Goal: Task Accomplishment & Management: Complete application form

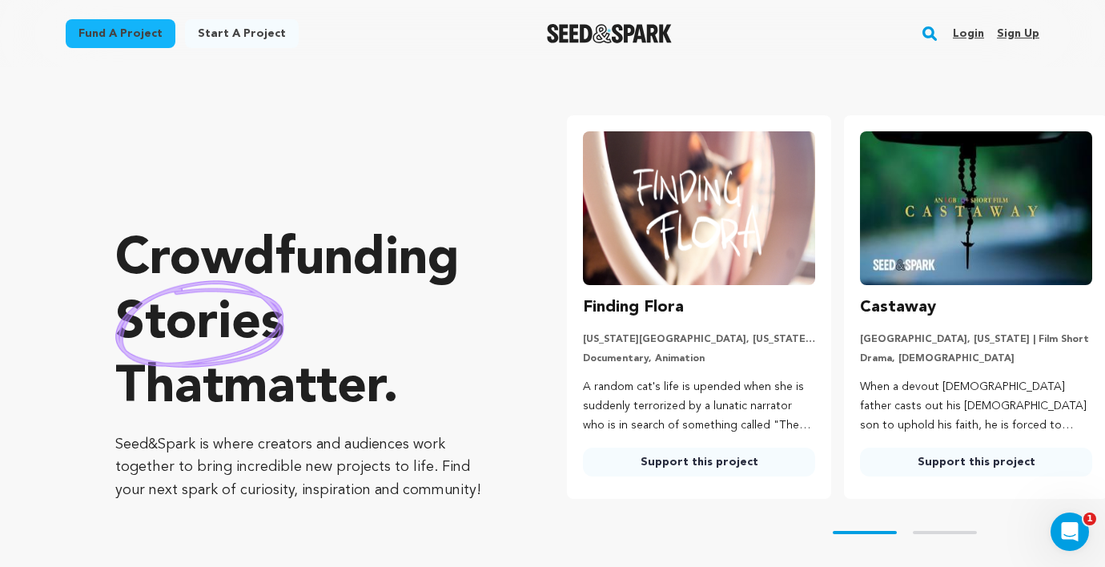
click at [964, 30] on link "Login" at bounding box center [968, 34] width 31 height 26
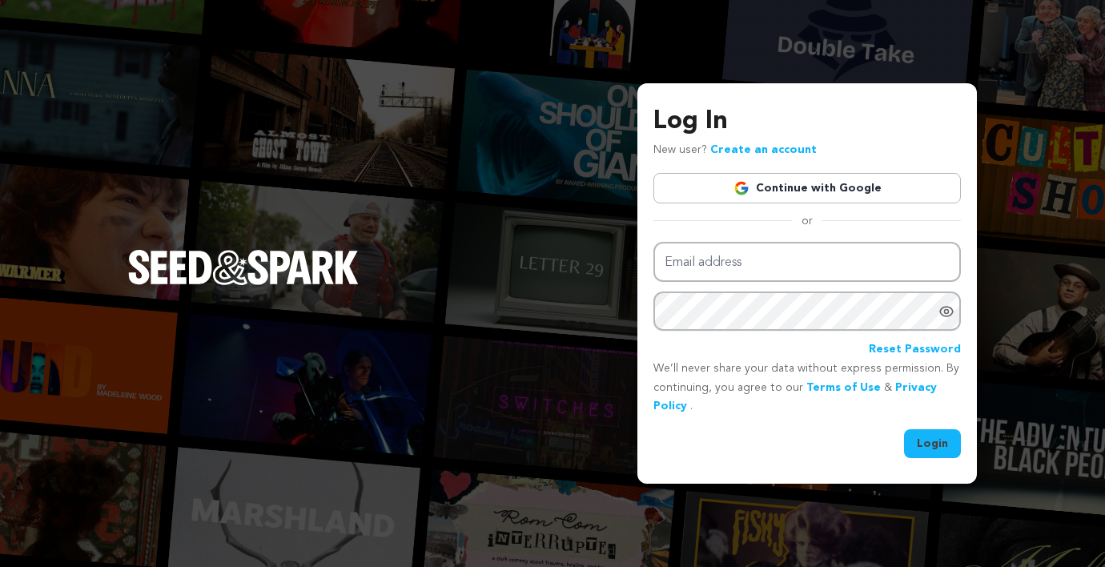
click at [809, 175] on link "Continue with Google" at bounding box center [806, 188] width 307 height 30
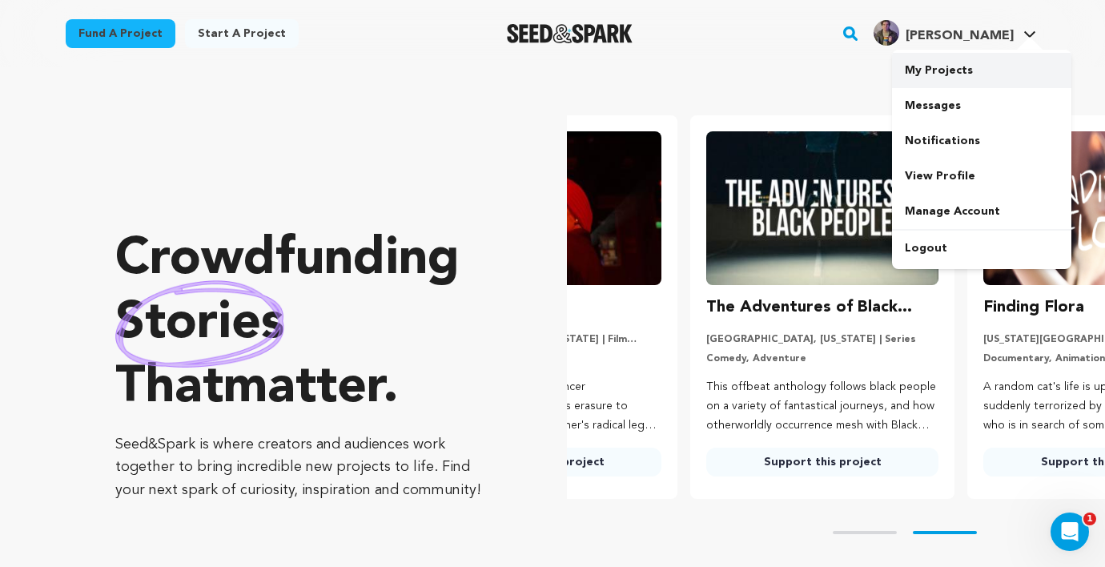
scroll to position [0, 290]
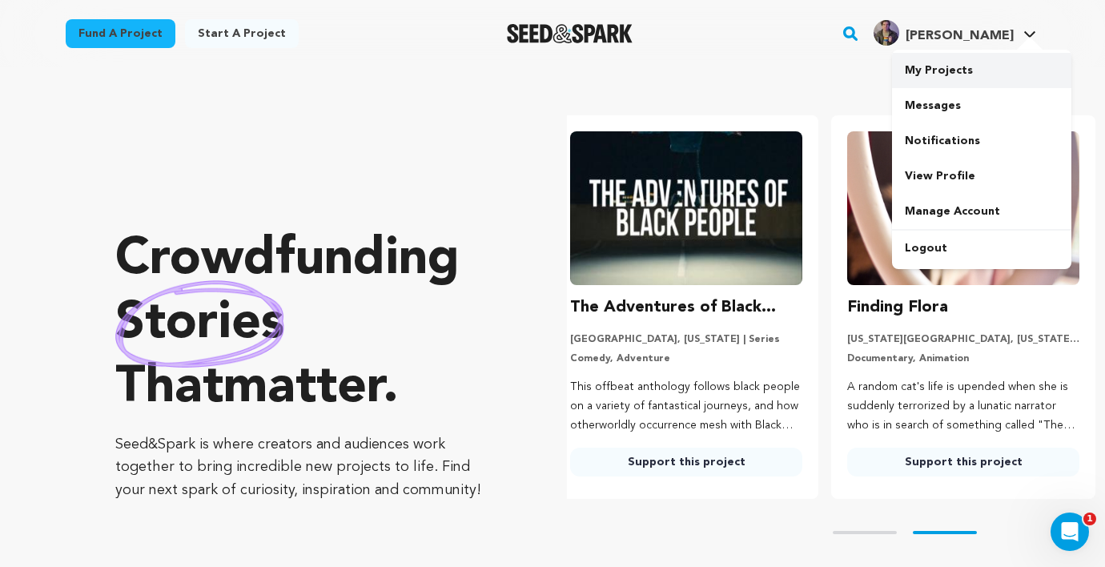
click at [953, 67] on link "My Projects" at bounding box center [981, 70] width 179 height 35
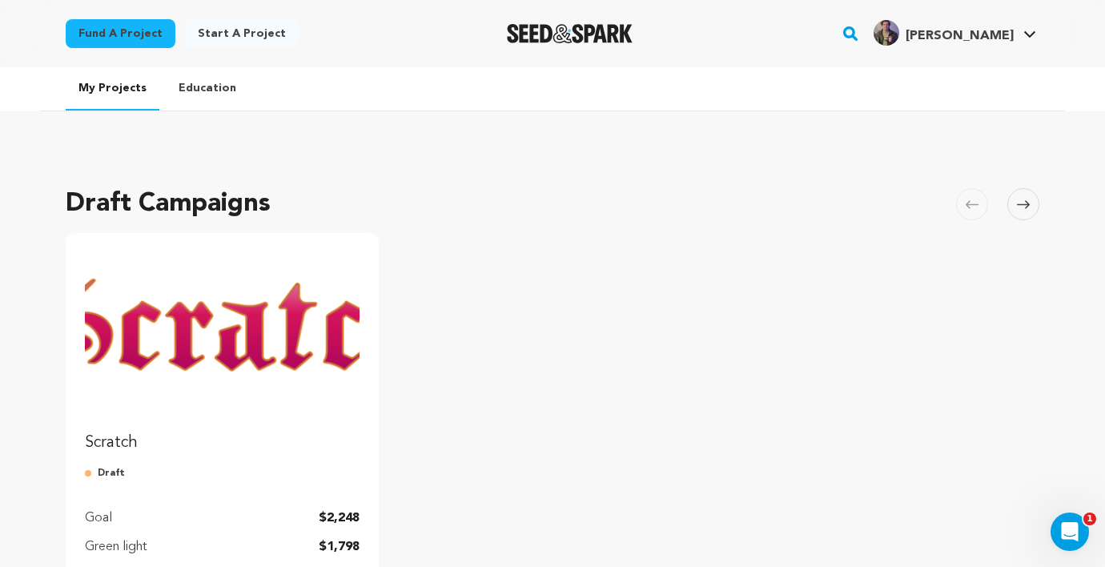
click at [230, 28] on link "Start a project" at bounding box center [242, 33] width 114 height 29
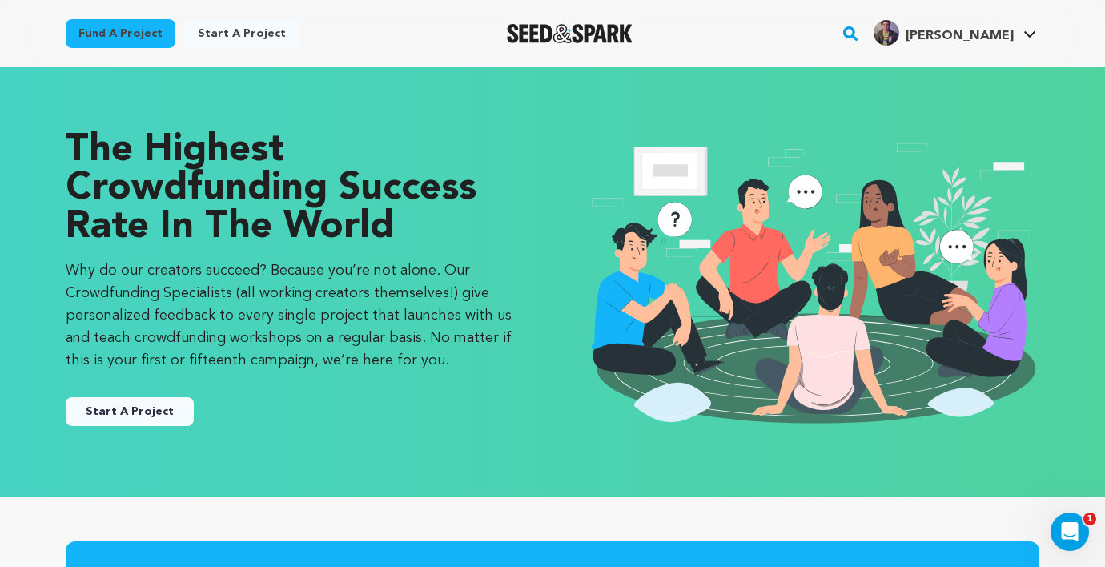
click at [130, 417] on button "Start A Project" at bounding box center [130, 411] width 128 height 29
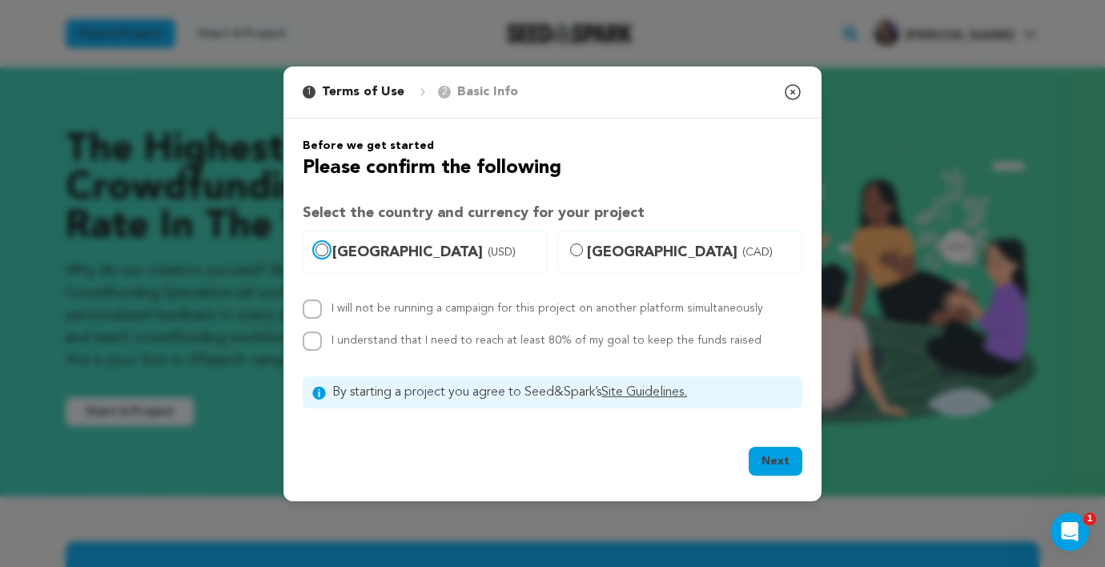
click at [318, 243] on input "United States (USD)" at bounding box center [321, 249] width 13 height 13
radio input "true"
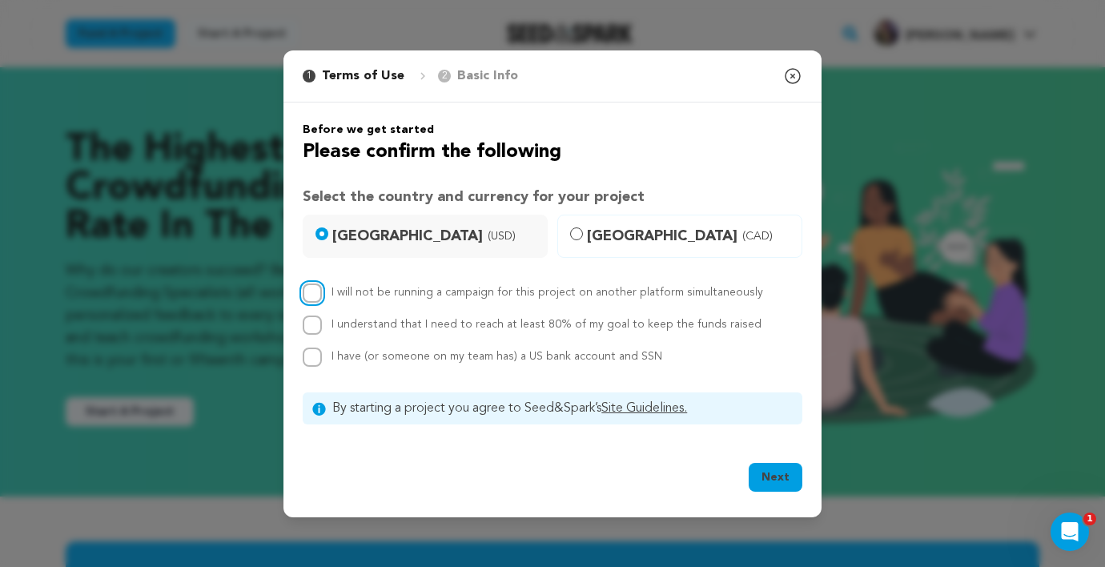
click at [311, 289] on input "I will not be running a campaign for this project on another platform simultane…" at bounding box center [312, 292] width 19 height 19
checkbox input "true"
click at [312, 327] on input "I understand that I need to reach at least 80% of my goal to keep the funds rai…" at bounding box center [312, 324] width 19 height 19
checkbox input "true"
click at [315, 357] on input "I have (or someone on my team has) a US bank account and SSN" at bounding box center [312, 356] width 19 height 19
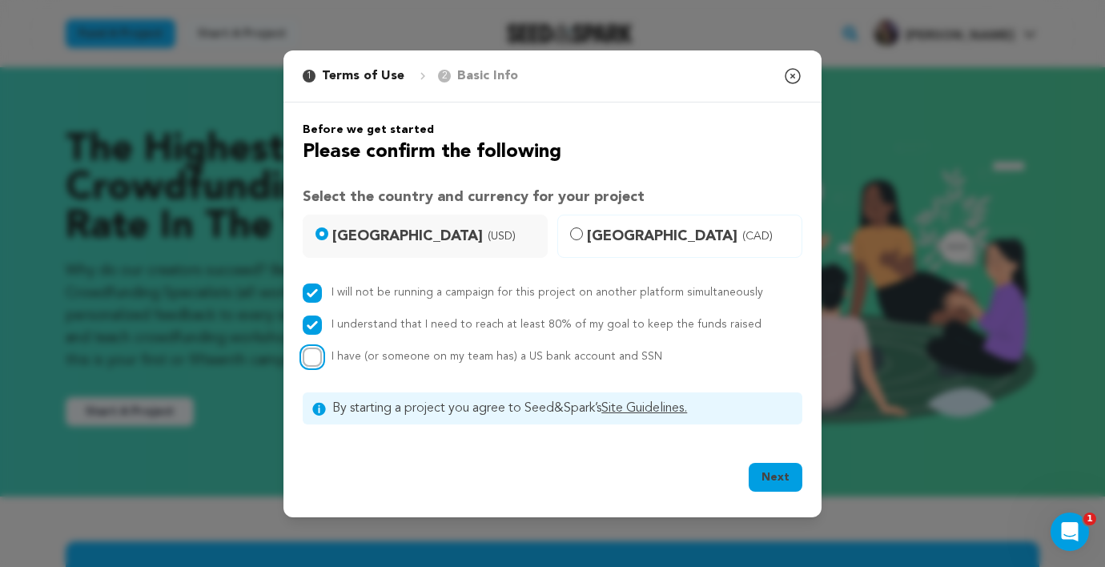
checkbox input "true"
click at [783, 475] on button "Next" at bounding box center [776, 477] width 54 height 29
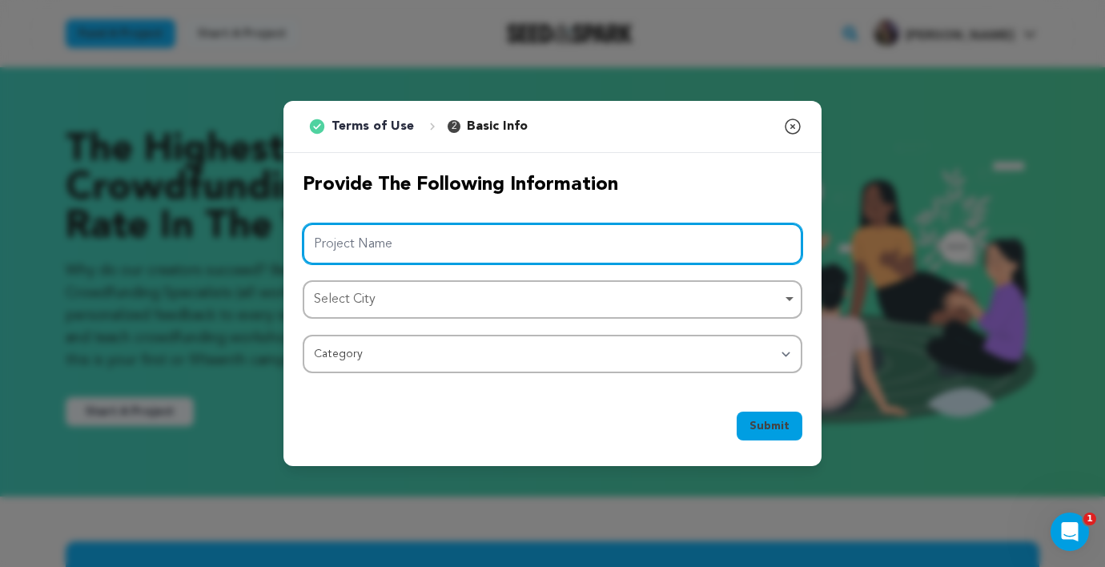
click at [638, 245] on input "Project Name" at bounding box center [553, 243] width 500 height 41
click at [525, 287] on div "Select City Remove item" at bounding box center [553, 300] width 484 height 30
type input "Scratch"
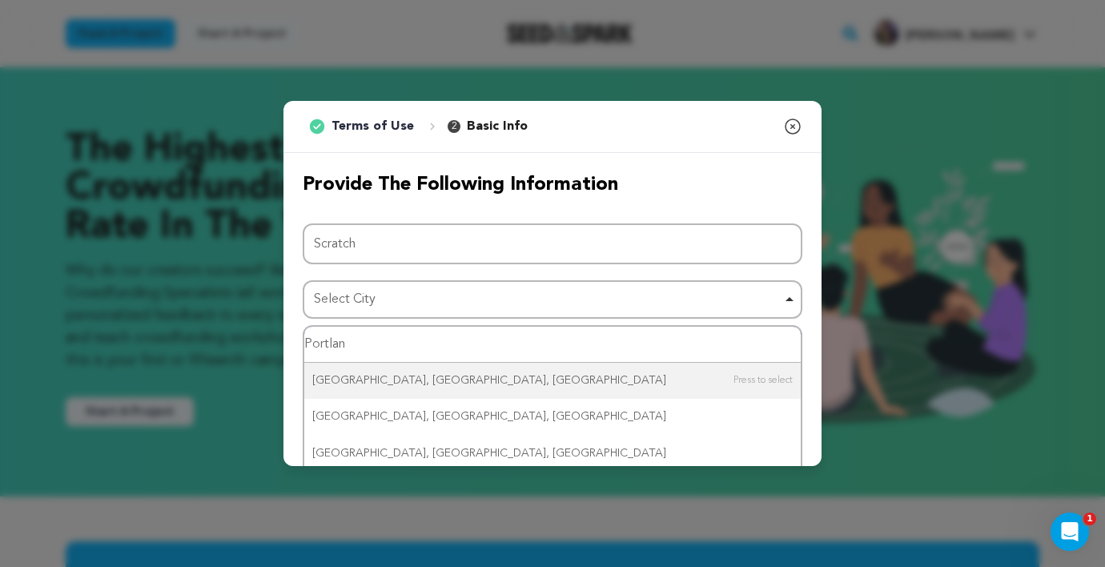
type input "Portland"
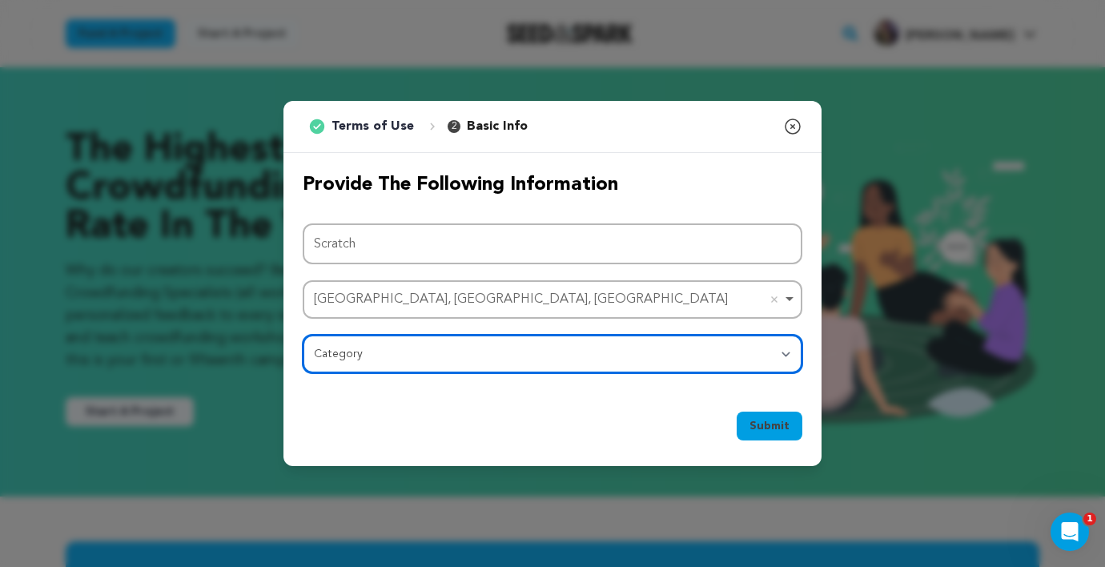
click at [396, 353] on select "Category Film Feature Film Short Series Film Festival Company Music Video VR Ex…" at bounding box center [553, 354] width 500 height 38
select select "383"
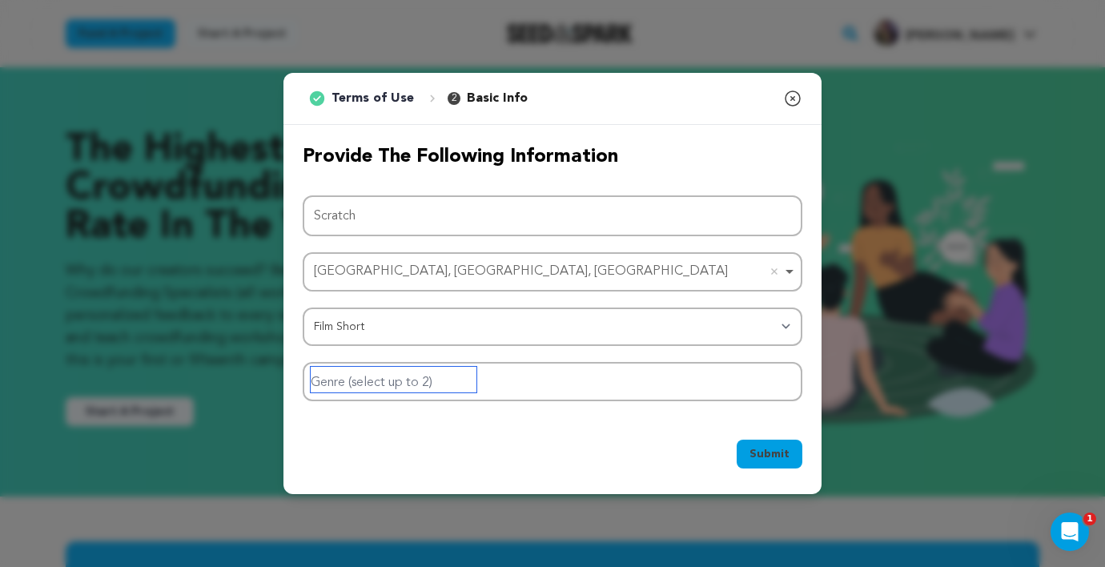
click at [443, 391] on input "Genre (select up to 2)" at bounding box center [394, 380] width 166 height 26
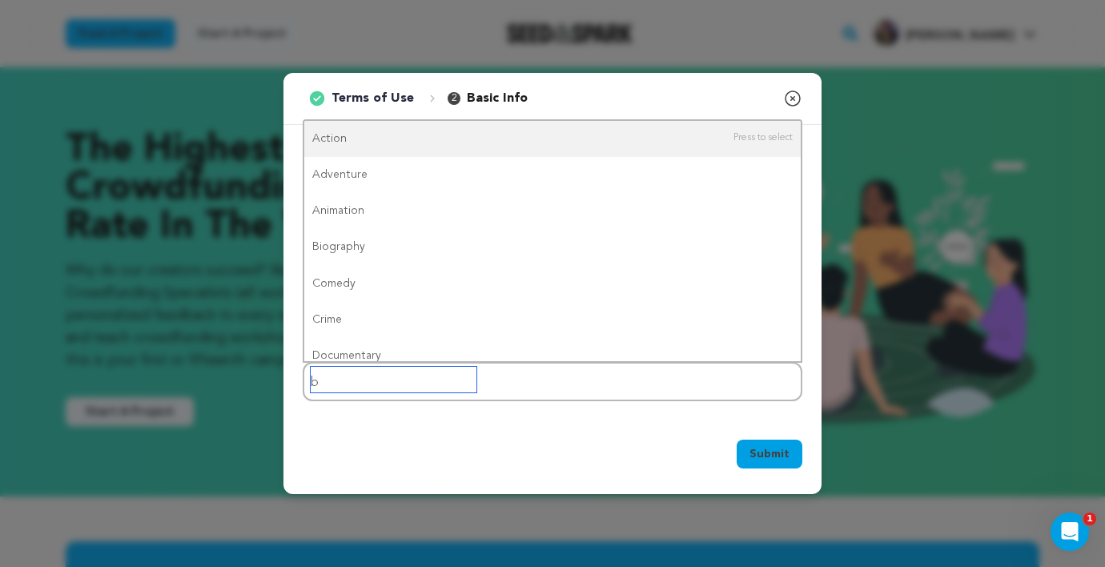
type input "bh"
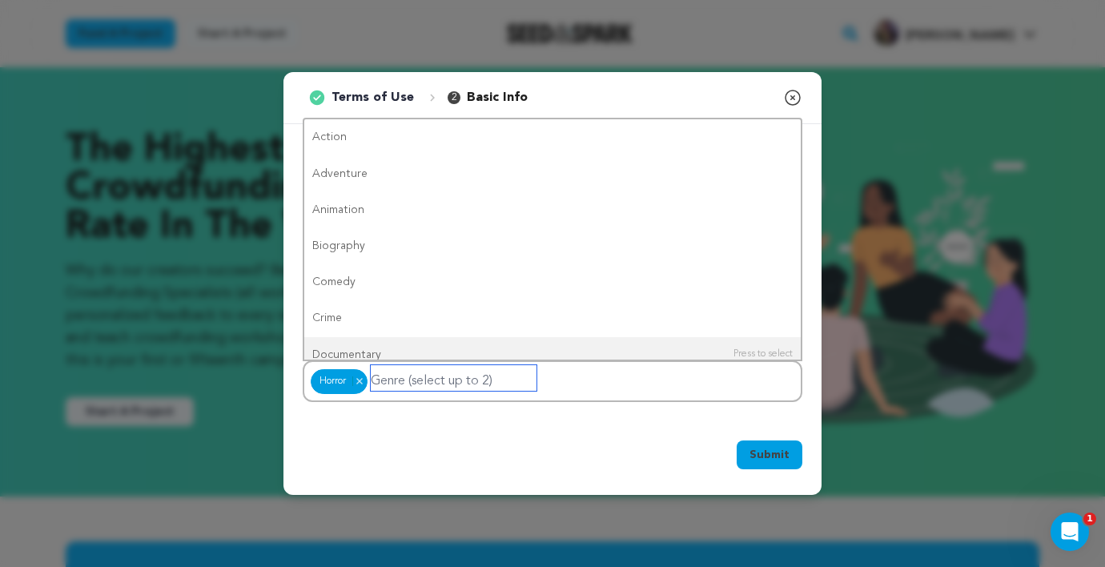
click at [453, 381] on input "Genre (select up to 2)" at bounding box center [454, 378] width 166 height 26
type input "c"
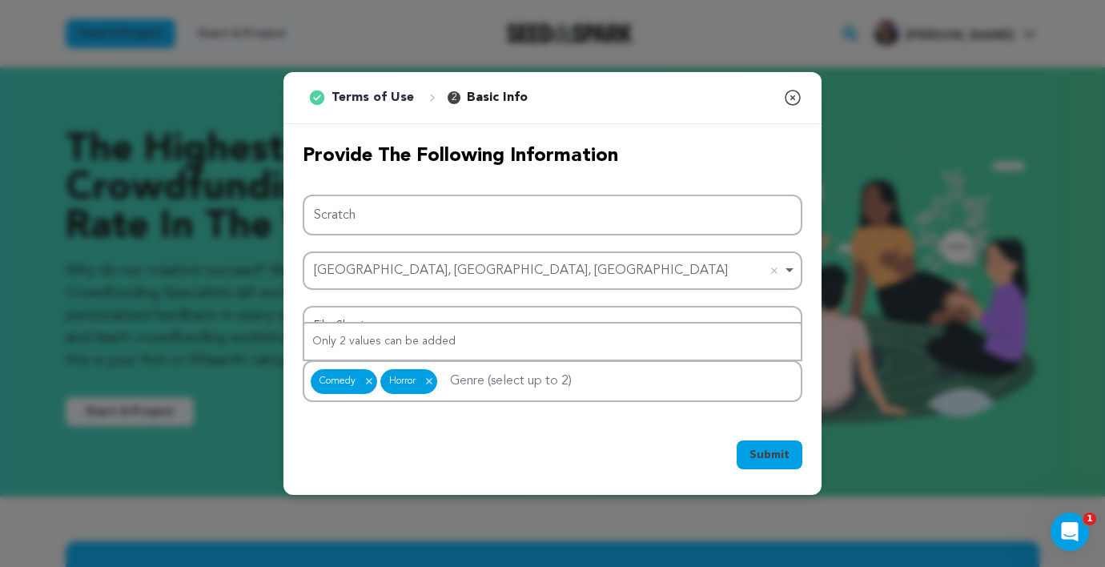
click at [777, 452] on span "Submit" at bounding box center [769, 455] width 40 height 16
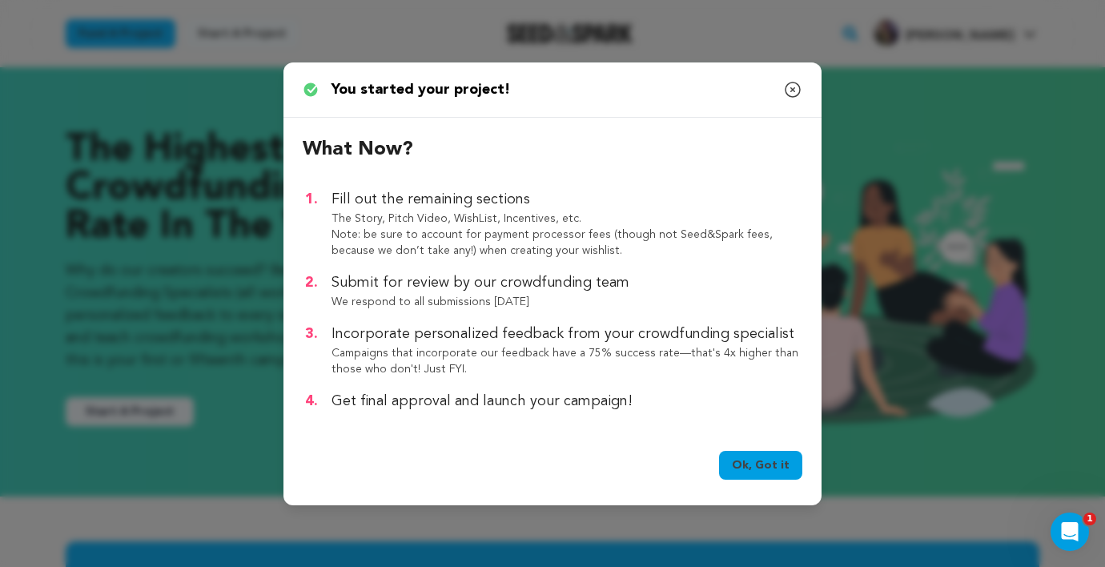
click at [778, 468] on link "Ok, Got it" at bounding box center [760, 465] width 83 height 29
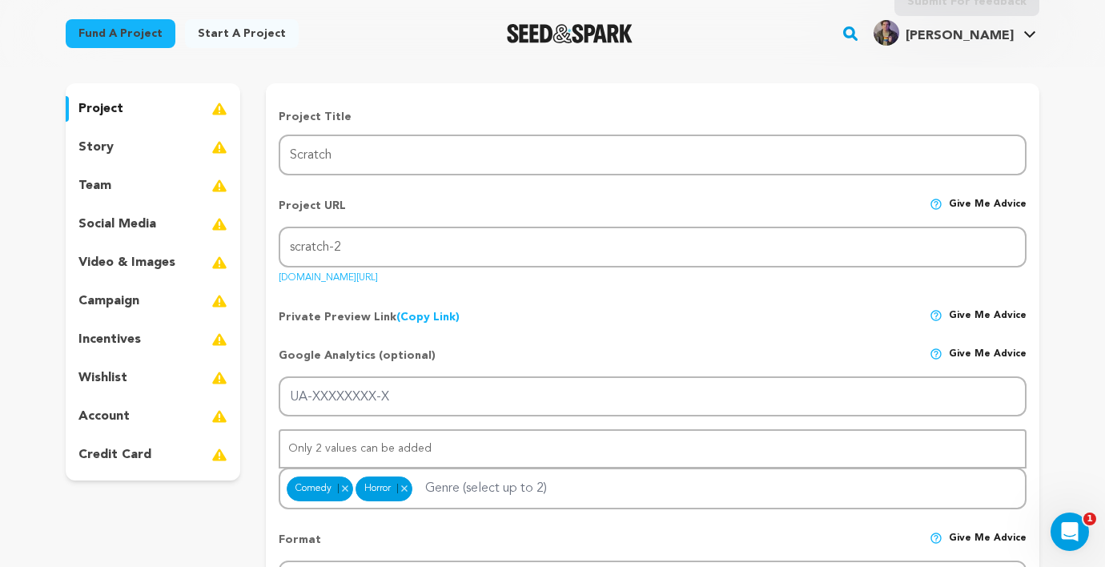
scroll to position [170, 0]
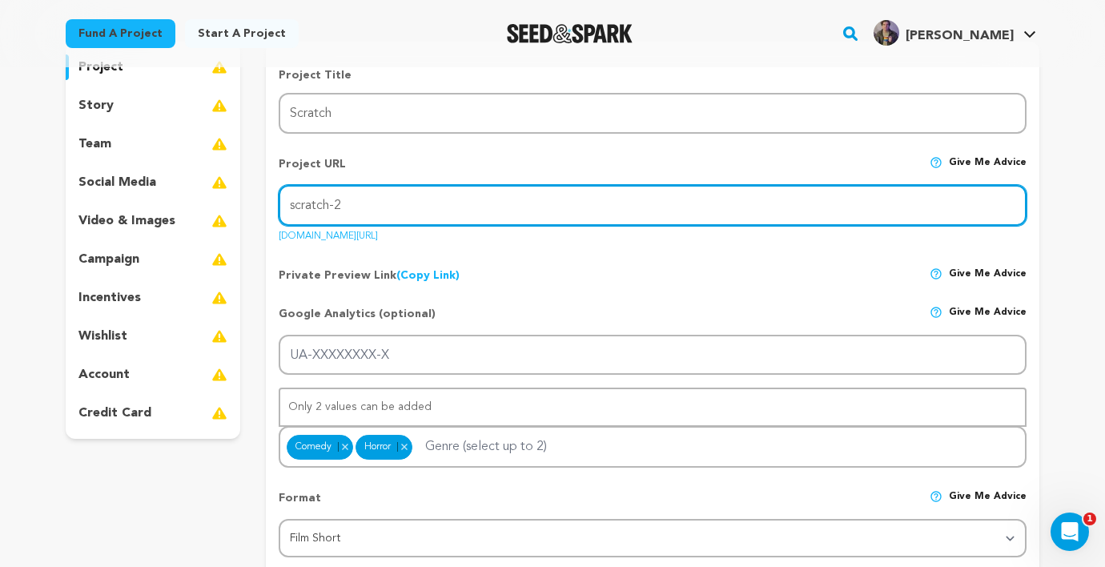
click at [380, 203] on input "scratch-2" at bounding box center [653, 205] width 748 height 41
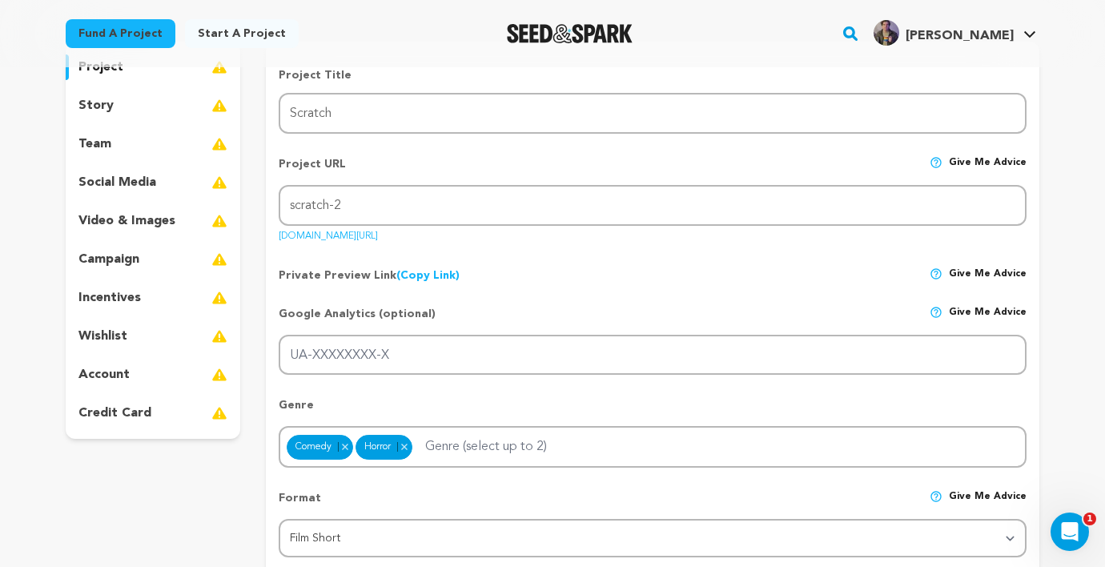
click at [508, 263] on div "Private Preview Link (Copy Link) Copy private preview link Give me advice" at bounding box center [653, 269] width 748 height 29
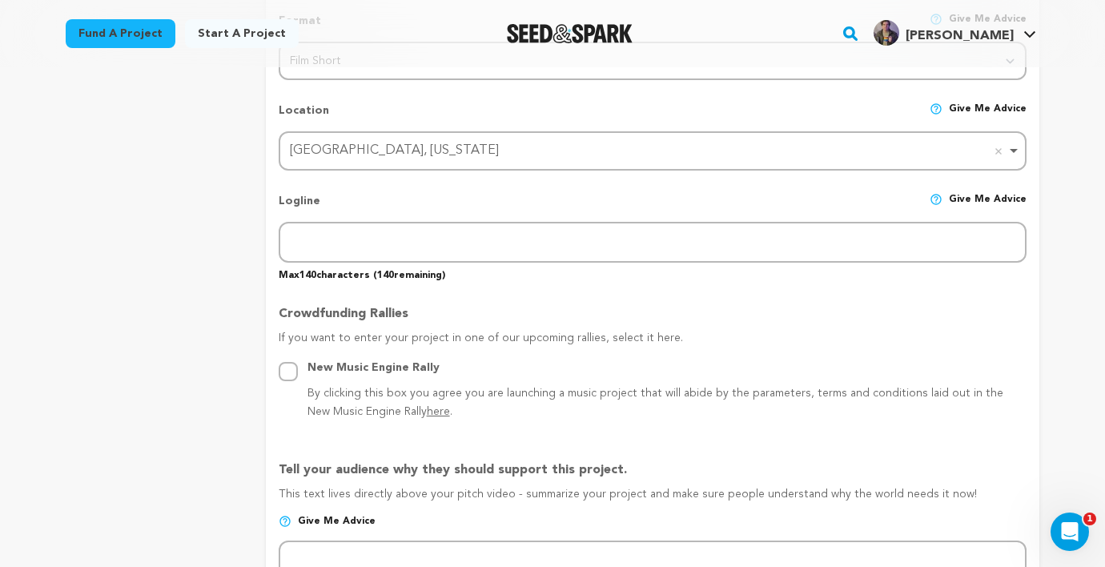
scroll to position [650, 0]
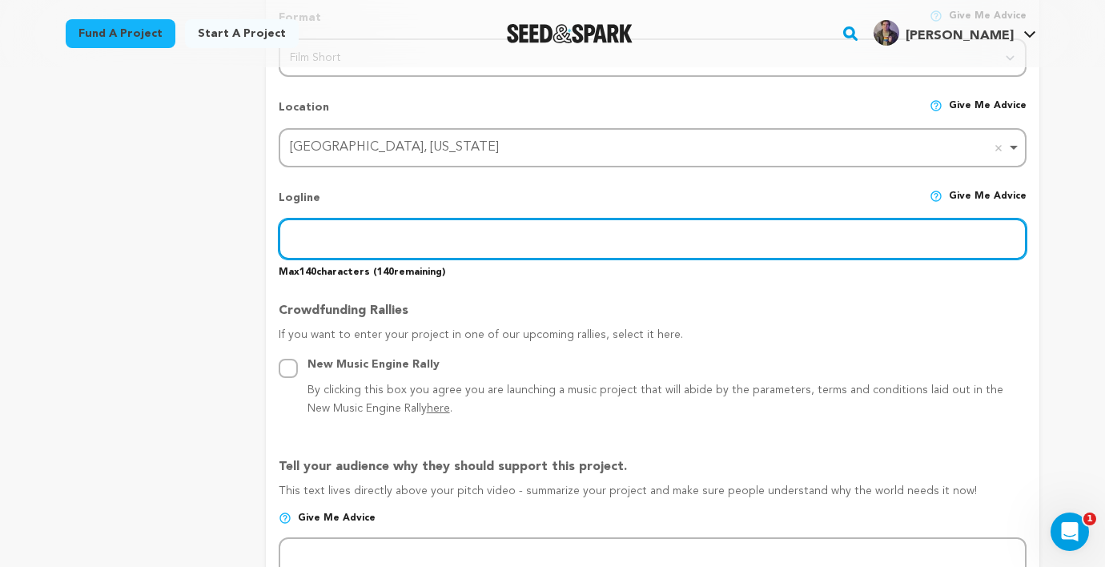
click at [383, 242] on input "text" at bounding box center [653, 239] width 748 height 41
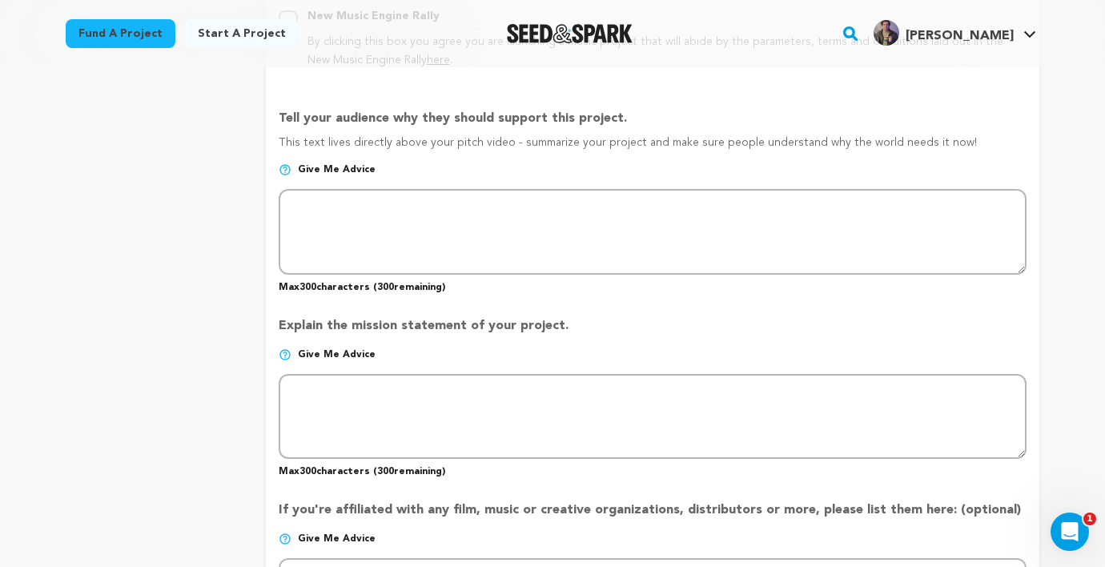
scroll to position [1004, 0]
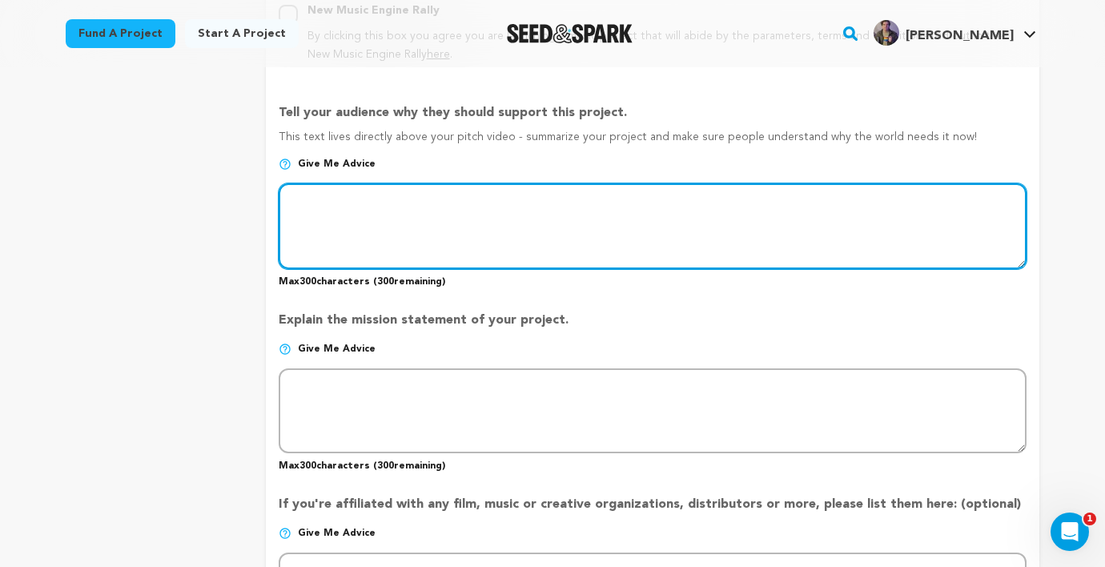
click at [342, 191] on textarea at bounding box center [653, 225] width 748 height 85
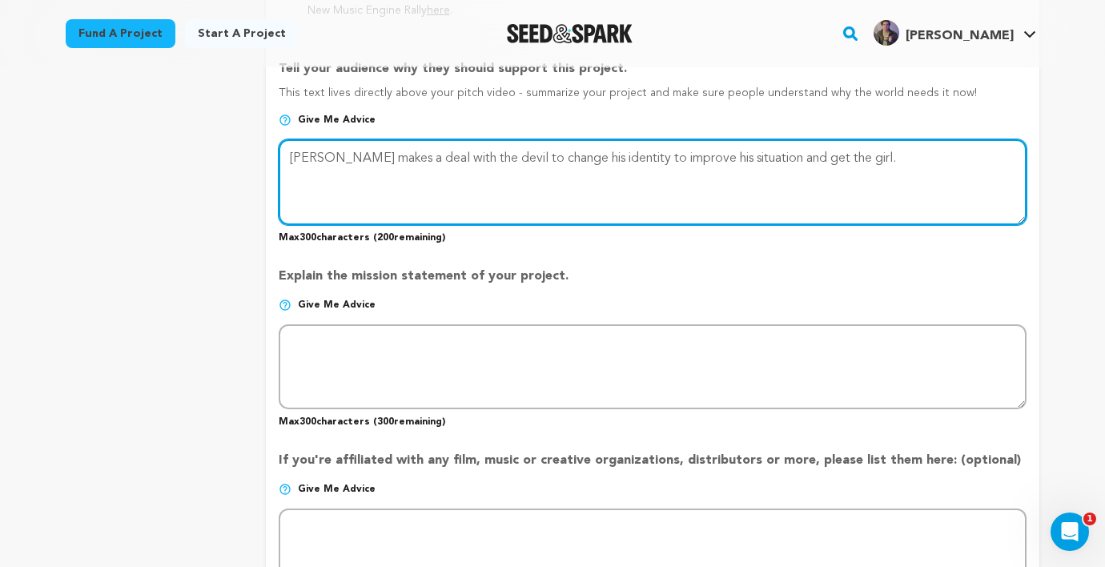
scroll to position [1050, 0]
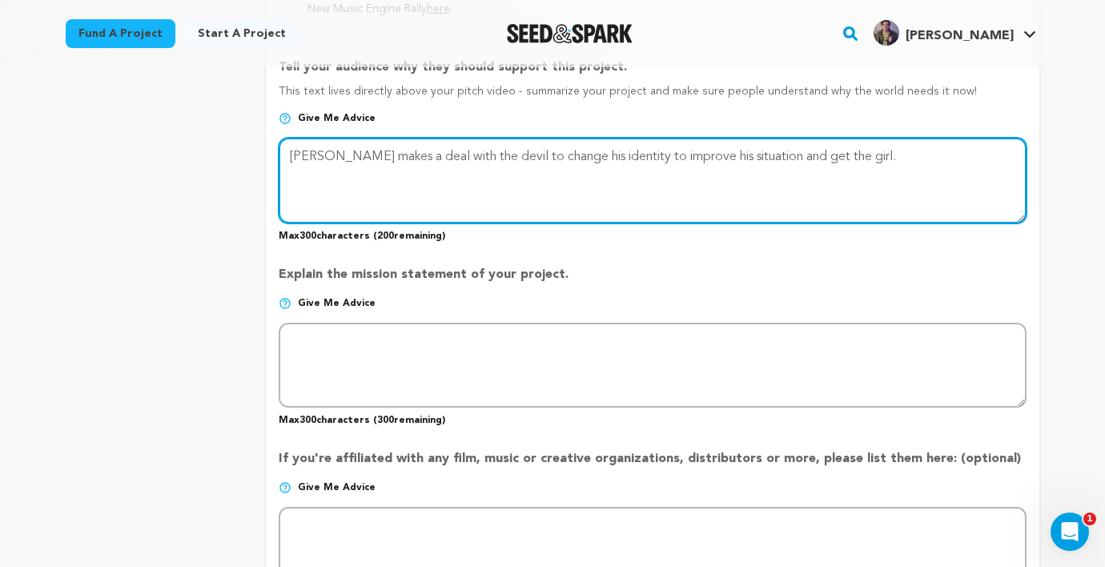
type textarea "Henry makes a deal with the devil to change his identity to improve his situati…"
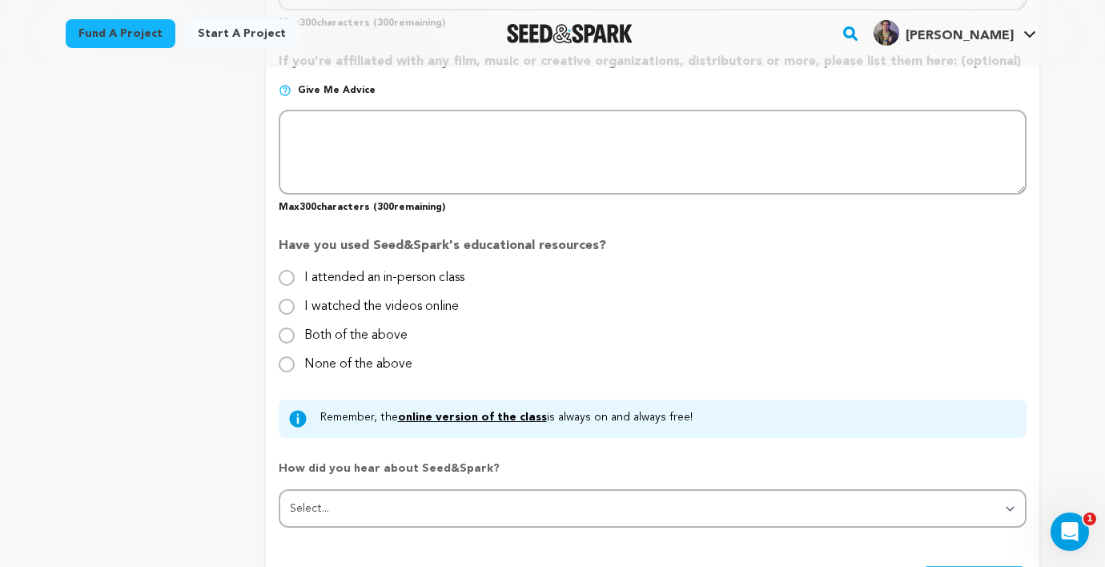
scroll to position [1449, 0]
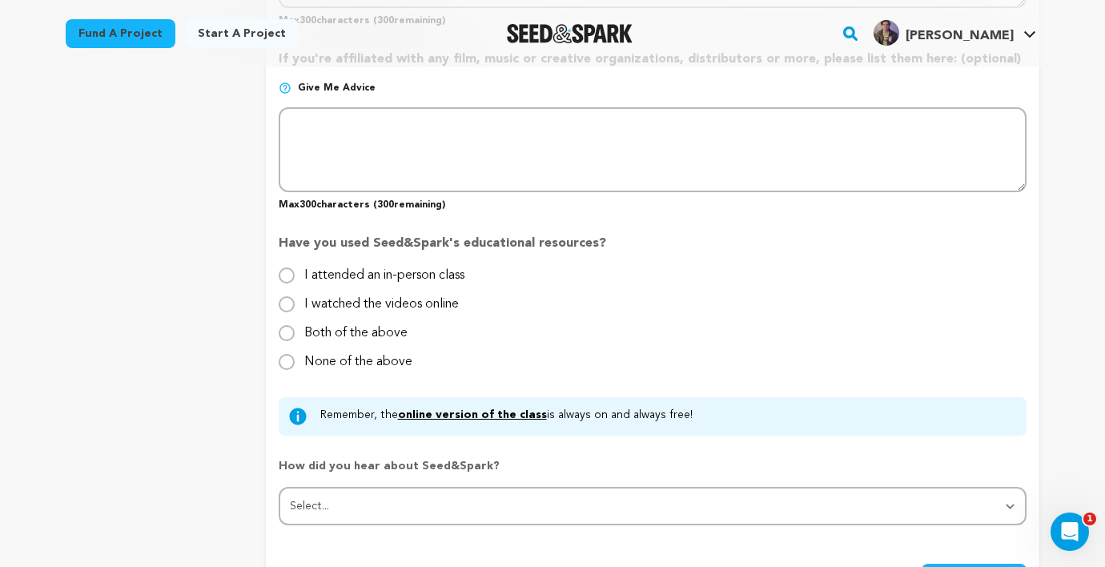
click at [323, 364] on label "None of the above" at bounding box center [358, 356] width 108 height 26
click at [295, 364] on input "None of the above" at bounding box center [287, 362] width 16 height 16
radio input "true"
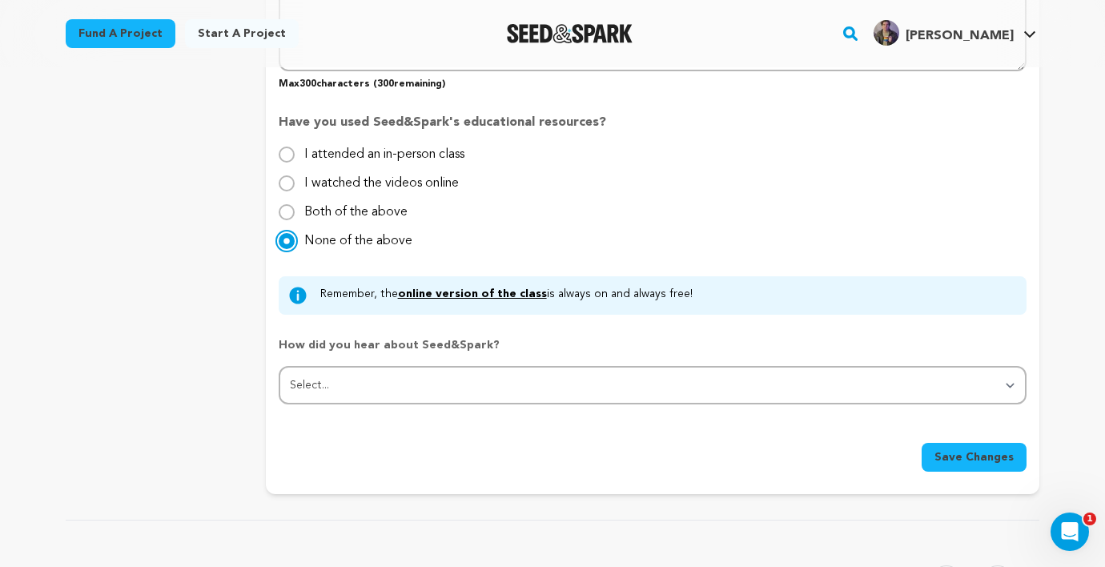
scroll to position [1630, 0]
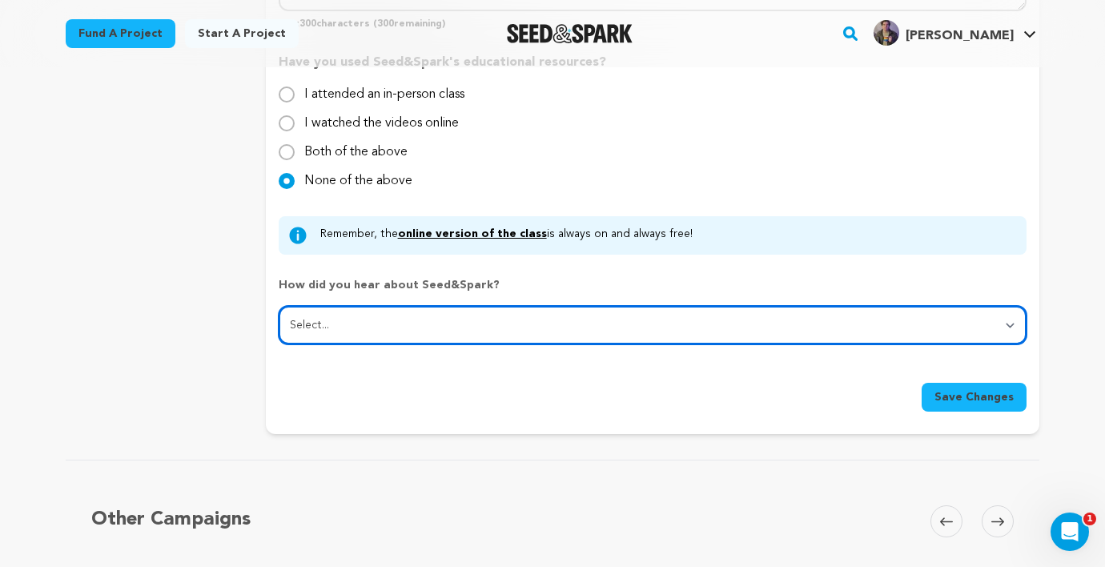
click at [475, 328] on select "Select... From a friend Social media Film festival or film organization Took an…" at bounding box center [653, 325] width 748 height 38
select select "0"
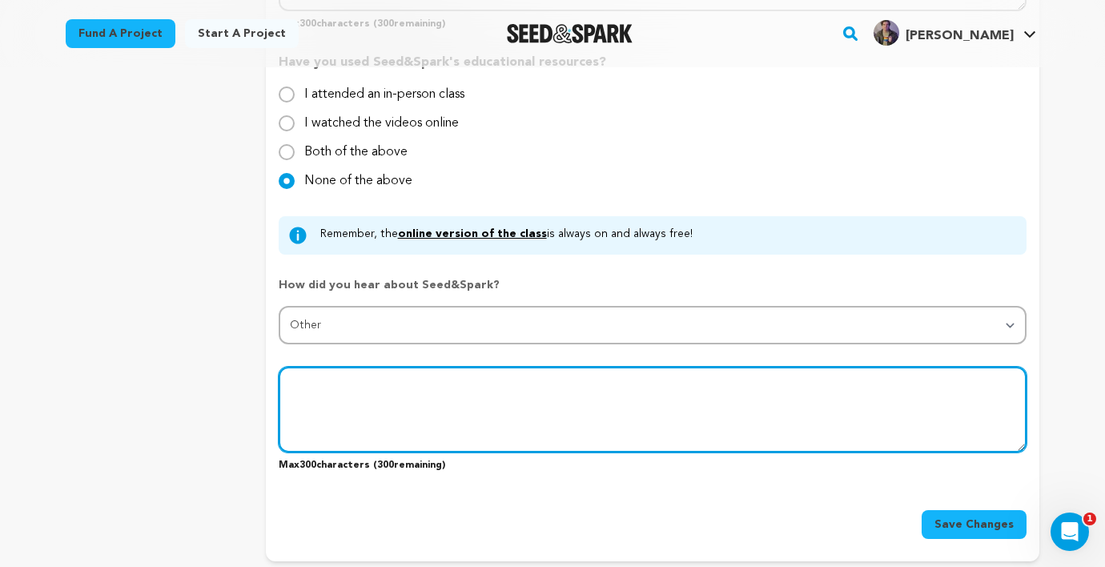
click at [424, 406] on textarea at bounding box center [653, 409] width 748 height 85
type textarea "Learned about it in film school"
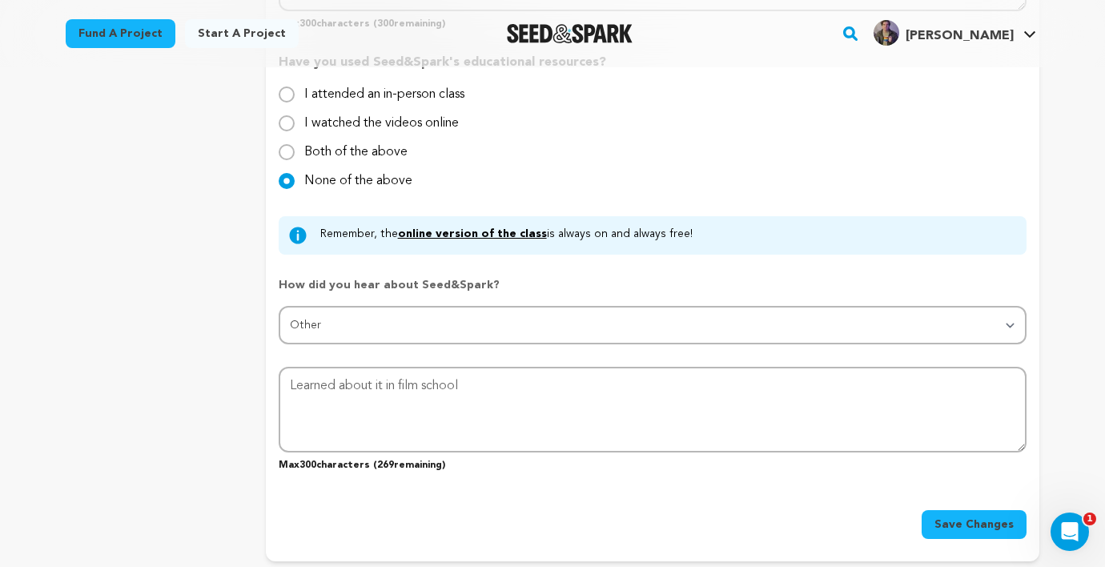
click at [959, 529] on span "Save Changes" at bounding box center [973, 524] width 79 height 16
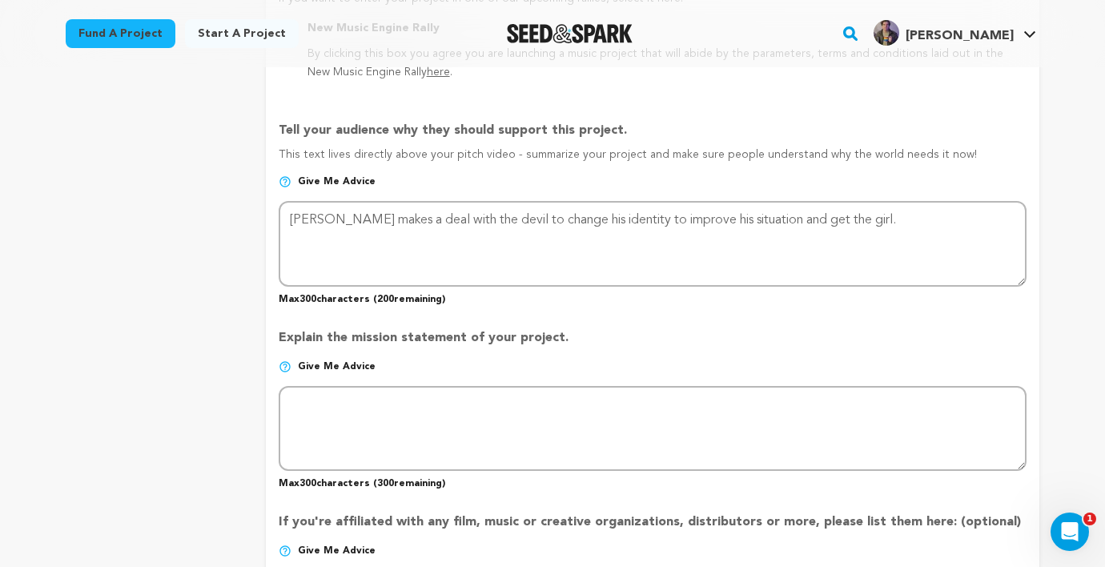
scroll to position [987, 0]
type input "A sleazy banker makes a deal with the devil for three wishes."
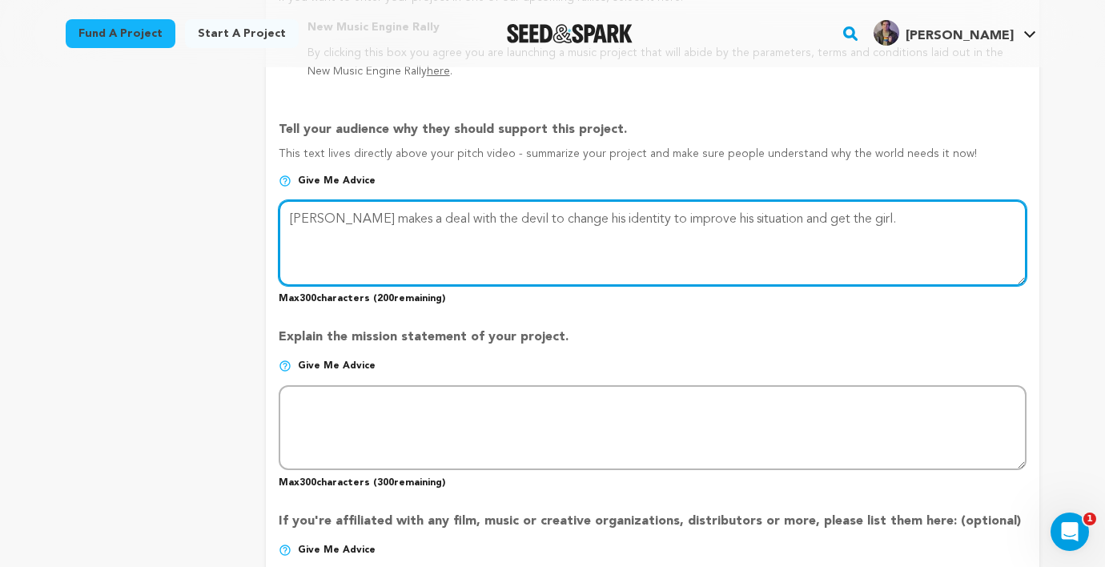
click at [873, 226] on textarea at bounding box center [653, 242] width 748 height 85
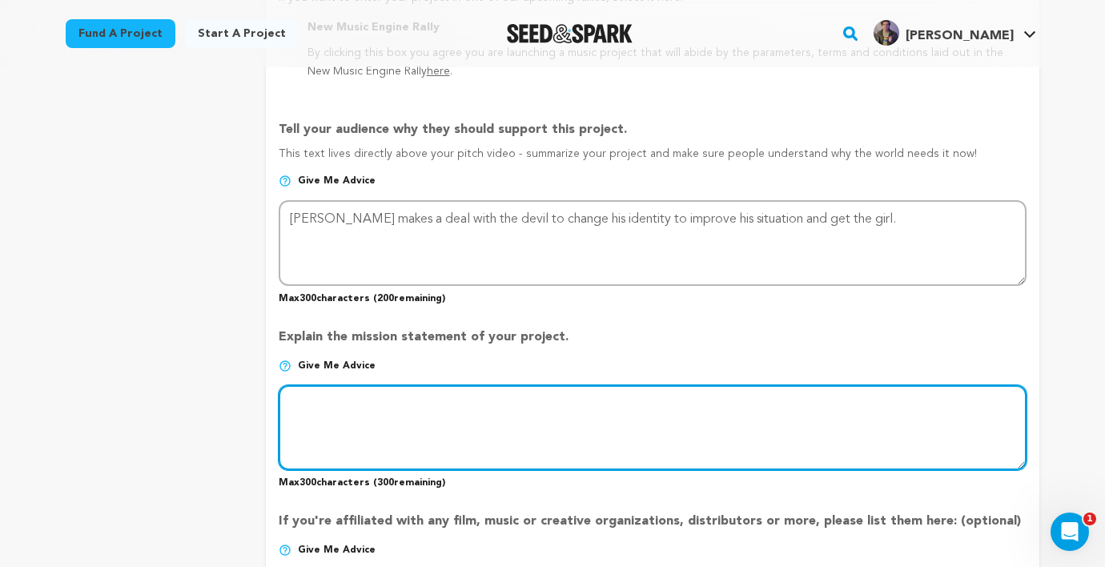
click at [487, 409] on textarea at bounding box center [653, 427] width 748 height 85
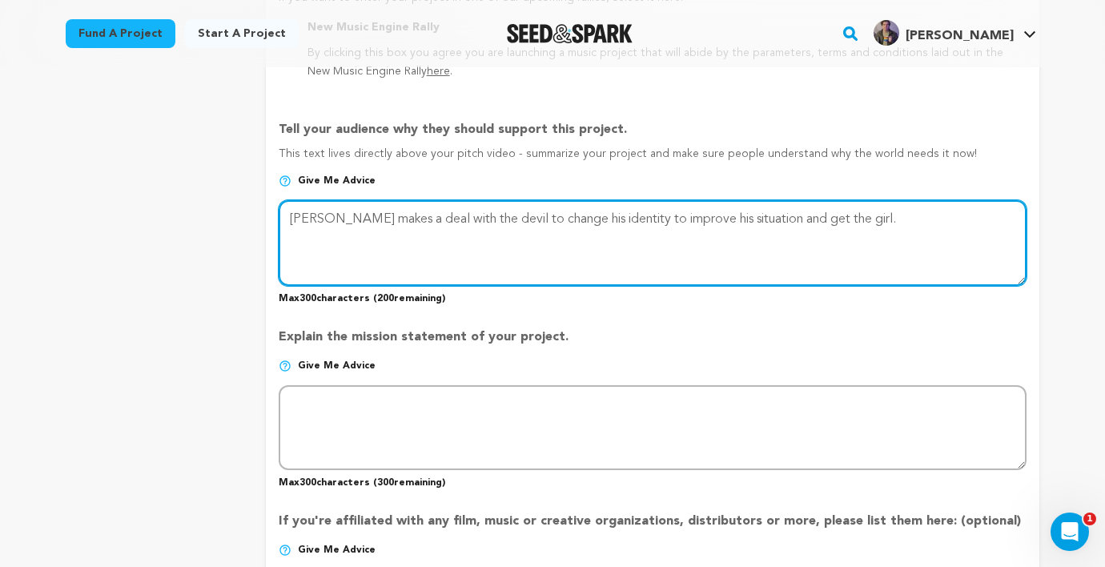
click at [862, 214] on textarea at bounding box center [653, 242] width 748 height 85
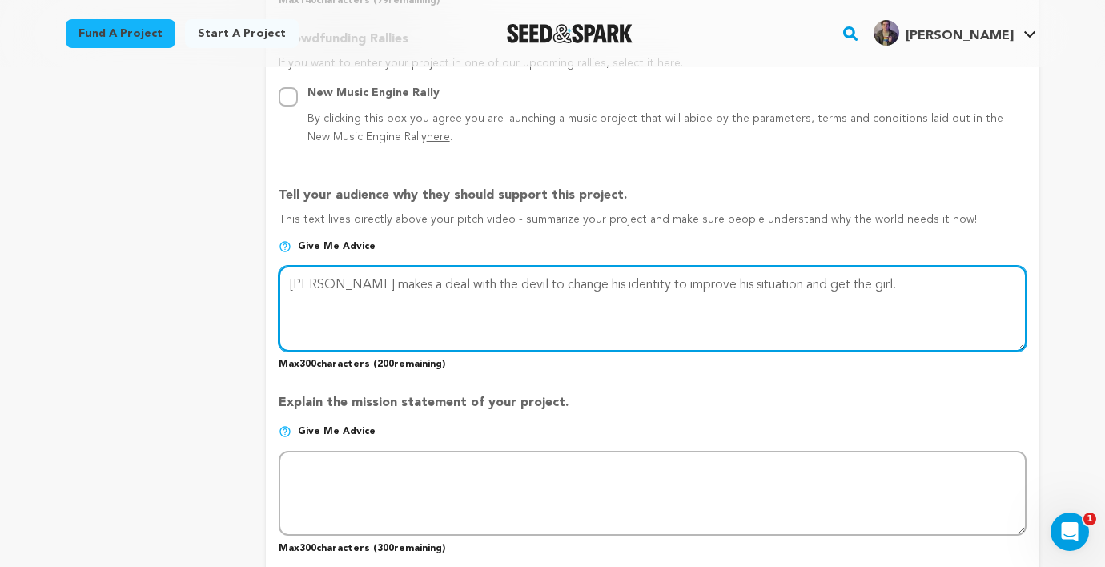
scroll to position [922, 0]
drag, startPoint x: 861, startPoint y: 282, endPoint x: 576, endPoint y: 291, distance: 285.1
click at [576, 291] on textarea at bounding box center [653, 307] width 748 height 85
drag, startPoint x: 848, startPoint y: 286, endPoint x: 568, endPoint y: 291, distance: 280.3
click at [568, 291] on textarea at bounding box center [653, 307] width 748 height 85
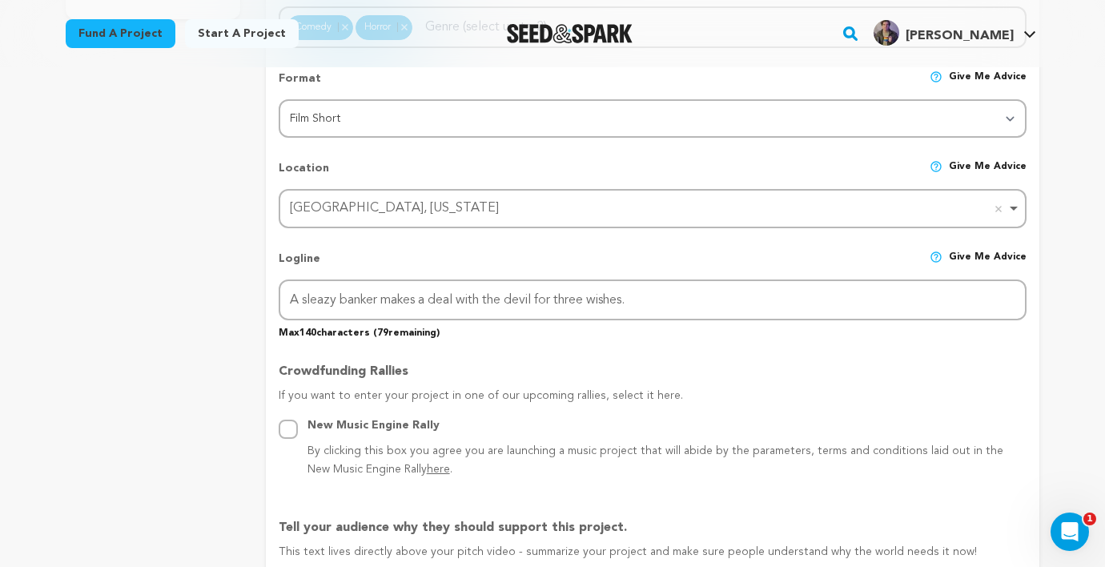
scroll to position [584, 0]
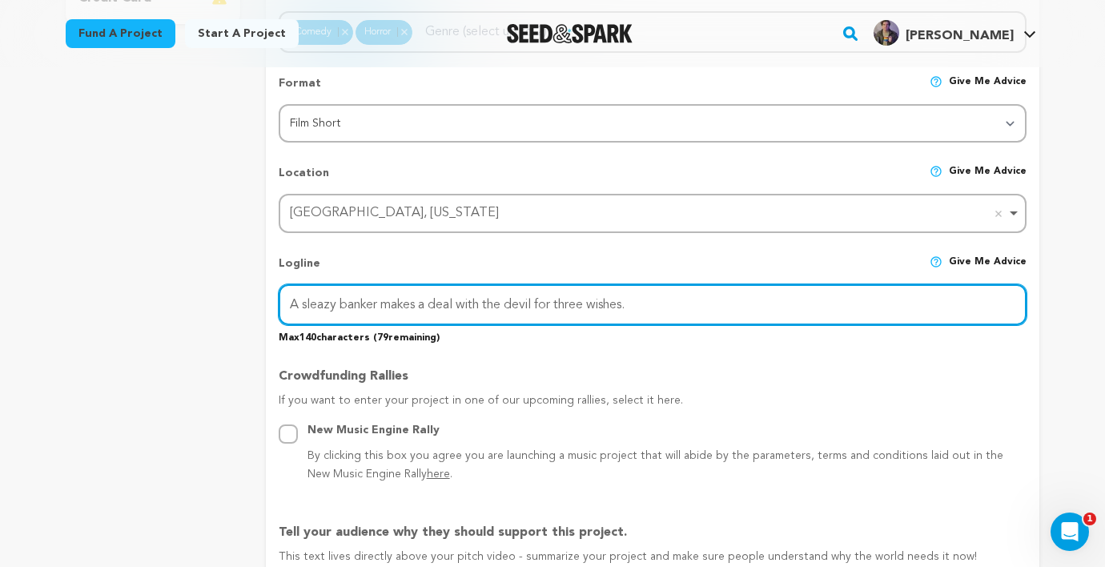
click at [631, 300] on input "A sleazy banker makes a deal with the devil for three wishes." at bounding box center [653, 304] width 748 height 41
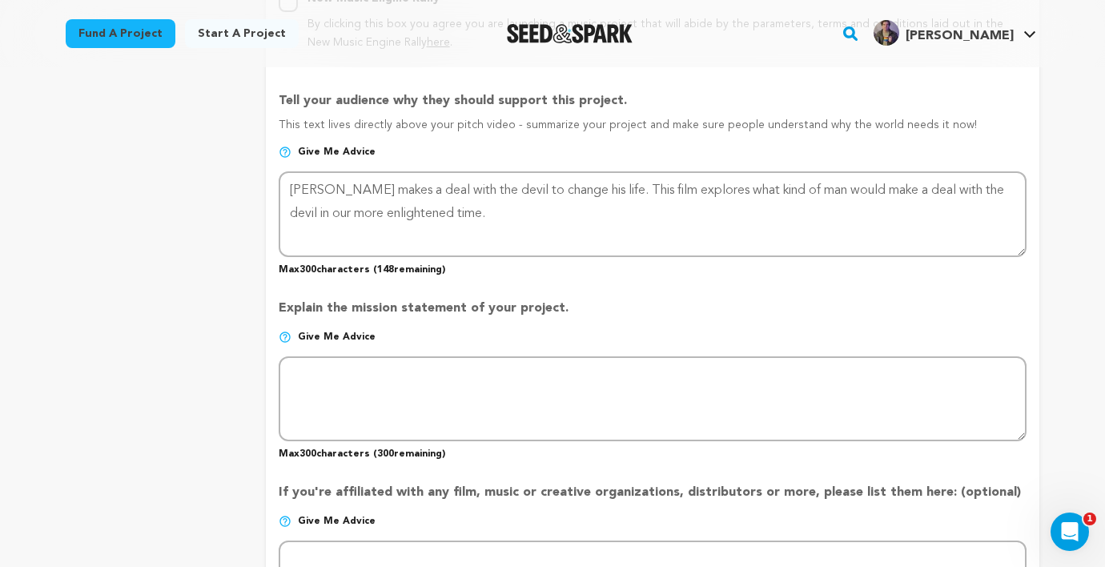
scroll to position [1026, 0]
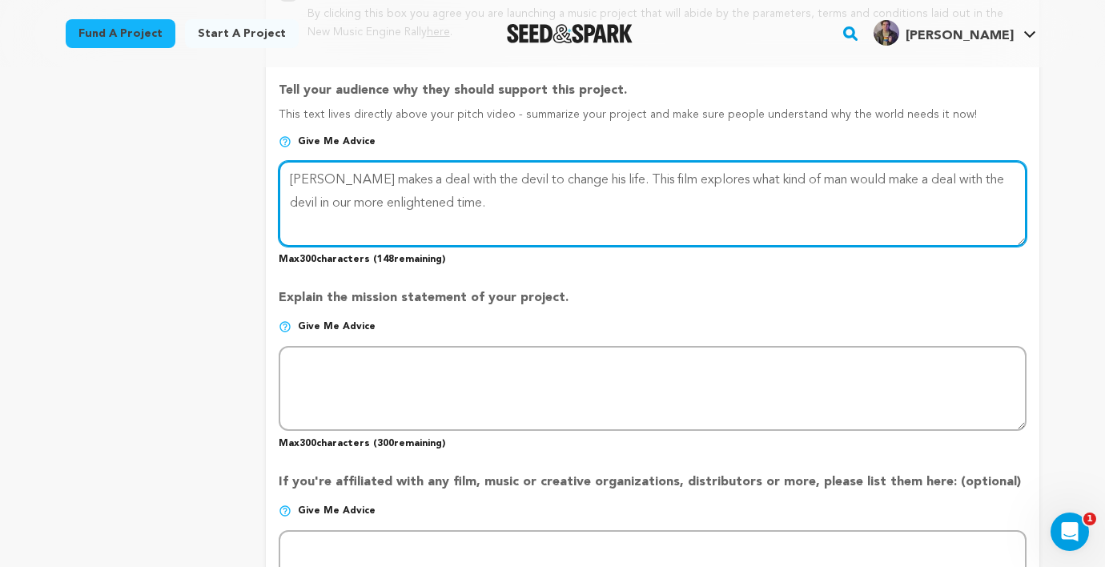
click at [288, 179] on textarea at bounding box center [653, 203] width 748 height 85
click at [395, 179] on textarea at bounding box center [653, 203] width 748 height 85
click at [436, 175] on textarea at bounding box center [653, 203] width 748 height 85
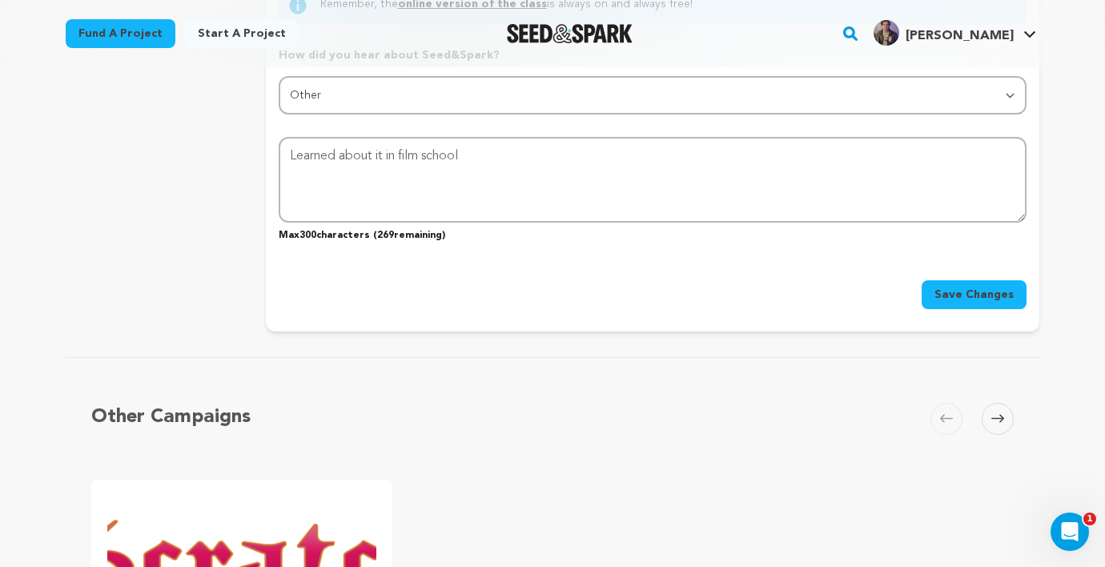
type textarea "Investment Banker Henry Moon makes a deal with the devil to change his life. Th…"
click at [996, 287] on span "Save Changes" at bounding box center [973, 295] width 79 height 16
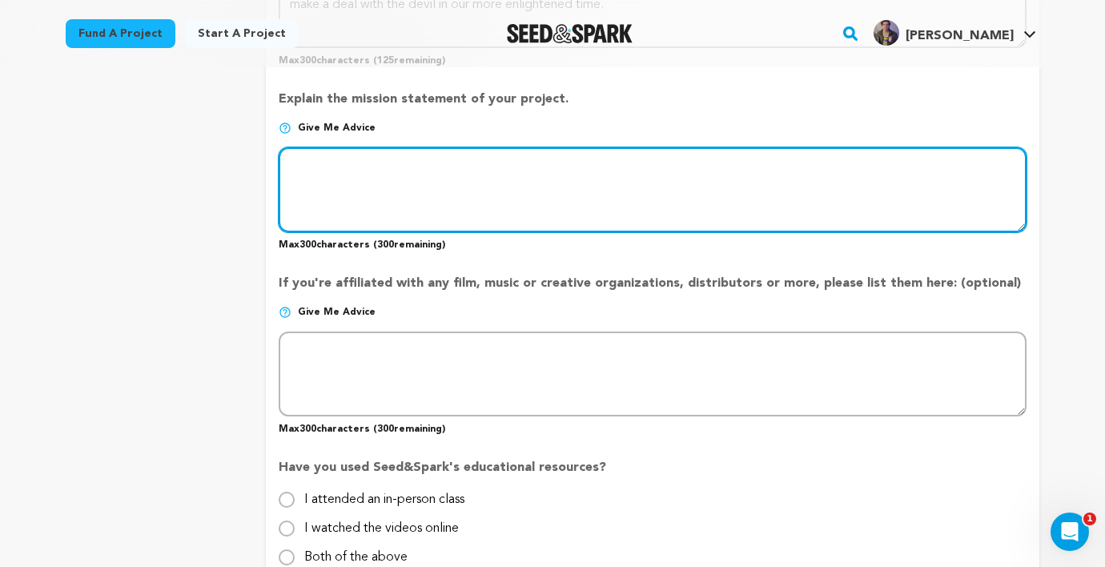
scroll to position [1154, 0]
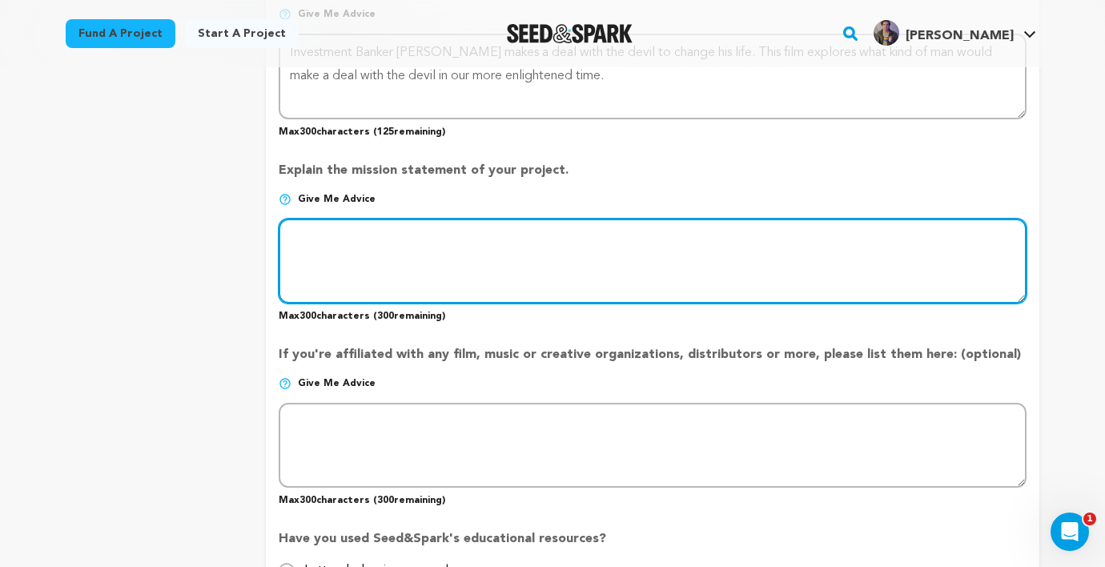
click at [347, 219] on textarea at bounding box center [653, 261] width 748 height 85
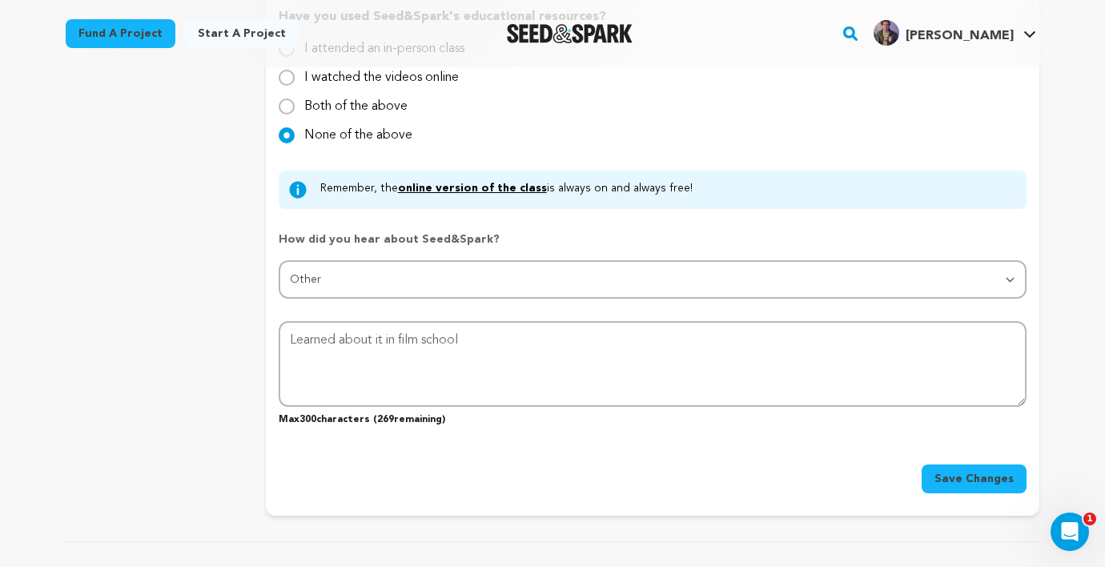
scroll to position [1698, 0]
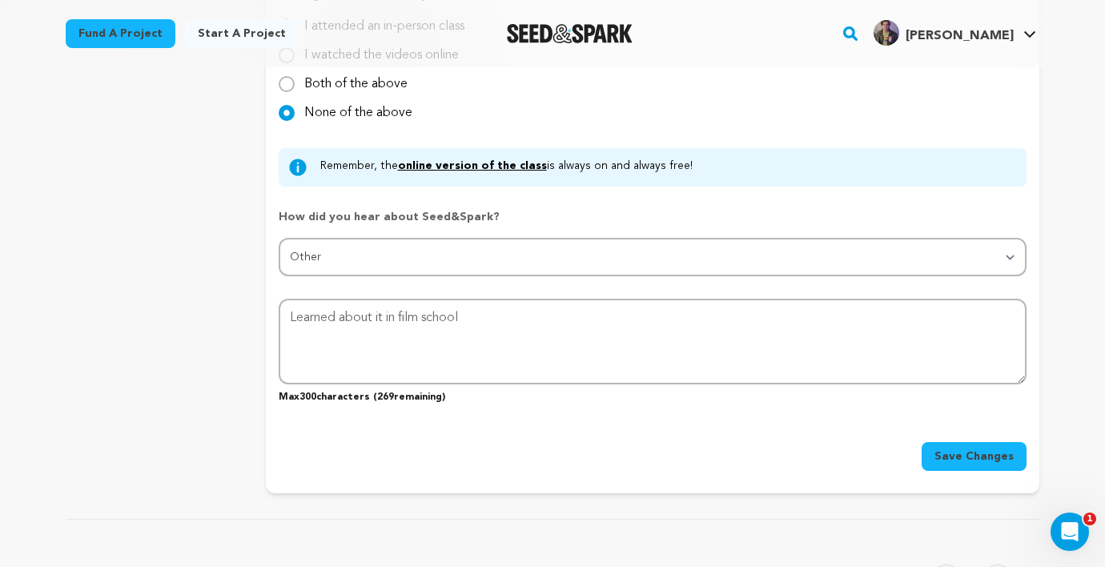
click at [977, 452] on span "Save Changes" at bounding box center [973, 456] width 79 height 16
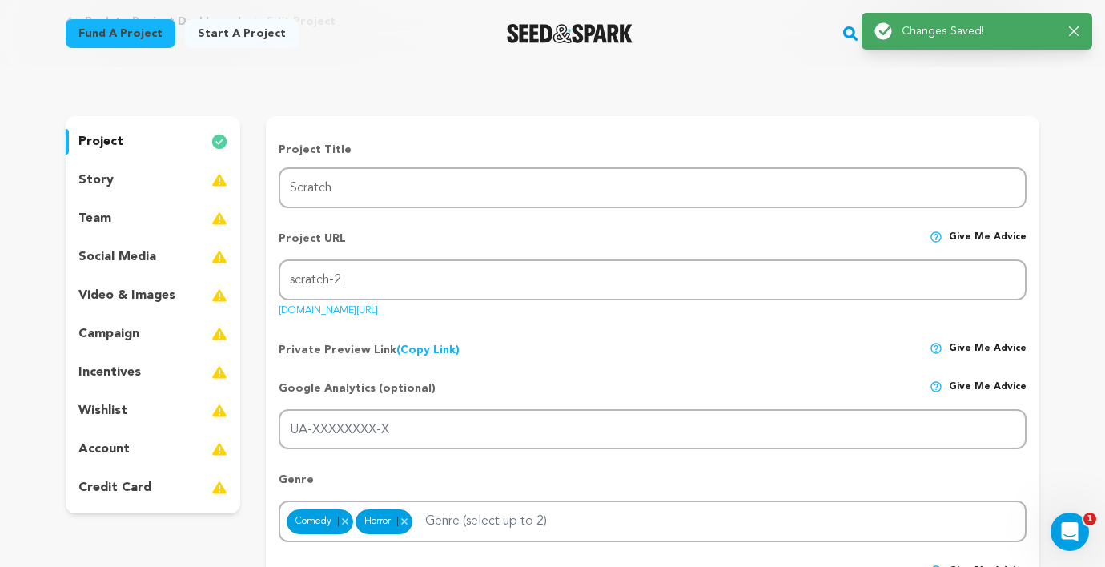
scroll to position [0, 0]
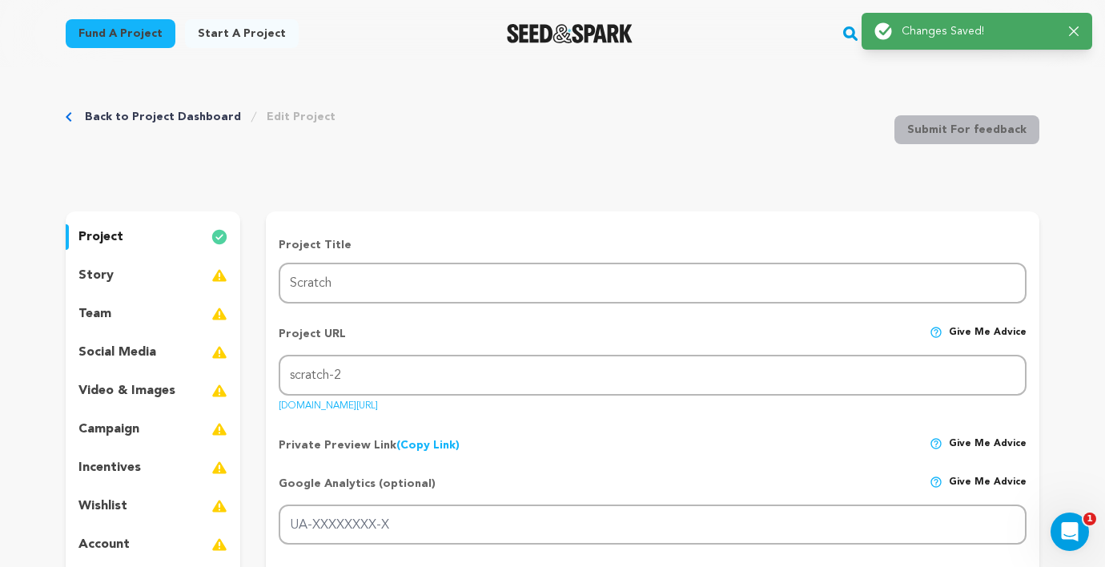
click at [104, 274] on p "story" at bounding box center [95, 275] width 35 height 19
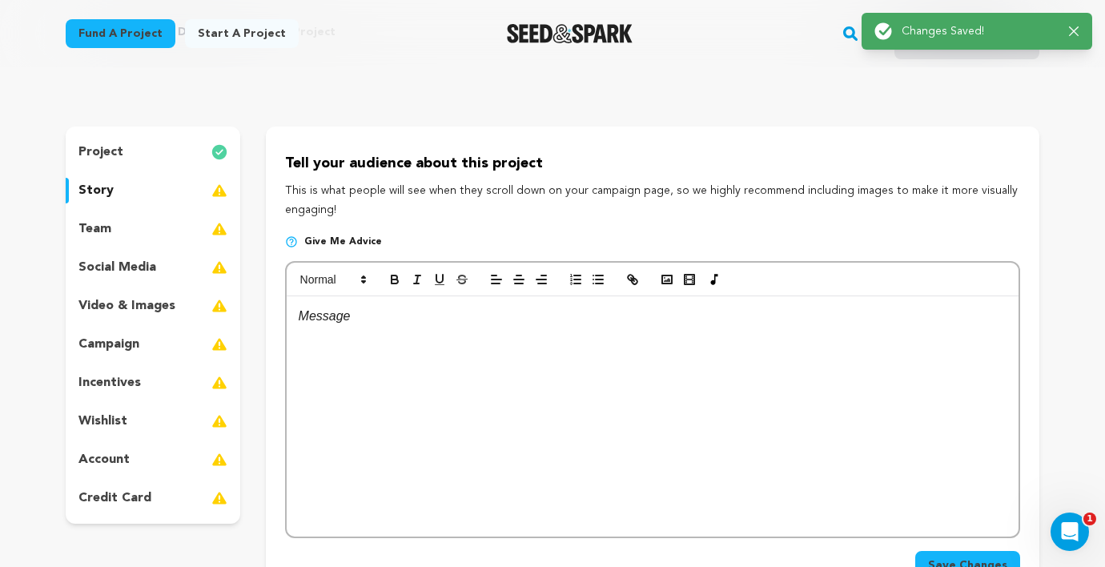
scroll to position [91, 0]
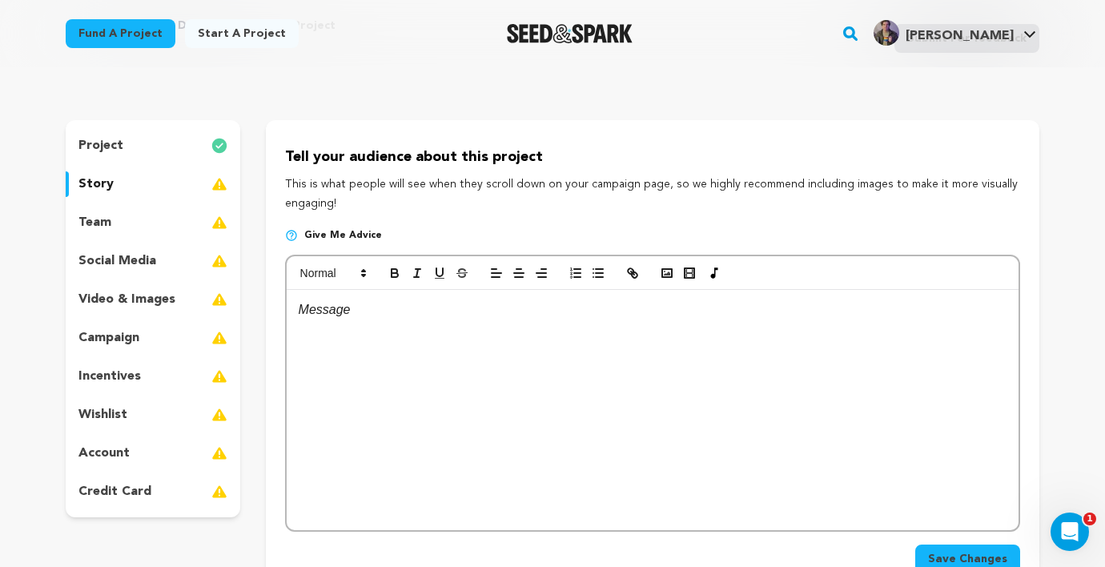
click at [130, 218] on div "team" at bounding box center [153, 223] width 175 height 26
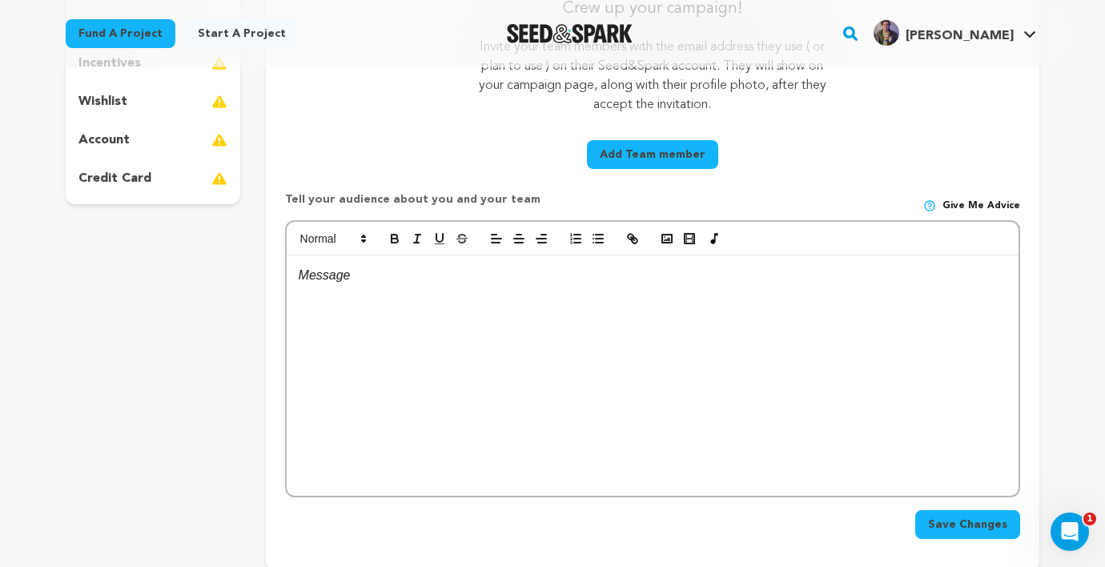
scroll to position [456, 0]
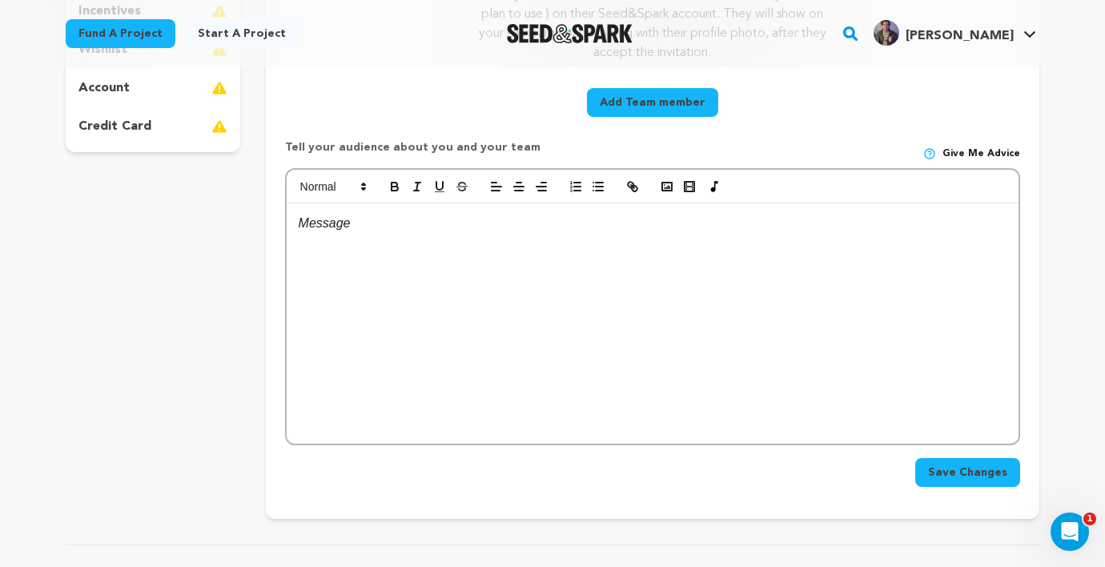
click at [383, 224] on p at bounding box center [653, 223] width 708 height 21
click at [325, 220] on p at bounding box center [653, 223] width 708 height 21
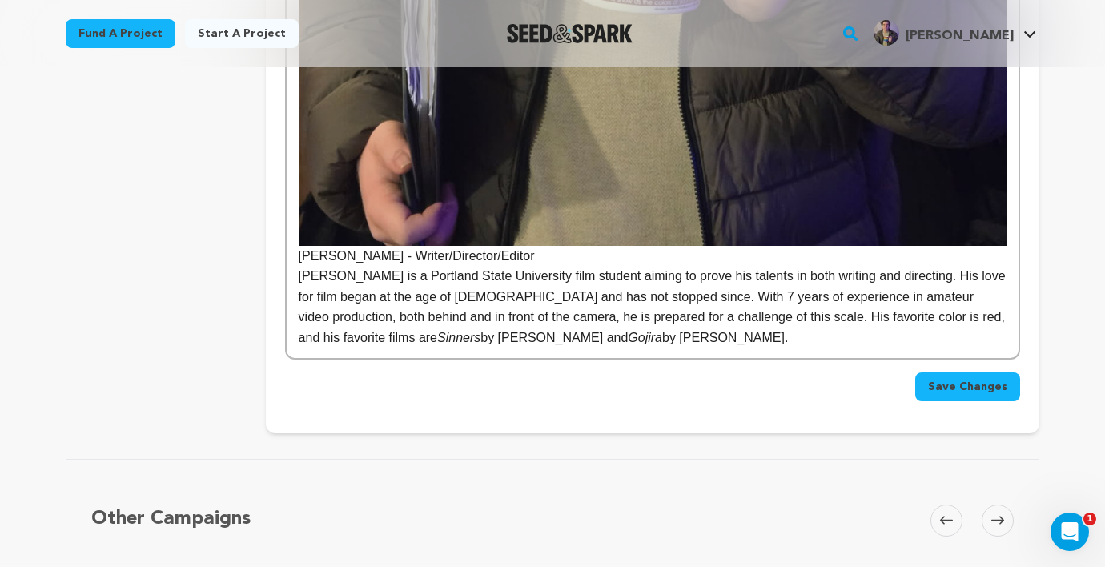
scroll to position [1389, 0]
click at [955, 383] on span "Save Changes" at bounding box center [967, 386] width 79 height 16
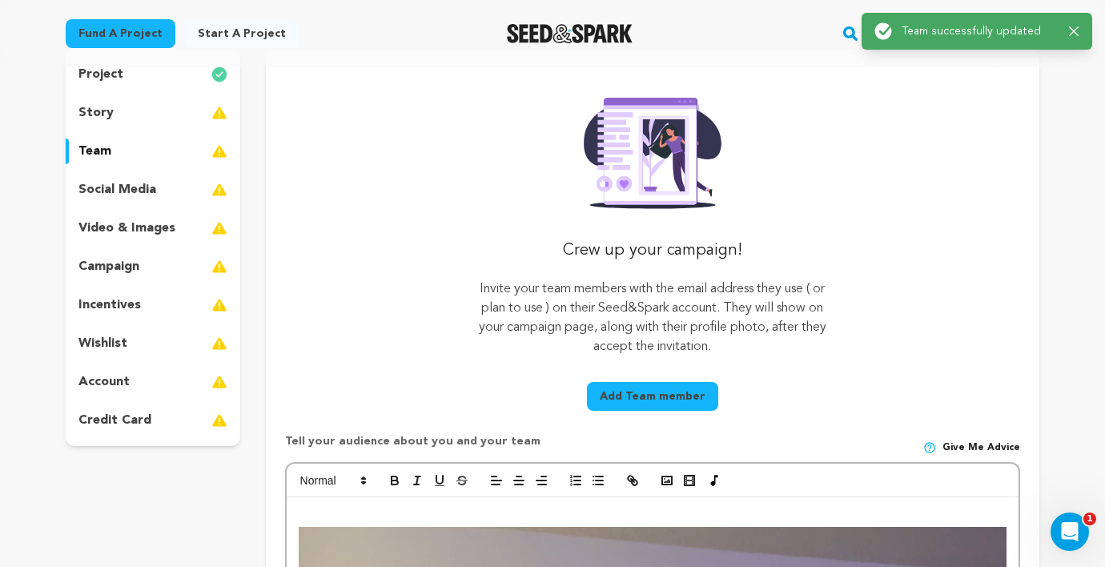
scroll to position [0, 0]
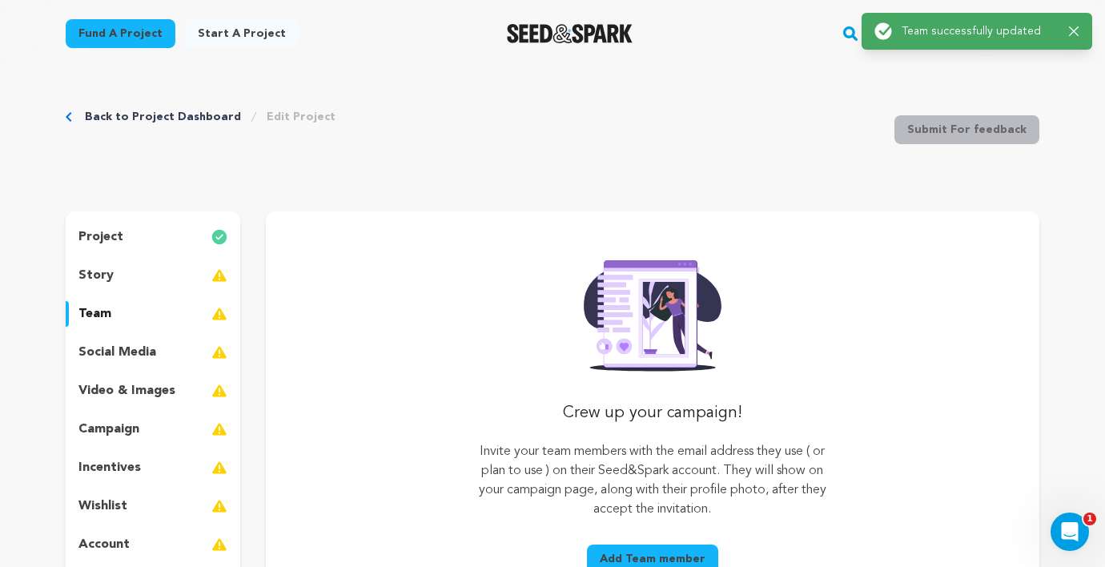
click at [140, 238] on div "project" at bounding box center [153, 237] width 175 height 26
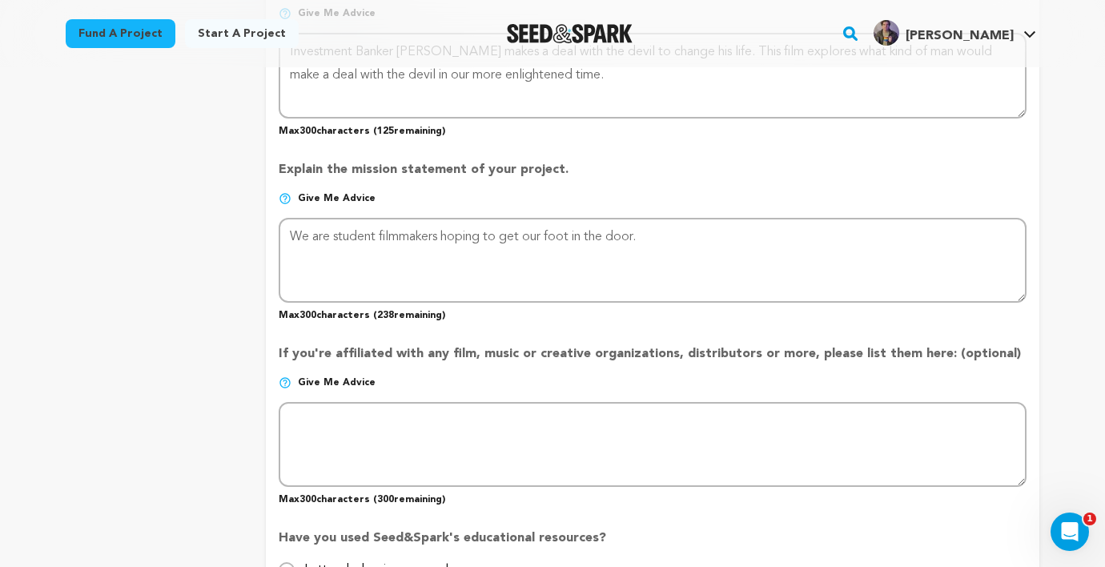
scroll to position [1159, 0]
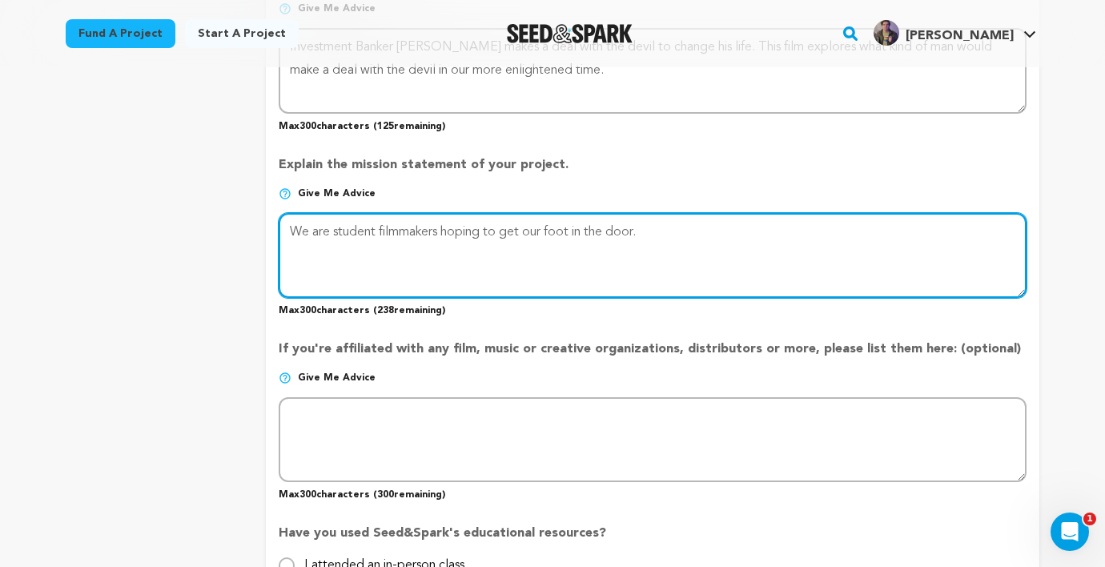
click at [656, 233] on textarea at bounding box center [653, 255] width 748 height 85
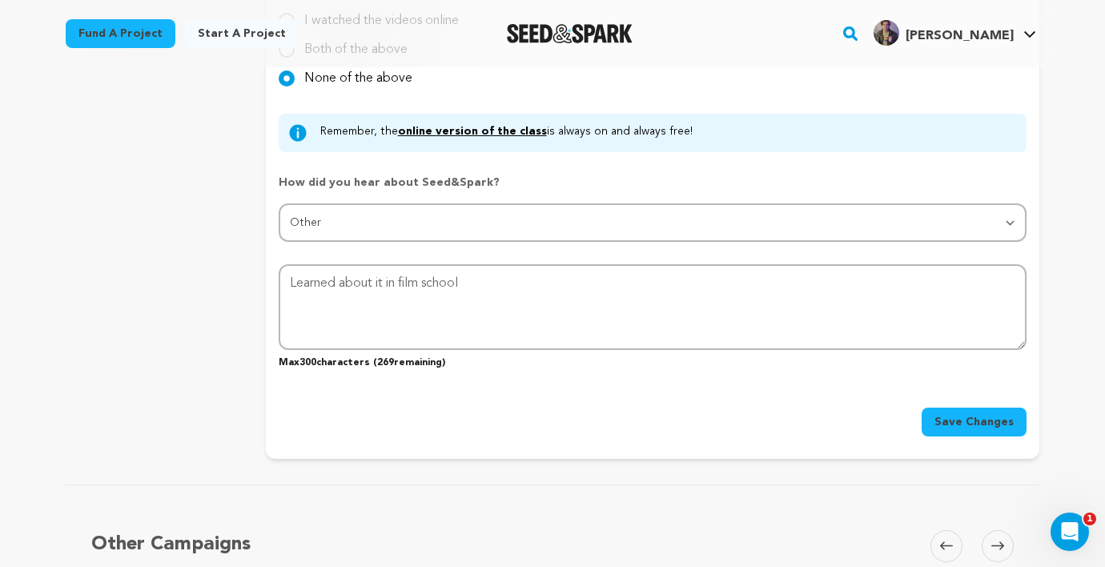
scroll to position [1748, 0]
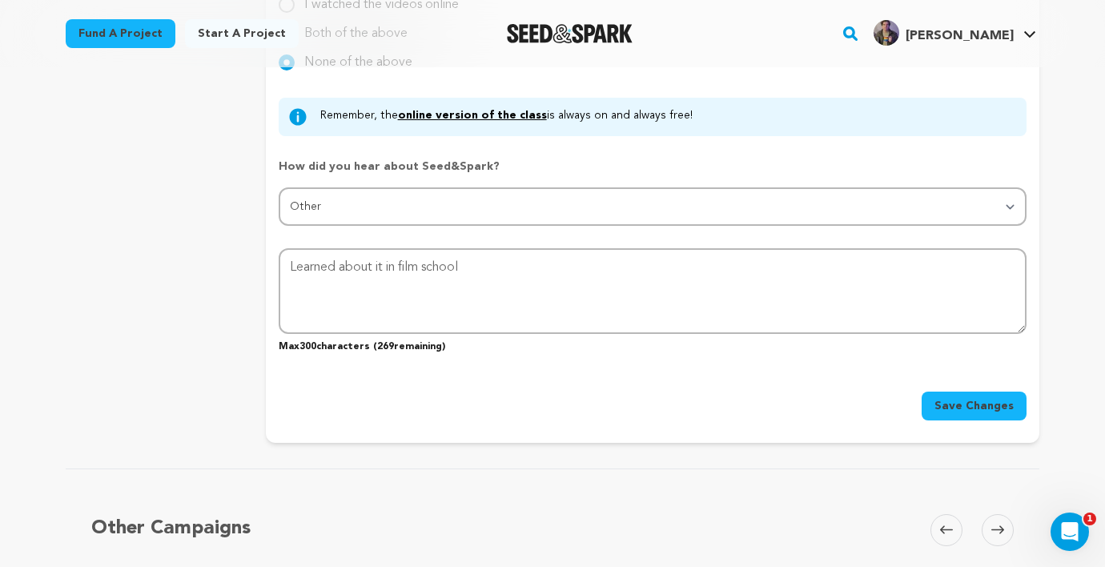
type textarea "We are student filmmakers hoping to get our foot in the door. As horror fans we…"
click at [987, 398] on span "Save Changes" at bounding box center [973, 406] width 79 height 16
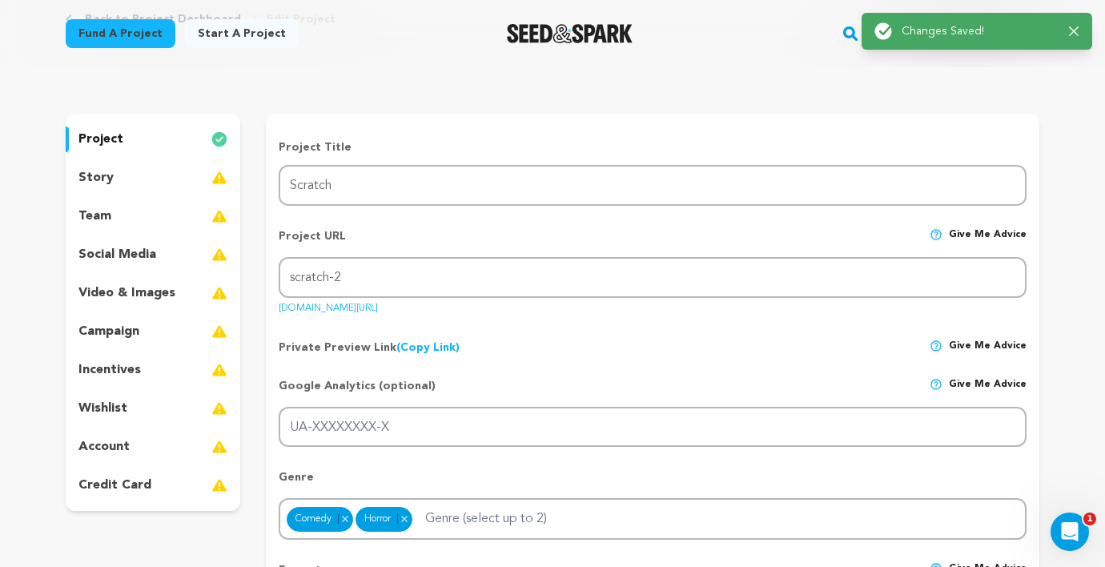
scroll to position [0, 0]
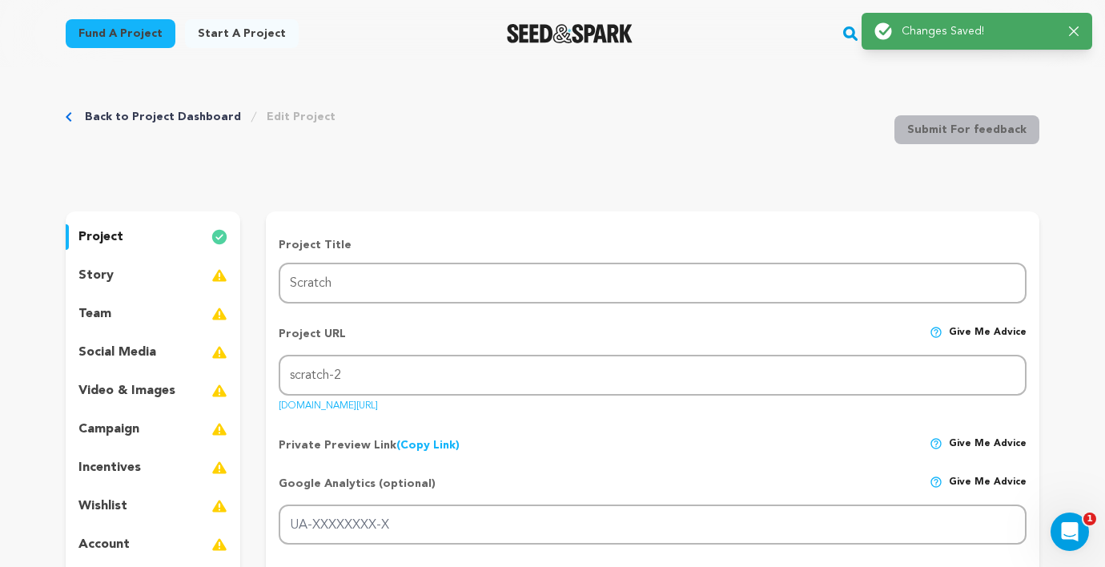
click at [148, 274] on div "story" at bounding box center [153, 276] width 175 height 26
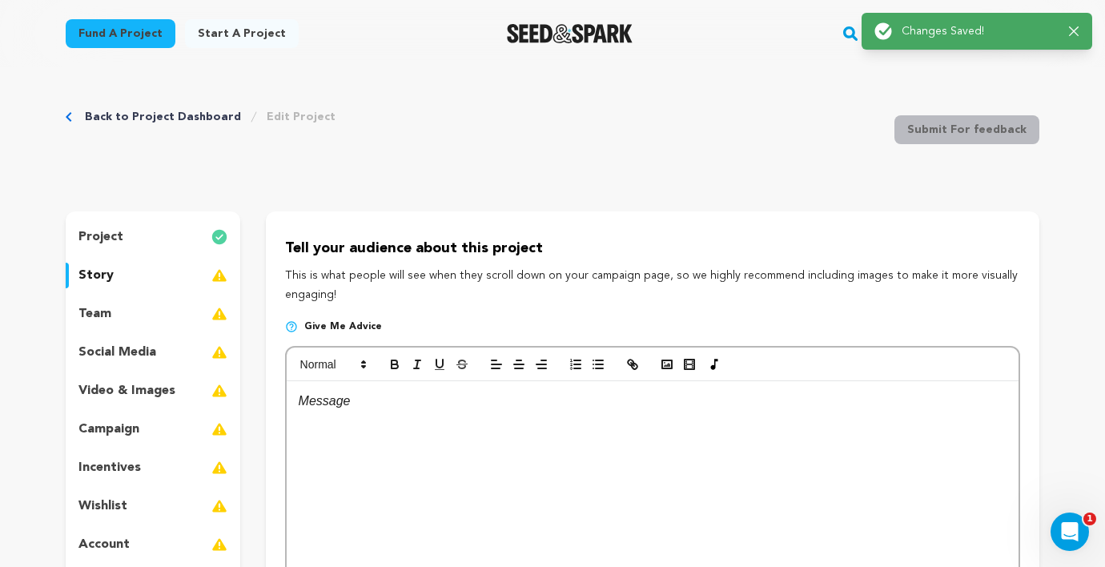
click at [119, 310] on div "team" at bounding box center [153, 314] width 175 height 26
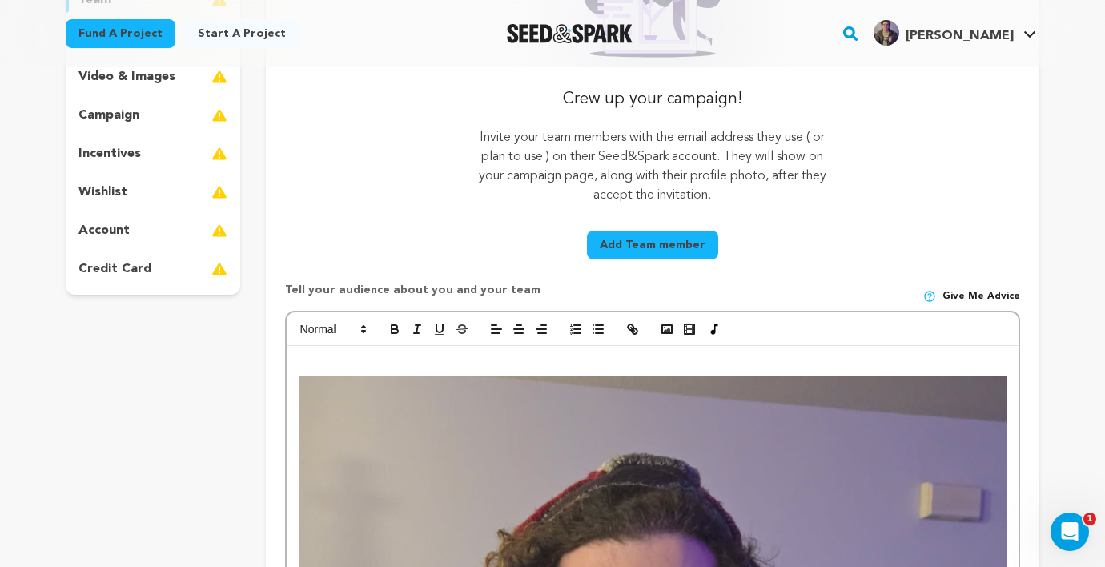
scroll to position [315, 0]
click at [654, 252] on button "Add Team member" at bounding box center [652, 244] width 131 height 29
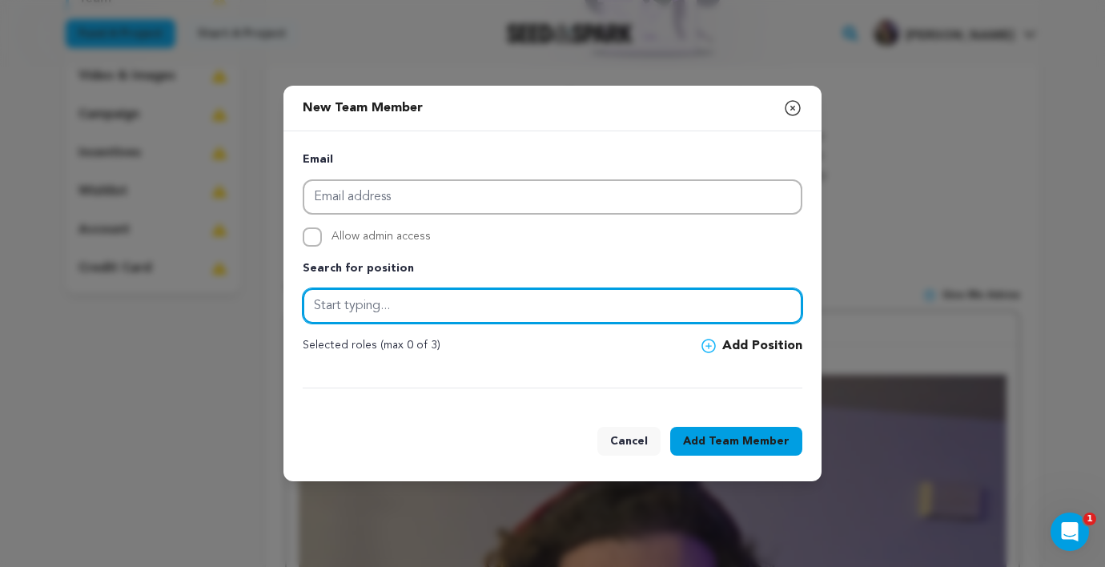
click at [460, 310] on input "text" at bounding box center [553, 305] width 500 height 35
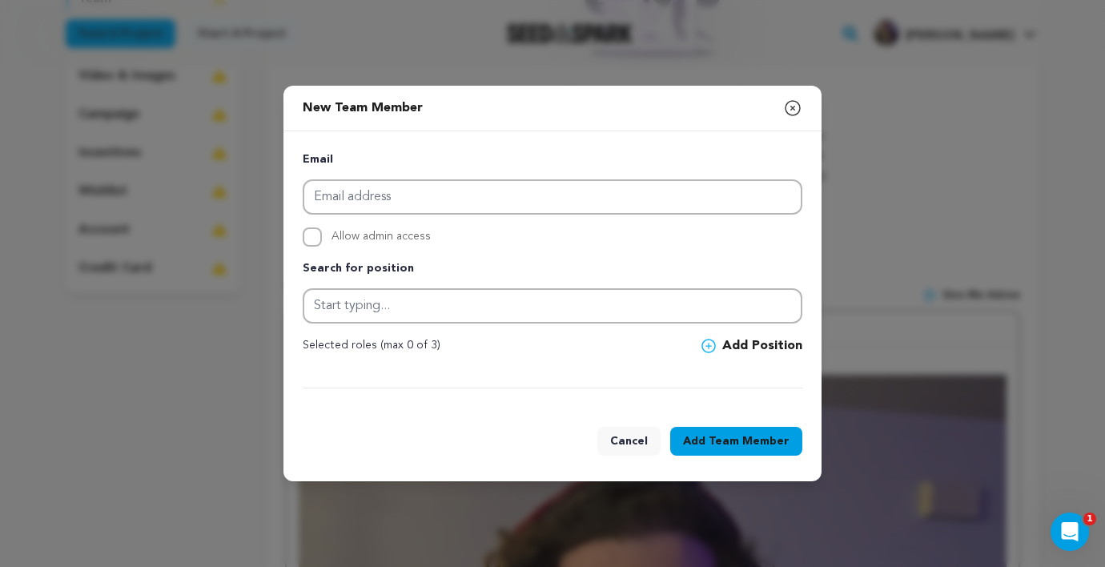
click at [745, 351] on button "Add Position" at bounding box center [751, 345] width 101 height 19
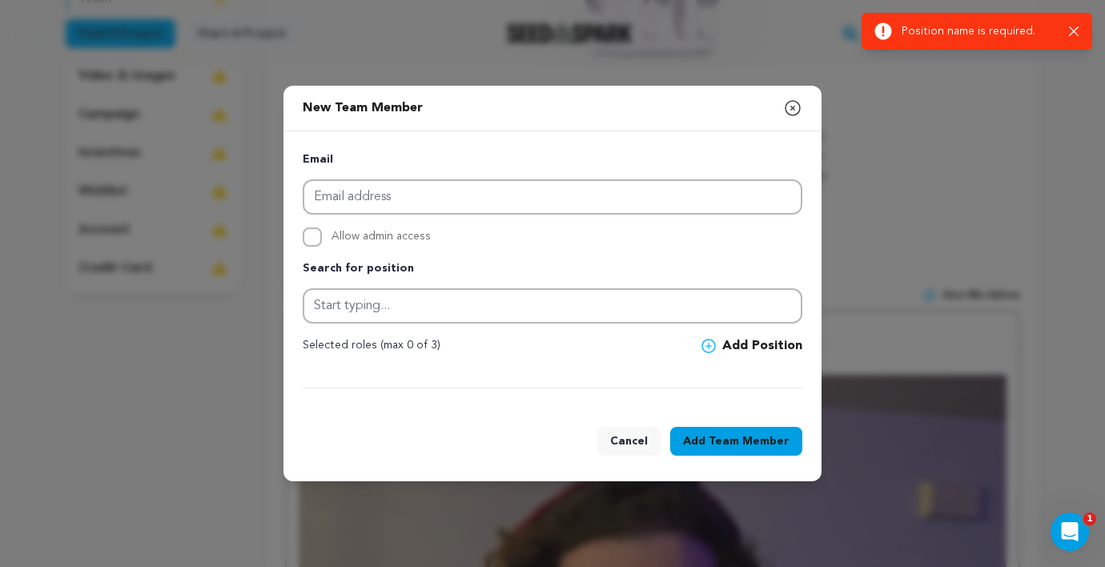
click at [797, 107] on icon "button" at bounding box center [792, 107] width 19 height 19
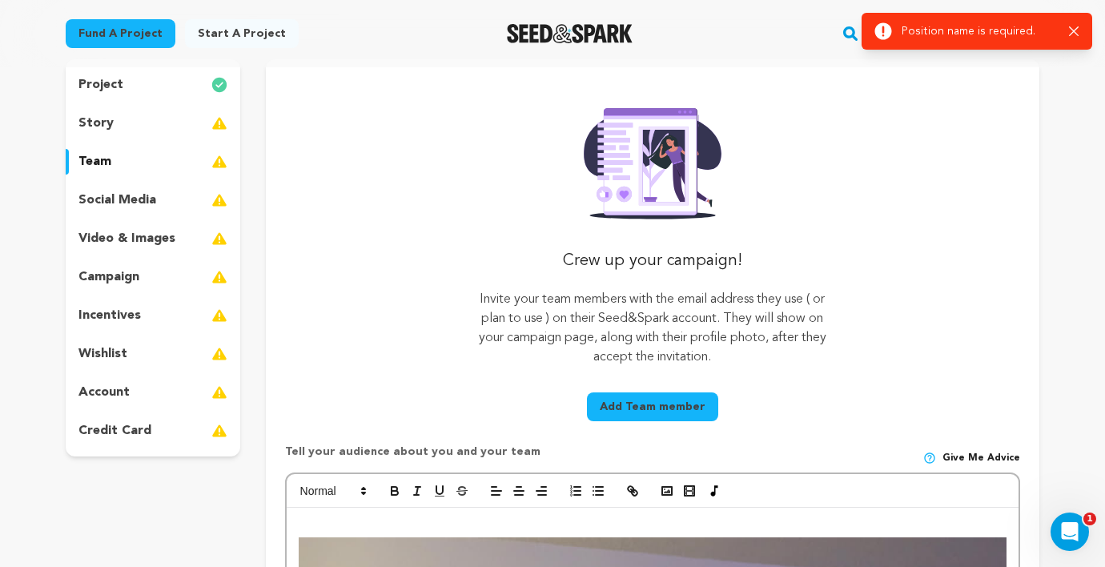
scroll to position [48, 0]
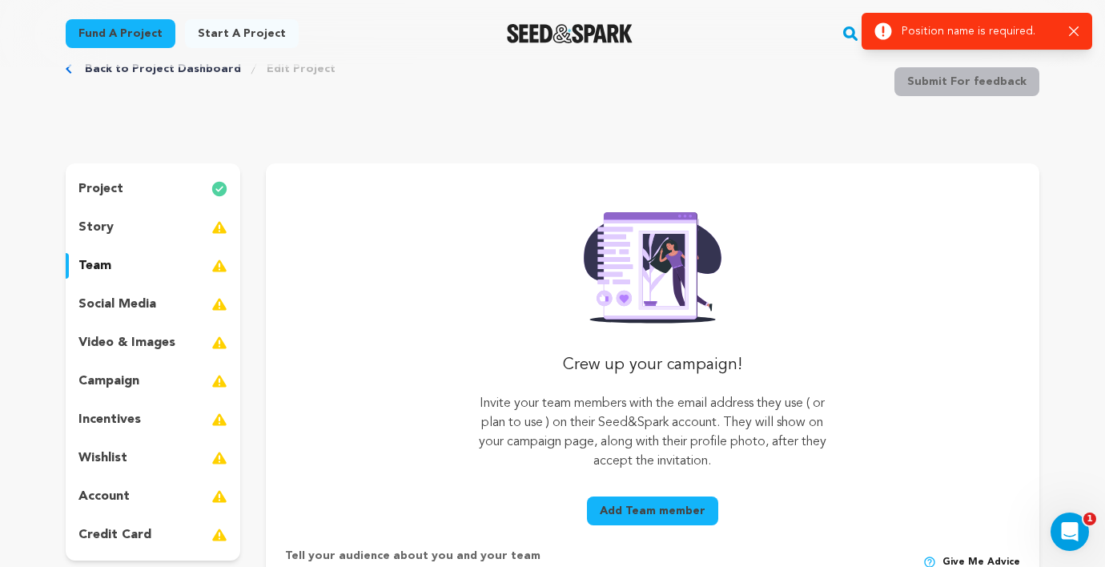
click at [133, 295] on p "social media" at bounding box center [117, 304] width 78 height 19
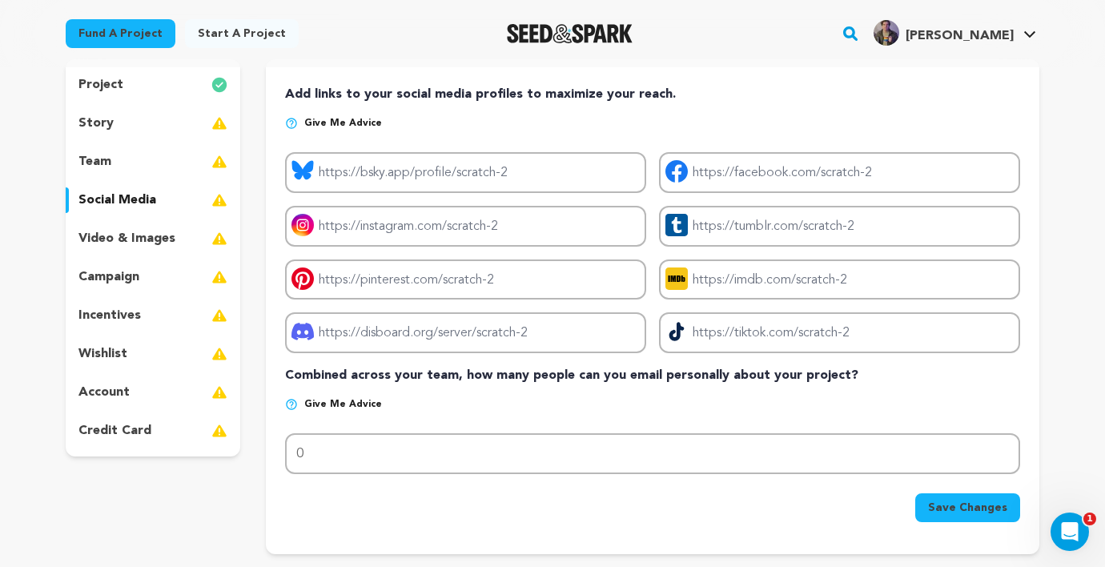
scroll to position [155, 0]
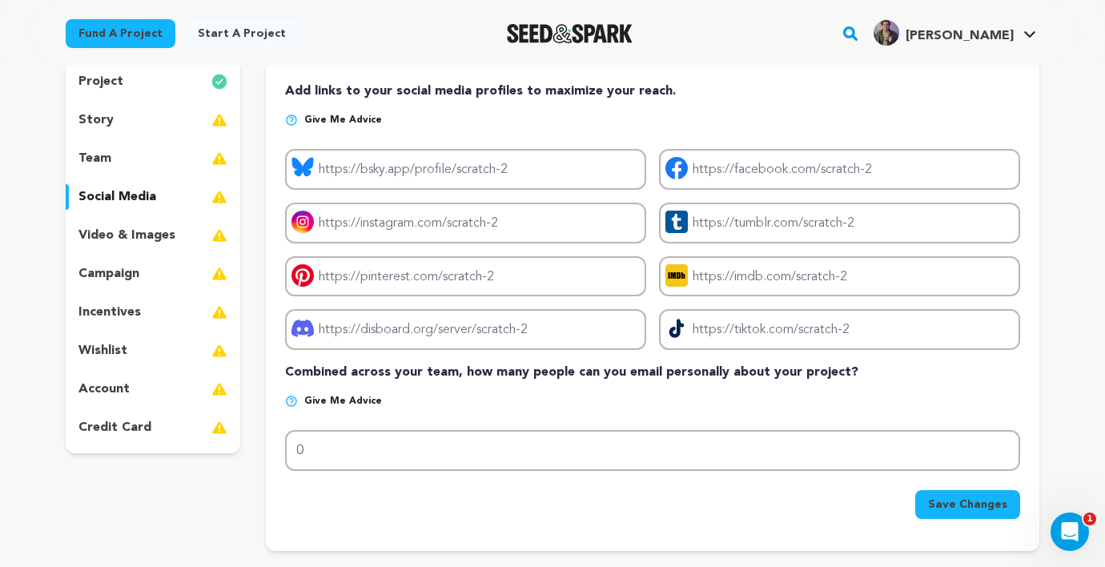
click at [165, 230] on p "video & images" at bounding box center [126, 235] width 97 height 19
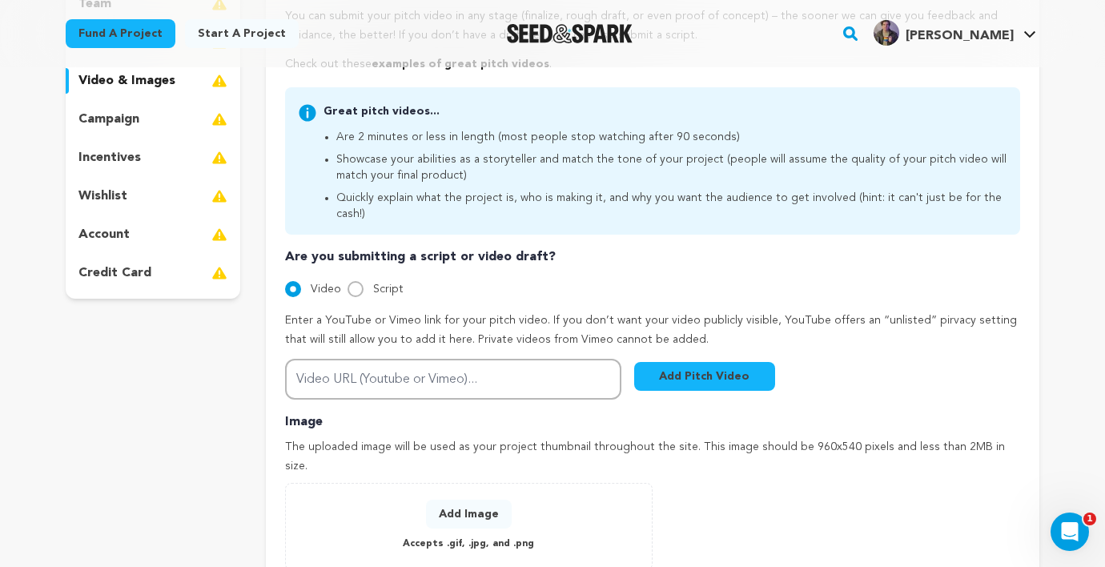
scroll to position [311, 0]
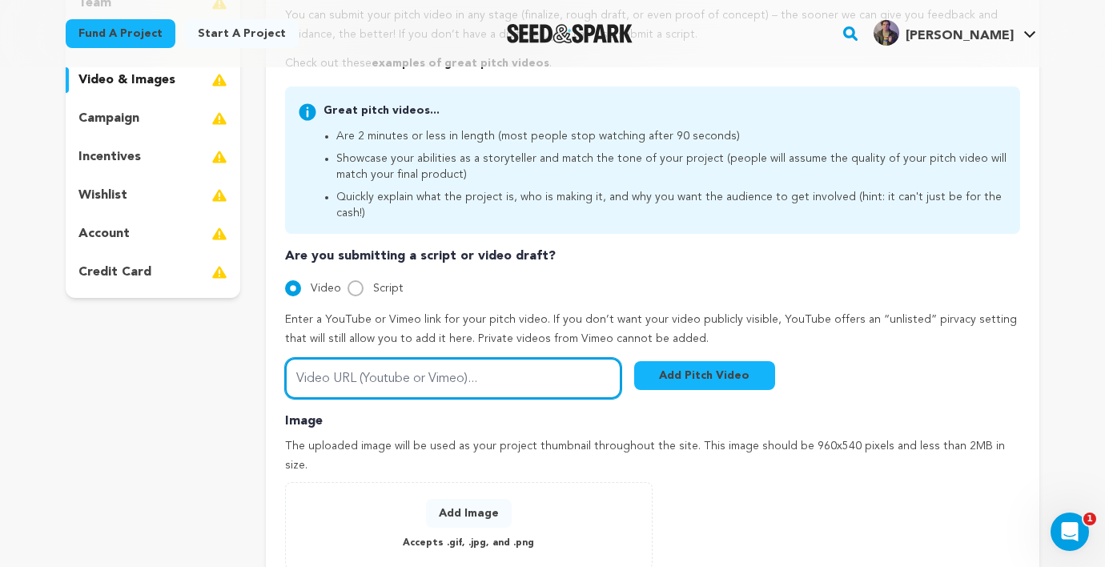
click at [438, 358] on input "Video URL (Youtube or Vimeo)..." at bounding box center [453, 378] width 336 height 41
type input "https://youtu.be/cj9YqqEqXdc"
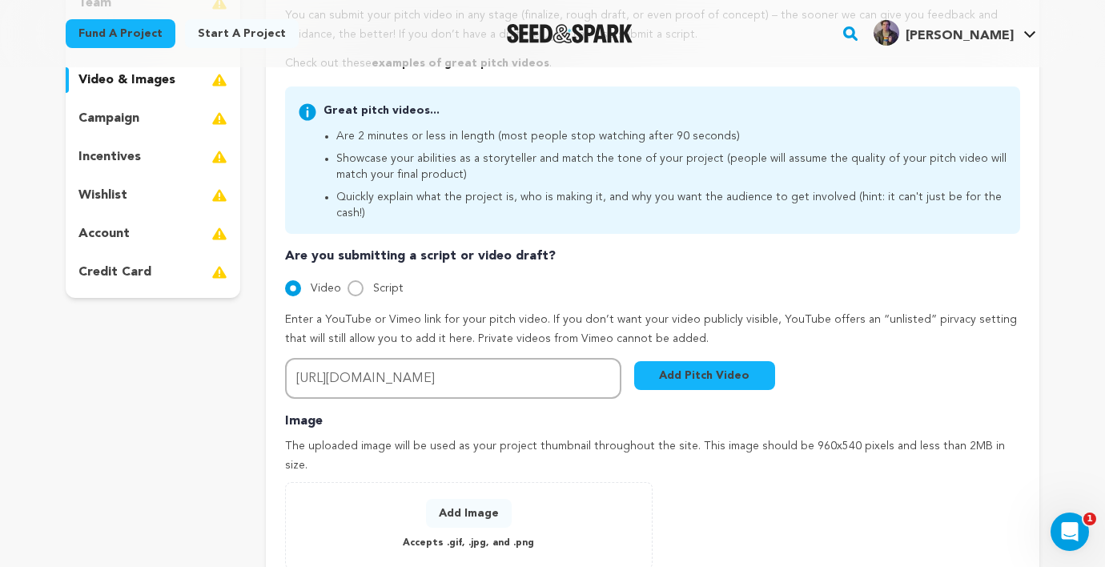
click at [741, 364] on button "Add Pitch Video" at bounding box center [704, 375] width 141 height 29
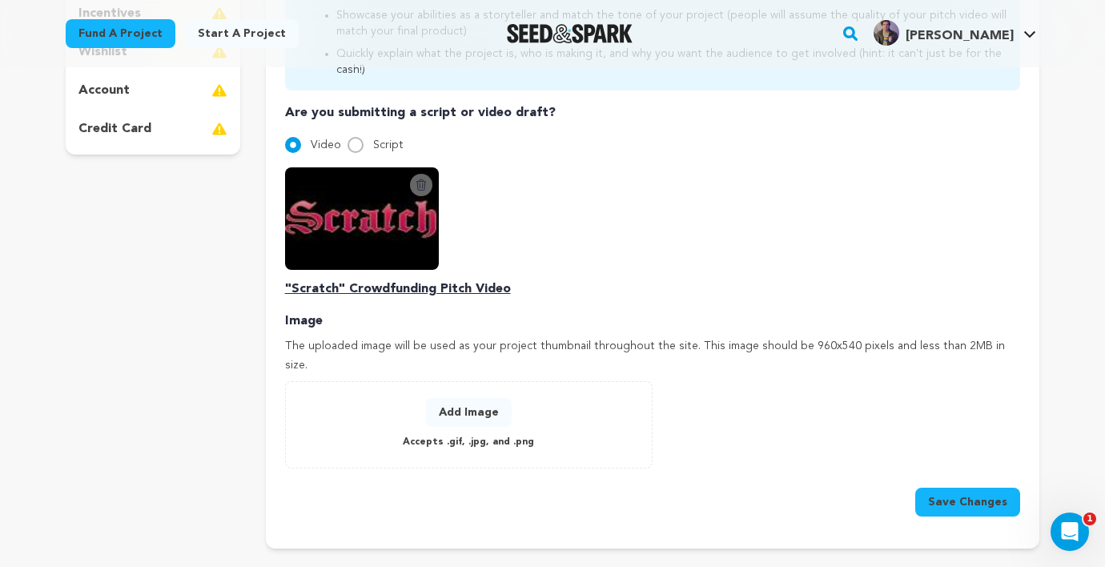
scroll to position [456, 0]
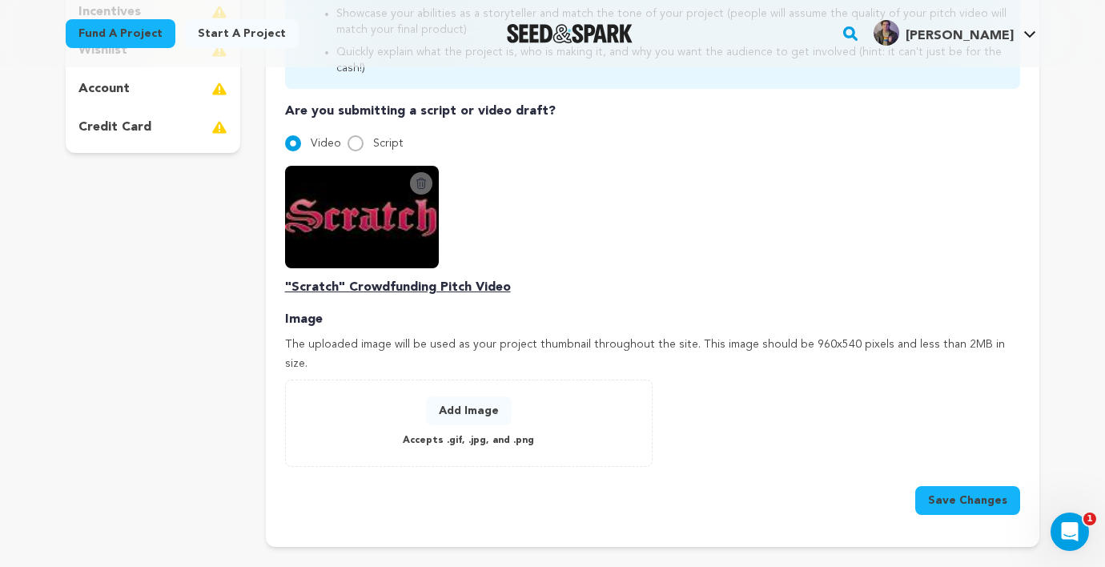
click at [422, 178] on icon at bounding box center [420, 183] width 9 height 10
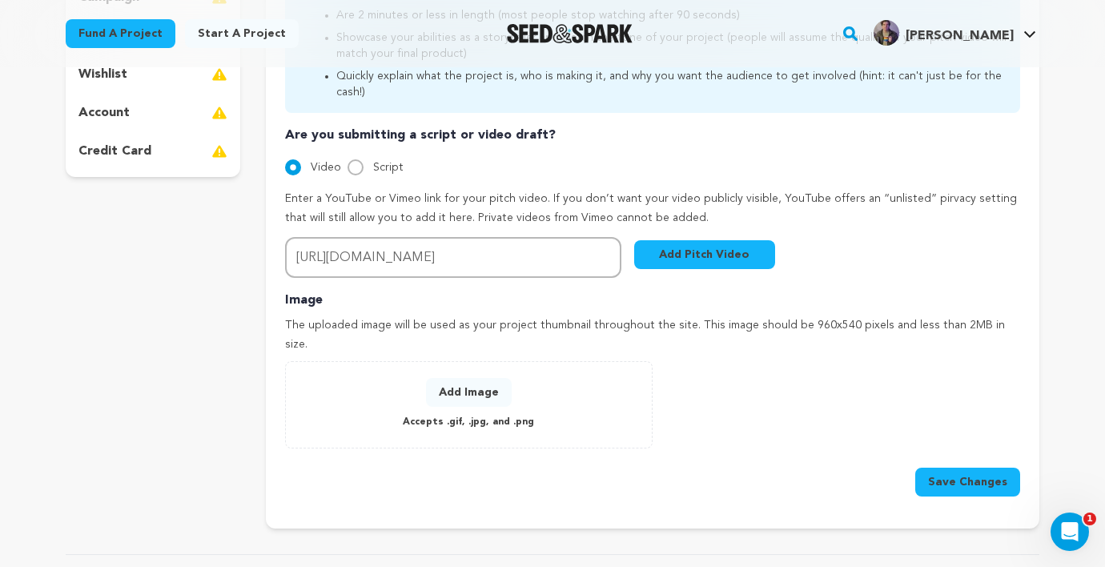
scroll to position [442, 0]
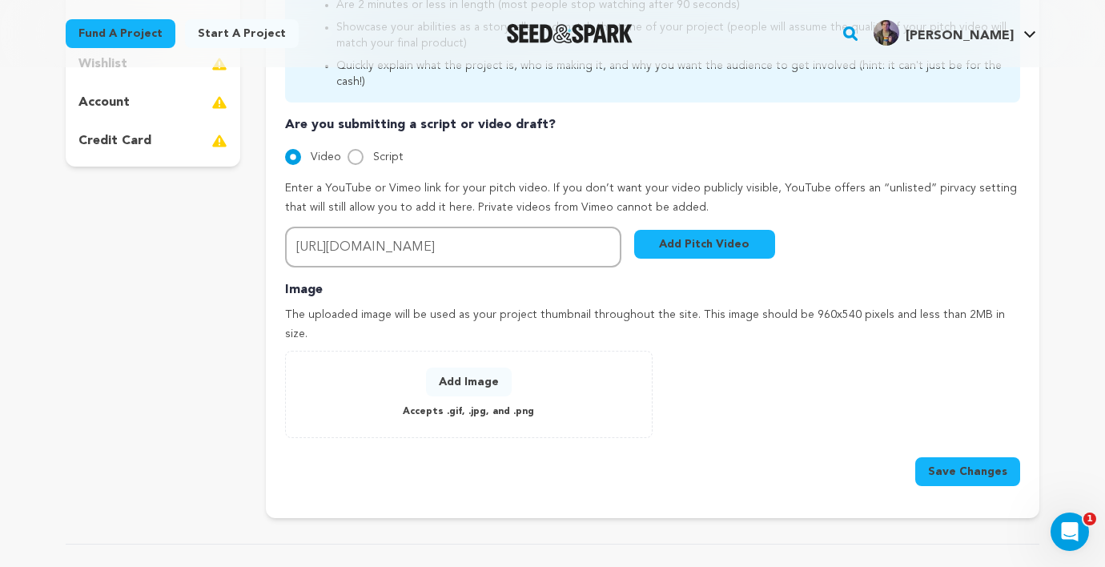
click at [476, 367] on button "Add Image" at bounding box center [469, 381] width 86 height 29
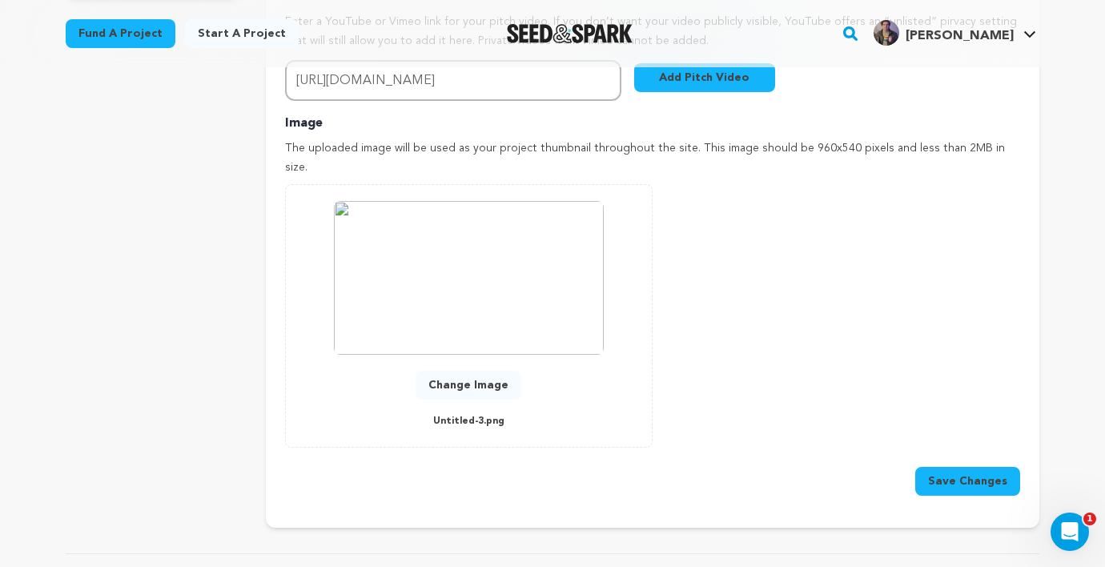
scroll to position [593, 0]
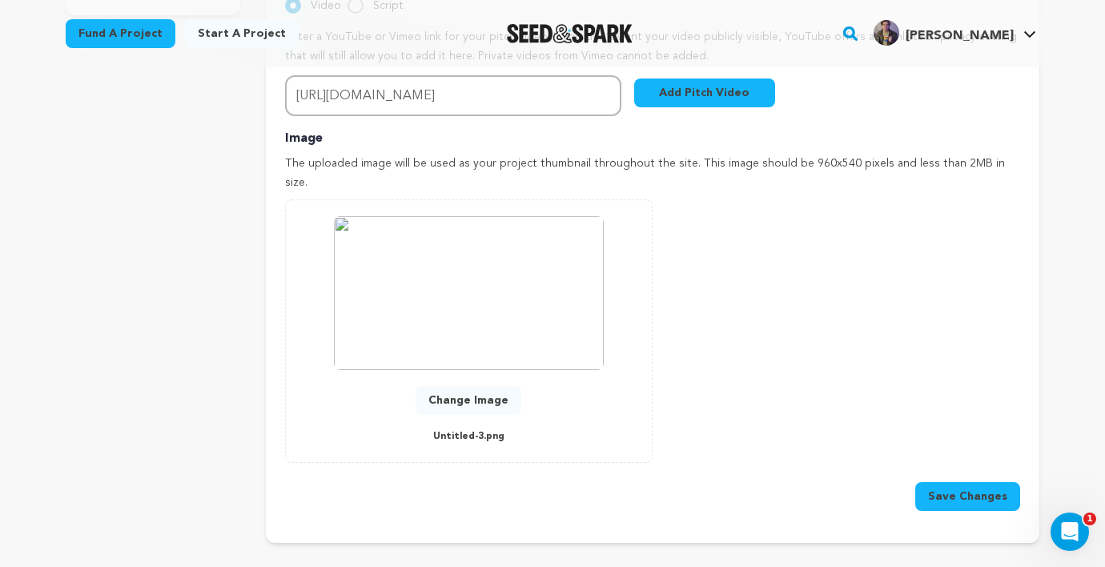
click at [480, 386] on button "Change Image" at bounding box center [469, 400] width 106 height 29
click at [951, 482] on button "Save Changes" at bounding box center [967, 496] width 105 height 29
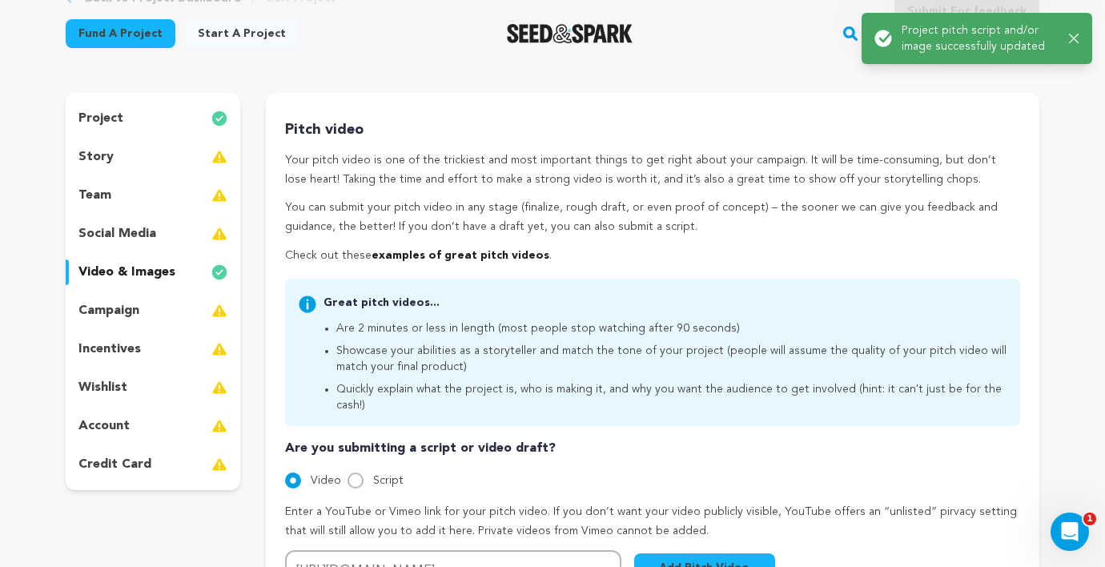
scroll to position [126, 0]
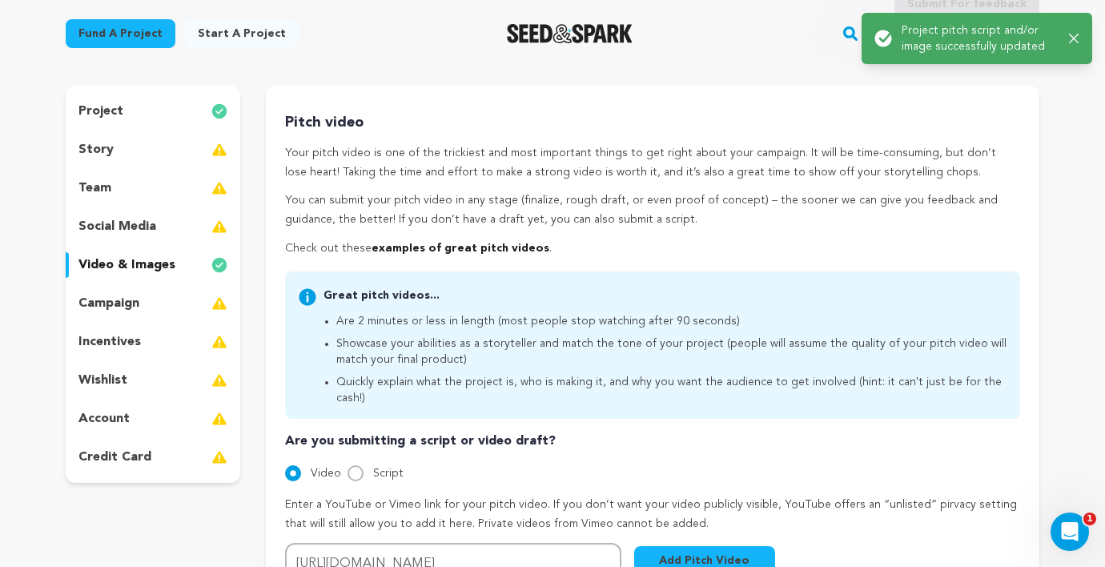
click at [134, 303] on p "campaign" at bounding box center [108, 303] width 61 height 19
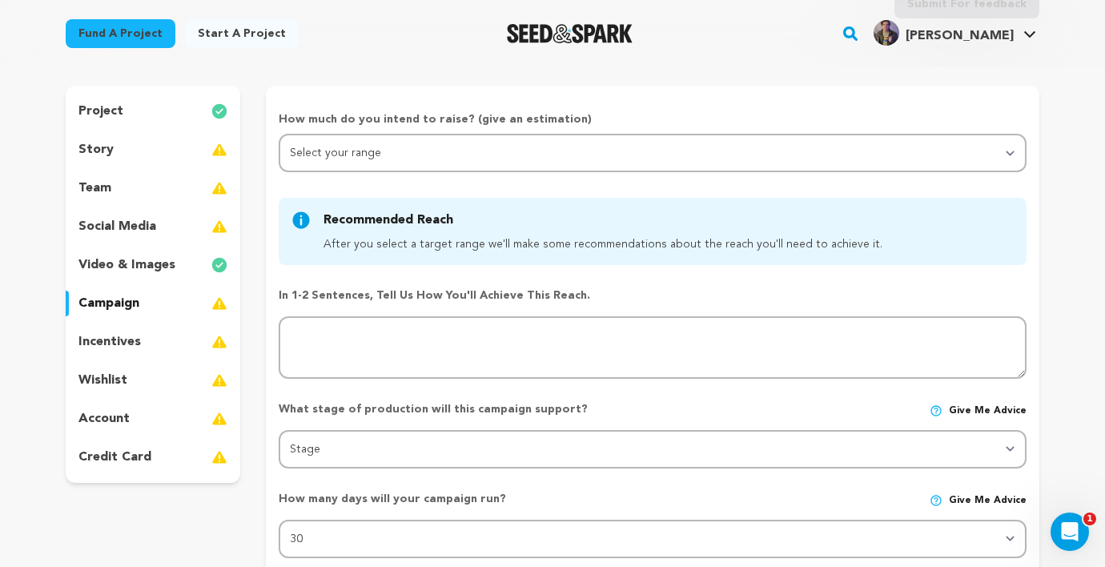
click at [123, 347] on p "incentives" at bounding box center [109, 341] width 62 height 19
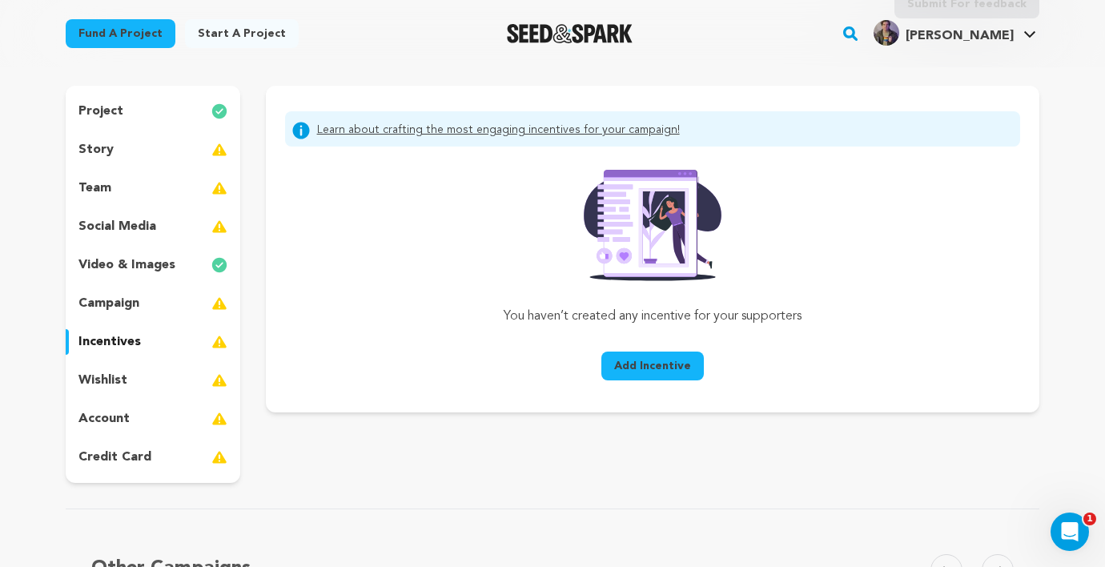
click at [116, 378] on p "wishlist" at bounding box center [102, 380] width 49 height 19
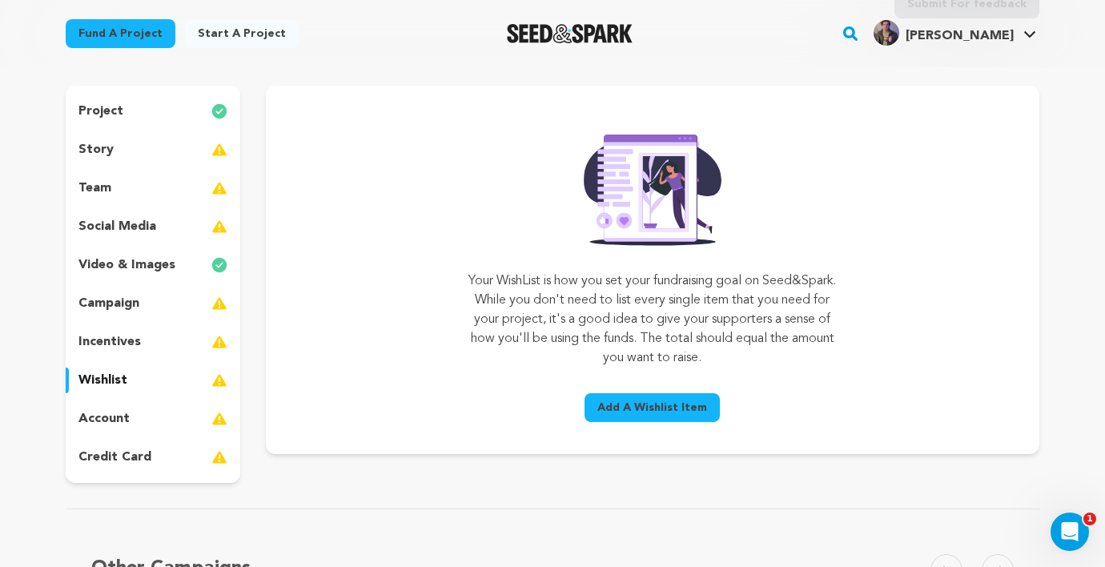
click at [147, 333] on div "incentives" at bounding box center [153, 342] width 175 height 26
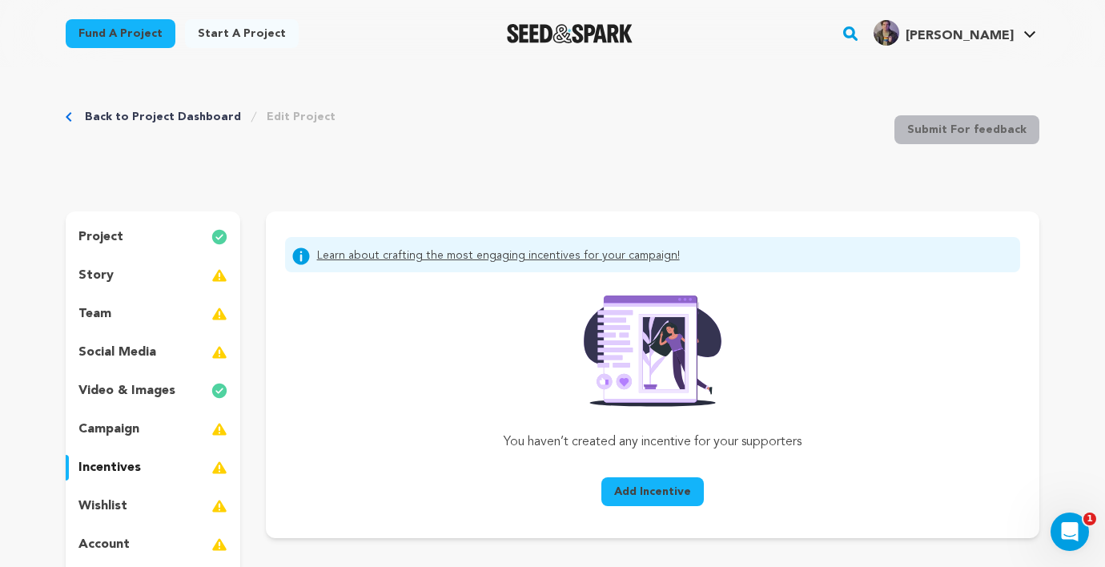
click at [113, 235] on p "project" at bounding box center [100, 236] width 45 height 19
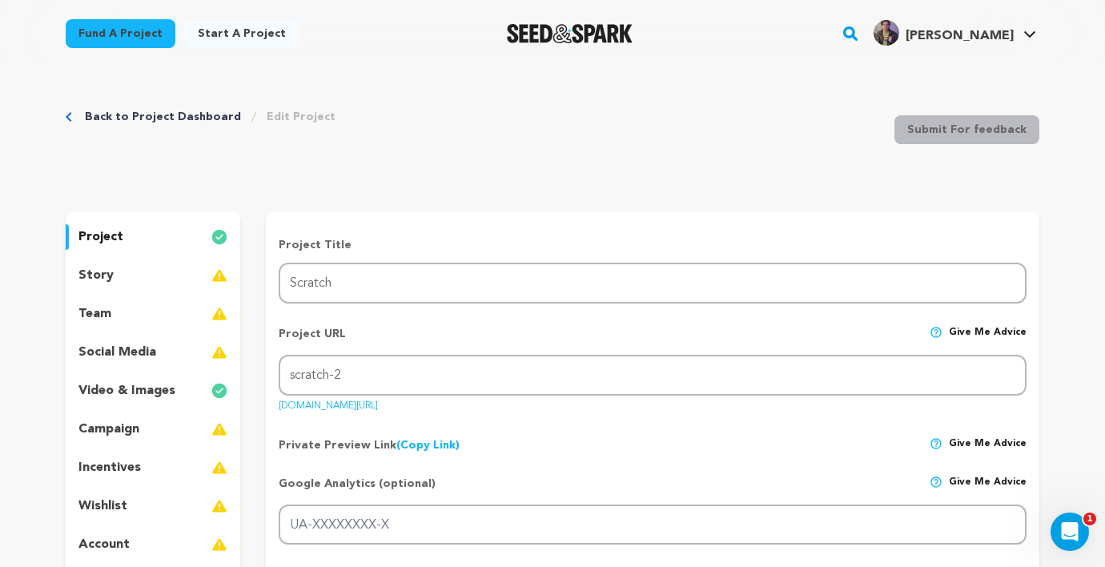
click at [126, 275] on div "story" at bounding box center [153, 276] width 175 height 26
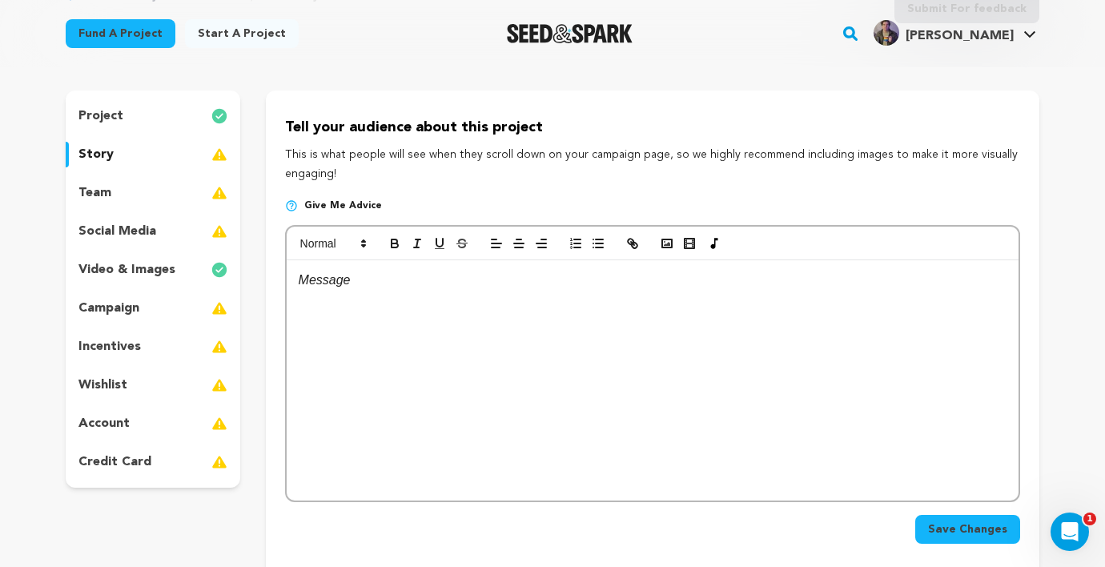
scroll to position [123, 0]
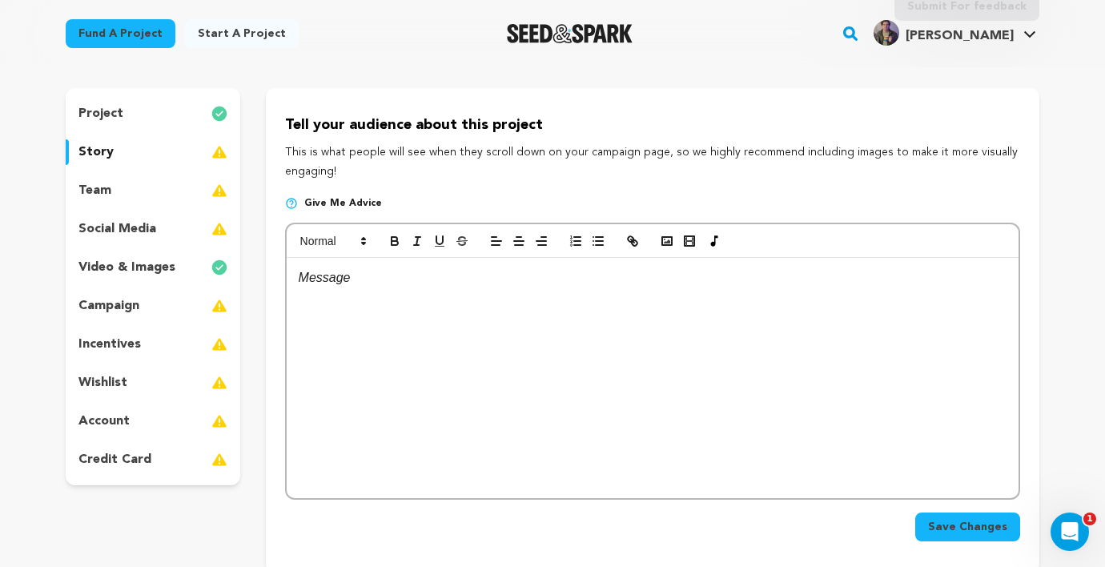
click at [101, 180] on div "team" at bounding box center [153, 191] width 175 height 26
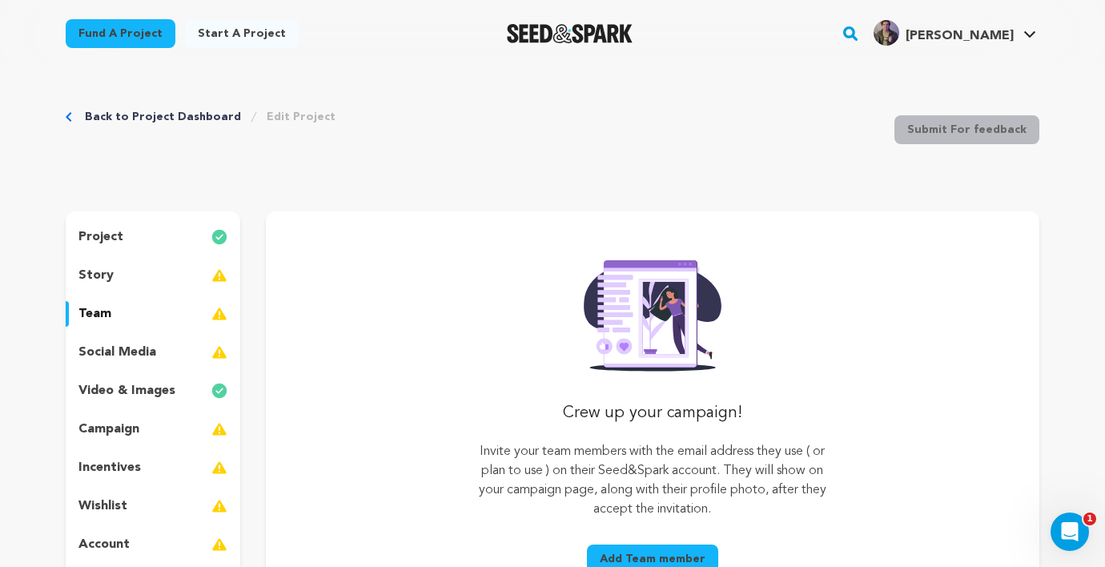
click at [105, 241] on p "project" at bounding box center [100, 236] width 45 height 19
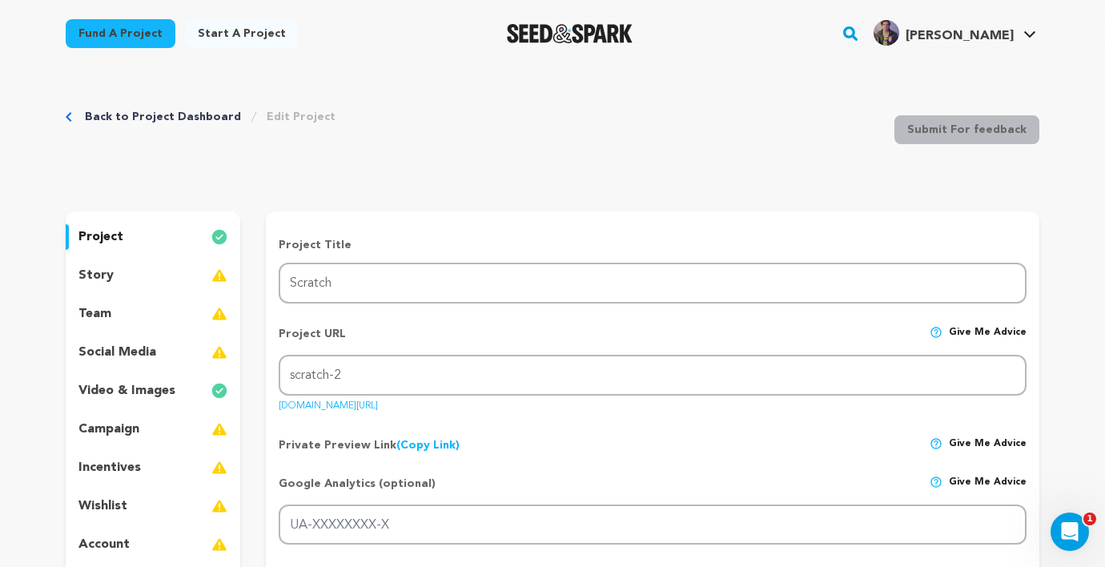
click at [126, 310] on div "team" at bounding box center [153, 314] width 175 height 26
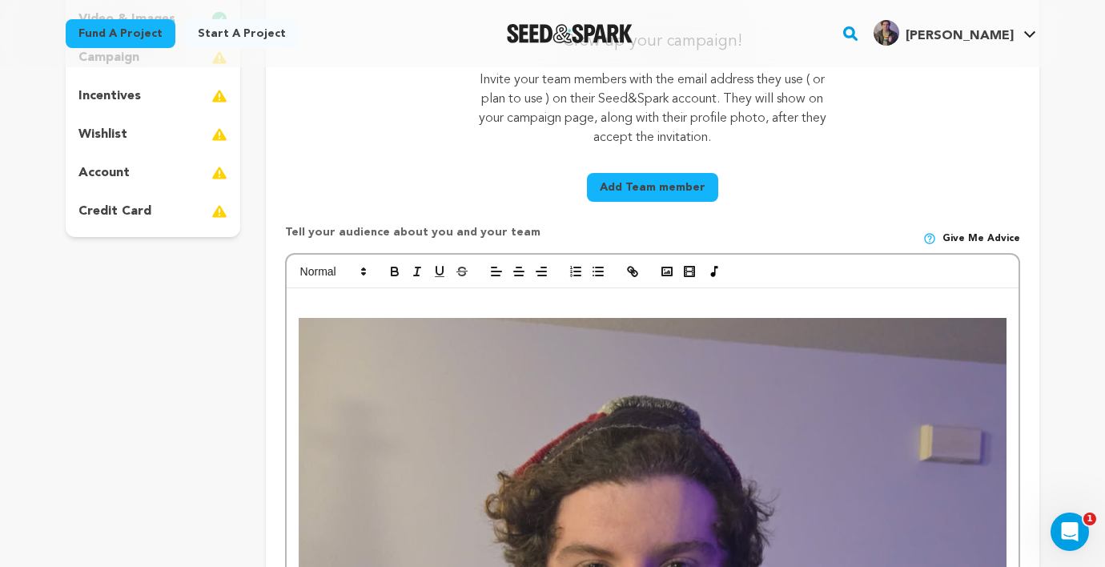
scroll to position [372, 0]
click at [680, 185] on button "Add Team member" at bounding box center [652, 186] width 131 height 29
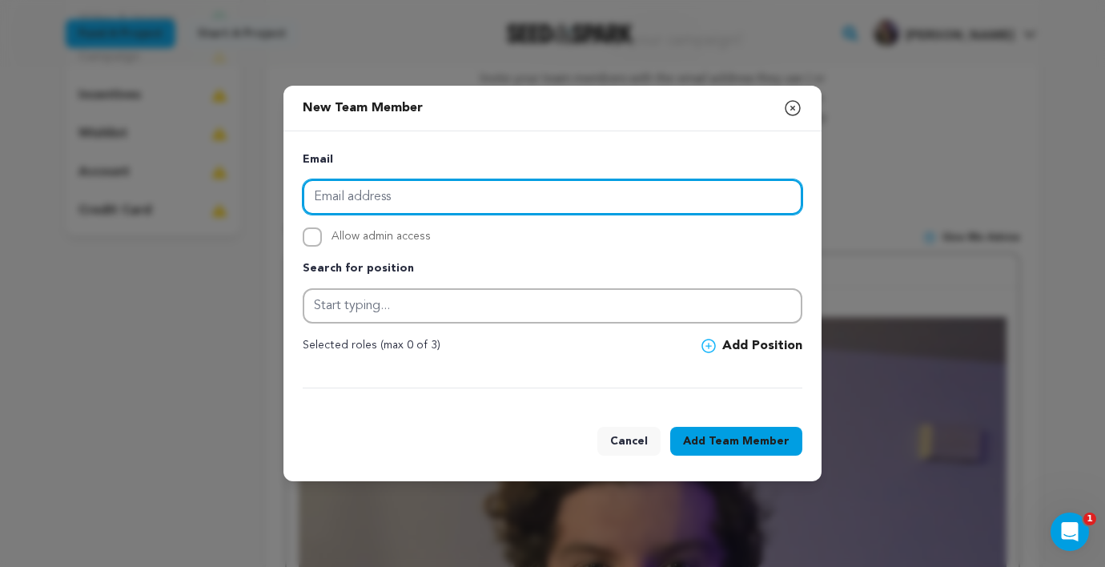
click at [393, 200] on input "email" at bounding box center [553, 196] width 500 height 35
type input "m"
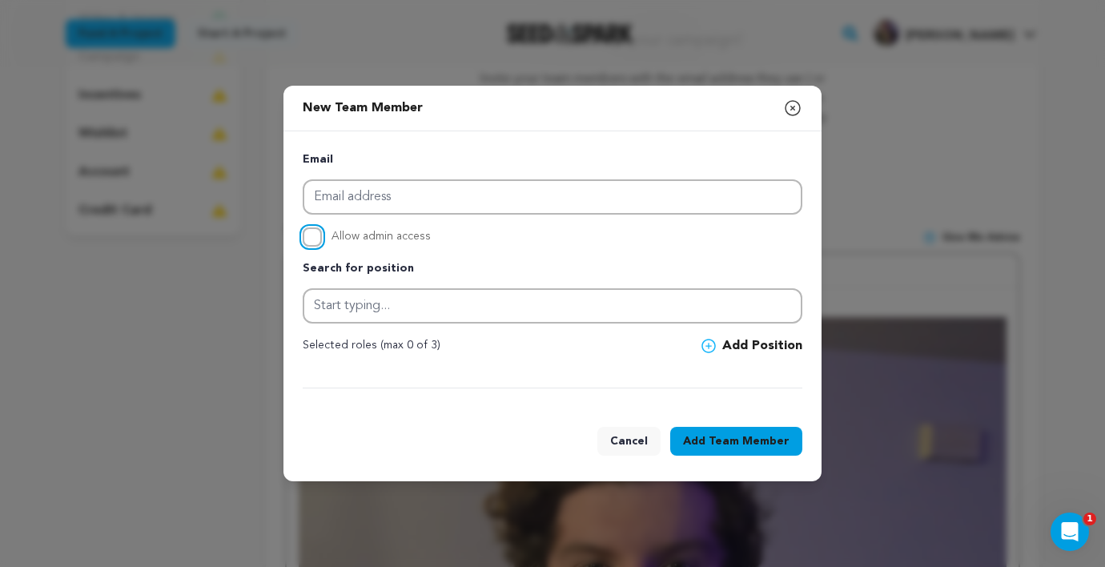
click at [314, 235] on input "Allow admin access" at bounding box center [312, 236] width 19 height 19
checkbox input "true"
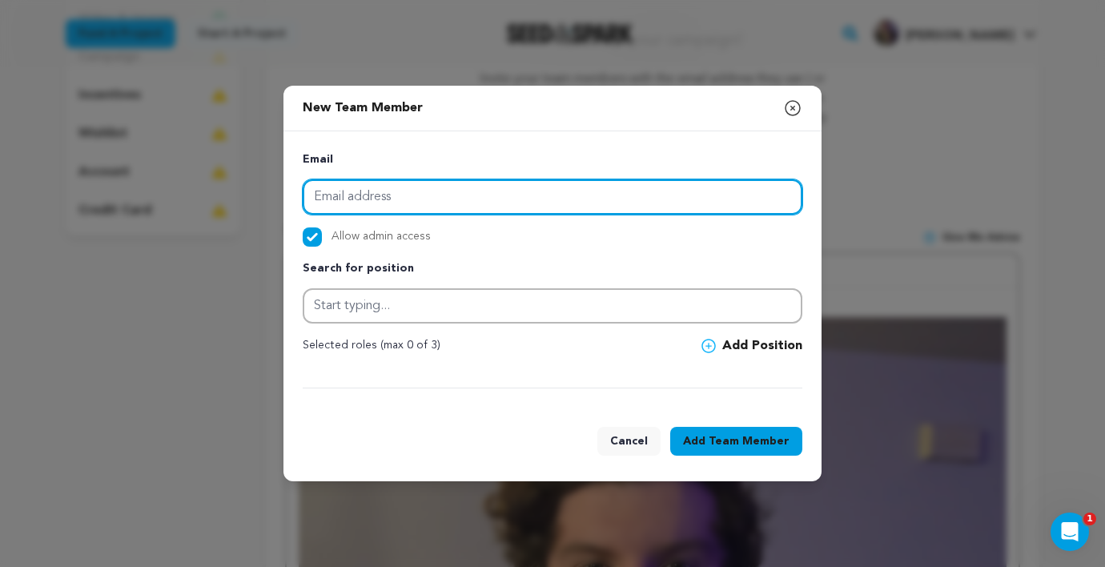
click at [488, 187] on input "email" at bounding box center [553, 196] width 500 height 35
paste input "olliemi2113@gmail.com"
type input "olliemi2113@gmail.com"
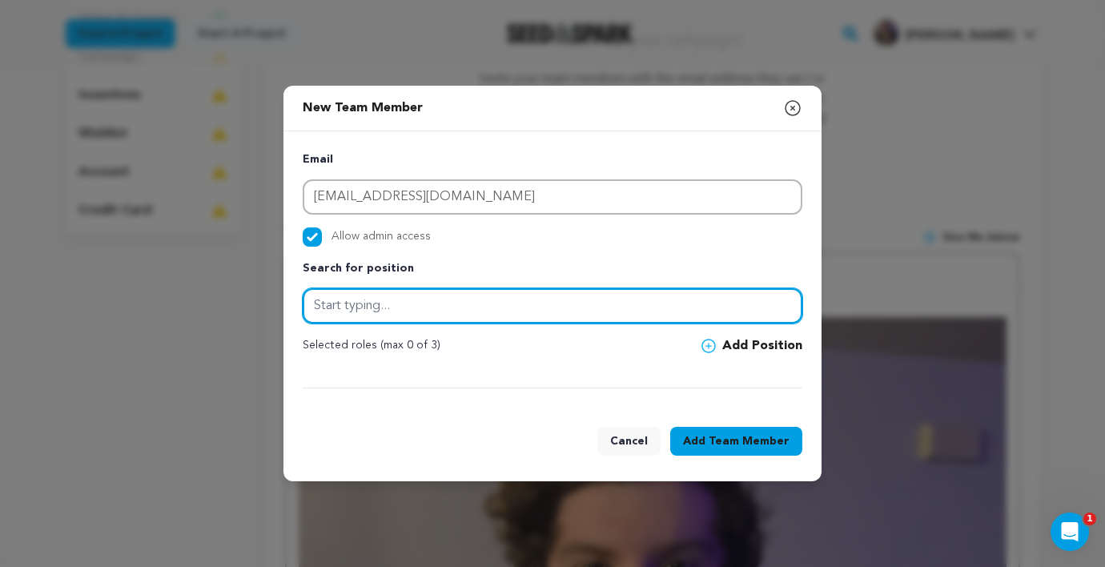
click at [389, 302] on input "text" at bounding box center [553, 305] width 500 height 35
type input "Cinematographer"
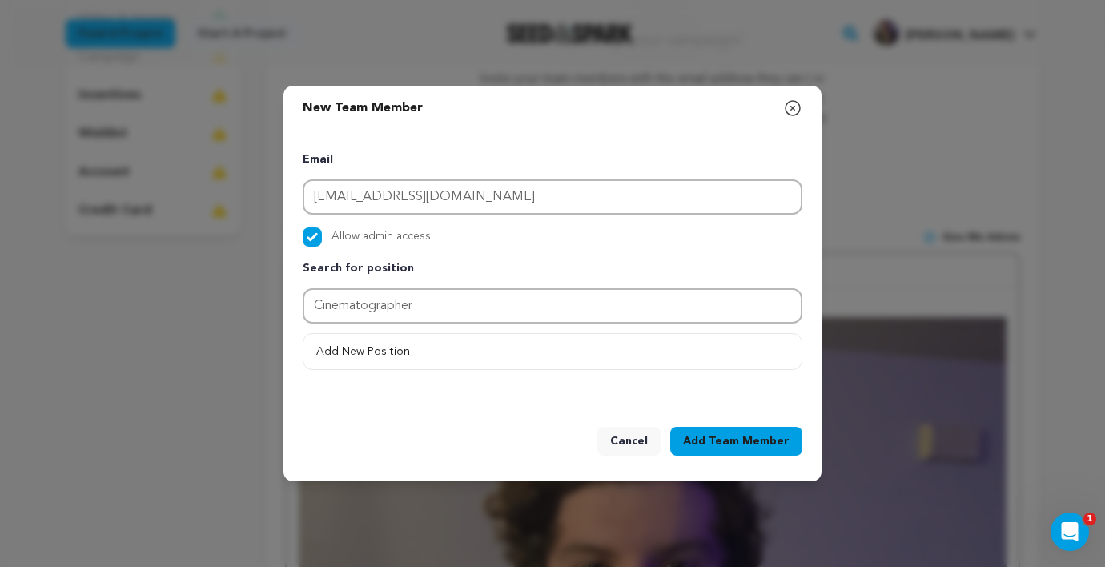
click at [732, 436] on span "Team Member" at bounding box center [749, 441] width 81 height 16
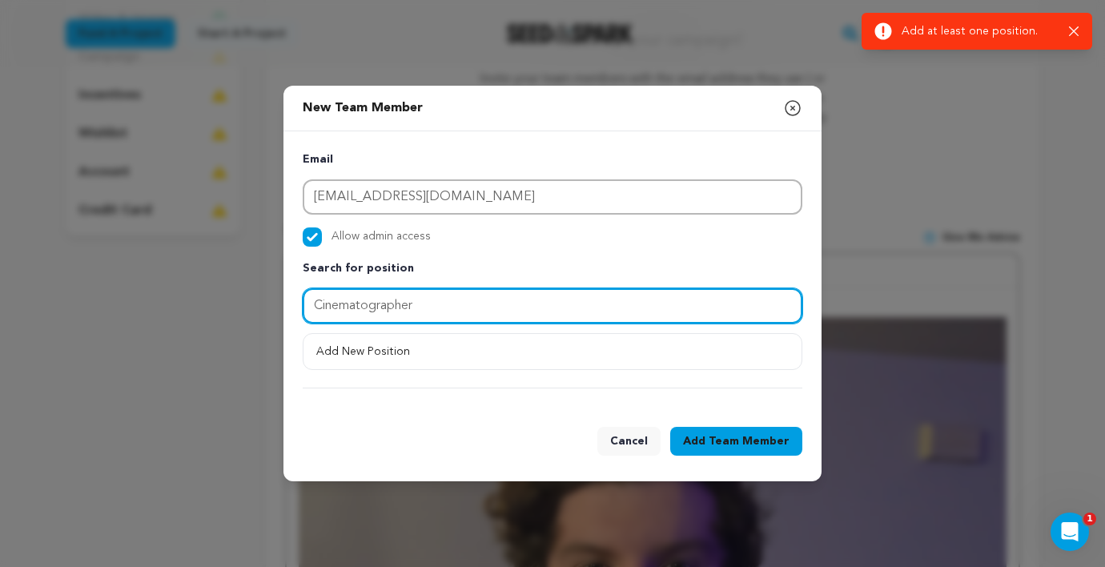
click at [646, 303] on input "Cinematographer" at bounding box center [553, 305] width 500 height 35
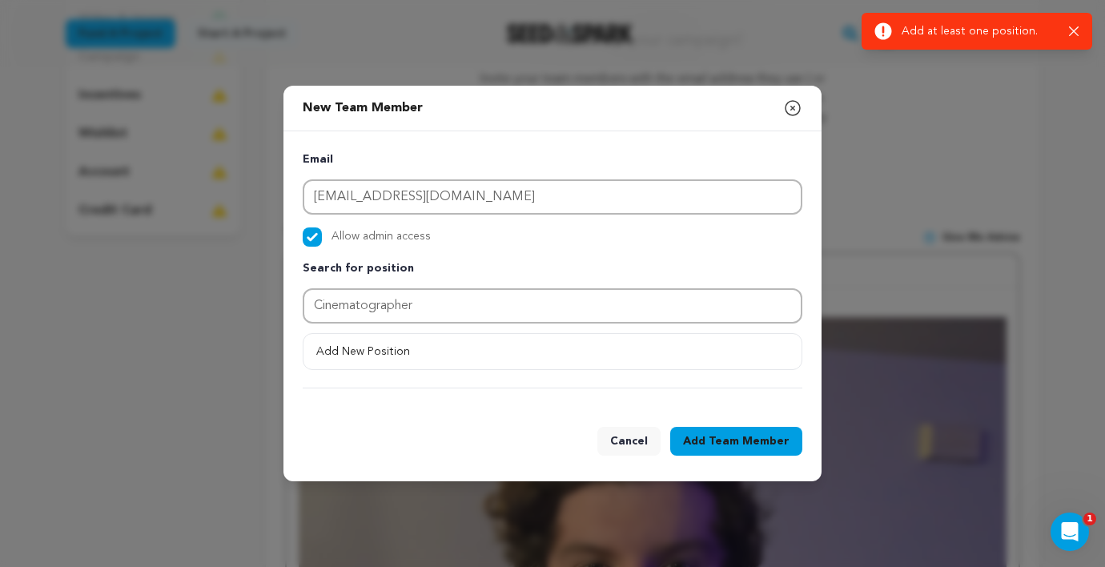
click at [761, 436] on span "Team Member" at bounding box center [749, 441] width 81 height 16
click at [521, 356] on button "Add New Position" at bounding box center [552, 351] width 498 height 29
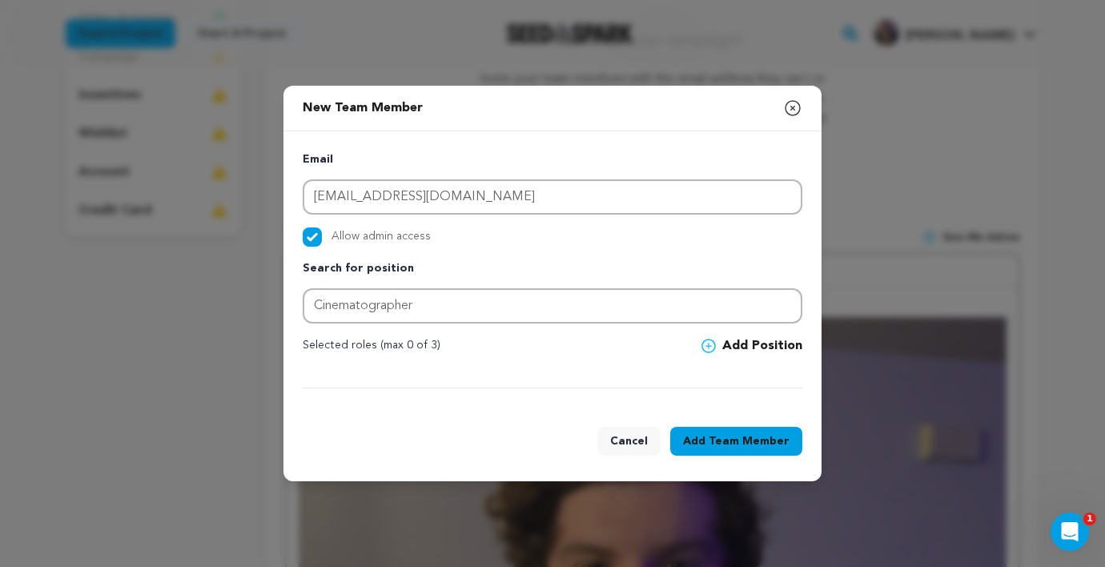
click at [765, 443] on span "Team Member" at bounding box center [749, 441] width 81 height 16
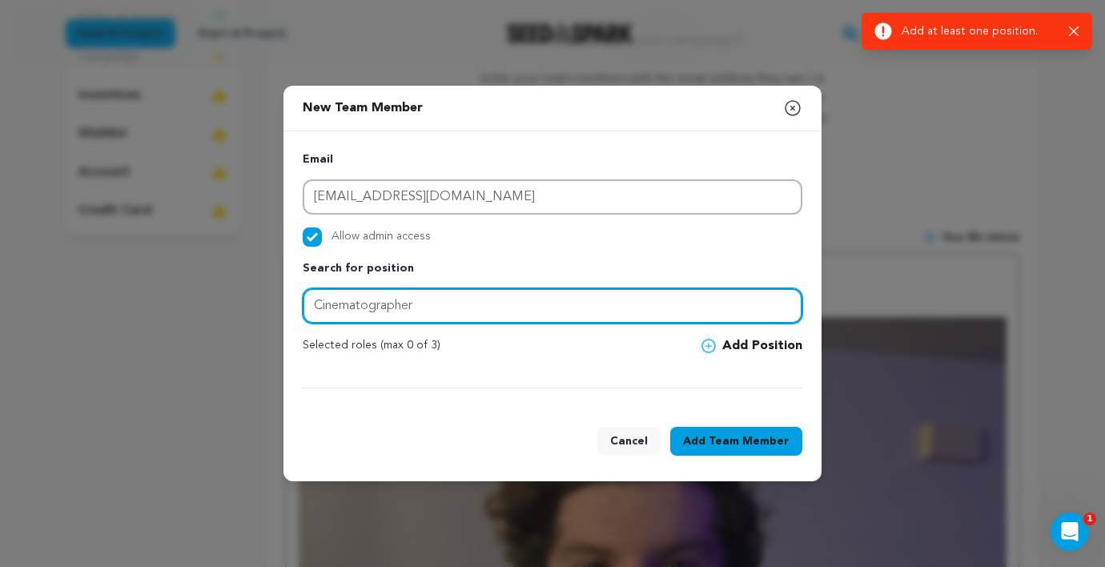
click at [514, 302] on input "Cinematographer" at bounding box center [553, 305] width 500 height 35
click at [501, 290] on input "Cinematographer" at bounding box center [553, 305] width 500 height 35
click at [447, 300] on input "Cinematographer" at bounding box center [553, 305] width 500 height 35
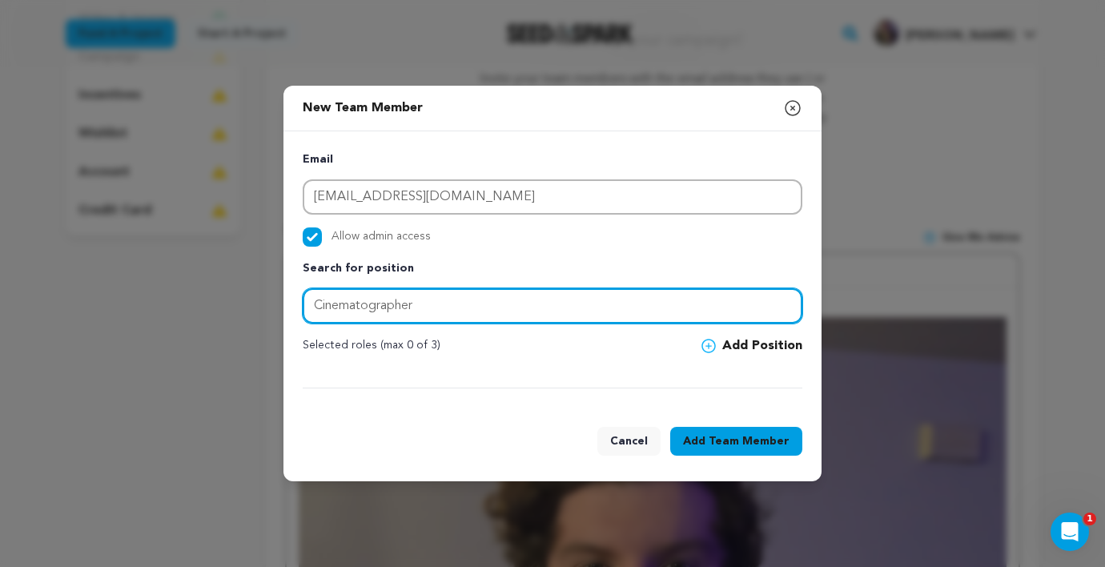
drag, startPoint x: 447, startPoint y: 300, endPoint x: 299, endPoint y: 306, distance: 147.4
click at [299, 306] on div "Email olliemi2113@gmail.com Allow admin access Search for position Cinematograp…" at bounding box center [552, 269] width 538 height 276
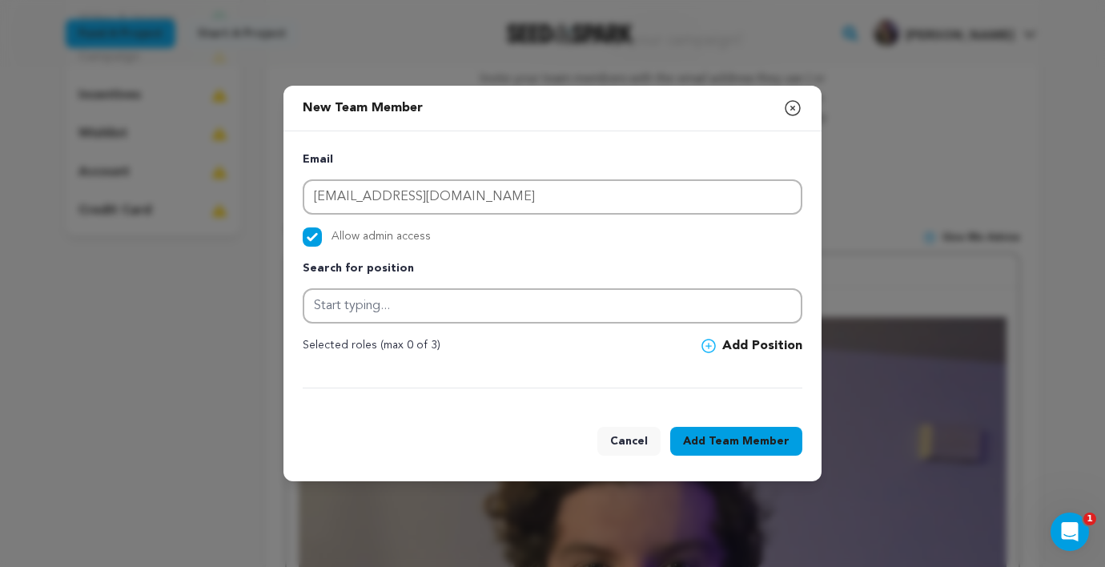
click at [725, 344] on button "Add Position" at bounding box center [751, 345] width 101 height 19
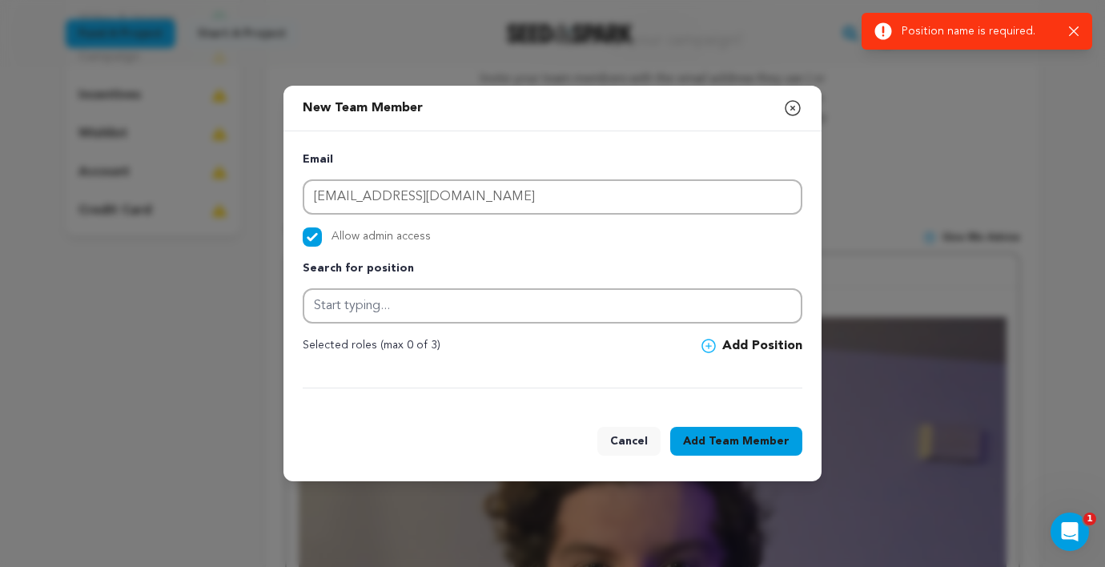
click at [710, 344] on icon at bounding box center [708, 346] width 14 height 14
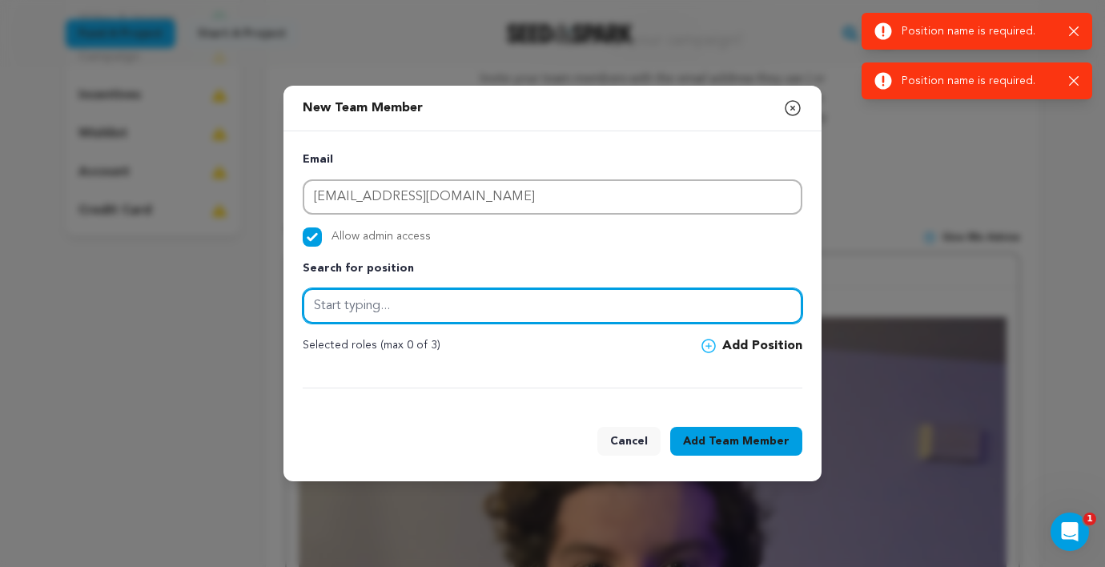
click at [658, 311] on input "text" at bounding box center [553, 305] width 500 height 35
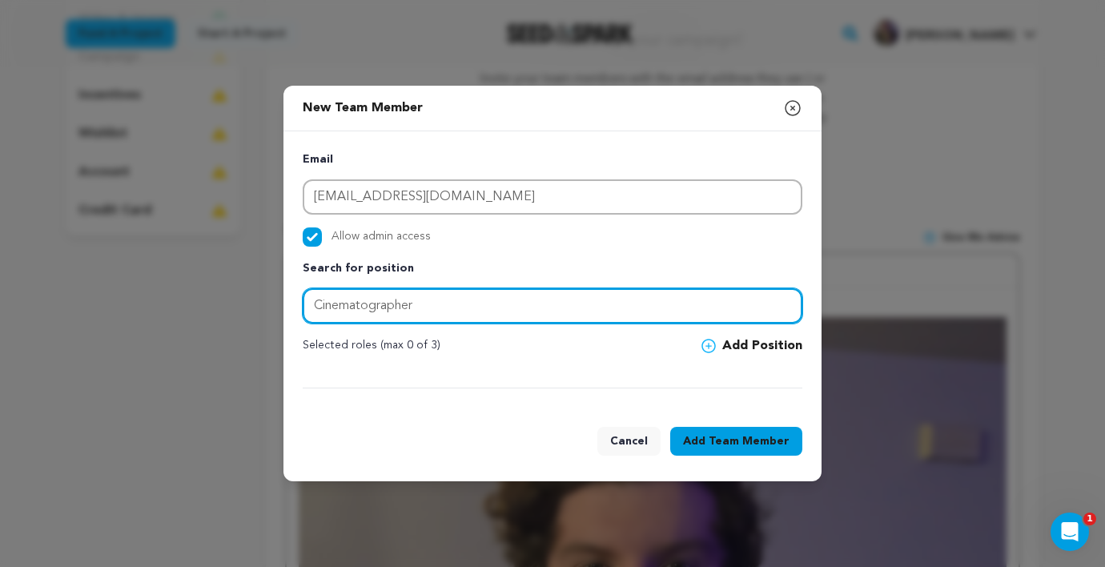
type input "Cinematographer"
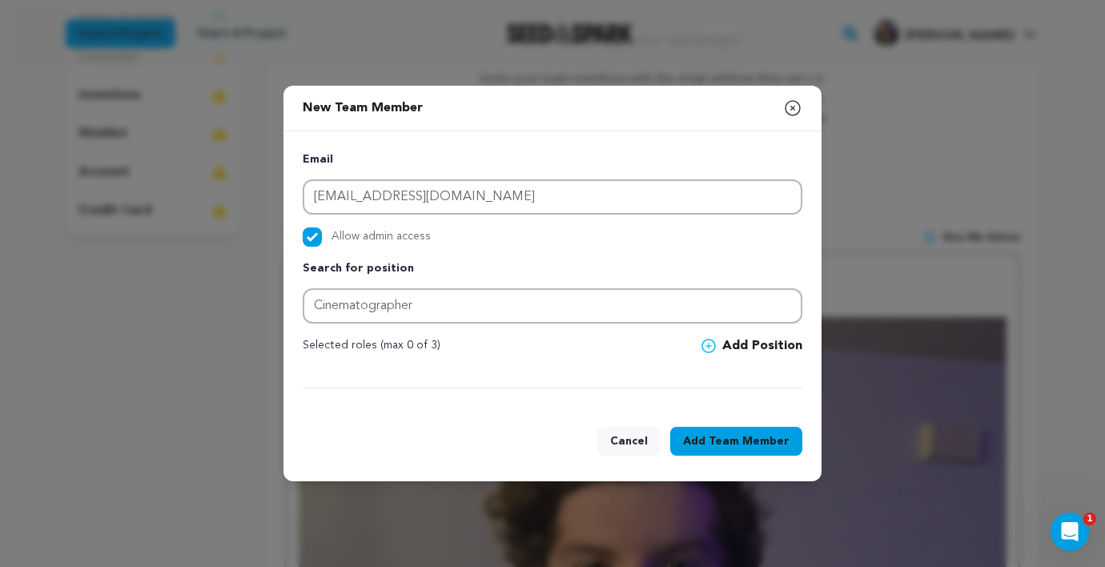
click at [739, 344] on button "Add Position" at bounding box center [751, 345] width 101 height 19
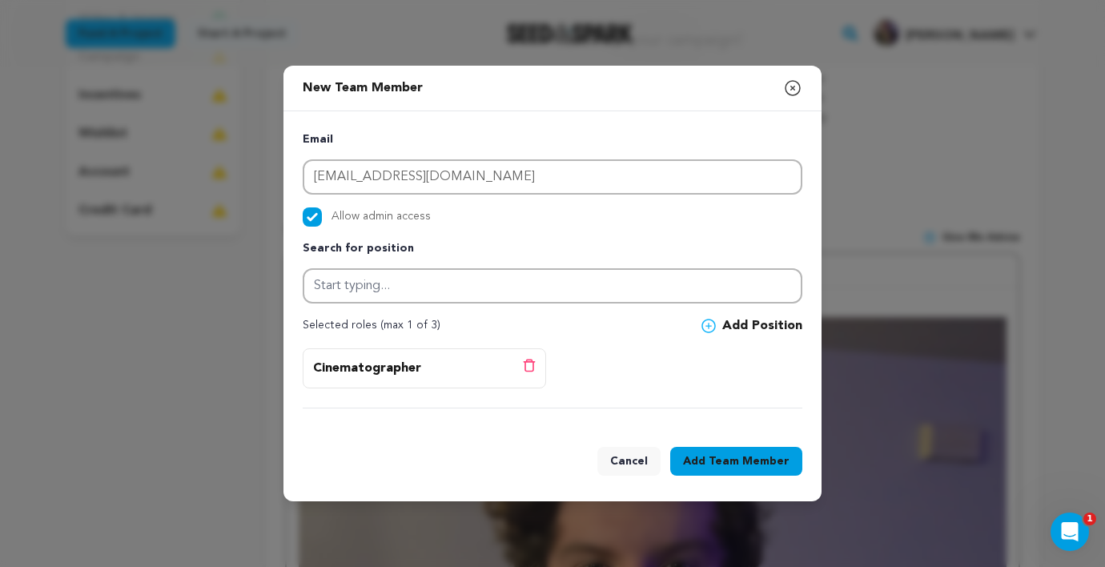
click at [725, 464] on span "Team Member" at bounding box center [749, 461] width 81 height 16
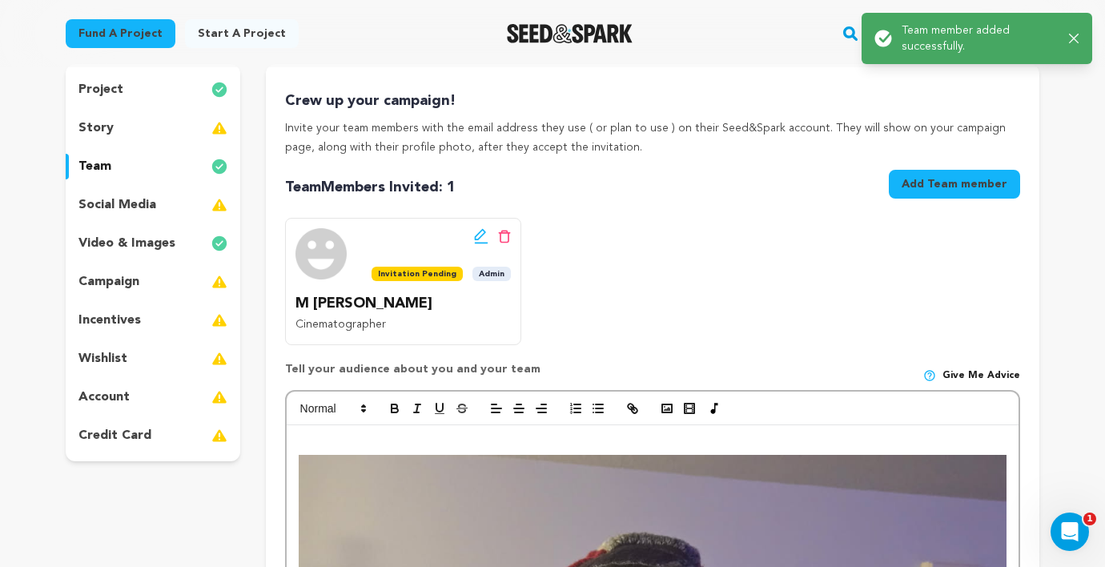
scroll to position [160, 0]
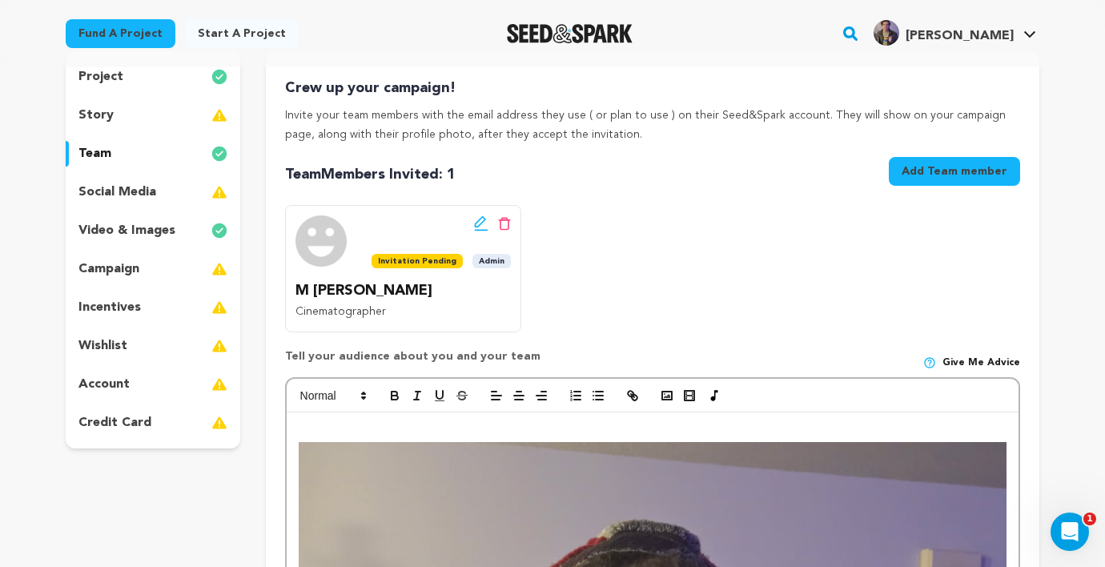
click at [473, 223] on div "Edit team button Delete team button" at bounding box center [440, 223] width 139 height 16
click at [484, 223] on icon at bounding box center [481, 223] width 14 height 16
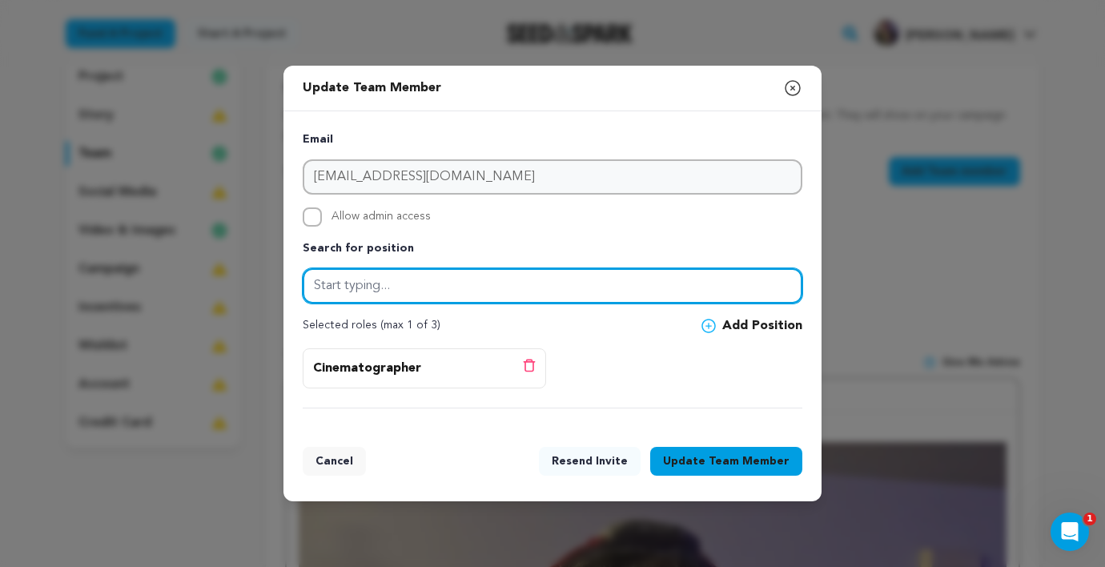
click at [443, 281] on input "text" at bounding box center [553, 285] width 500 height 35
type input "Director of Photography"
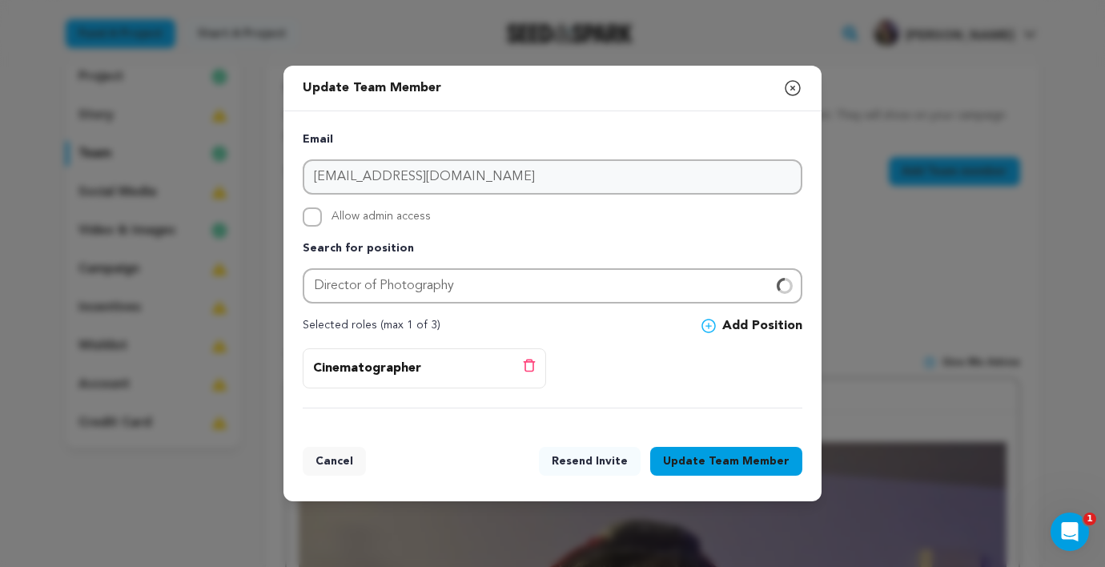
click at [729, 324] on button "Add Position" at bounding box center [751, 325] width 101 height 19
click at [749, 458] on span "Team Member" at bounding box center [749, 461] width 81 height 16
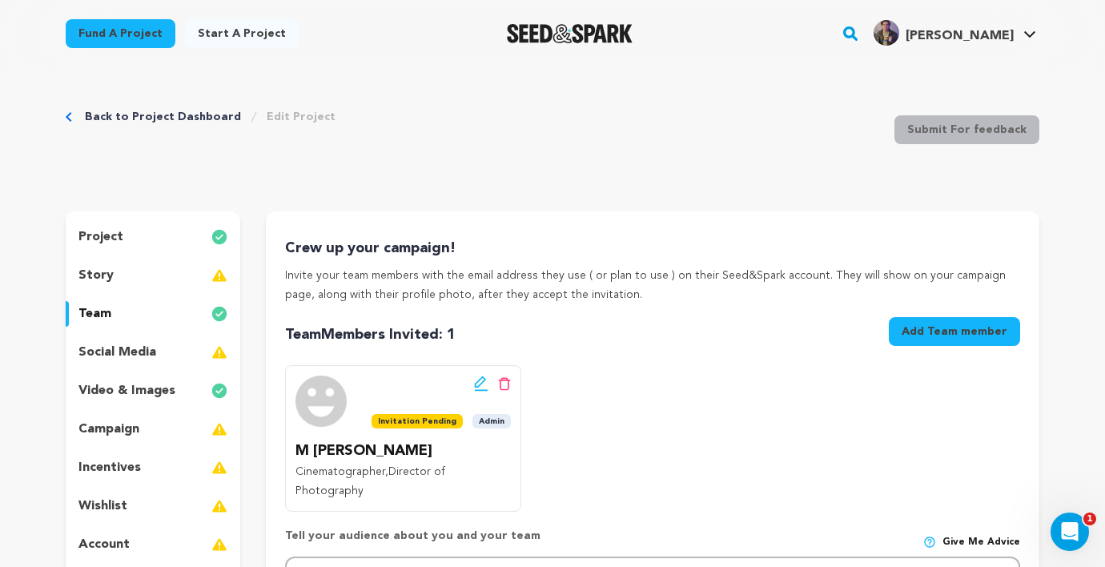
scroll to position [157, 0]
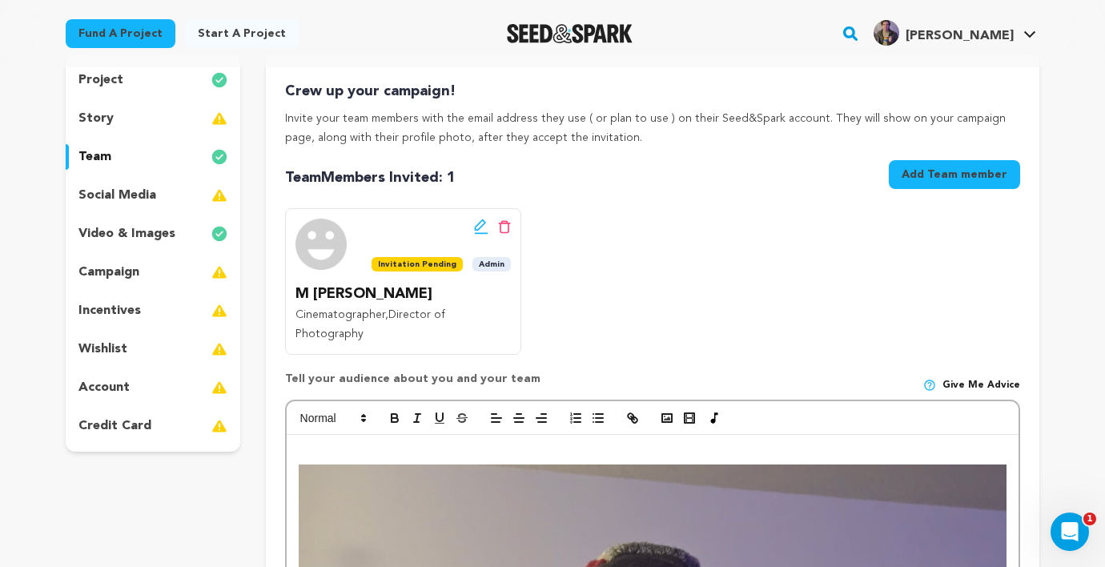
click at [482, 227] on icon at bounding box center [481, 227] width 14 height 16
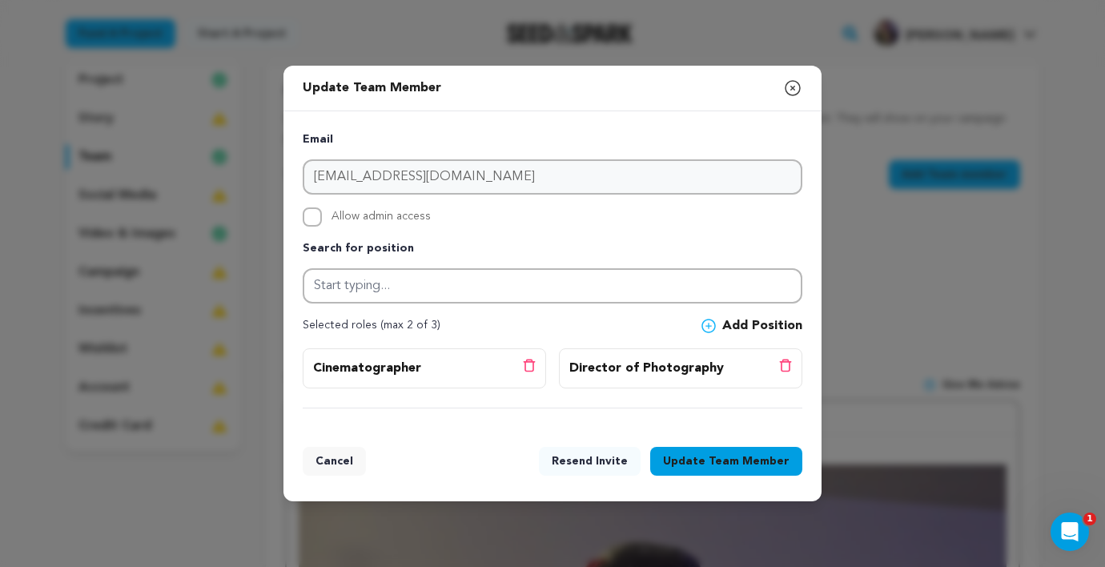
click at [786, 85] on icon "button" at bounding box center [792, 87] width 19 height 19
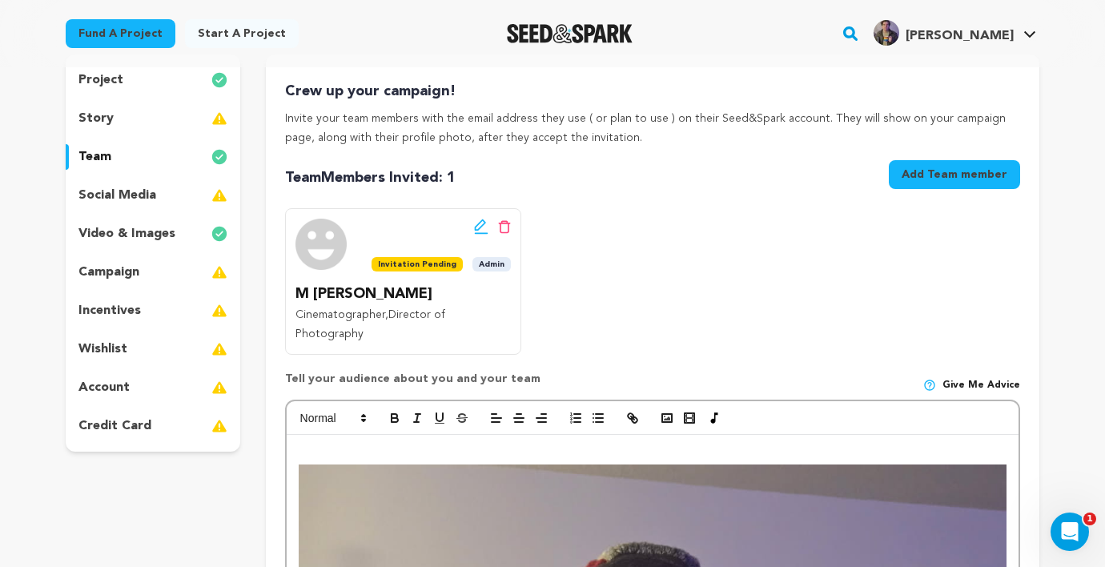
click at [506, 228] on icon at bounding box center [504, 227] width 13 height 14
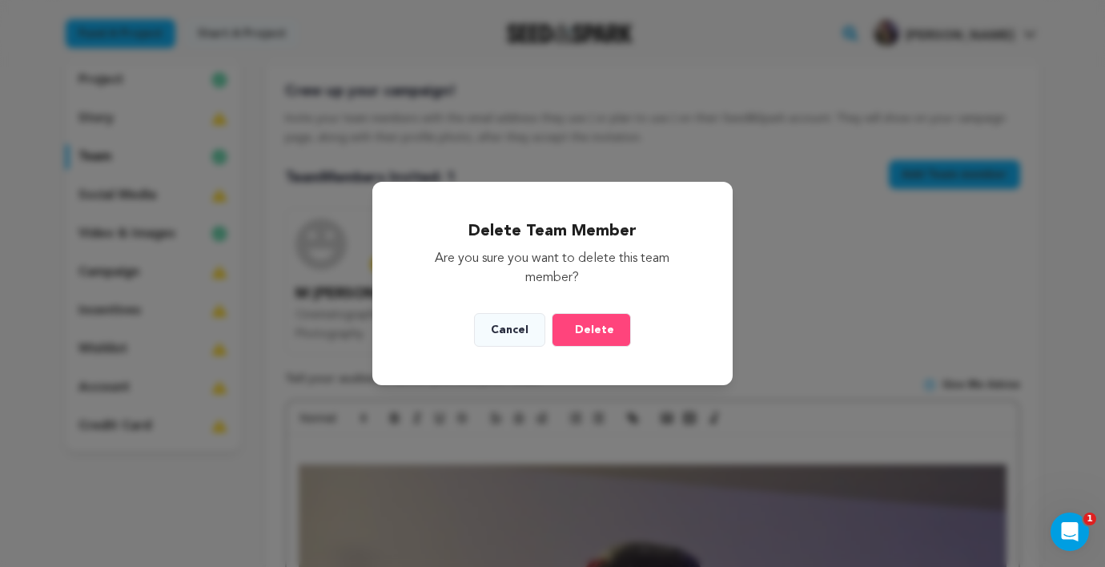
click at [599, 310] on div "Delete Team Member Are you sure you want to delete this team member? Cancel Del…" at bounding box center [551, 283] width 359 height 203
click at [599, 322] on span "Delete" at bounding box center [594, 330] width 39 height 16
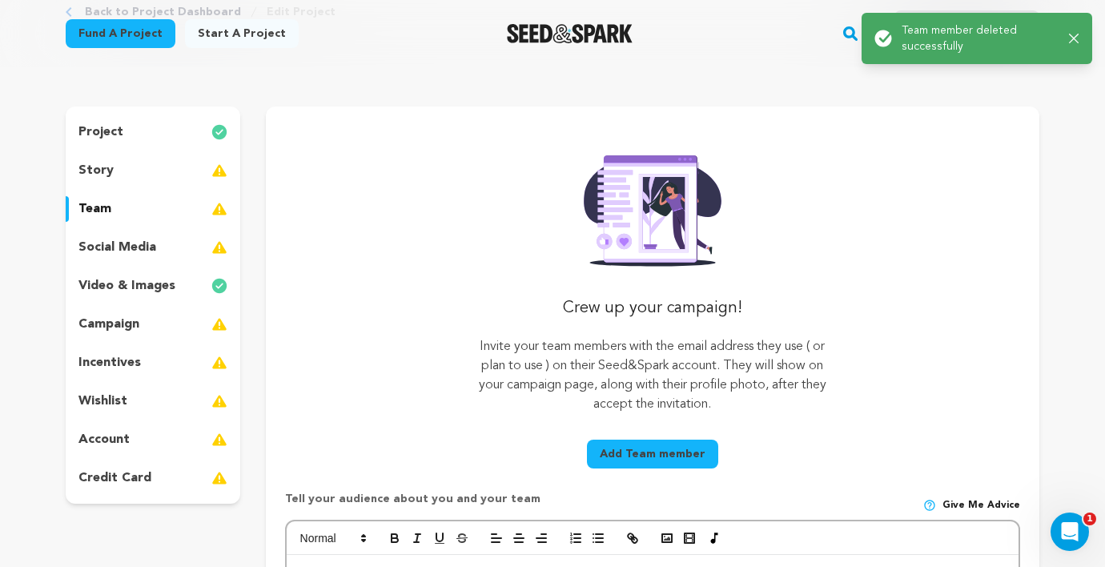
scroll to position [106, 0]
click at [665, 452] on button "Add Team member" at bounding box center [652, 453] width 131 height 29
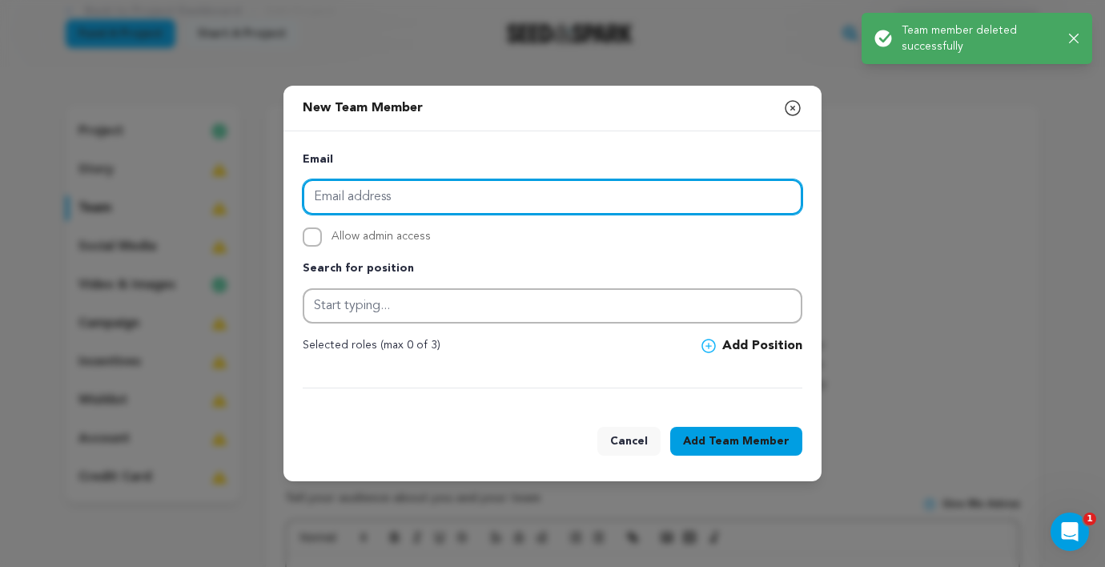
click at [461, 203] on input "email" at bounding box center [553, 196] width 500 height 35
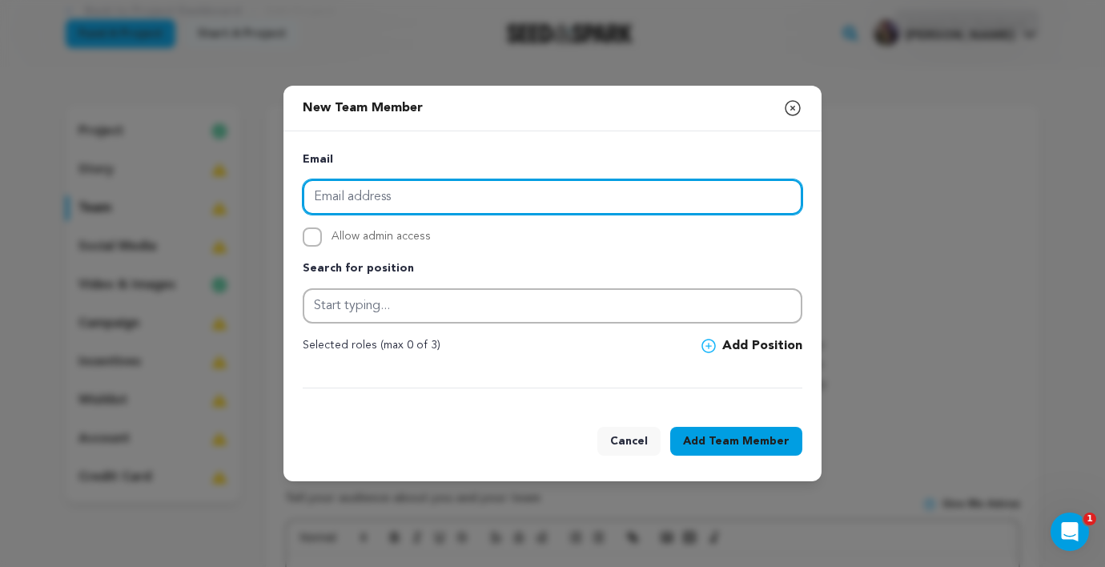
paste input "olliem@pdx.edu"
type input "olliem@pdx.edu"
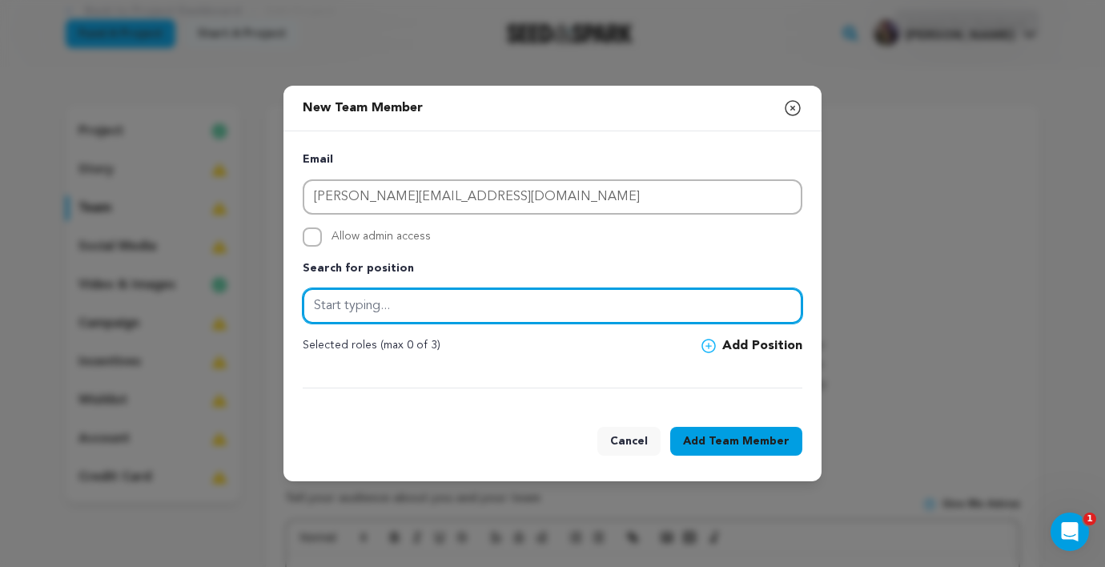
click at [428, 303] on input "text" at bounding box center [553, 305] width 500 height 35
type input "Director of Photography"
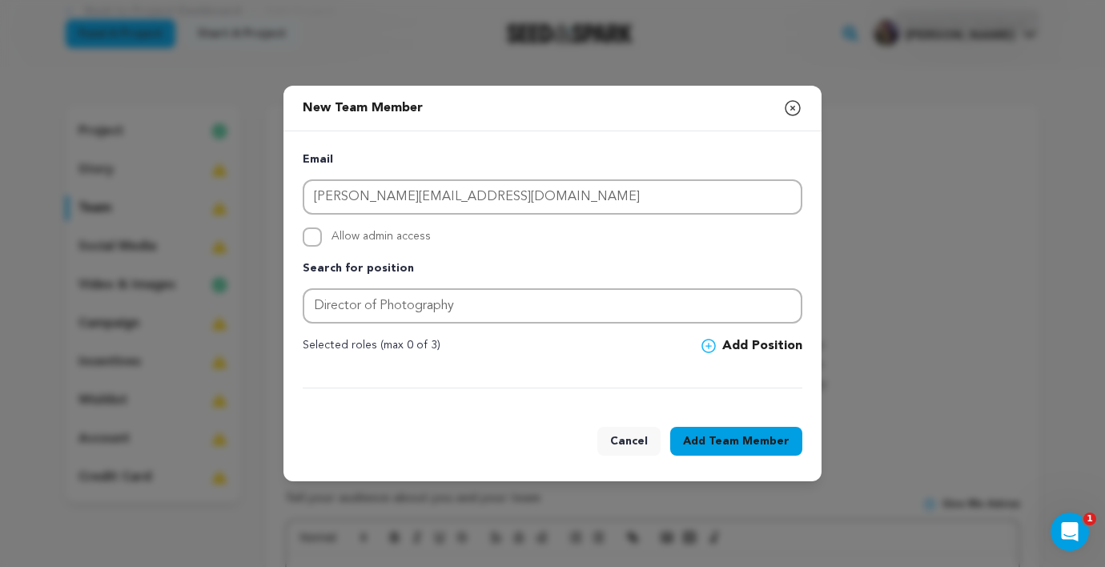
click at [739, 344] on button "Add Position" at bounding box center [751, 345] width 101 height 19
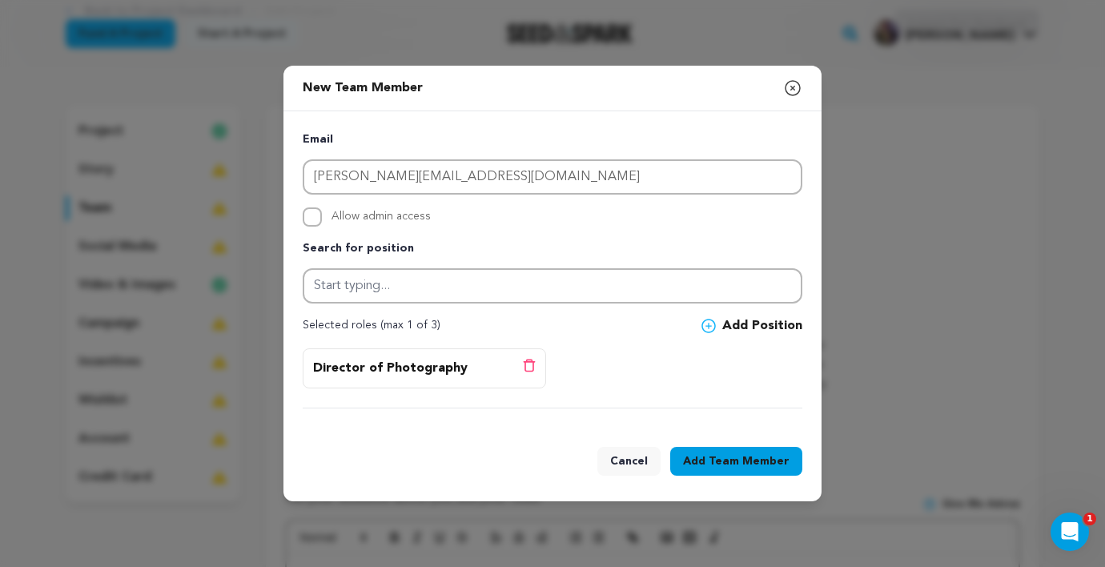
click at [757, 455] on span "Team Member" at bounding box center [749, 461] width 81 height 16
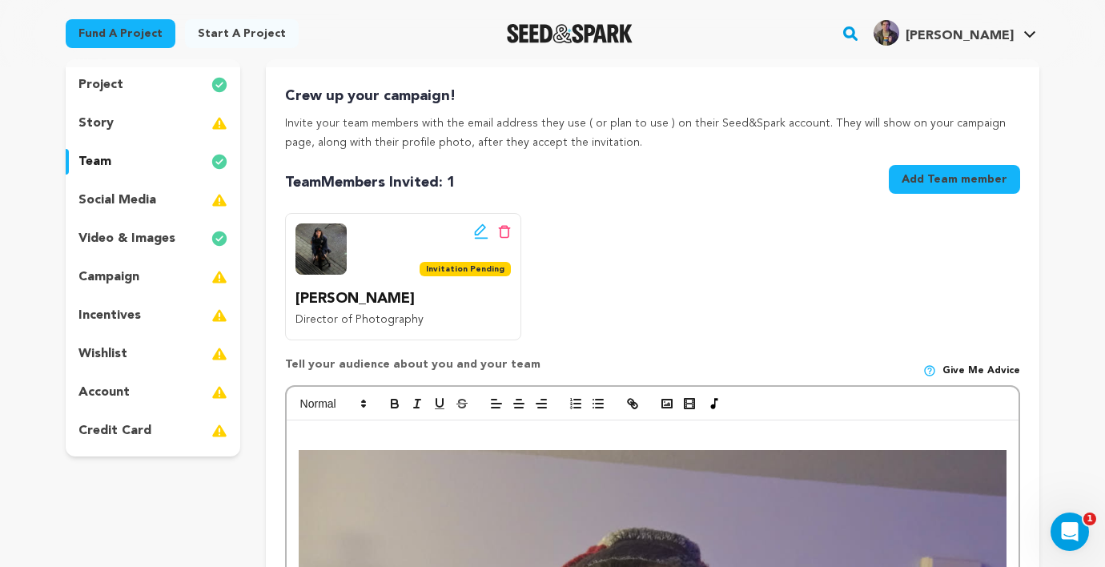
scroll to position [151, 0]
click at [139, 123] on div "story" at bounding box center [153, 124] width 175 height 26
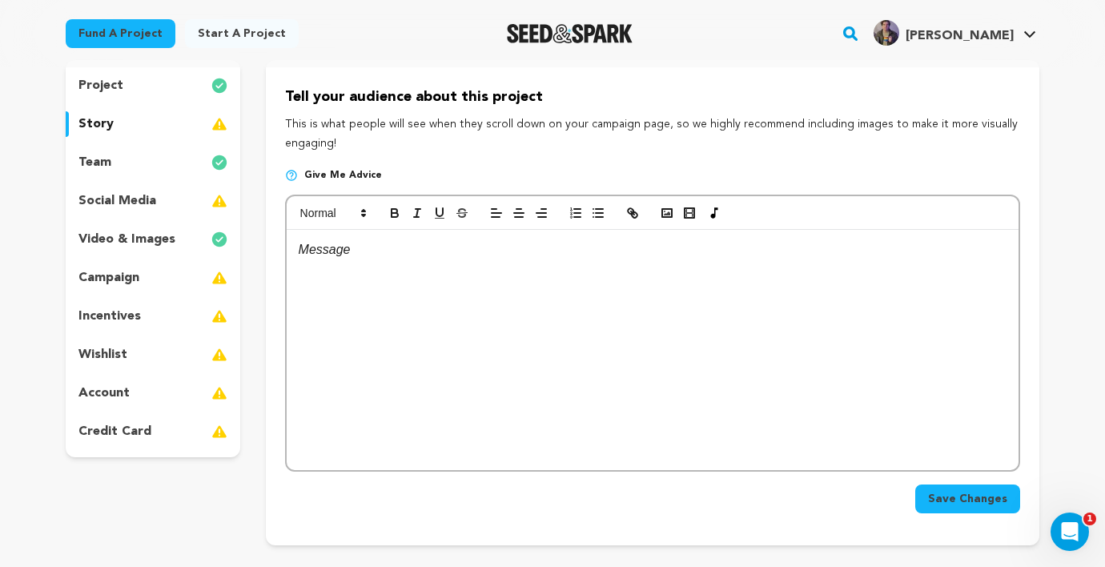
click at [447, 300] on div at bounding box center [653, 350] width 732 height 240
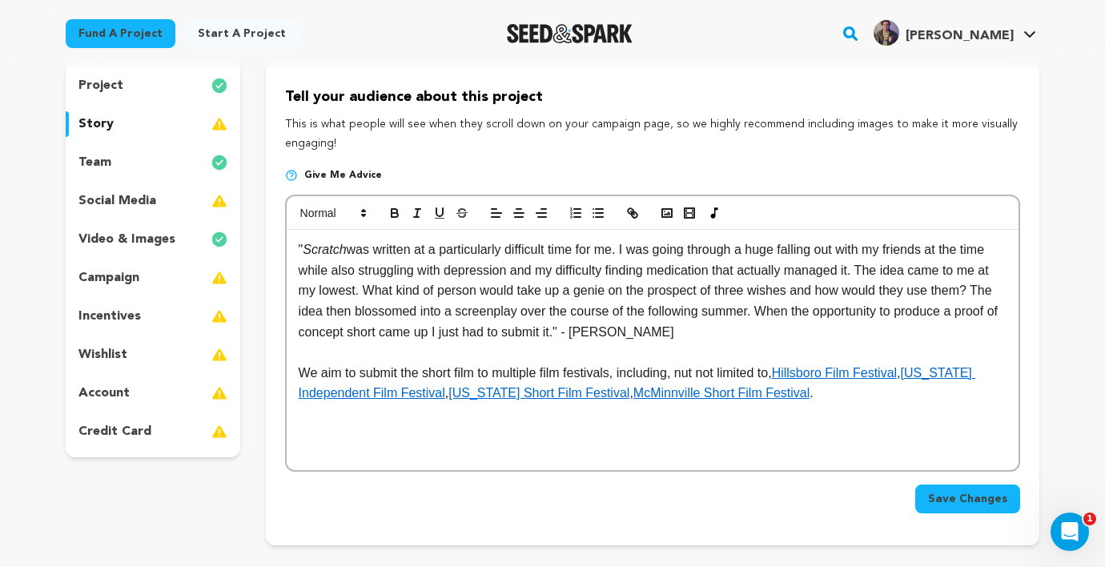
click at [974, 496] on span "Save Changes" at bounding box center [967, 499] width 79 height 16
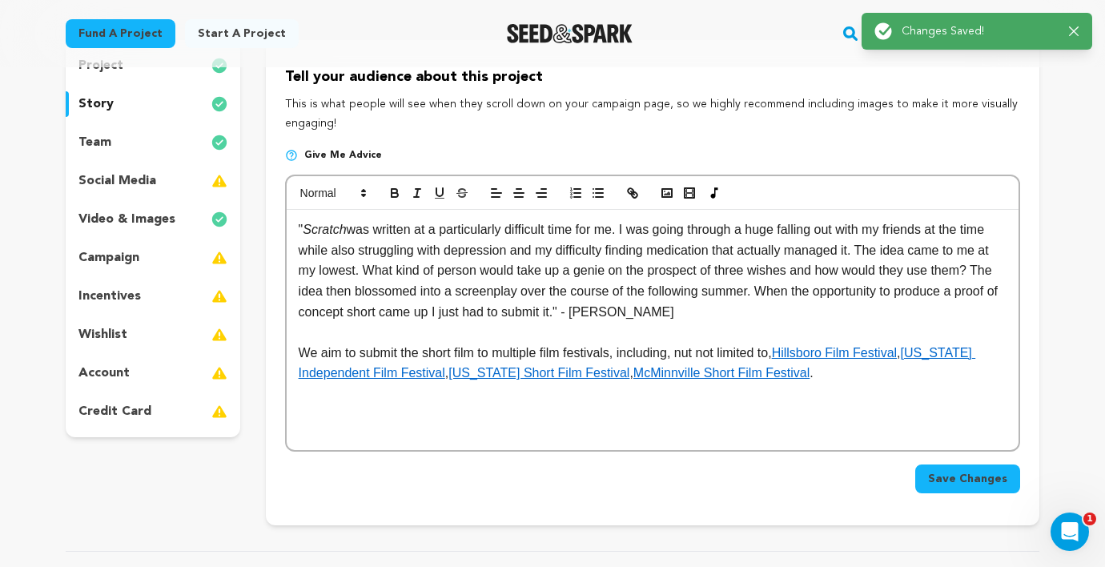
scroll to position [177, 0]
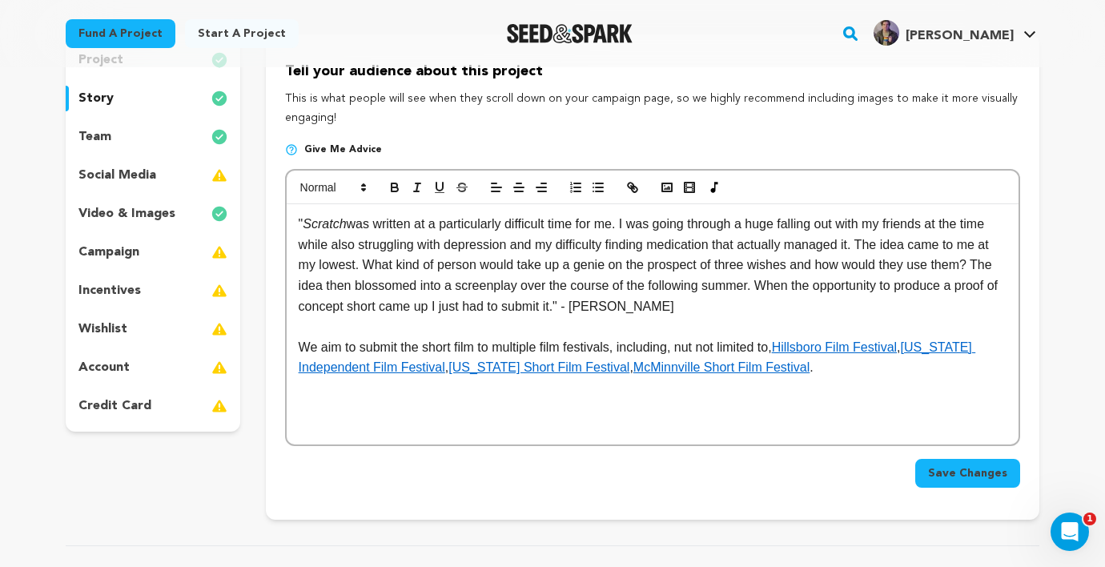
click at [167, 182] on div "social media" at bounding box center [153, 176] width 175 height 26
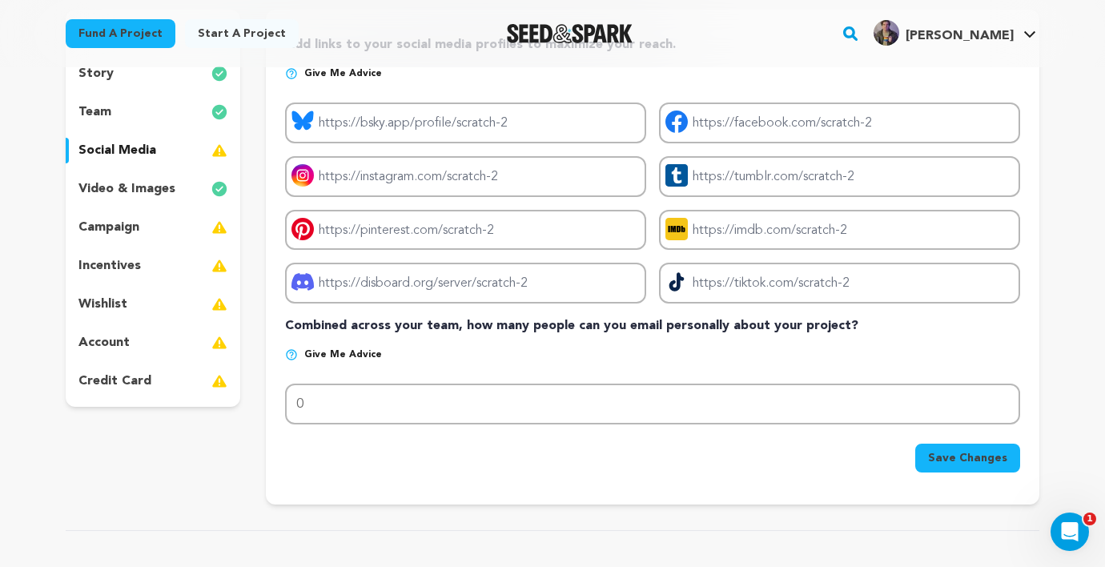
scroll to position [205, 0]
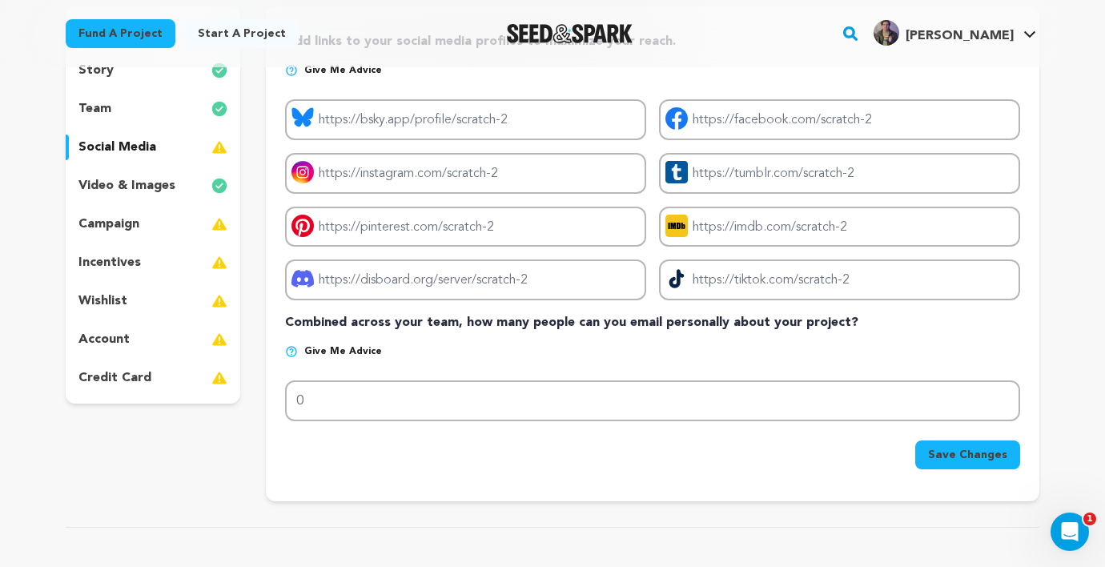
click at [143, 216] on div "campaign" at bounding box center [153, 224] width 175 height 26
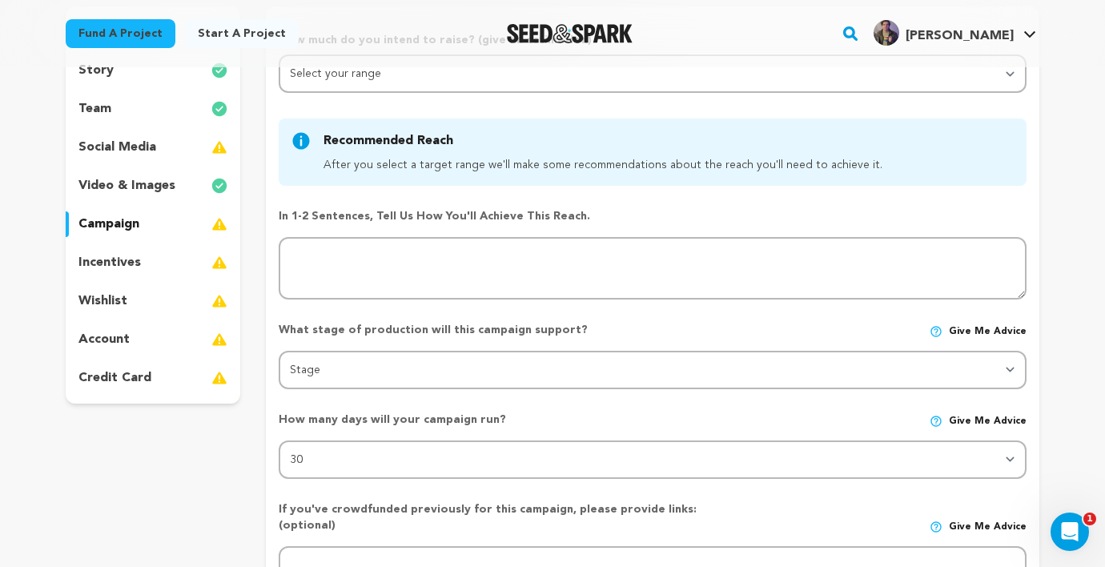
scroll to position [226, 0]
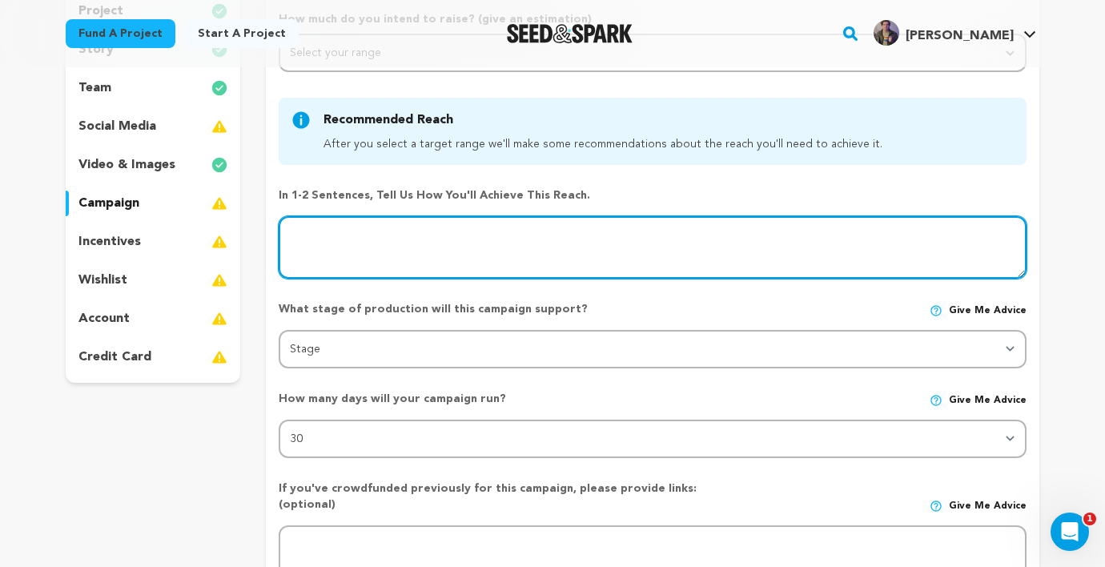
click at [523, 232] on textarea at bounding box center [653, 247] width 748 height 62
paste textarea "We intend to spread this among community members that are interested in support…"
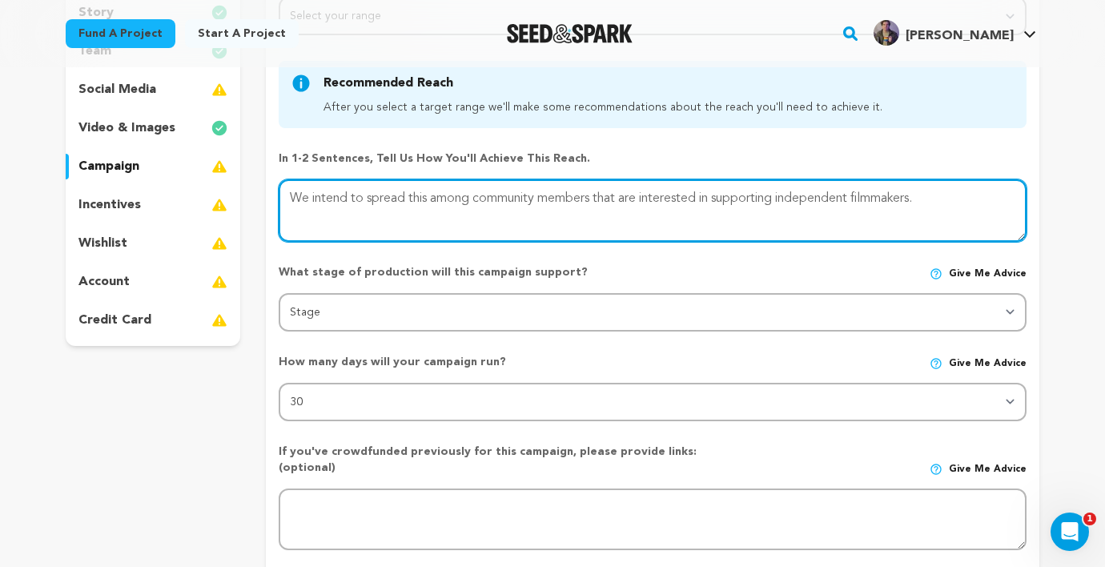
scroll to position [287, 0]
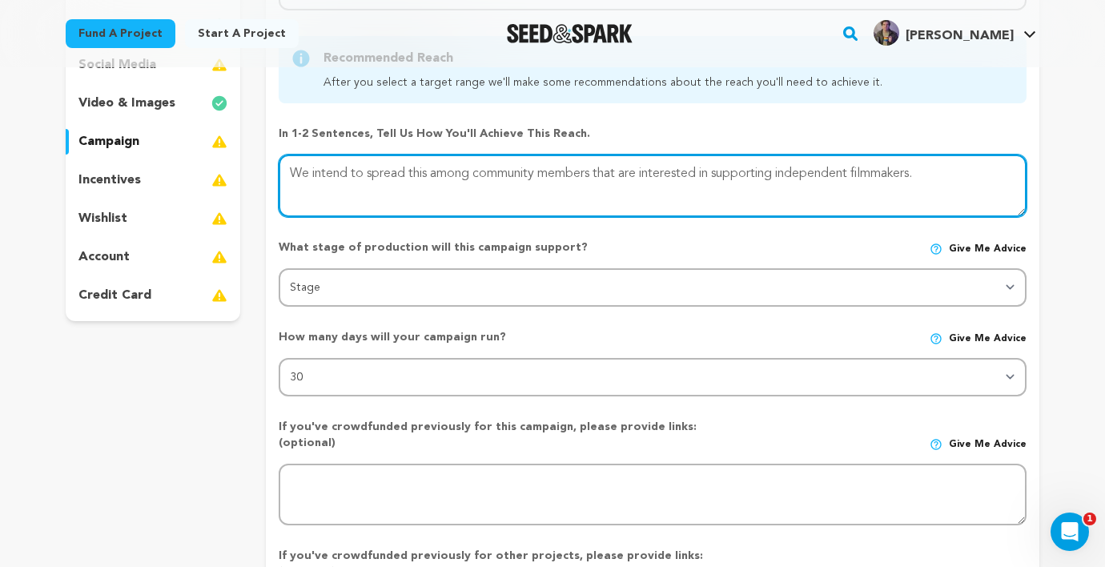
type textarea "We intend to spread this among community members that are interested in support…"
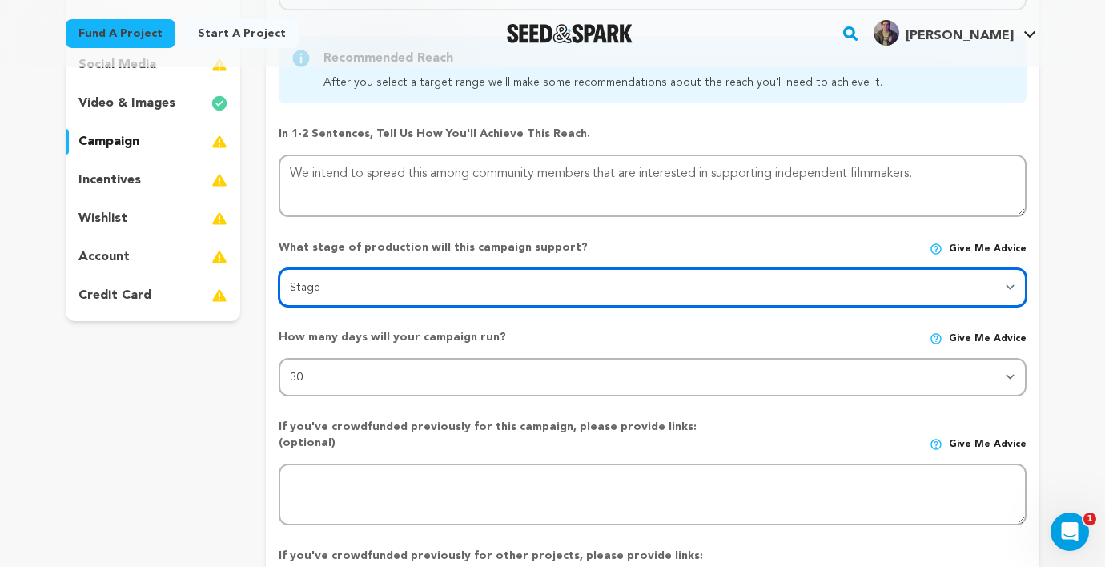
click at [528, 296] on select "Stage DEVELOPMENT PRODUCTION POST-PRODUCTION DISTRIBUTION PRE-PRODUCTION ENHANC…" at bounding box center [653, 287] width 748 height 38
select select "1403"
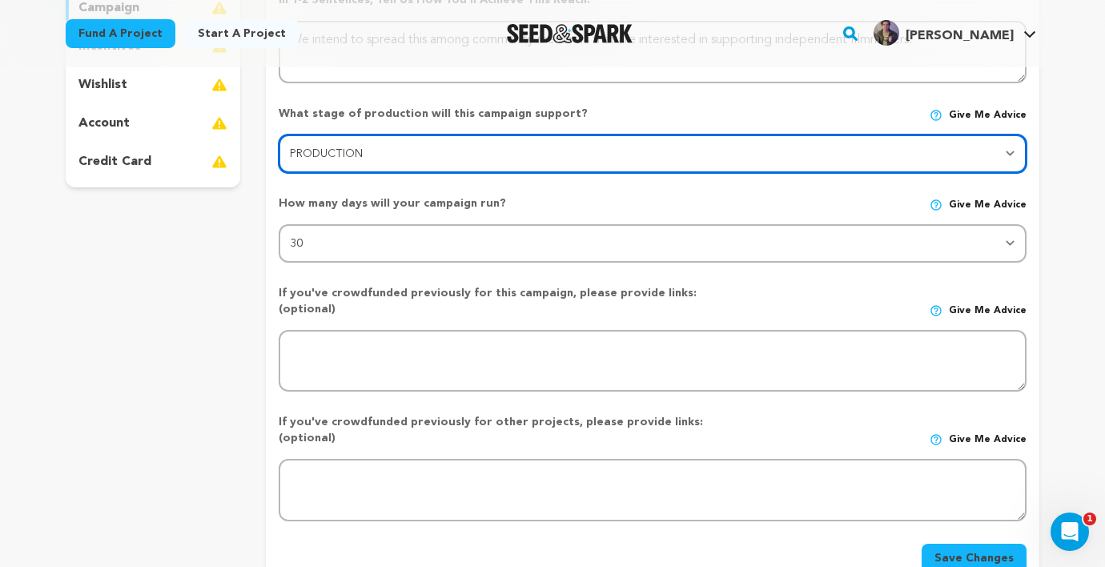
scroll to position [431, 0]
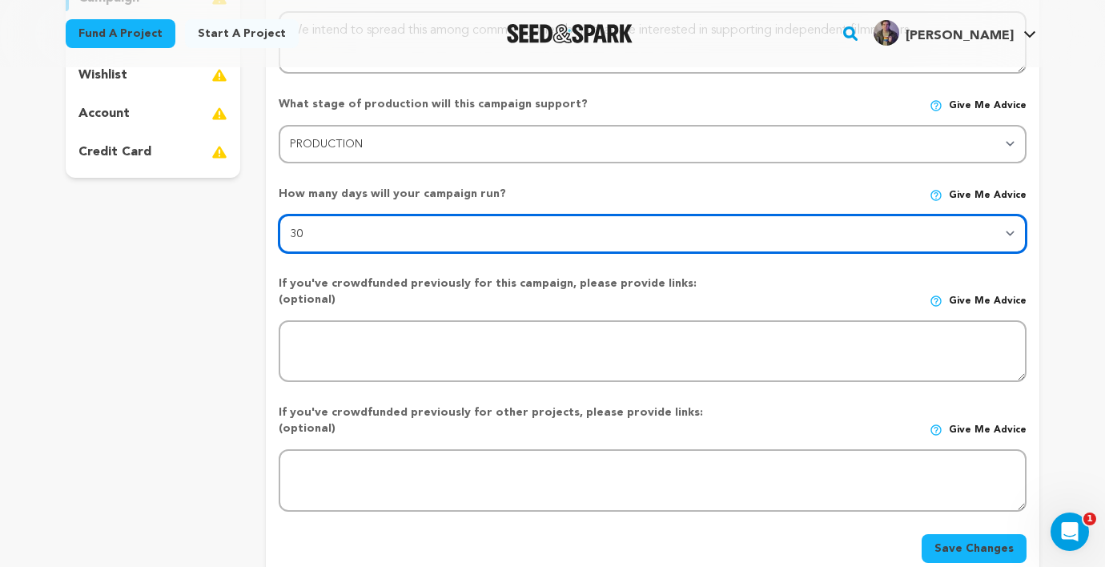
click at [545, 234] on select "30 45 60" at bounding box center [653, 234] width 748 height 38
click at [532, 229] on select "30 45 60" at bounding box center [653, 234] width 748 height 38
select select "60"
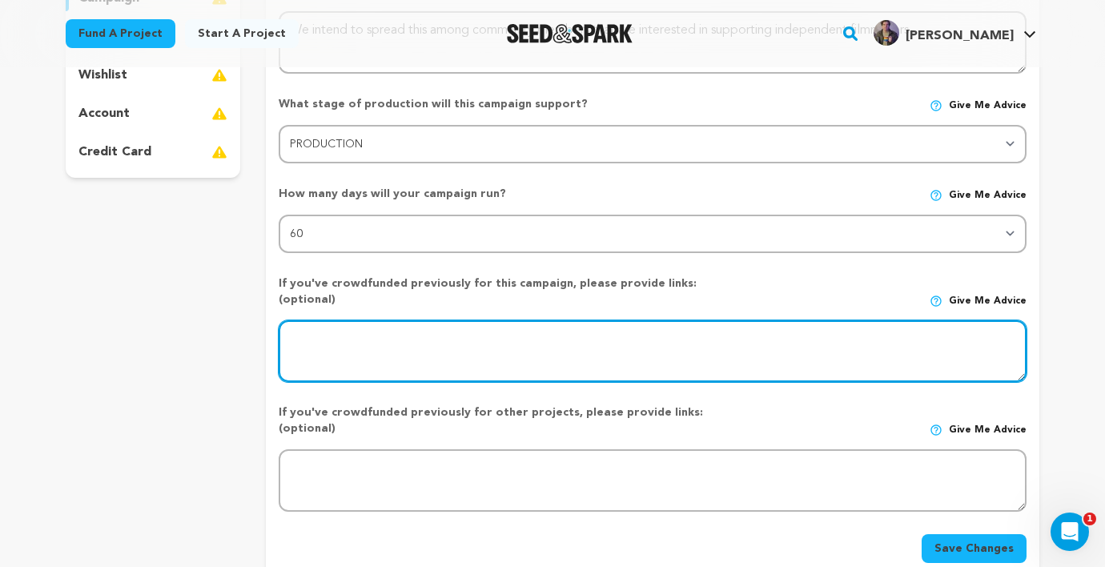
click at [530, 329] on textarea at bounding box center [653, 351] width 748 height 62
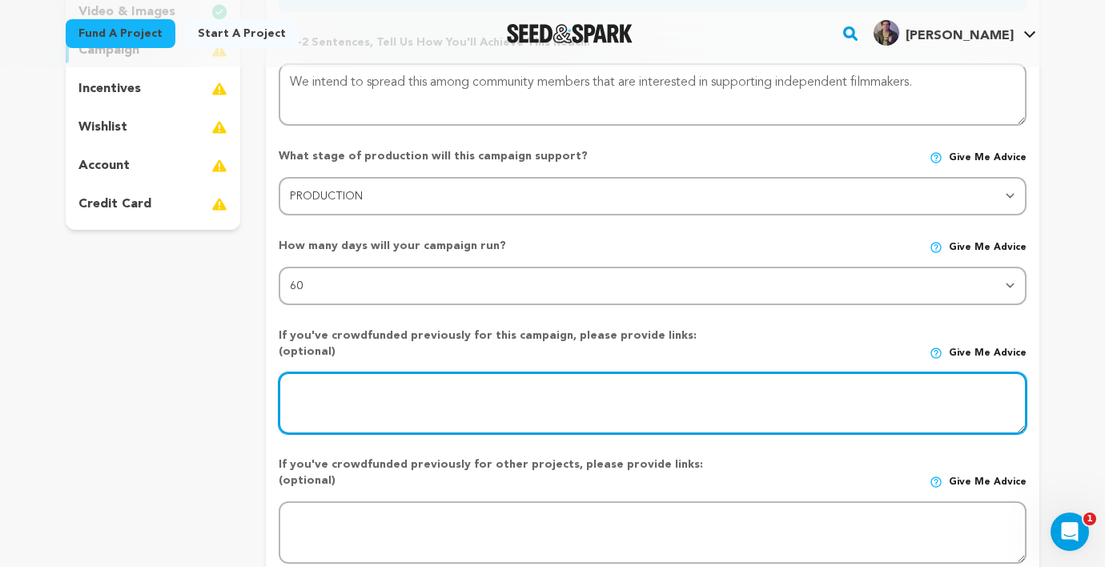
scroll to position [377, 0]
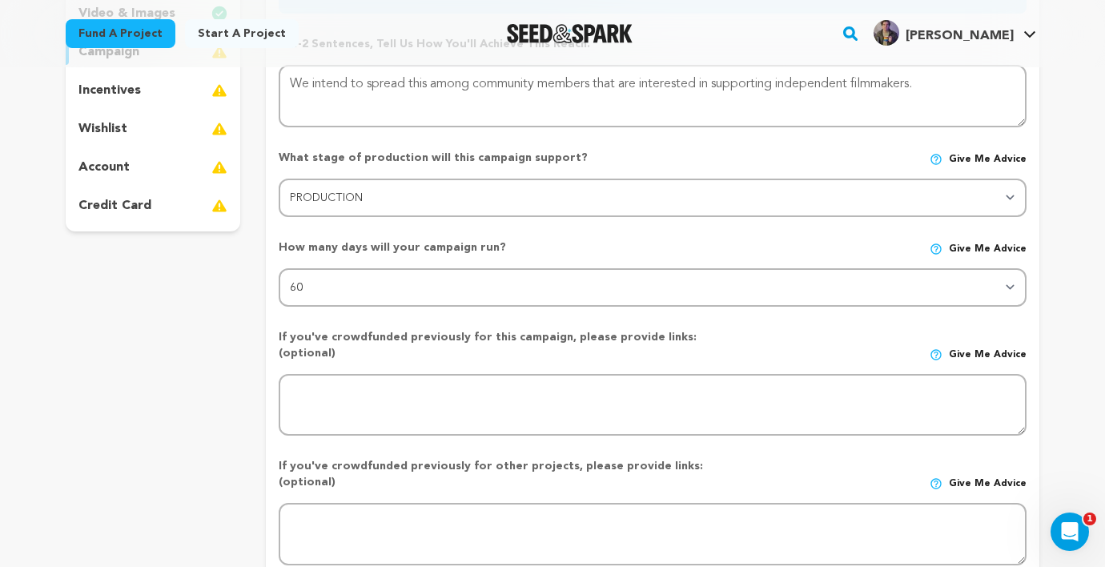
click at [528, 323] on div "If you've crowdfunded previously for this campaign, please provide links: (opti…" at bounding box center [653, 376] width 748 height 120
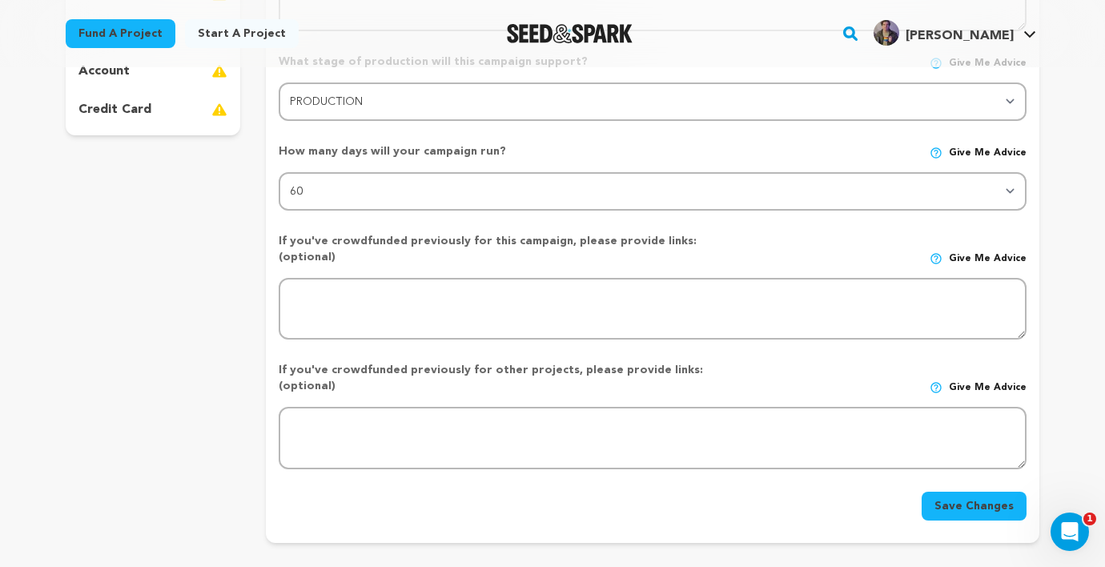
scroll to position [477, 0]
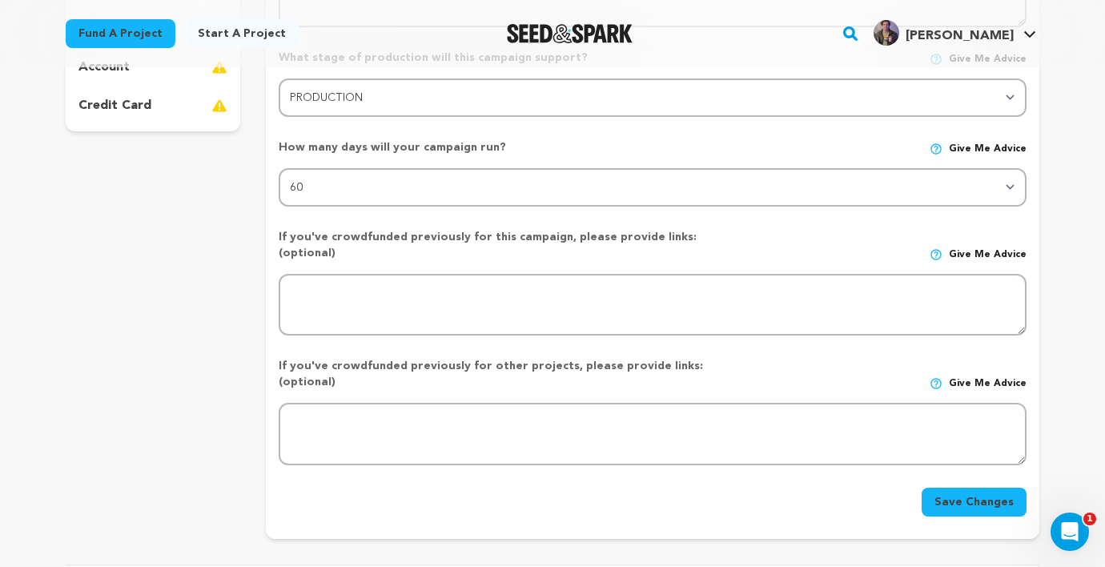
click at [985, 488] on button "Save Changes" at bounding box center [973, 502] width 105 height 29
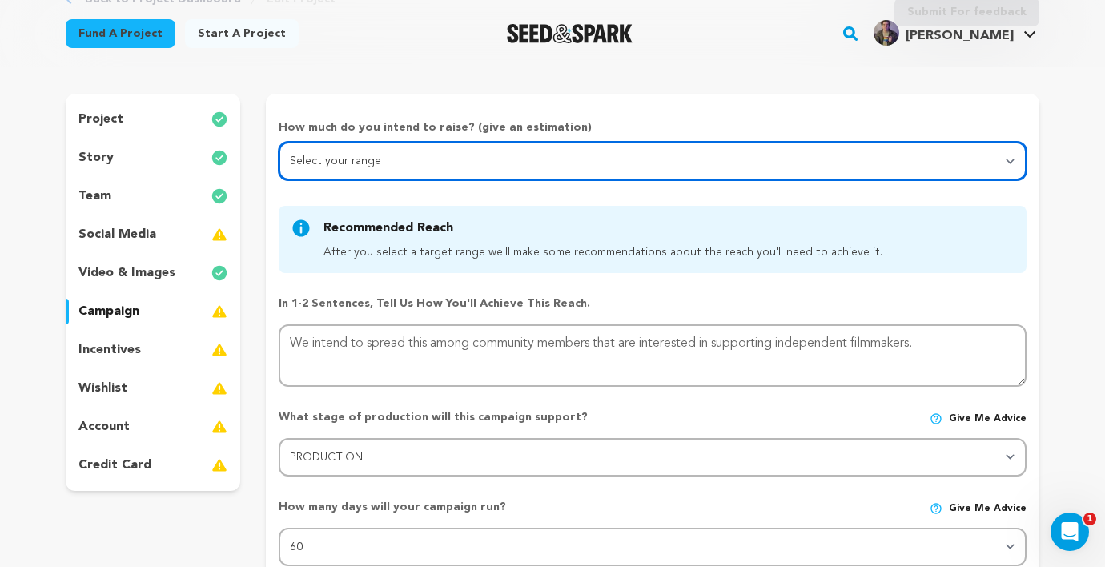
scroll to position [119, 0]
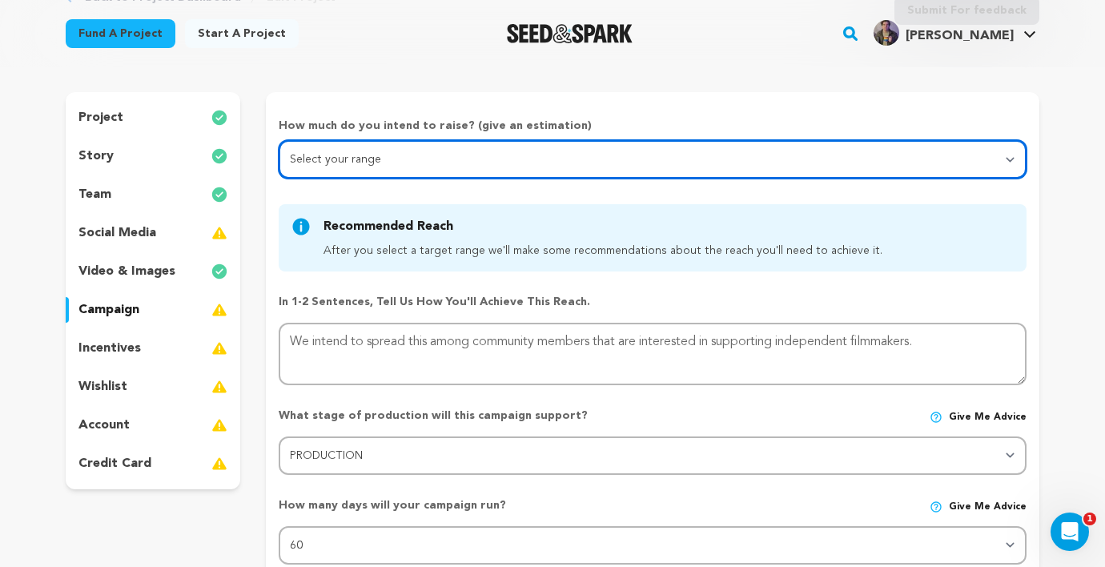
click at [510, 157] on select "Select your range Less than $10k 10k - $14k 15k - $24k 25k - $49k 50k or more" at bounding box center [653, 159] width 748 height 38
select select "1"
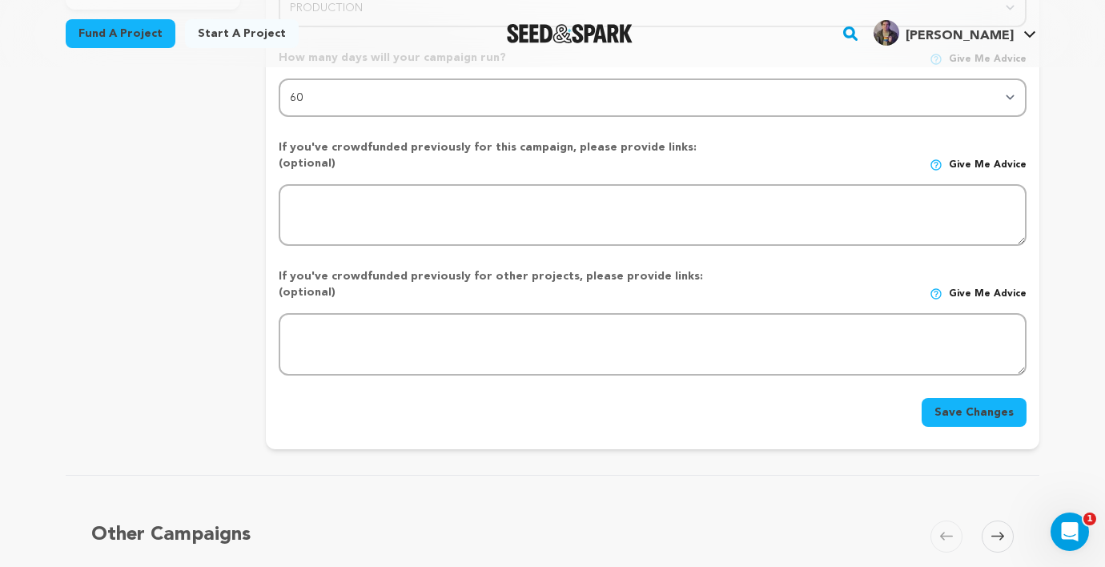
scroll to position [651, 0]
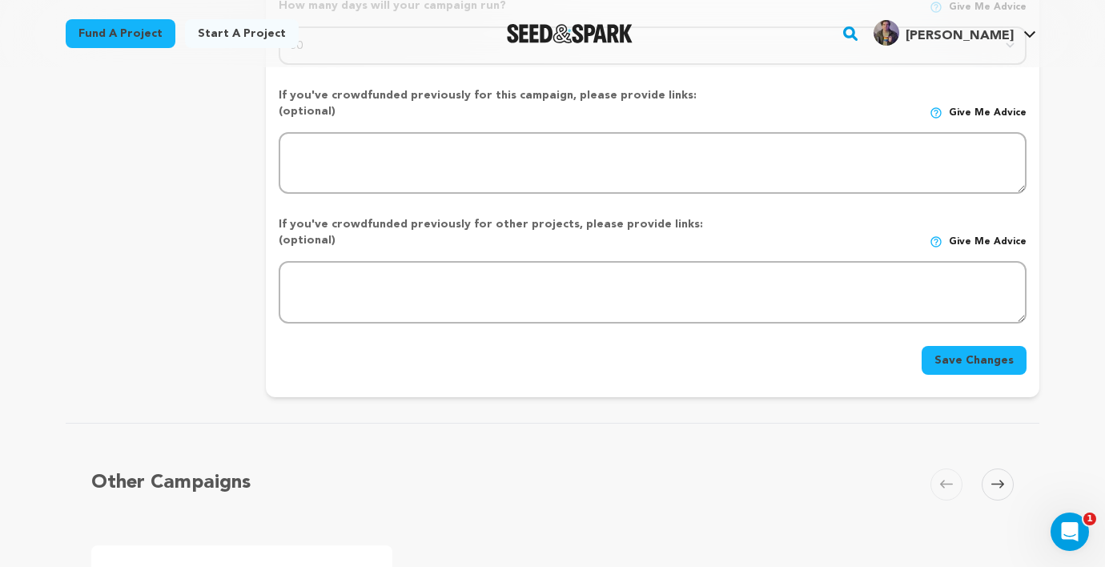
click at [963, 346] on button "Save Changes" at bounding box center [973, 360] width 105 height 29
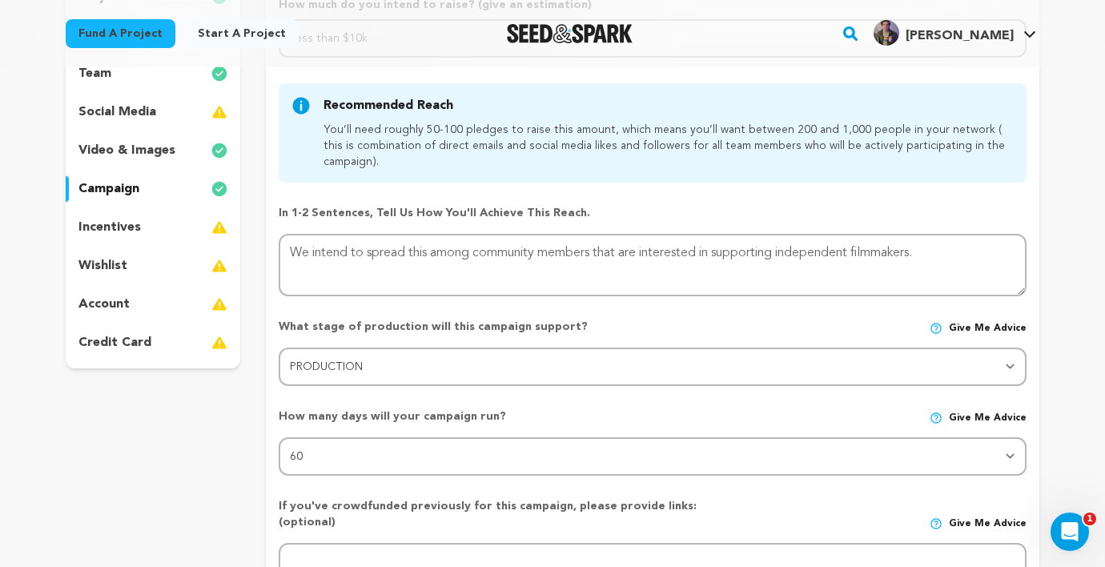
scroll to position [239, 0]
click at [139, 109] on p "social media" at bounding box center [117, 113] width 78 height 19
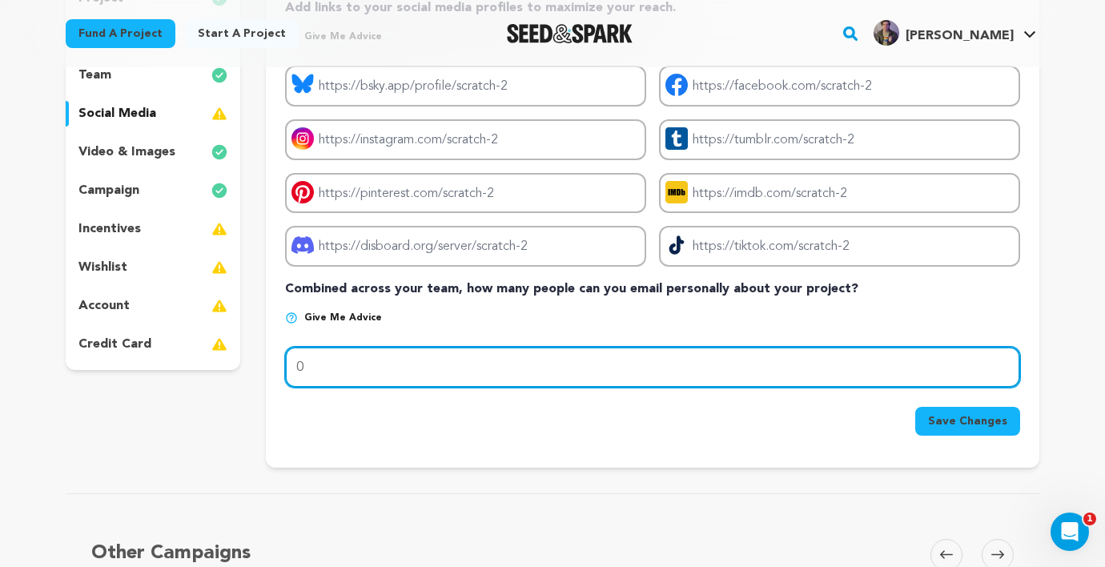
click at [359, 375] on input "0" at bounding box center [652, 367] width 735 height 41
type input "20"
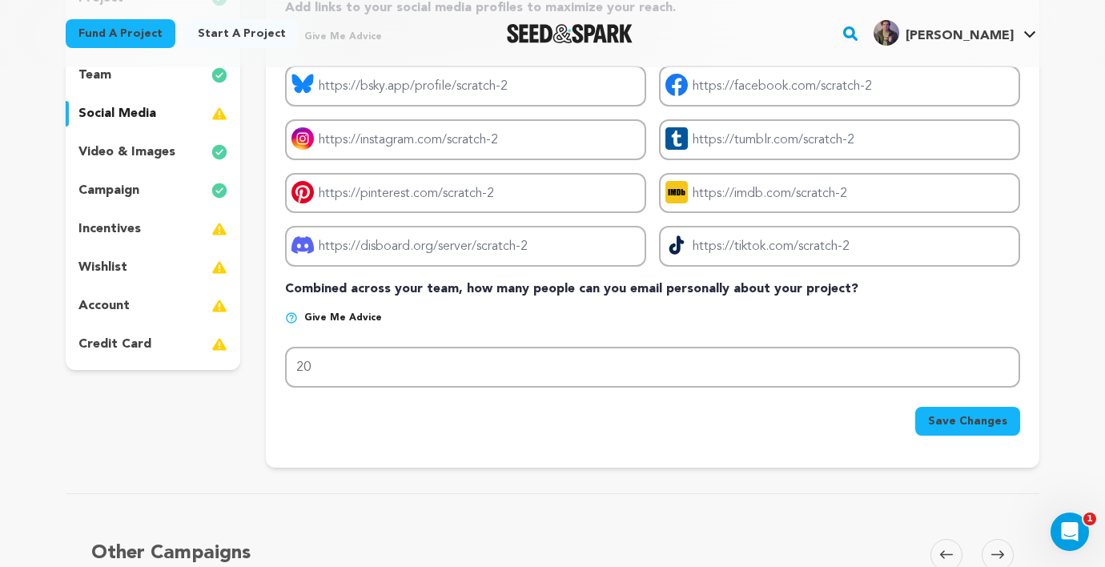
click at [986, 424] on span "Save Changes" at bounding box center [967, 421] width 79 height 16
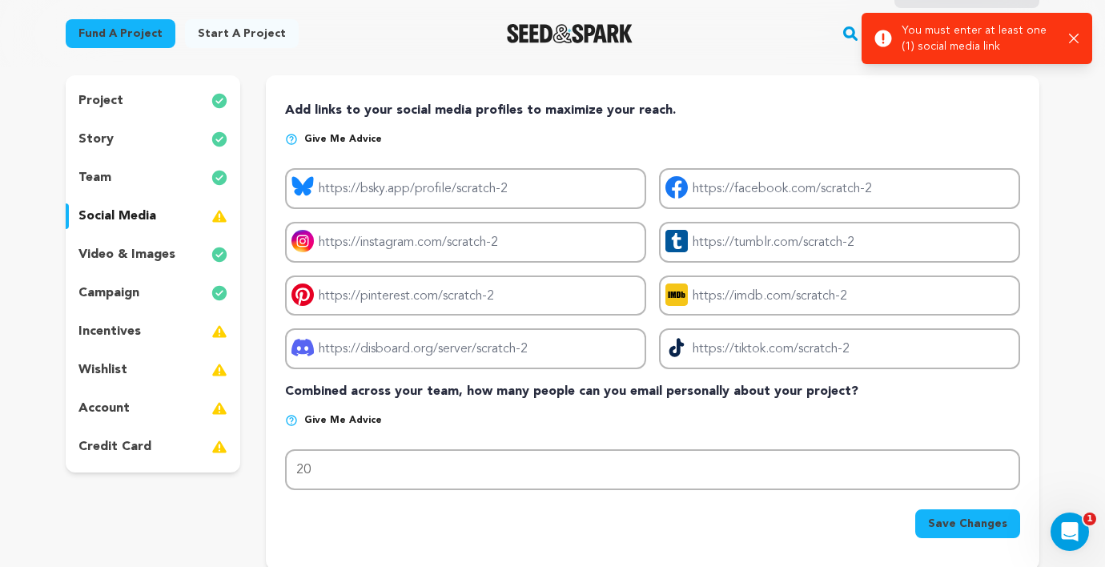
scroll to position [137, 0]
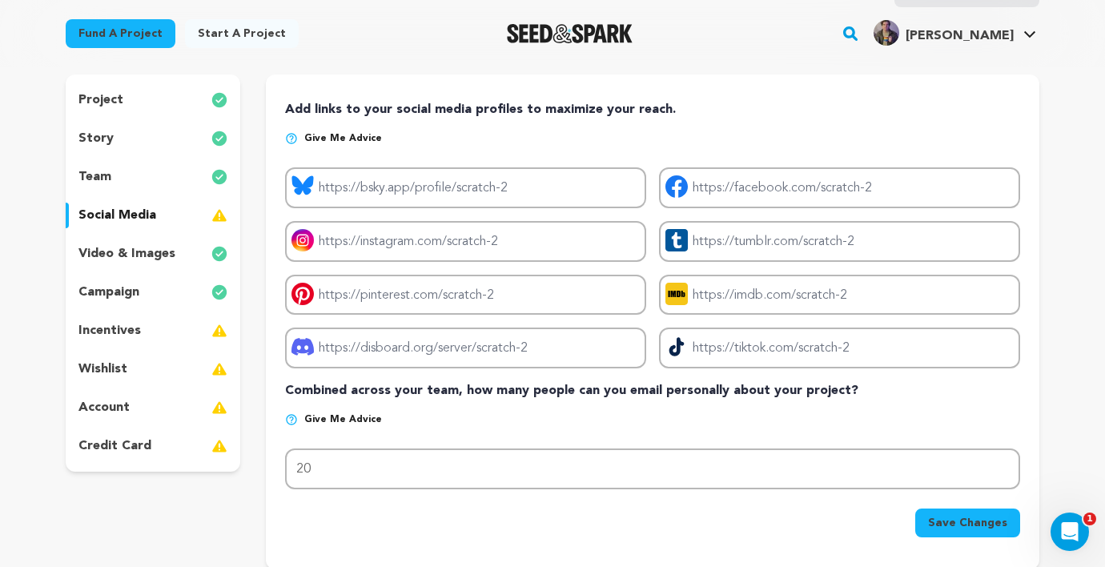
click at [123, 332] on p "incentives" at bounding box center [109, 330] width 62 height 19
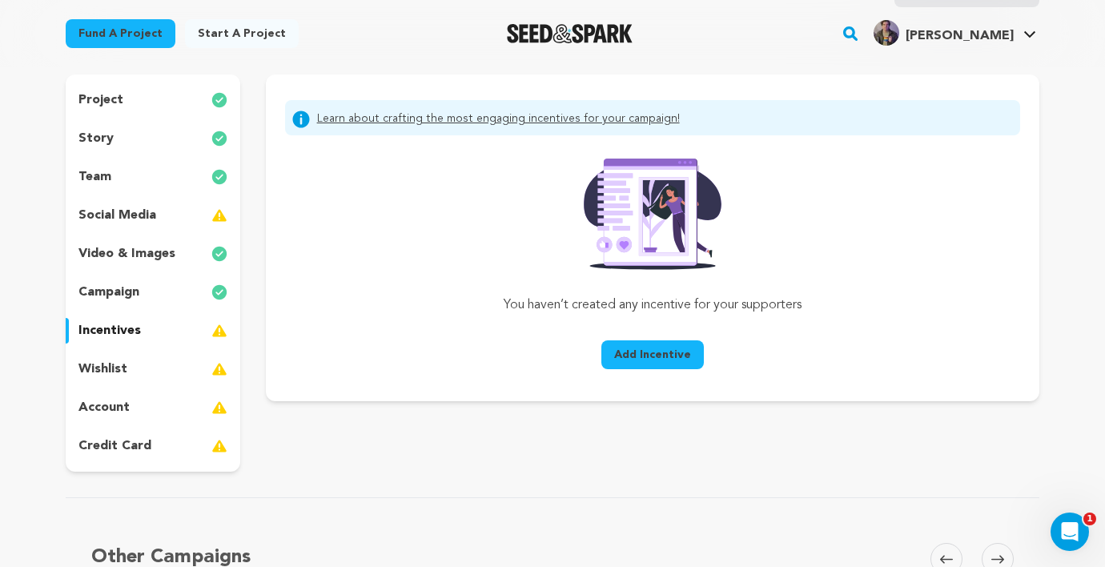
click at [138, 215] on p "social media" at bounding box center [117, 215] width 78 height 19
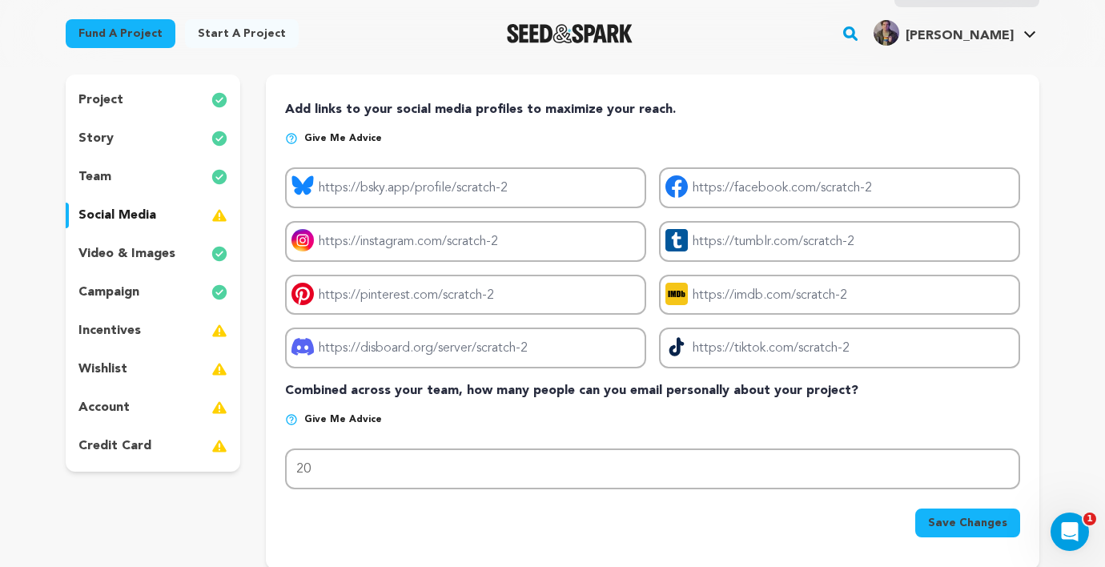
click at [140, 333] on div "incentives" at bounding box center [153, 331] width 175 height 26
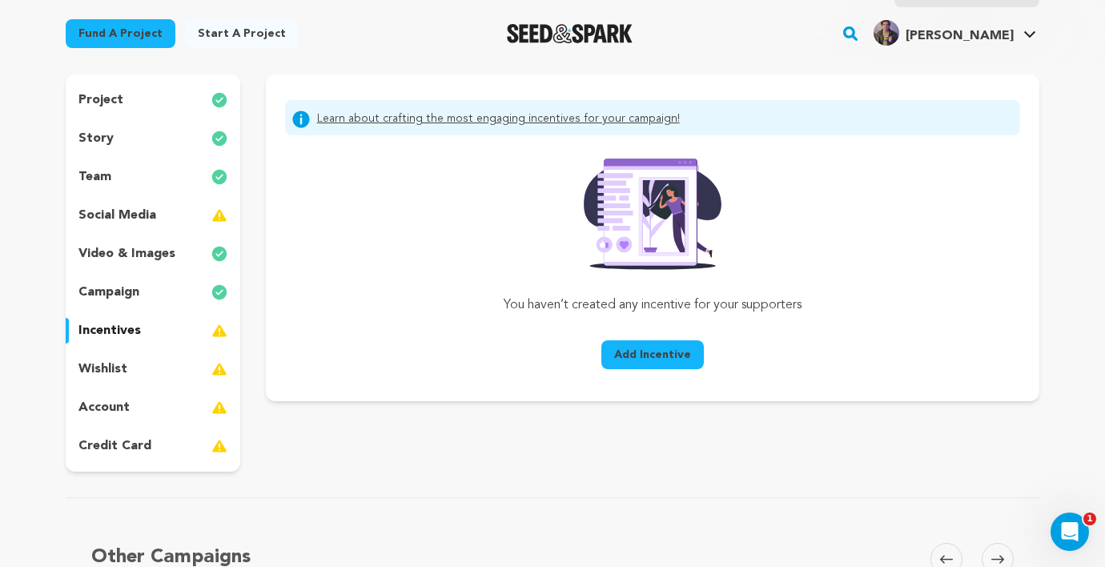
click at [660, 351] on span "Add Incentive" at bounding box center [652, 355] width 77 height 16
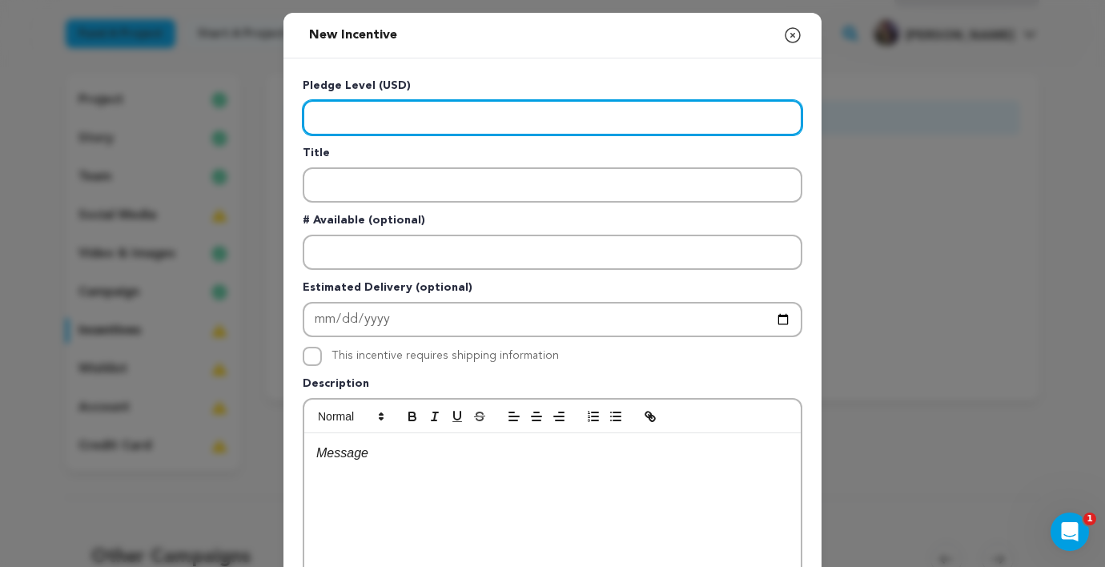
click at [480, 122] on input "Enter level" at bounding box center [553, 117] width 500 height 35
type input "200"
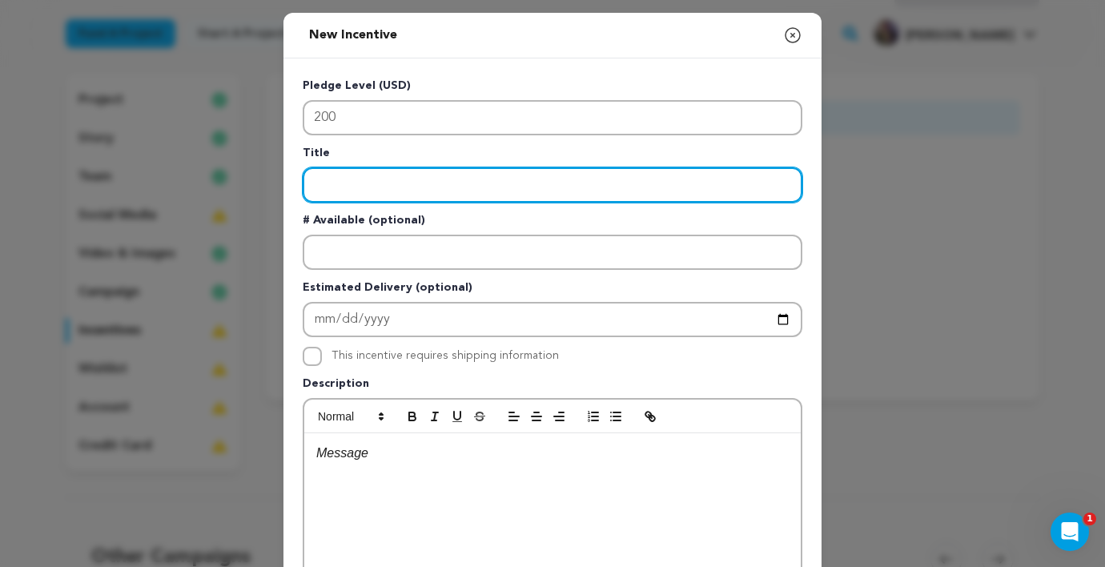
click at [423, 183] on input "Enter title" at bounding box center [553, 184] width 500 height 35
type input "Special Thanks in Credits"
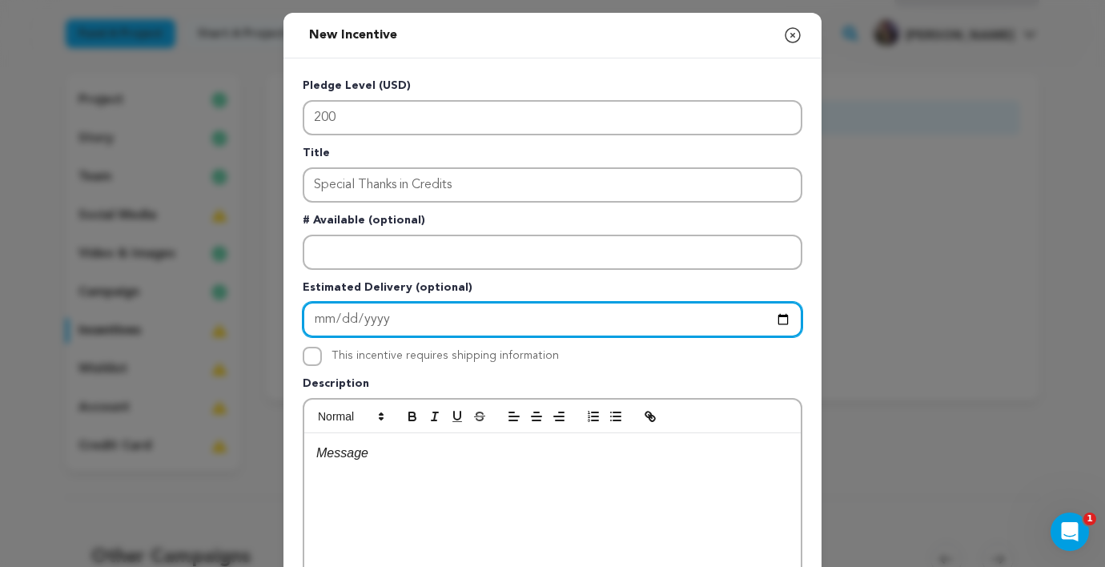
click at [410, 323] on input "Enter Estimated Delivery" at bounding box center [553, 319] width 500 height 35
click at [325, 315] on input "Enter Estimated Delivery" at bounding box center [553, 319] width 500 height 35
click at [417, 315] on input "Enter Estimated Delivery" at bounding box center [553, 319] width 500 height 35
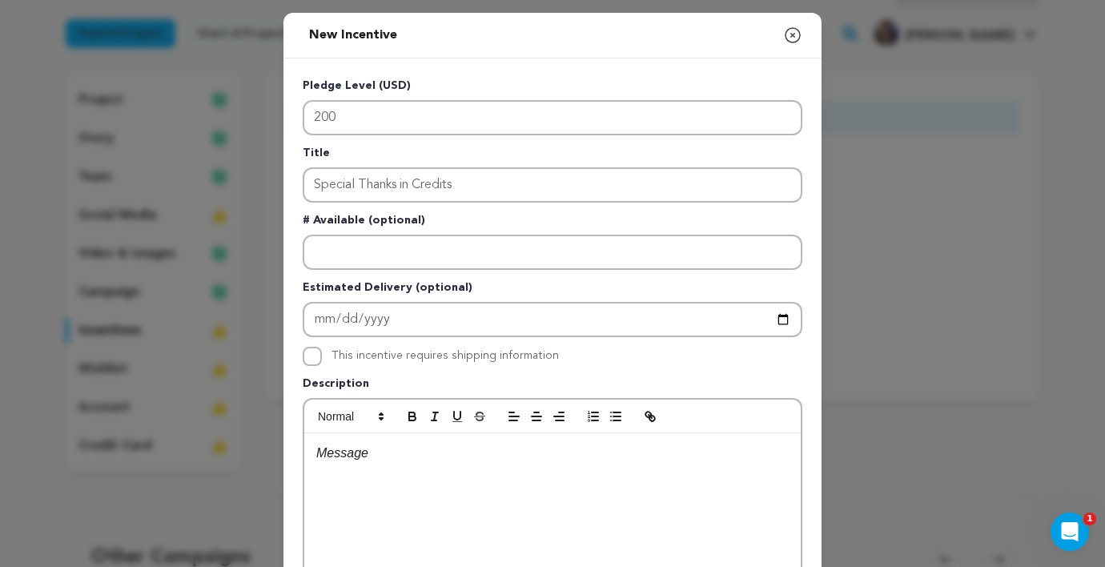
click at [544, 496] on div at bounding box center [552, 553] width 496 height 240
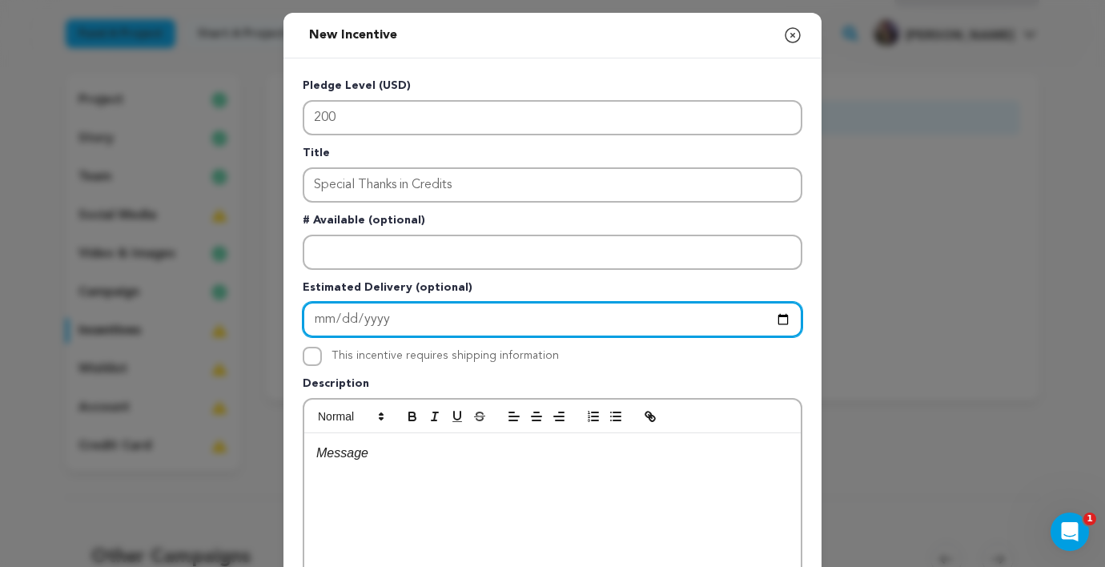
click at [790, 320] on input "Enter Estimated Delivery" at bounding box center [553, 319] width 500 height 35
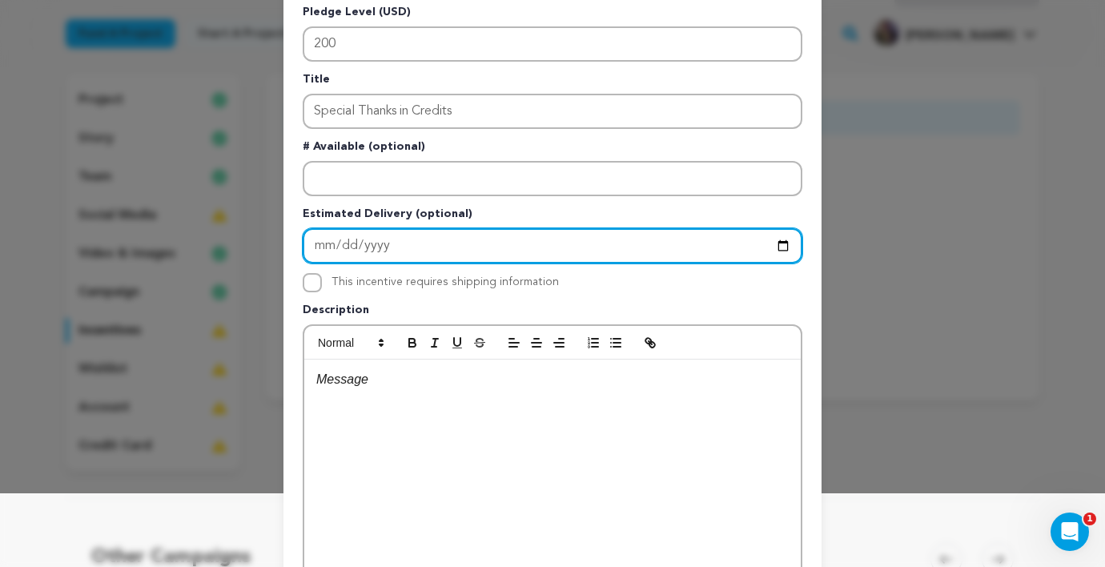
scroll to position [75, 0]
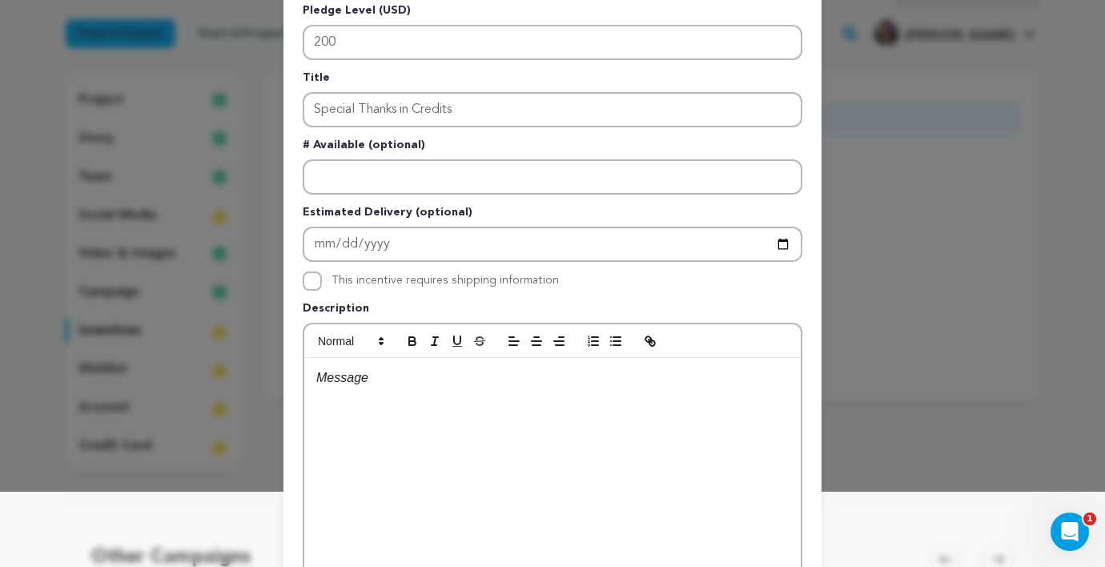
click at [367, 376] on p at bounding box center [552, 377] width 472 height 21
click at [423, 370] on p at bounding box center [552, 377] width 472 height 21
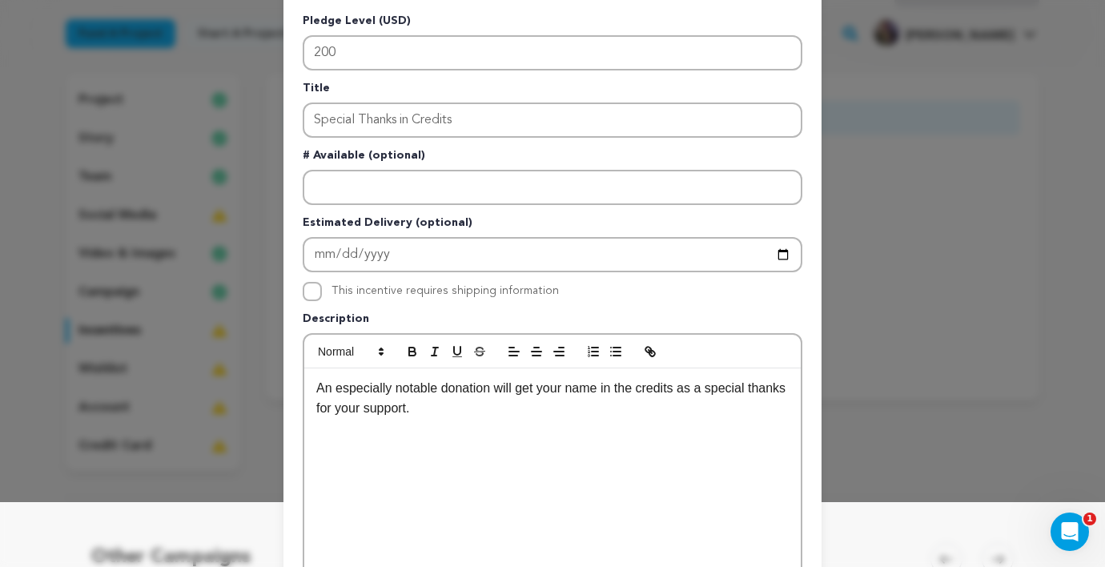
scroll to position [292, 0]
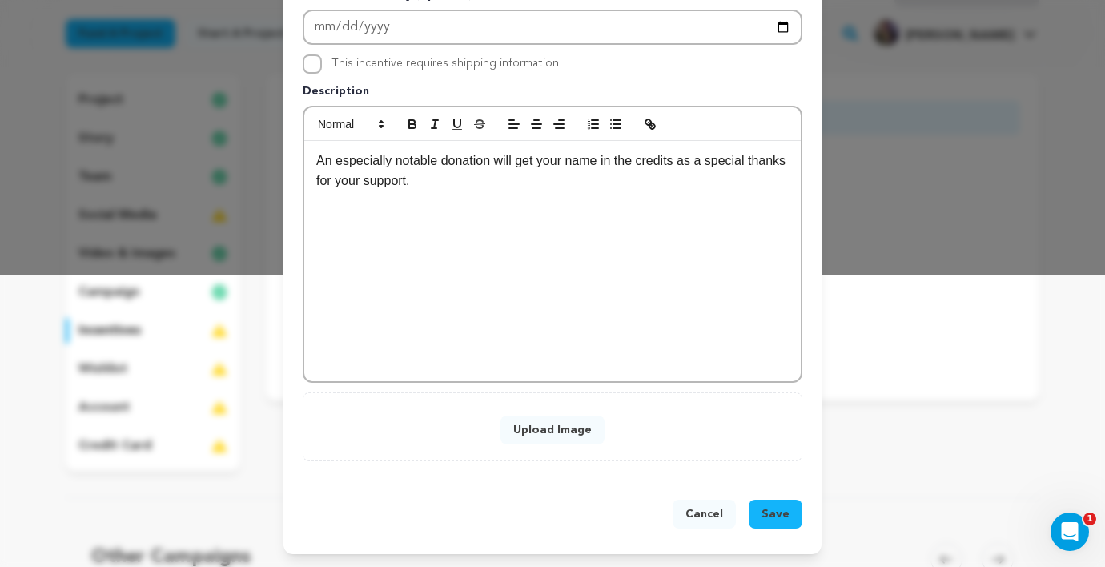
click at [540, 434] on button "Upload Image" at bounding box center [552, 430] width 104 height 29
click at [545, 429] on button "Upload Image" at bounding box center [552, 430] width 104 height 29
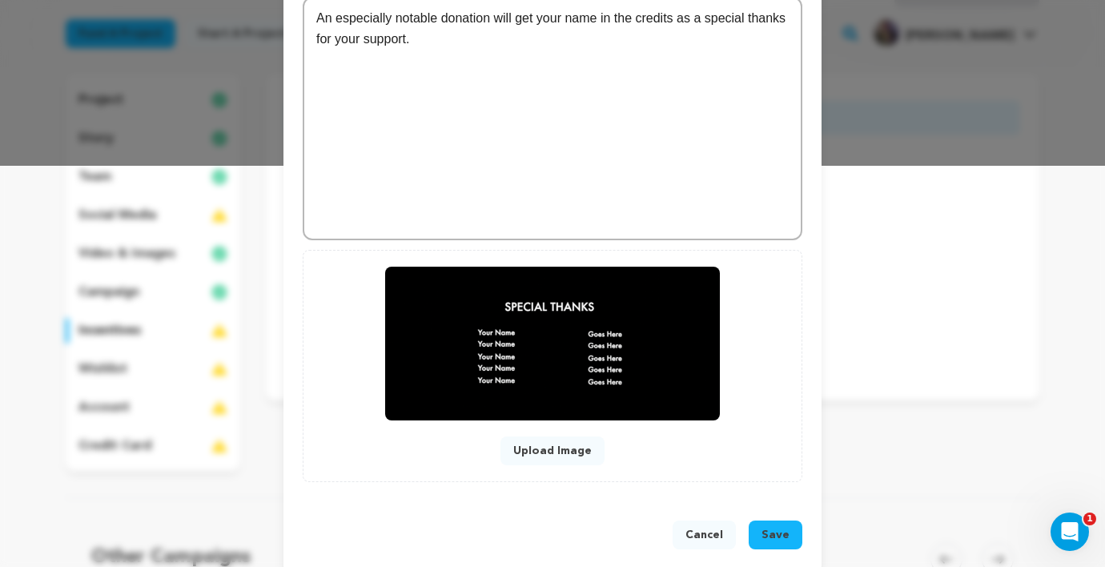
scroll to position [422, 0]
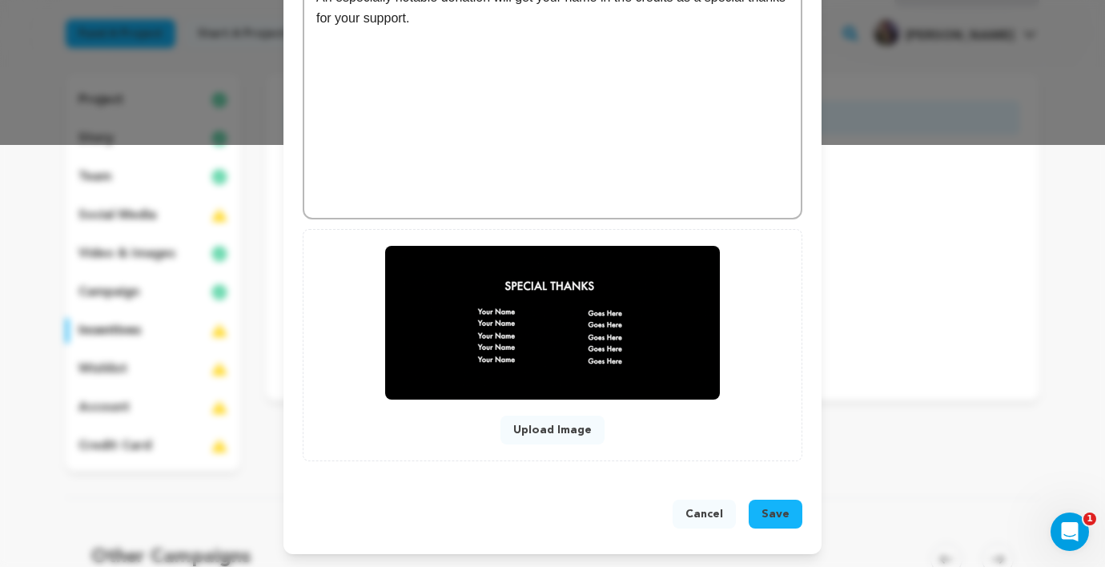
click at [773, 512] on span "Save" at bounding box center [775, 514] width 28 height 16
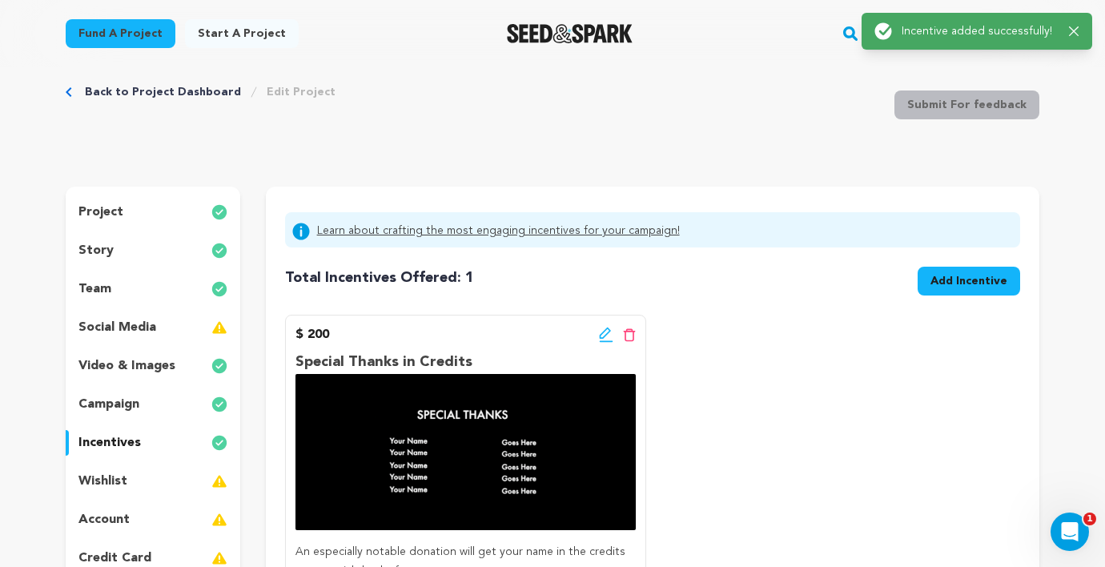
scroll to position [0, 0]
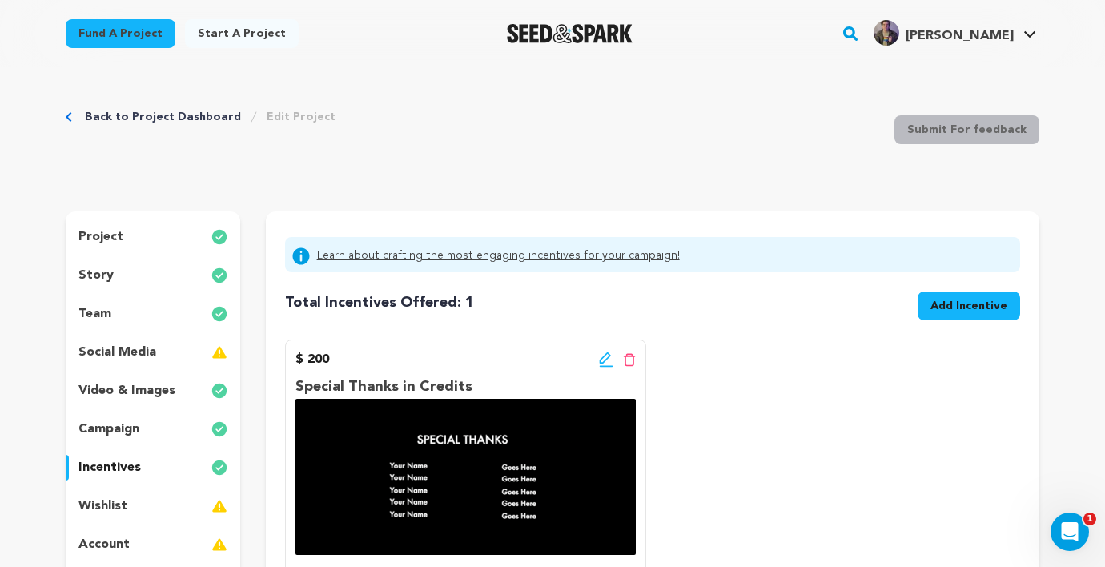
click at [991, 298] on span "Add Incentive" at bounding box center [968, 306] width 77 height 16
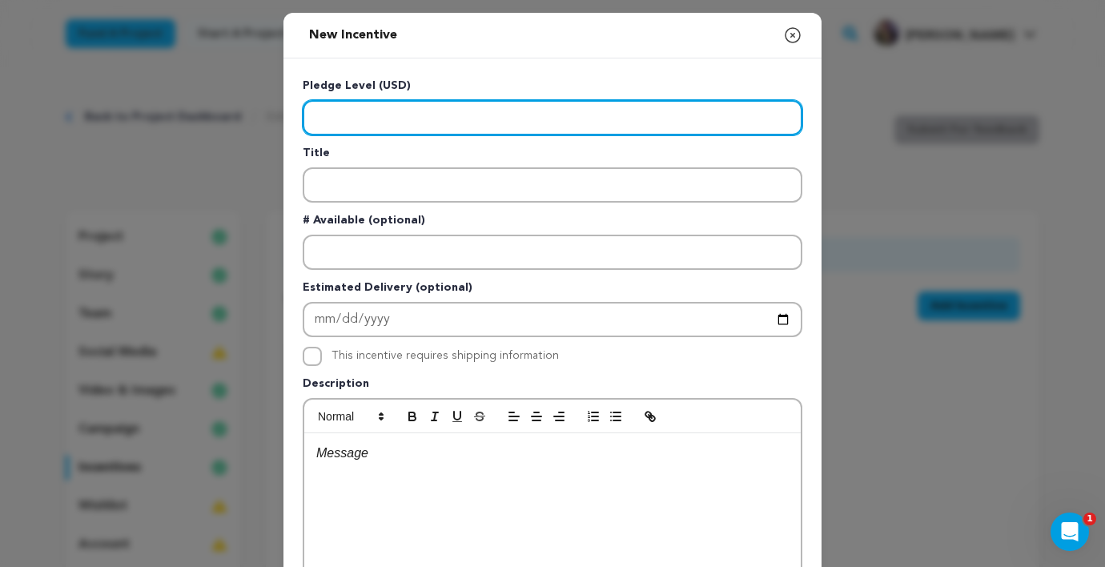
click at [514, 106] on input "Enter level" at bounding box center [553, 117] width 500 height 35
paste input "550"
type input "550"
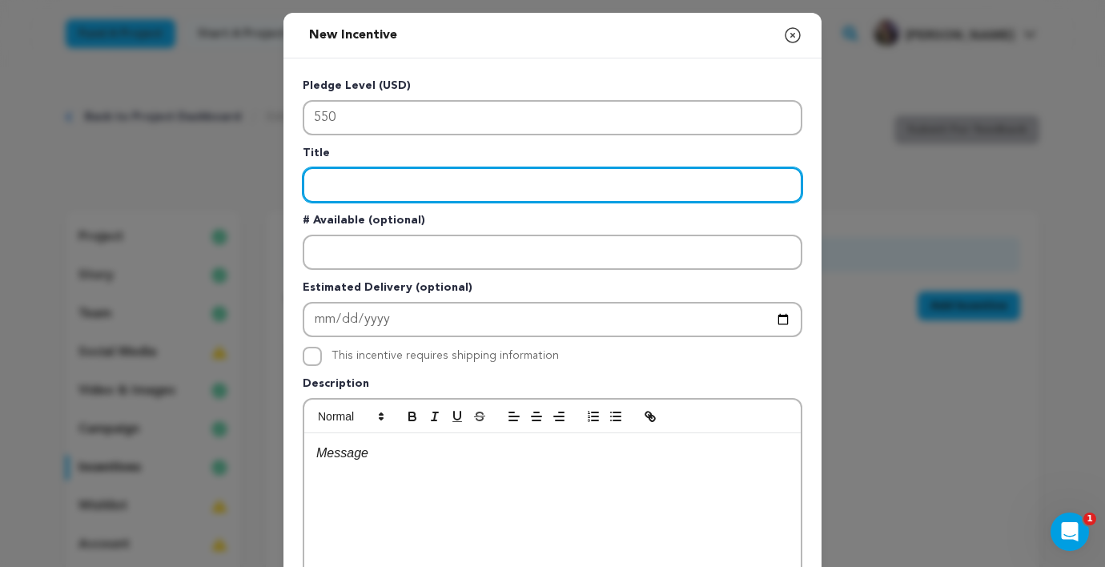
click at [453, 190] on input "Enter title" at bounding box center [553, 184] width 500 height 35
paste input "Prop Signed by the Cast"
type input "Prop Signed by the Cast"
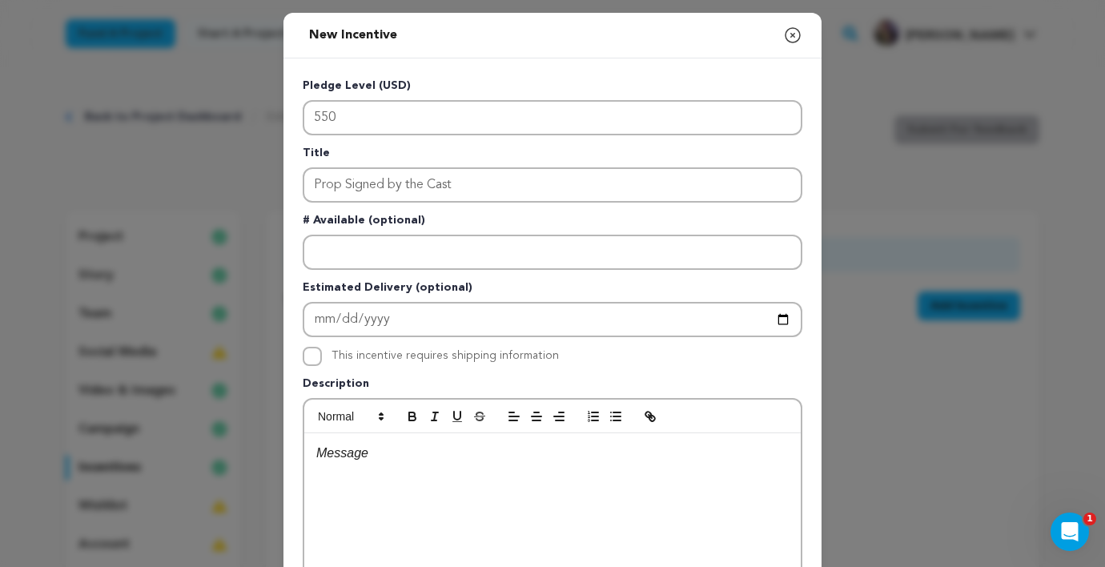
click at [400, 471] on div at bounding box center [552, 553] width 496 height 240
click at [406, 467] on div at bounding box center [552, 553] width 496 height 240
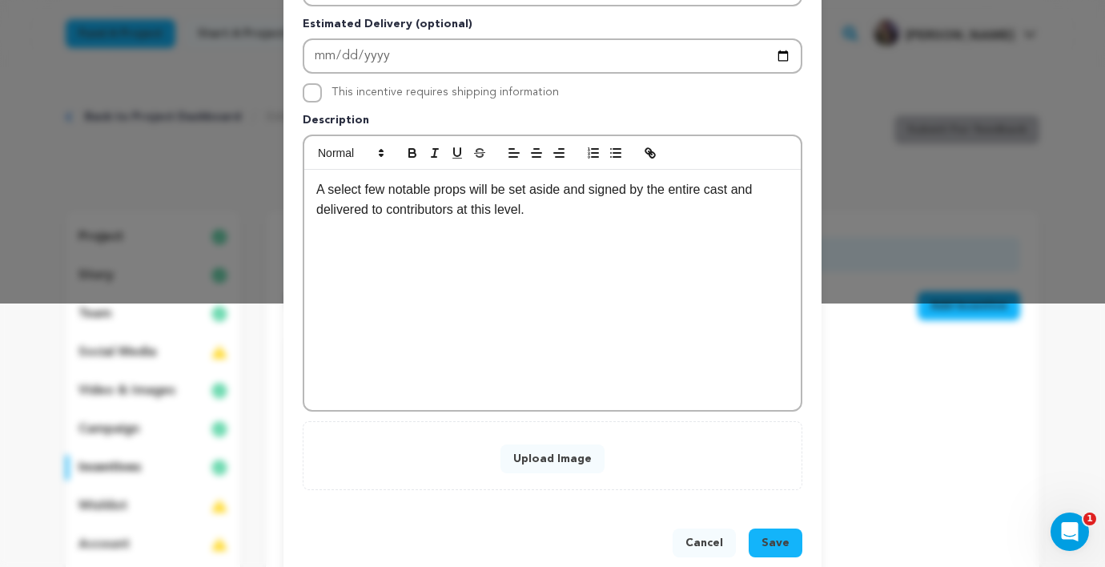
scroll to position [292, 0]
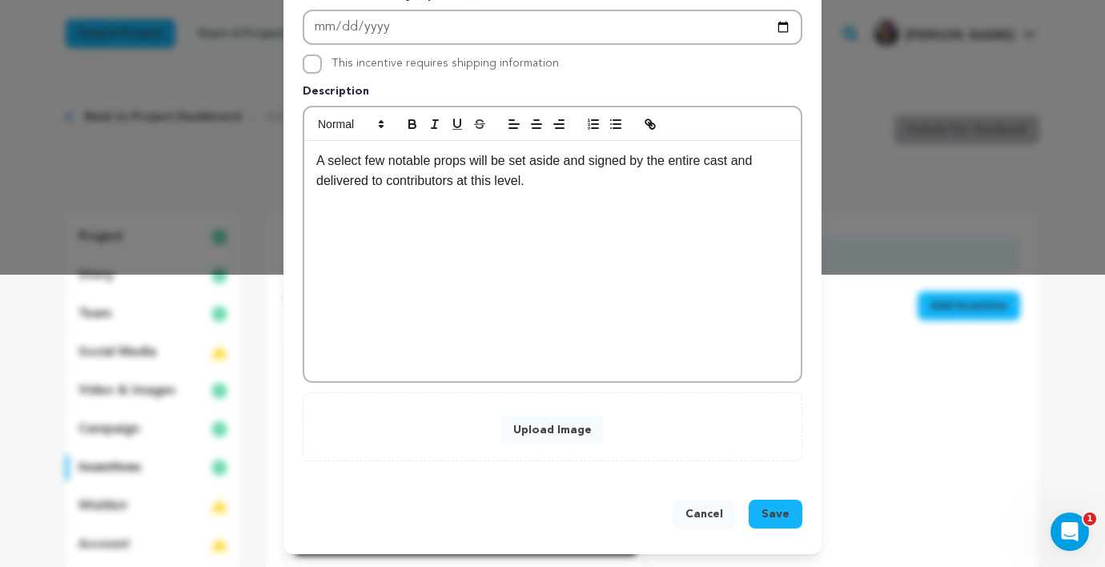
click at [558, 420] on button "Upload Image" at bounding box center [552, 430] width 104 height 29
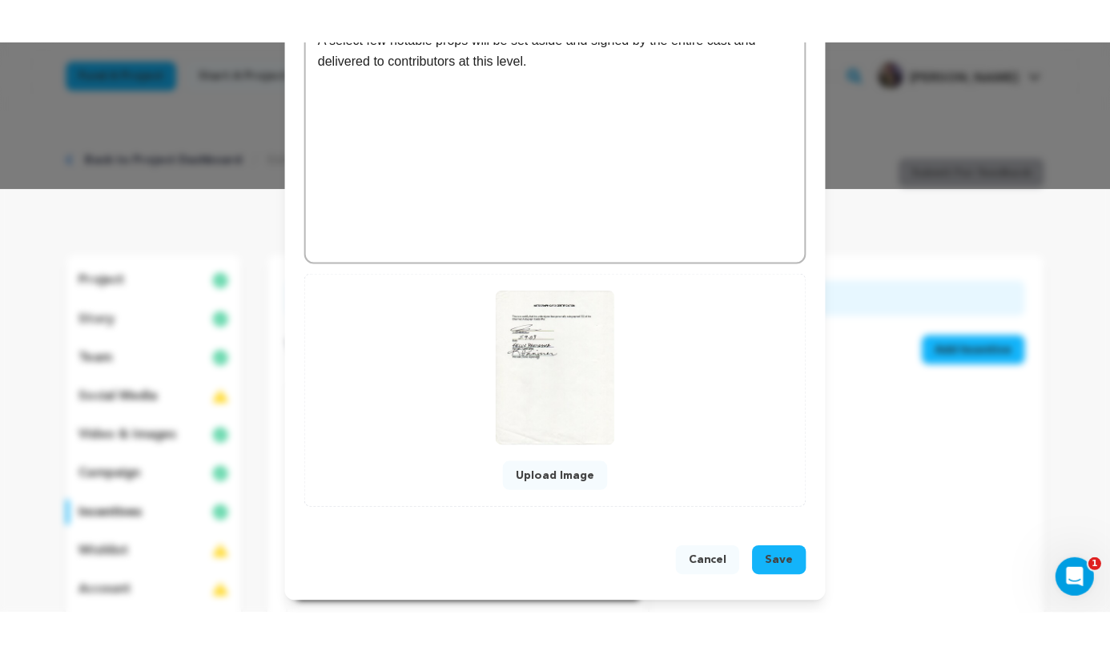
scroll to position [422, 0]
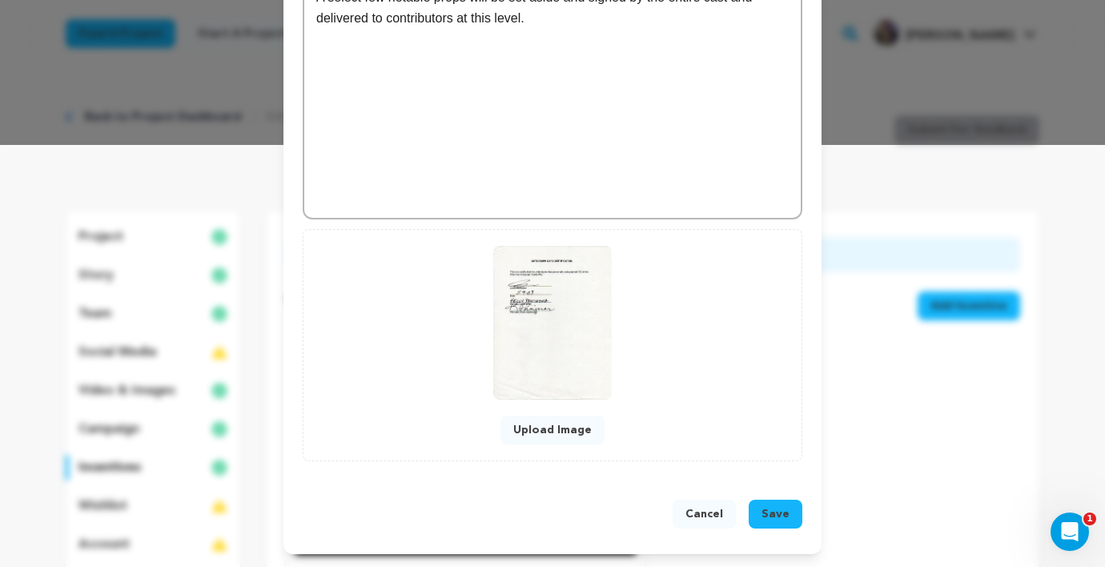
click at [777, 510] on span "Save" at bounding box center [775, 514] width 28 height 16
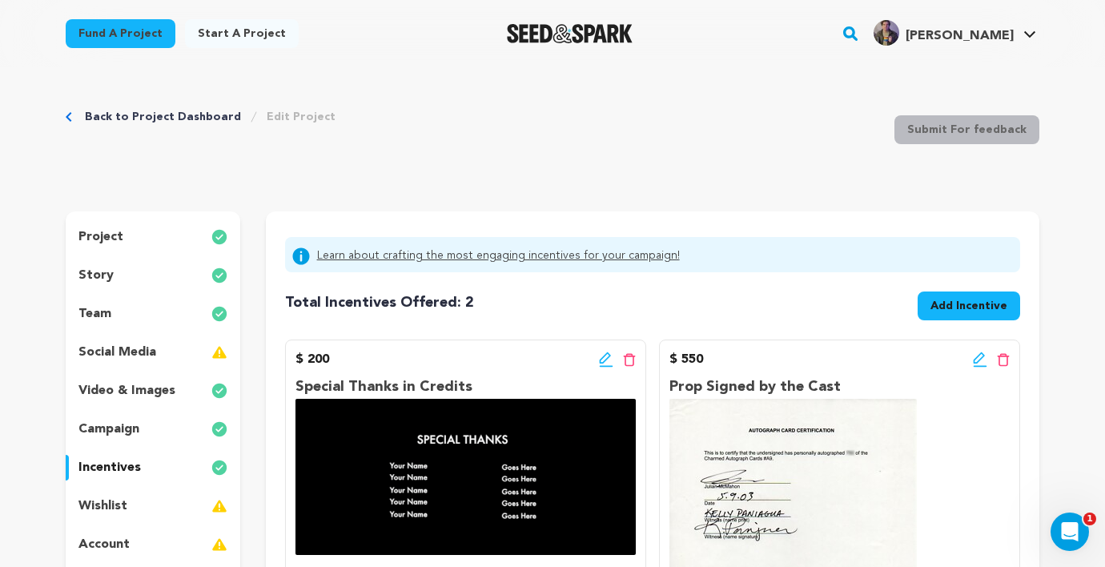
click at [746, 310] on div "Total Incentives Offered: Incentives: 2 Add Incentive" at bounding box center [652, 303] width 735 height 48
click at [131, 496] on div "wishlist" at bounding box center [153, 506] width 175 height 26
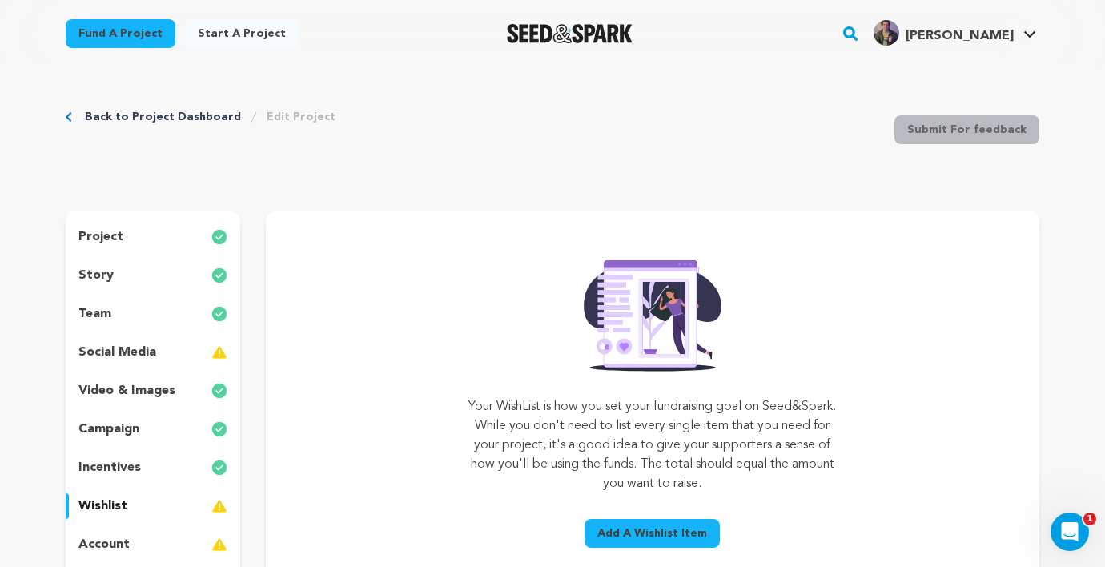
click at [128, 463] on p "incentives" at bounding box center [109, 467] width 62 height 19
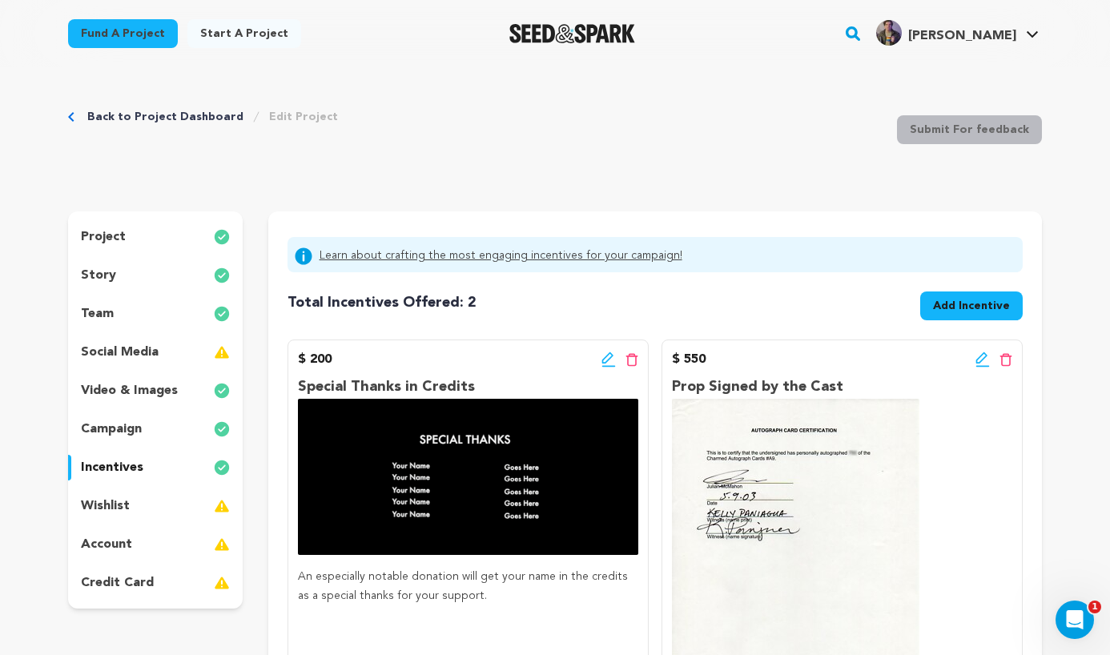
drag, startPoint x: 801, startPoint y: 327, endPoint x: 809, endPoint y: 248, distance: 78.8
click at [809, 247] on div "Learn about crafting the most engaging incentives for your campaign! Total Ince…" at bounding box center [654, 508] width 735 height 543
click at [810, 312] on div "Total Incentives Offered: Incentives: 2 Add Incentive" at bounding box center [654, 303] width 735 height 48
click at [87, 116] on link "Back to Project Dashboard" at bounding box center [165, 117] width 156 height 16
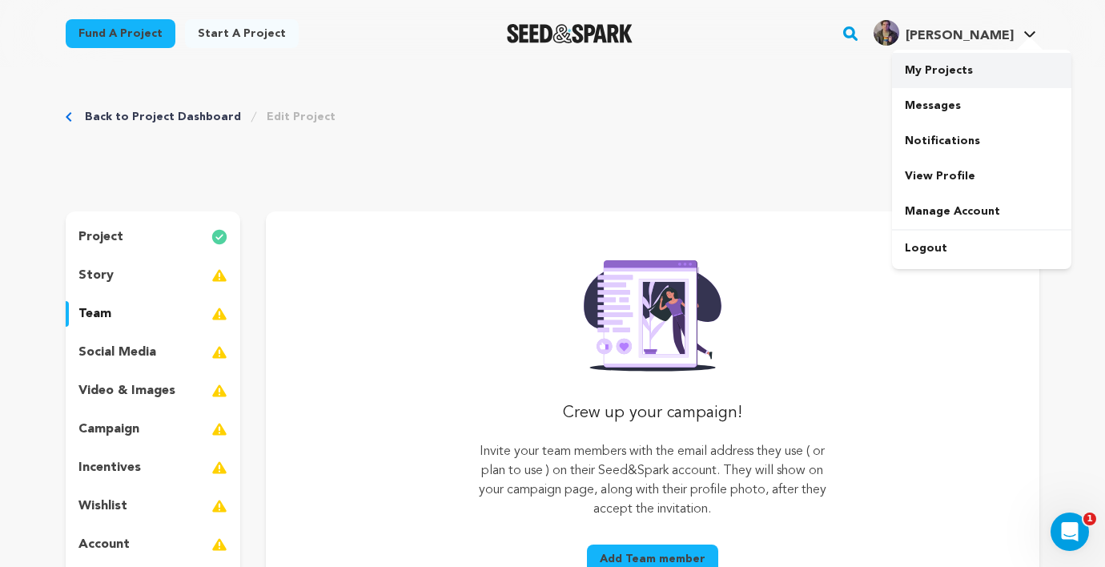
click at [932, 71] on link "My Projects" at bounding box center [981, 70] width 179 height 35
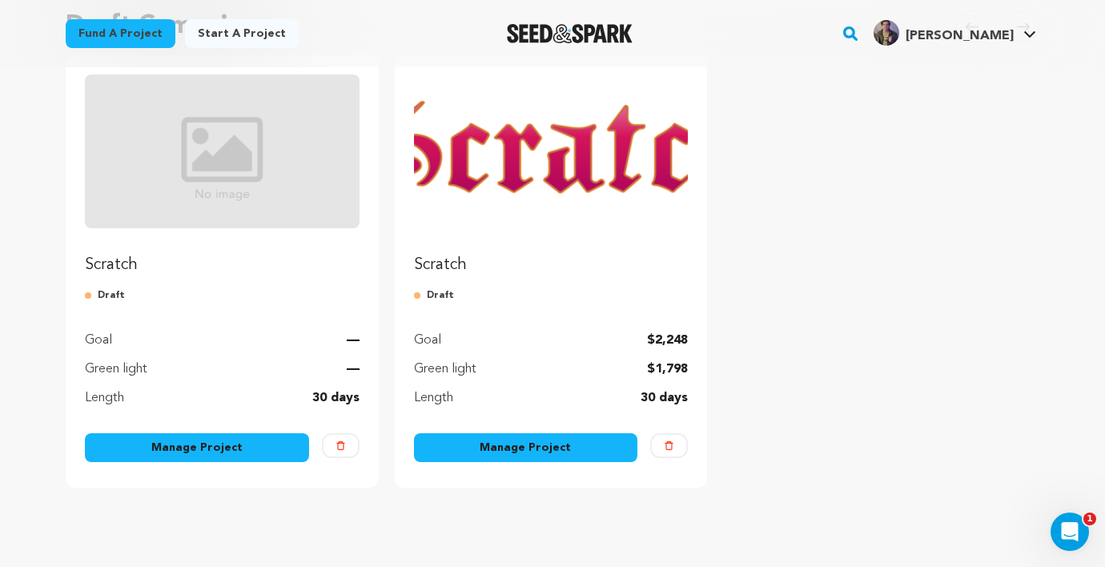
scroll to position [188, 0]
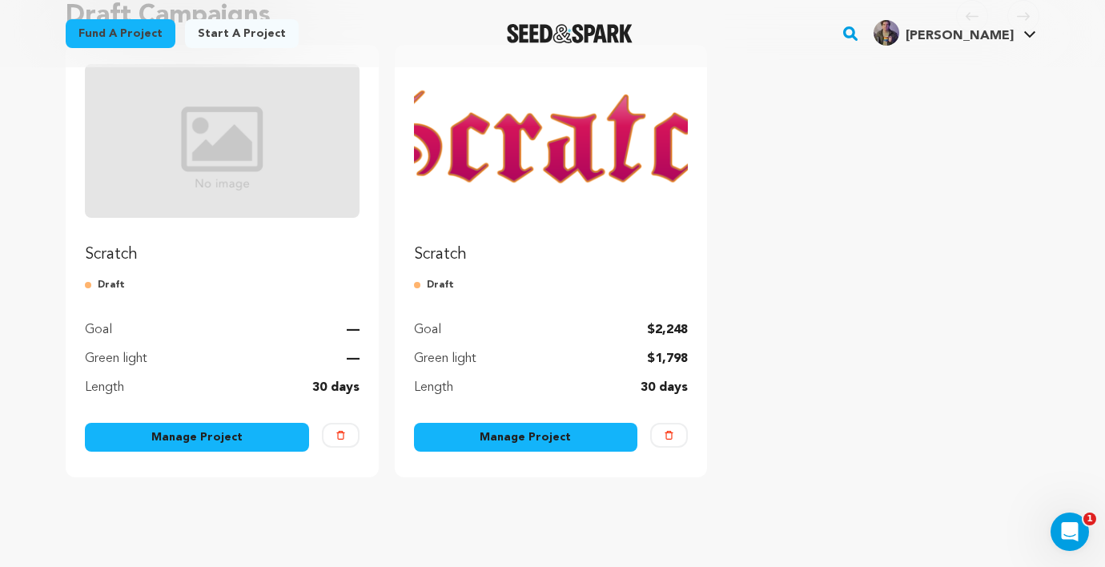
click at [526, 438] on link "Manage Project" at bounding box center [526, 437] width 224 height 29
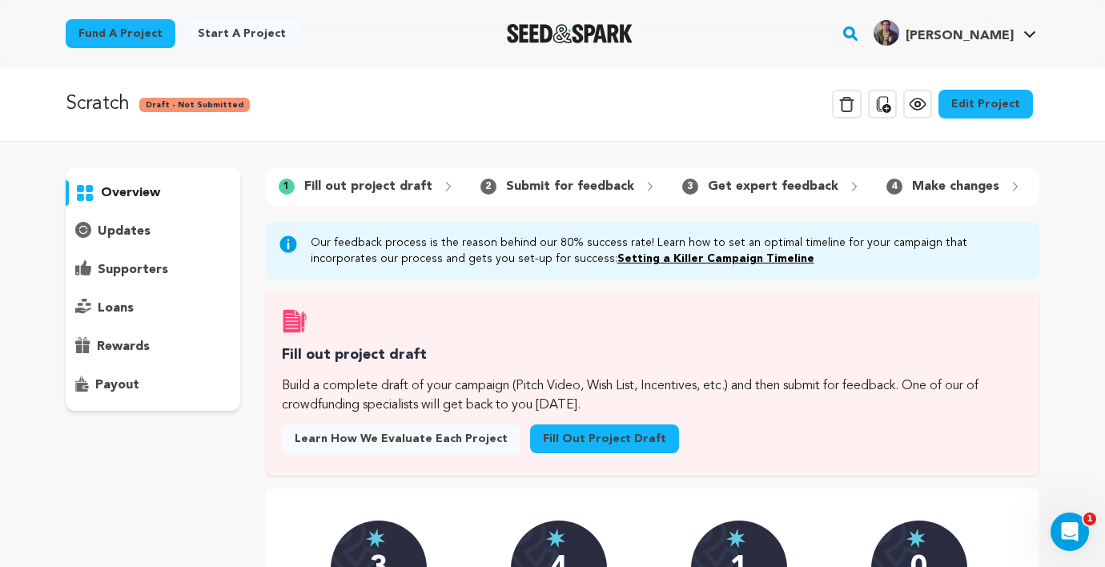
click at [1000, 100] on link "Edit Project" at bounding box center [985, 104] width 94 height 29
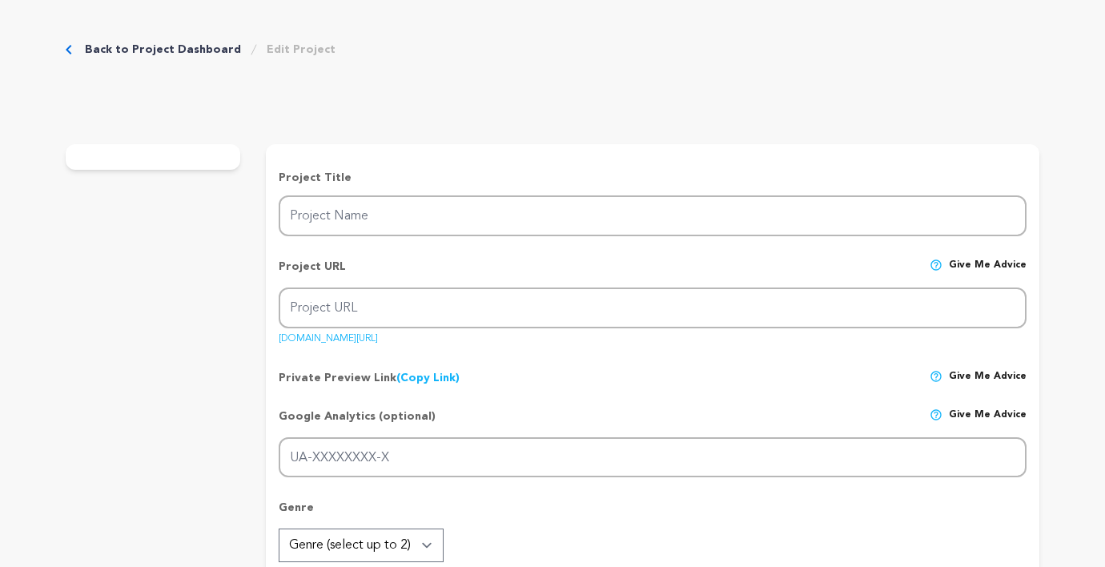
type input "Scratch"
type input "scratch-1"
type input "Down on his luck loser Henry makes a deal with a character named Scratch for th…"
type textarea "We are a student-run crew of filmmakers that aim to make what was just a proof …"
type textarea "We hope to bring our project to life and use it to open opportunities for ourse…"
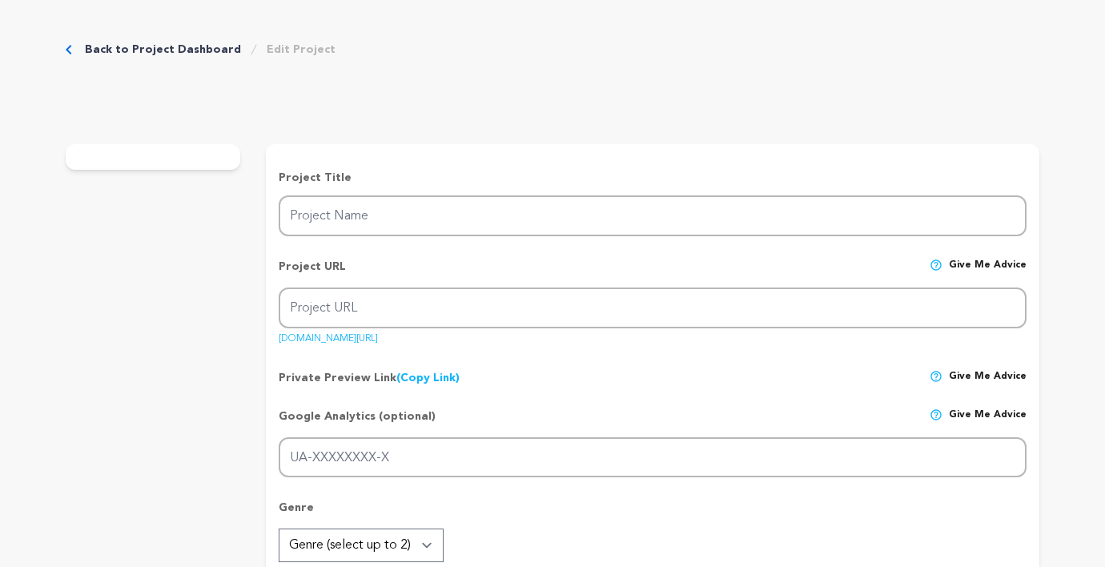
radio input "true"
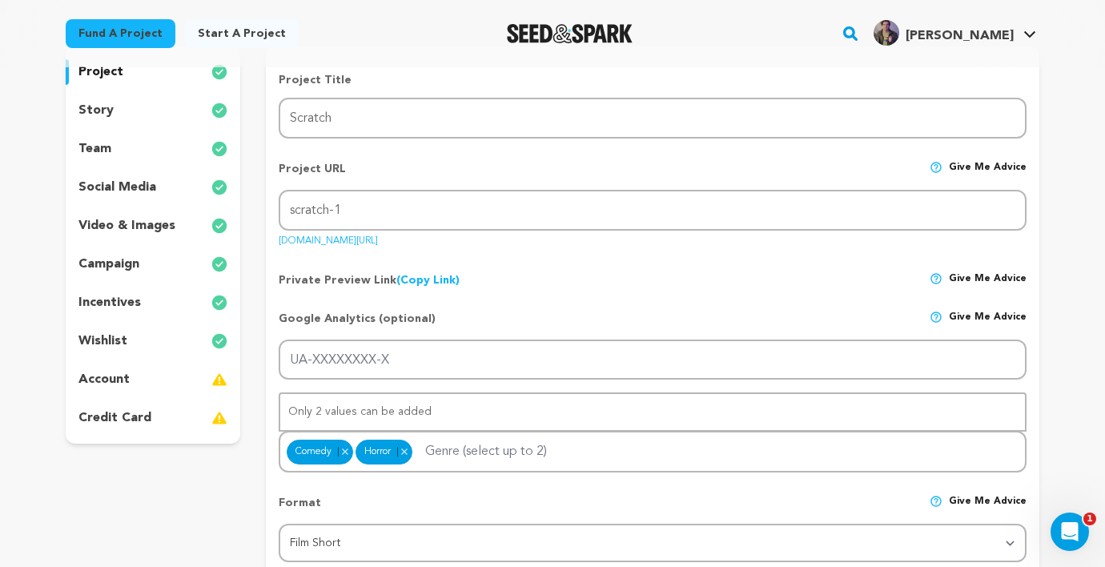
click at [143, 143] on div "team" at bounding box center [153, 149] width 175 height 26
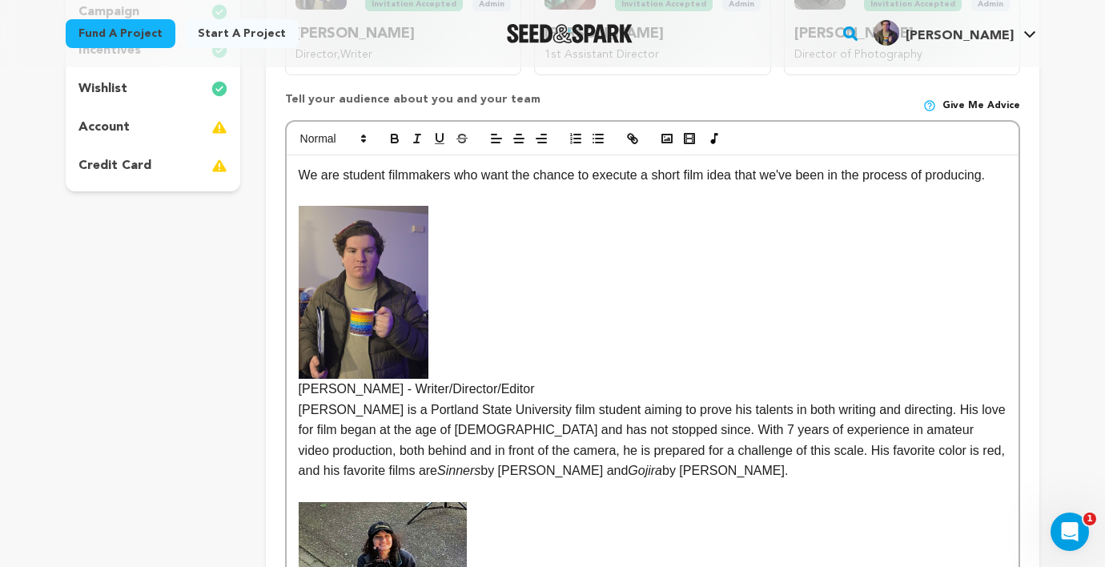
scroll to position [397, 0]
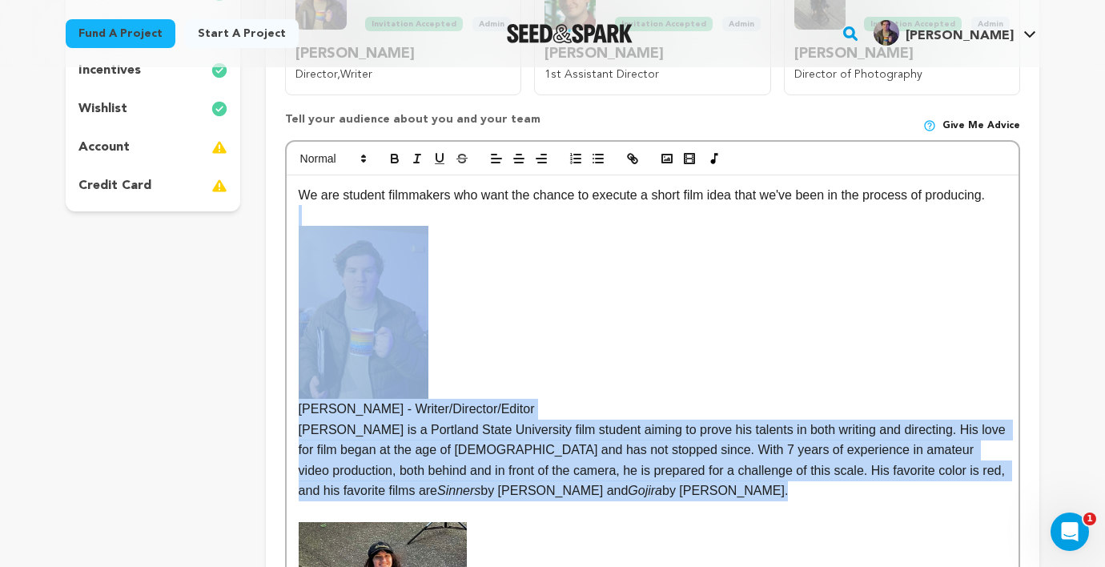
drag, startPoint x: 297, startPoint y: 223, endPoint x: 627, endPoint y: 497, distance: 429.2
copy div "Ian Russell - Writer/Director/Editor Ian is a Portland State University film st…"
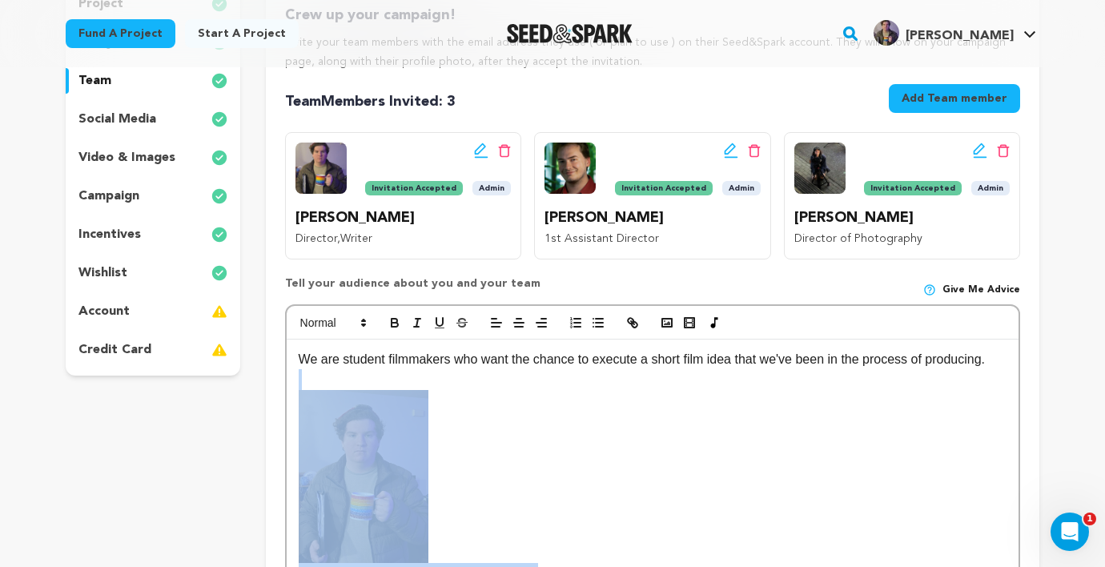
scroll to position [605, 0]
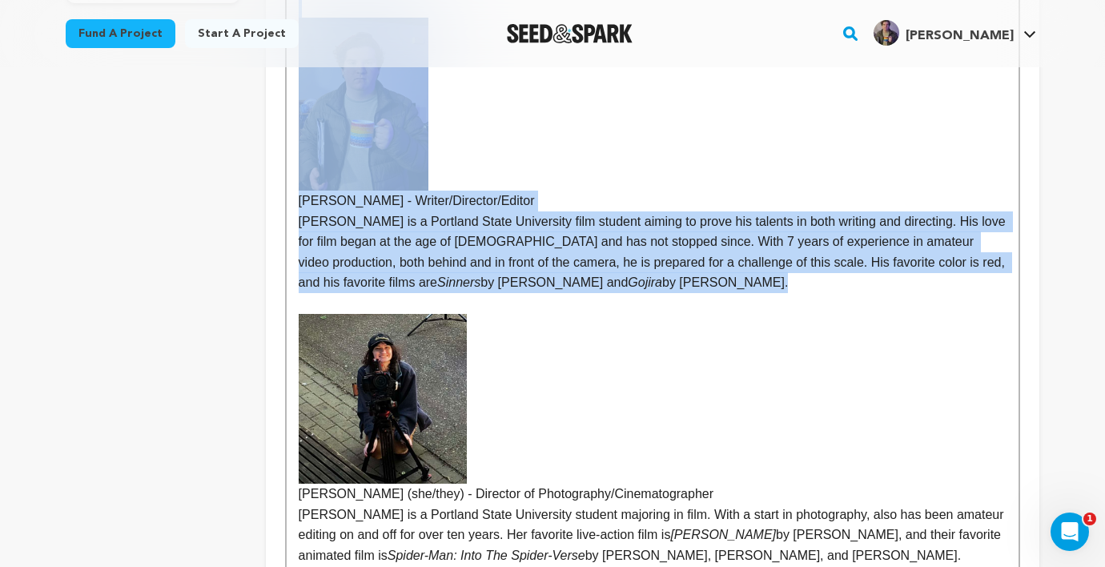
click at [649, 170] on p at bounding box center [653, 104] width 708 height 173
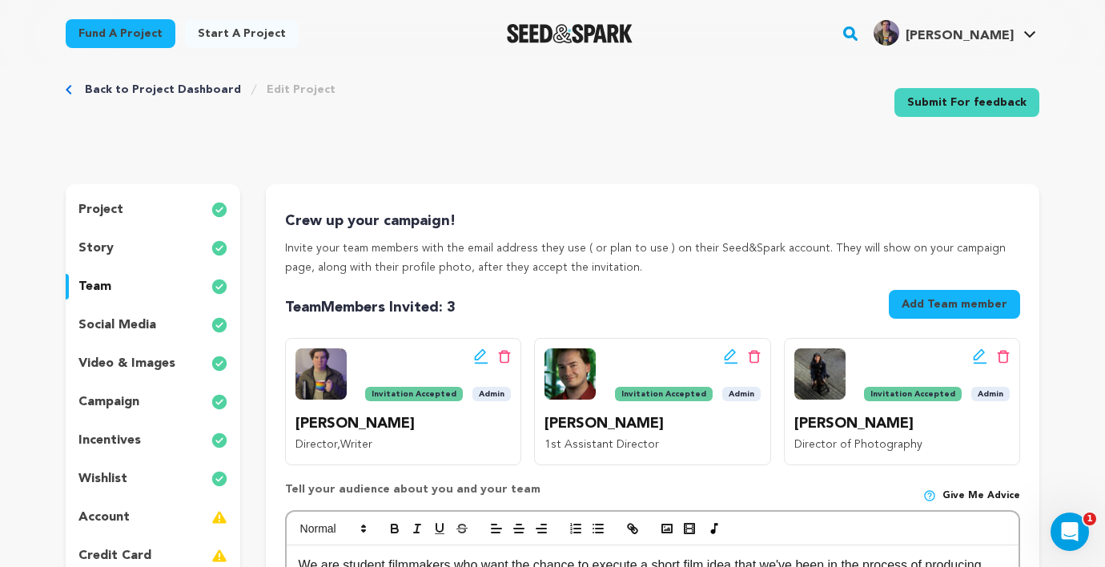
scroll to position [0, 0]
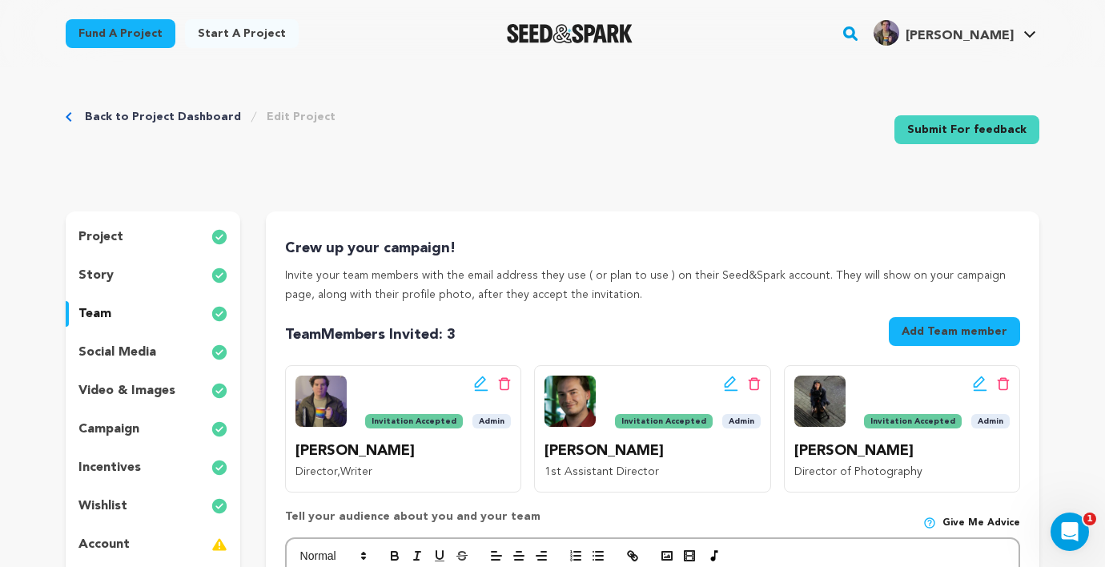
click at [134, 271] on div "story" at bounding box center [153, 276] width 175 height 26
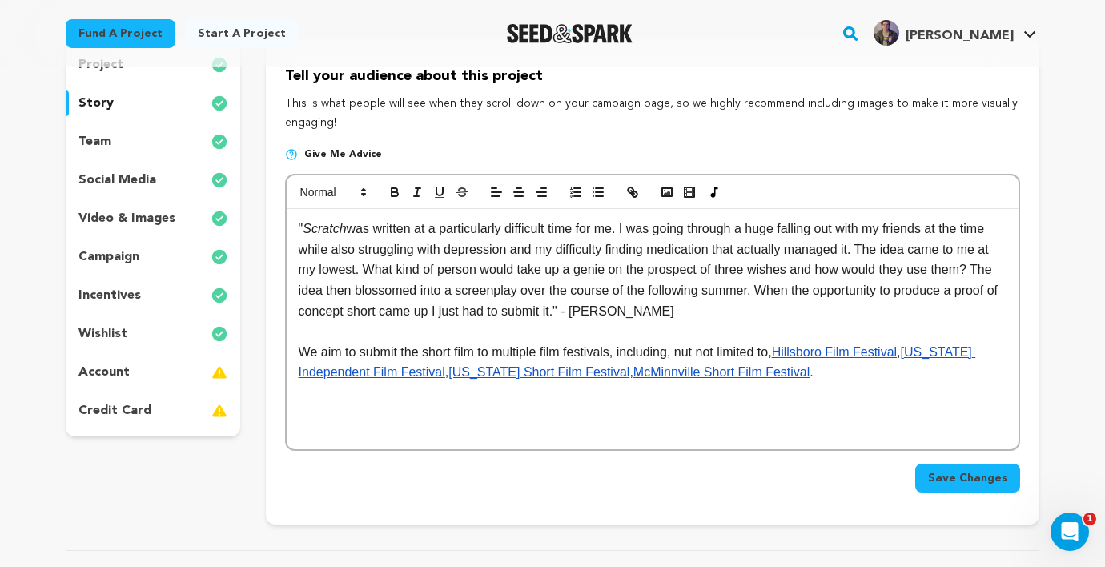
scroll to position [134, 0]
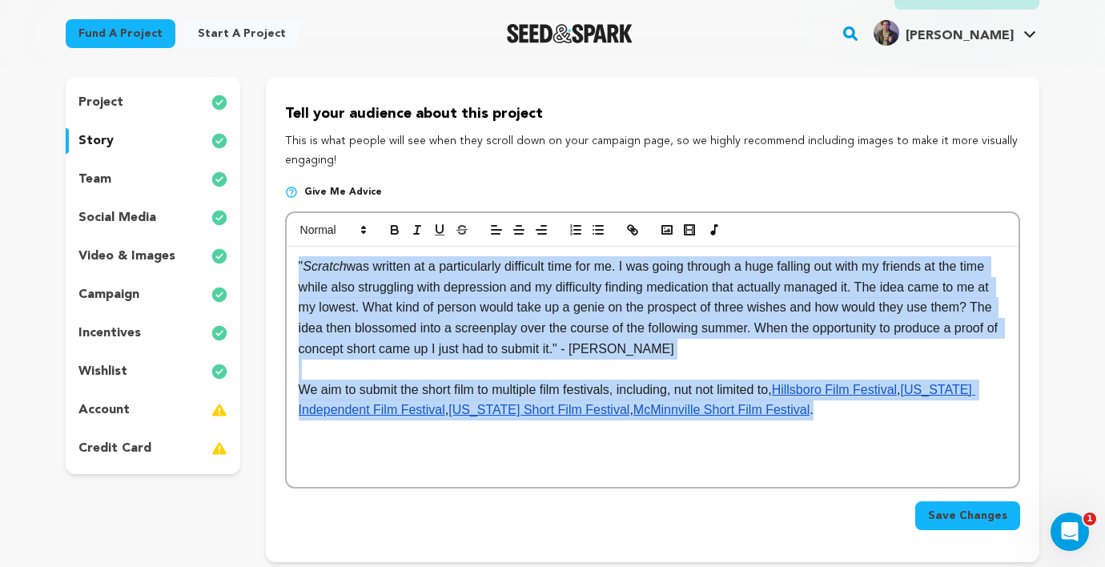
drag, startPoint x: 298, startPoint y: 269, endPoint x: 823, endPoint y: 412, distance: 544.4
click at [823, 412] on div "" Scratch was written at a particularly difficult time for me. I was going thro…" at bounding box center [653, 367] width 732 height 240
copy div "" Scratch was written at a particularly difficult time for me. I was going thro…"
click at [146, 291] on div "campaign" at bounding box center [153, 295] width 175 height 26
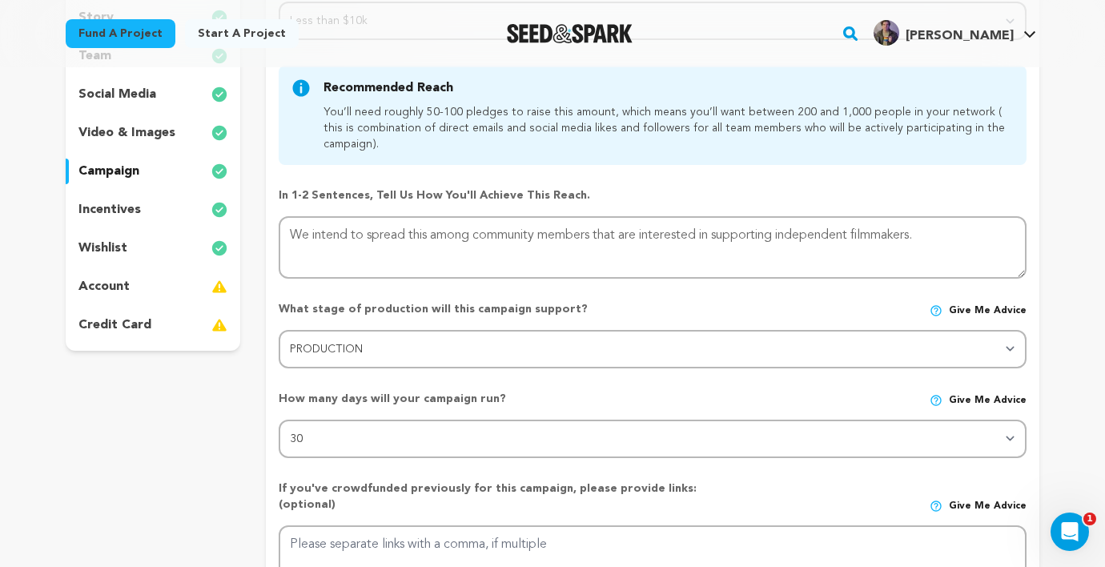
scroll to position [266, 0]
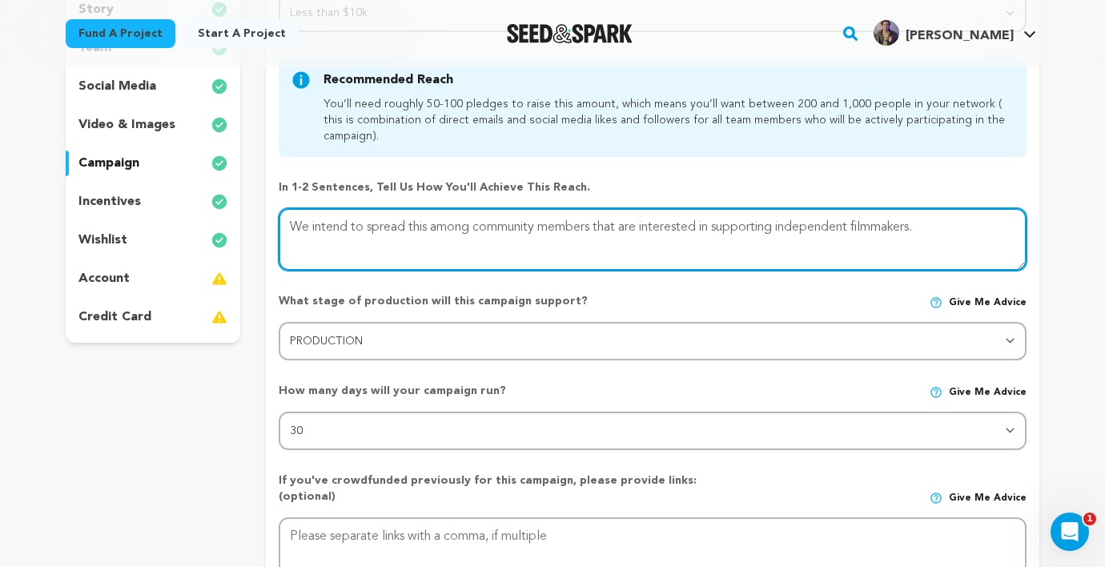
drag, startPoint x: 291, startPoint y: 230, endPoint x: 962, endPoint y: 243, distance: 671.0
click at [962, 243] on textarea at bounding box center [653, 239] width 748 height 62
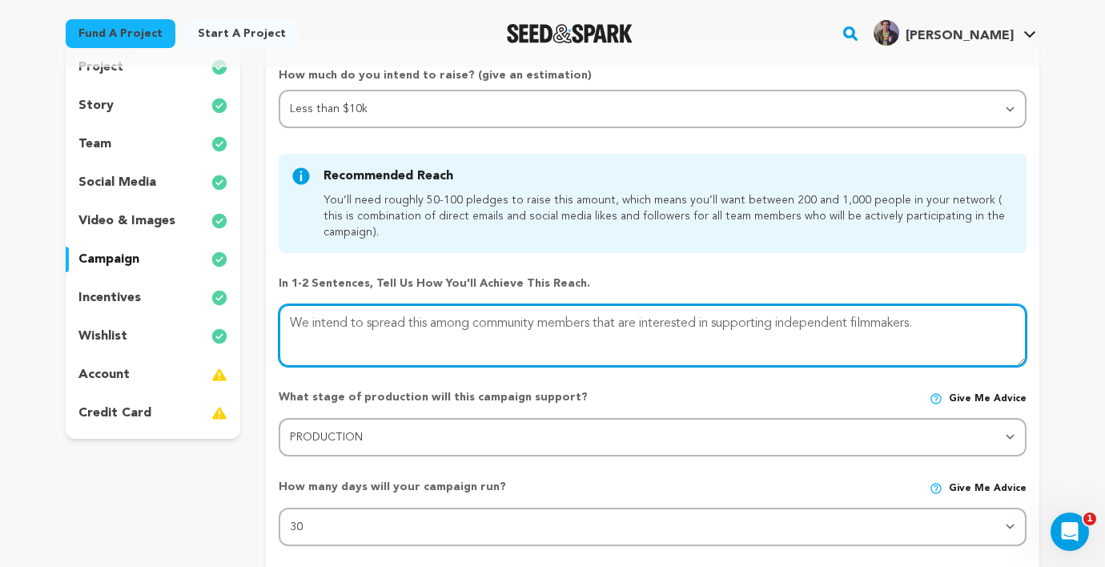
scroll to position [169, 0]
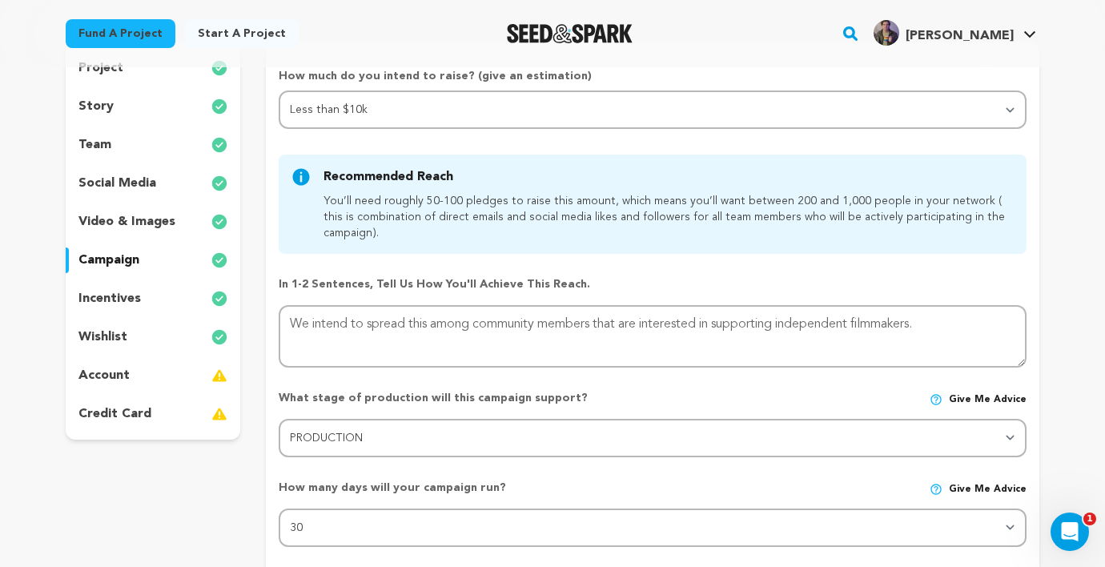
click at [146, 191] on p "social media" at bounding box center [117, 183] width 78 height 19
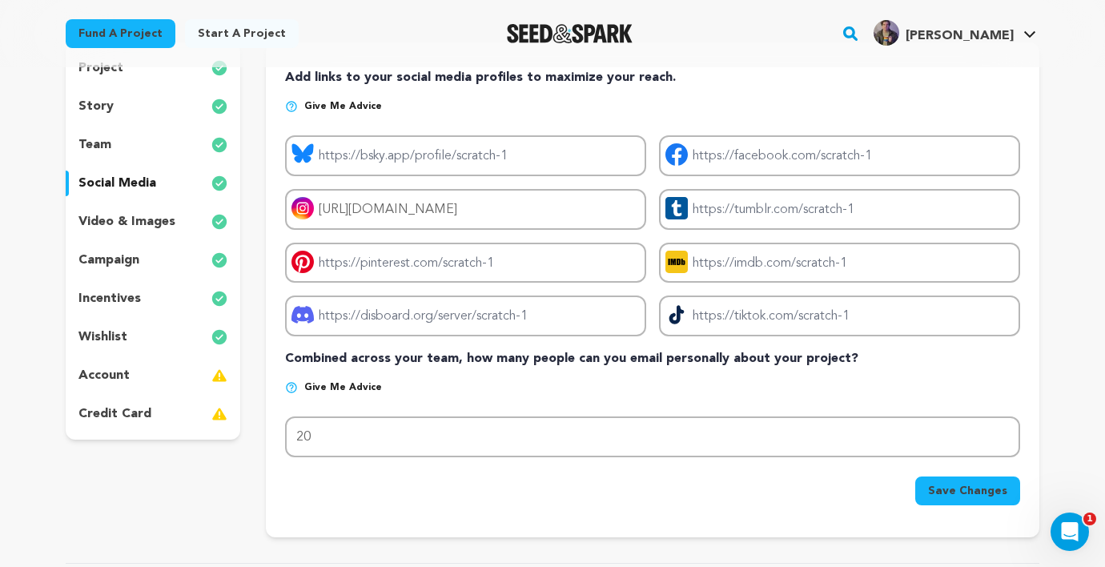
click at [152, 291] on div "incentives" at bounding box center [153, 299] width 175 height 26
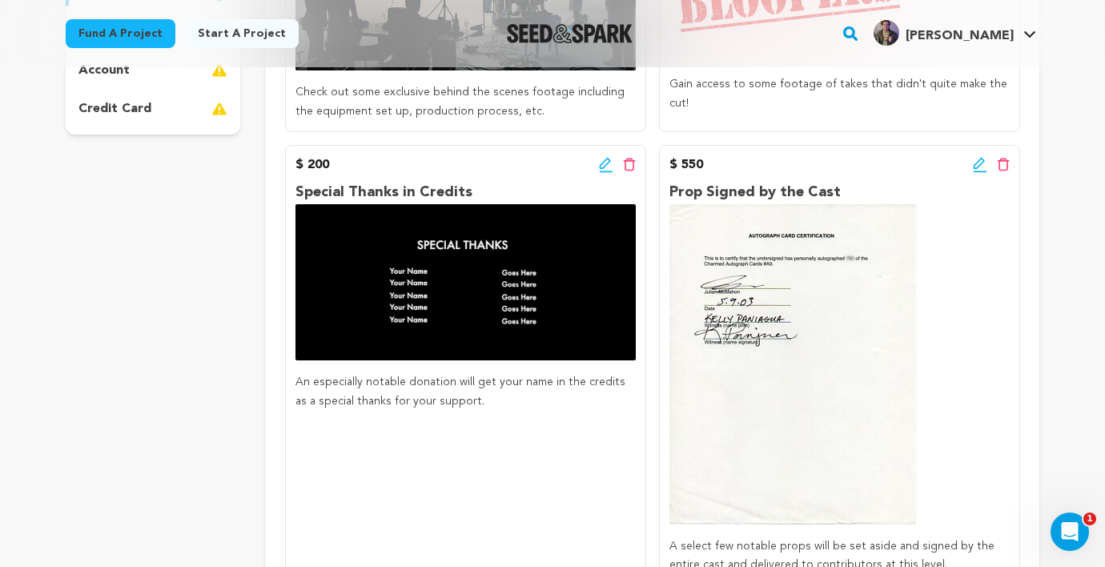
scroll to position [433, 0]
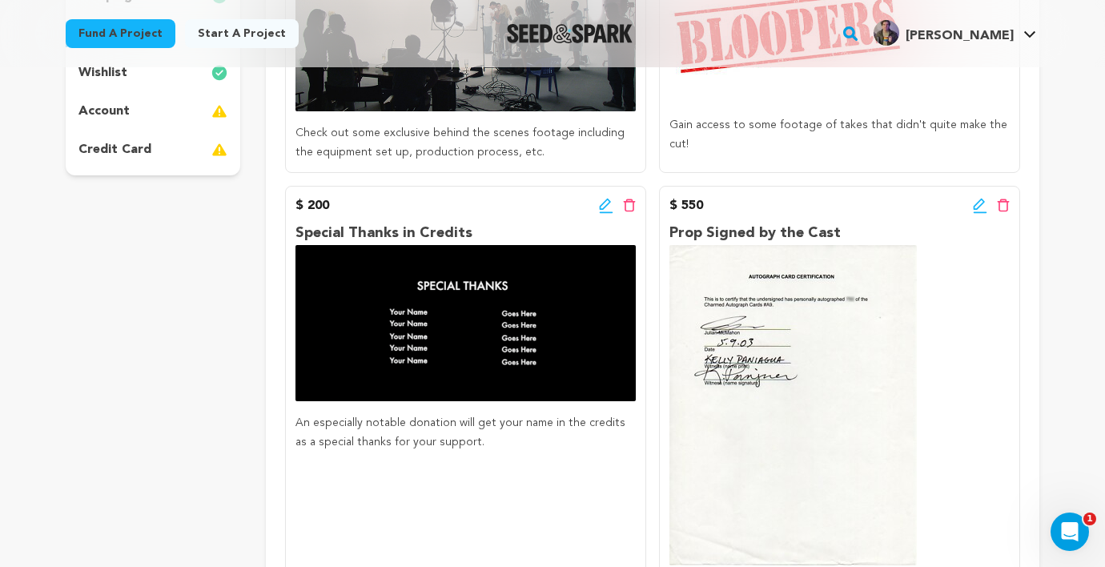
click at [602, 204] on icon at bounding box center [604, 204] width 11 height 11
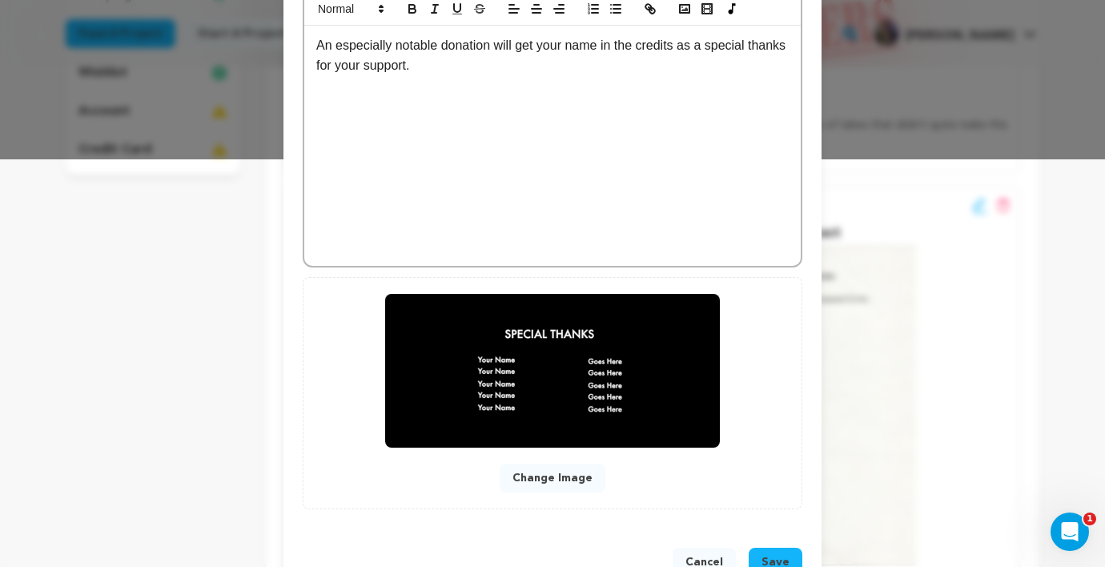
scroll to position [55, 0]
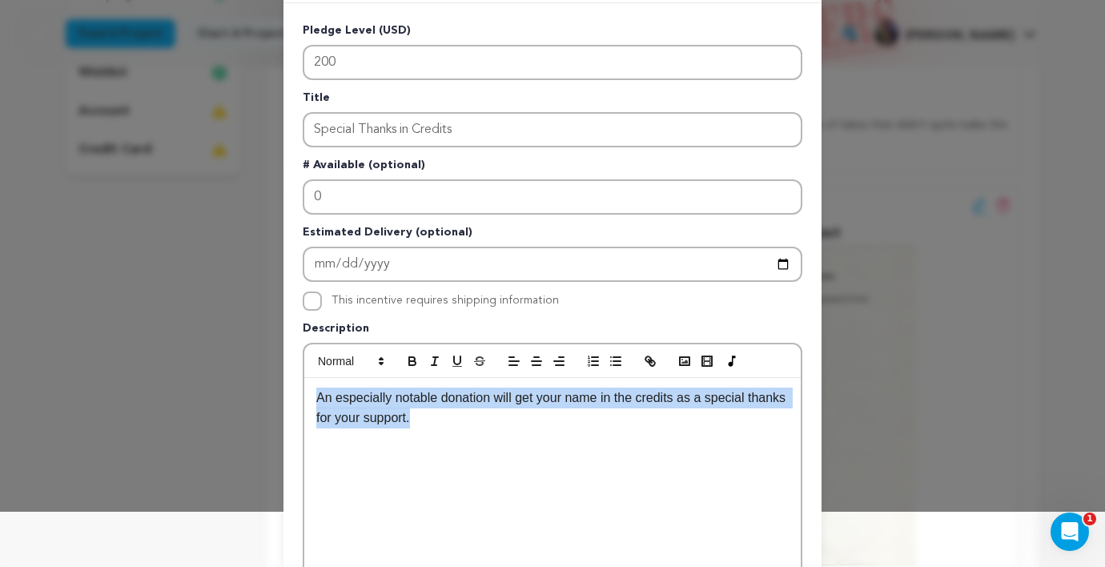
drag, startPoint x: 318, startPoint y: 399, endPoint x: 476, endPoint y: 420, distance: 160.0
click at [476, 420] on p "An especially notable donation will get your name in the credits as a special t…" at bounding box center [552, 407] width 472 height 41
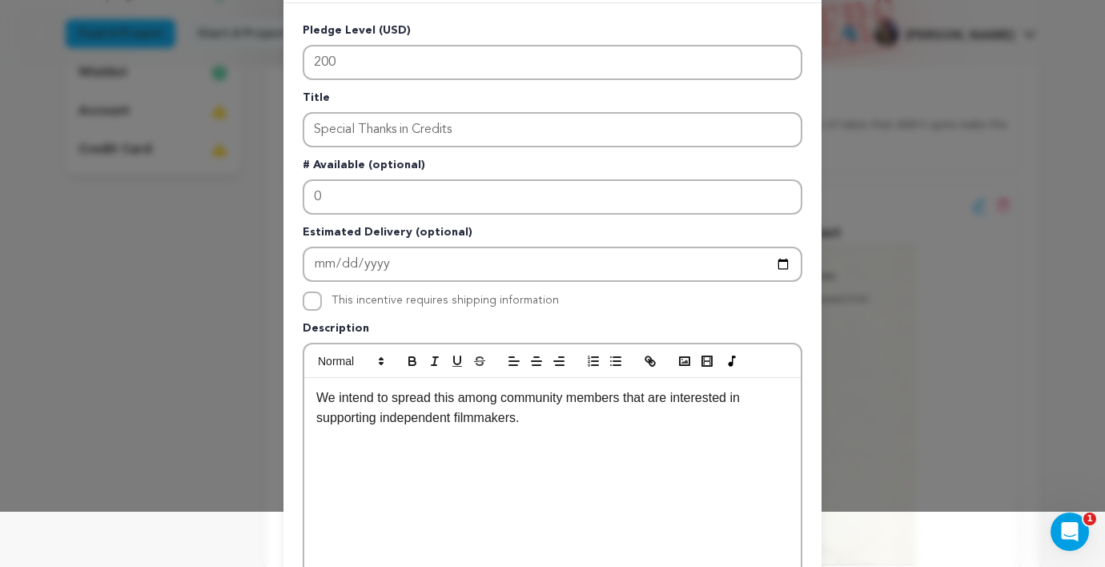
scroll to position [0, 0]
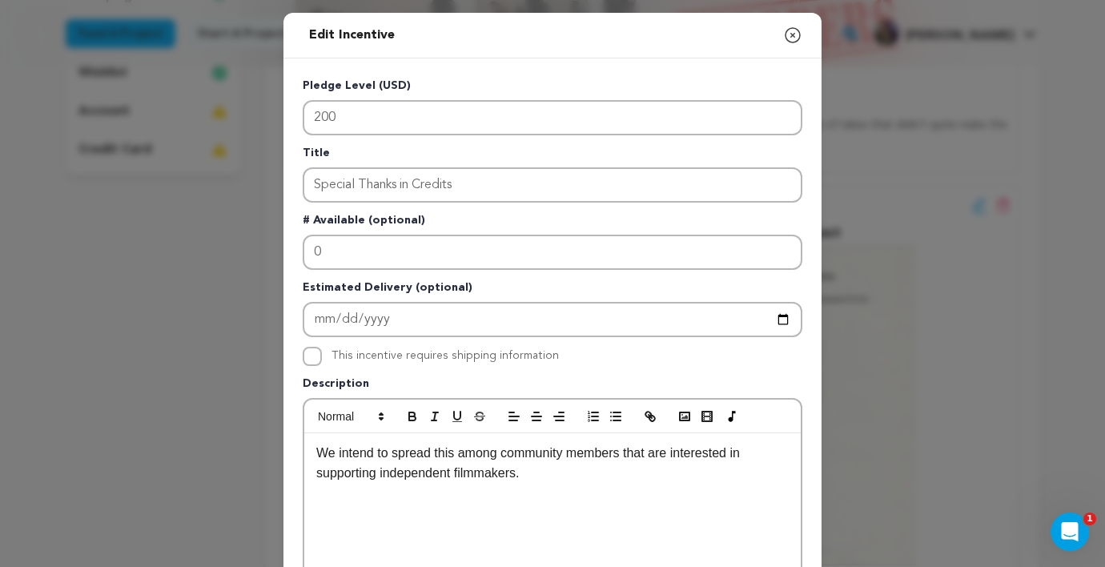
click at [796, 38] on icon "button" at bounding box center [792, 35] width 19 height 19
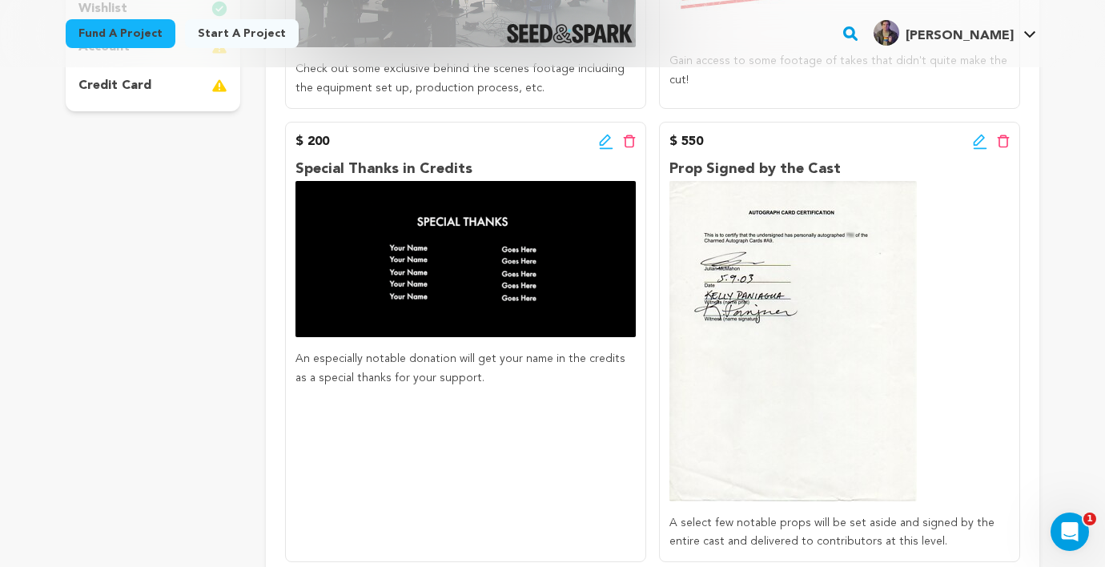
scroll to position [499, 0]
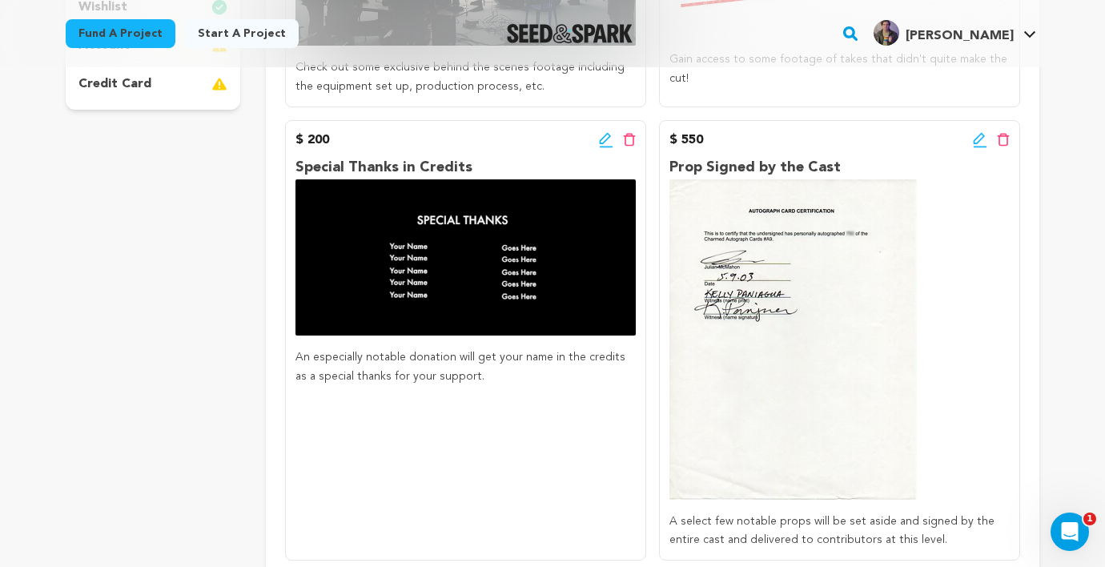
click at [603, 134] on icon at bounding box center [606, 140] width 14 height 16
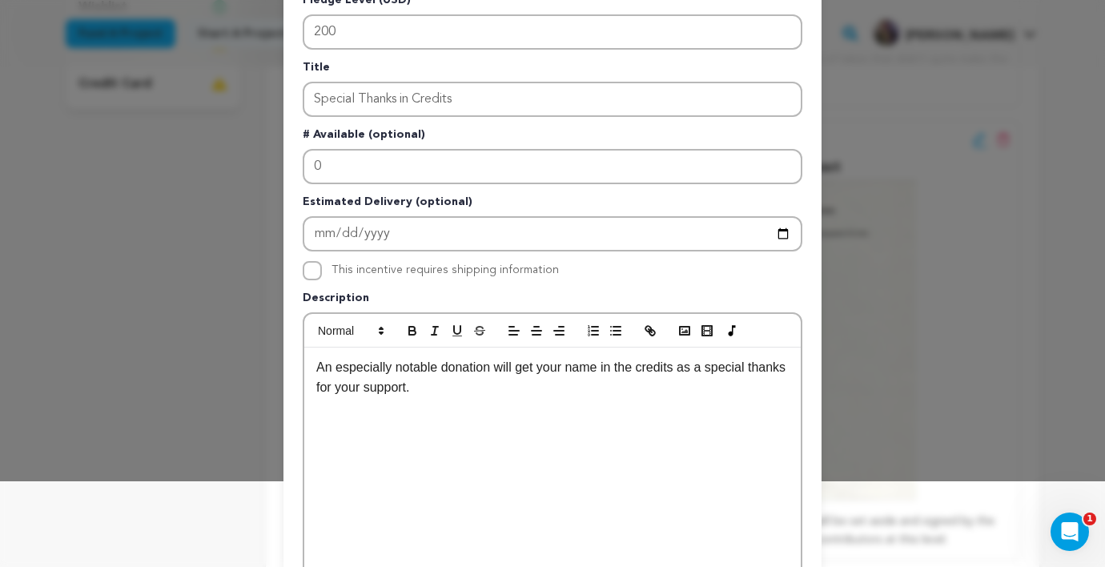
scroll to position [112, 0]
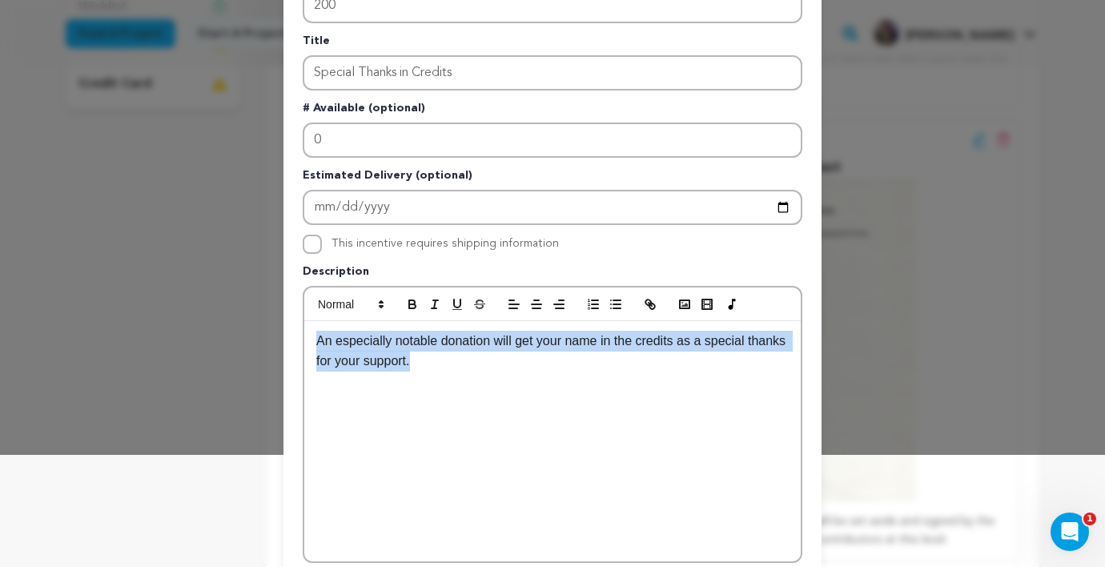
drag, startPoint x: 318, startPoint y: 343, endPoint x: 482, endPoint y: 357, distance: 164.8
click at [482, 357] on p "An especially notable donation will get your name in the credits as a special t…" at bounding box center [552, 351] width 472 height 41
copy p "An especially notable donation will get your name in the credits as a special t…"
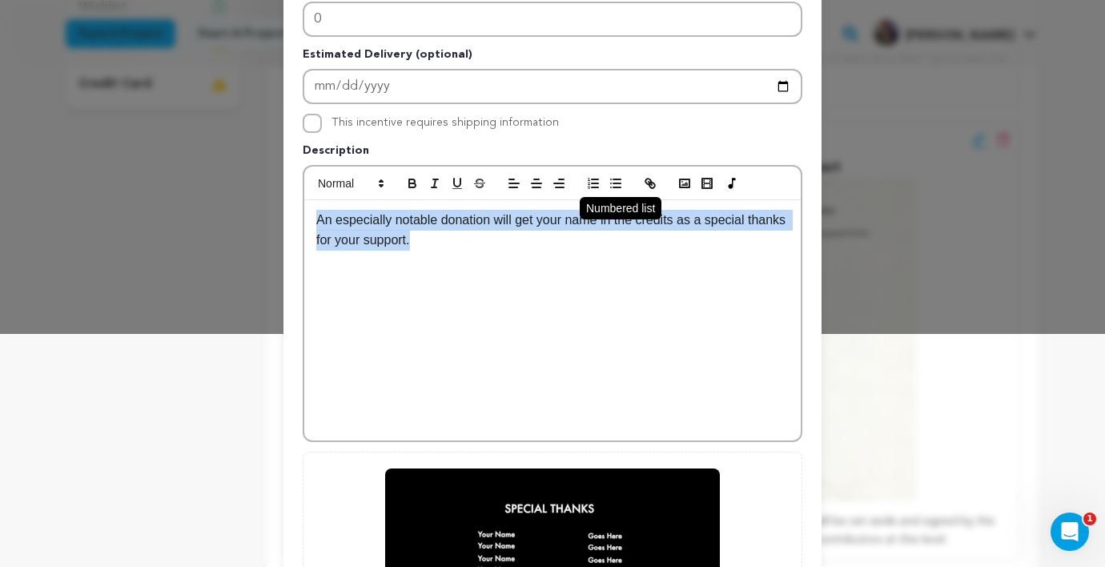
scroll to position [456, 0]
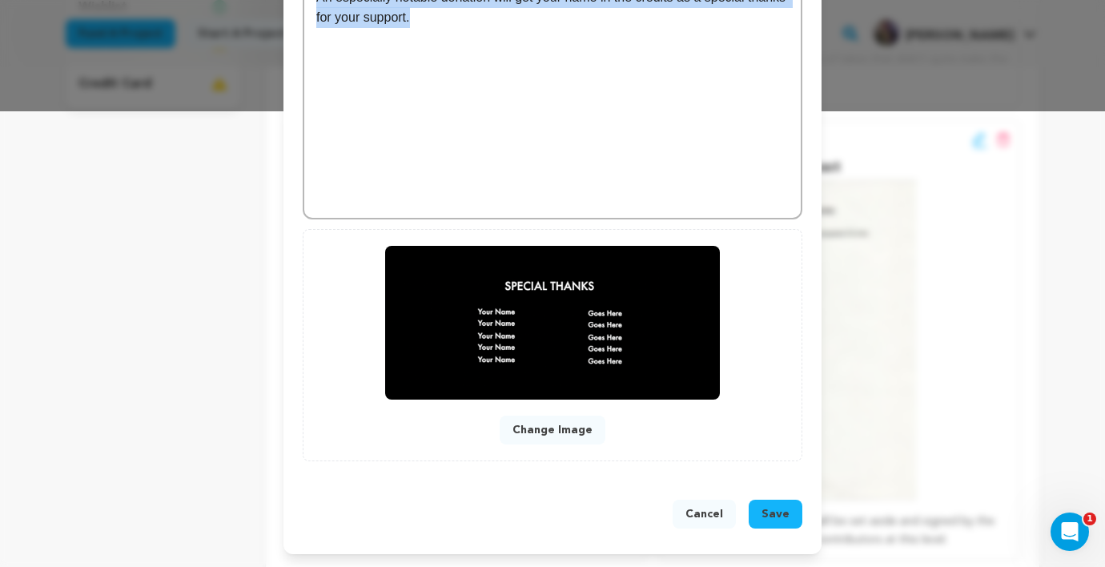
copy div "Change"
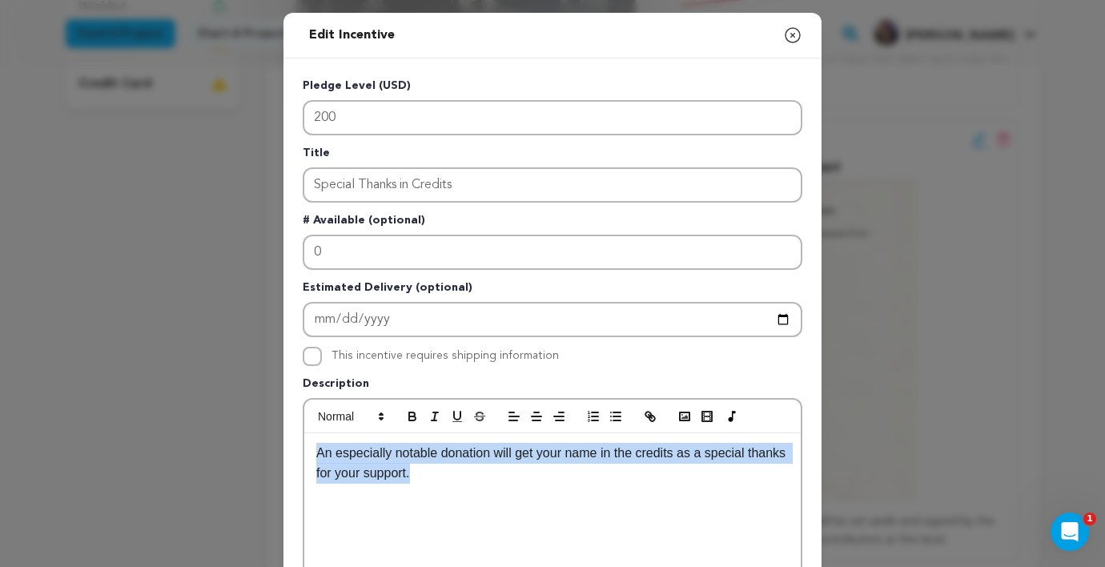
click at [792, 42] on icon "button" at bounding box center [792, 35] width 19 height 19
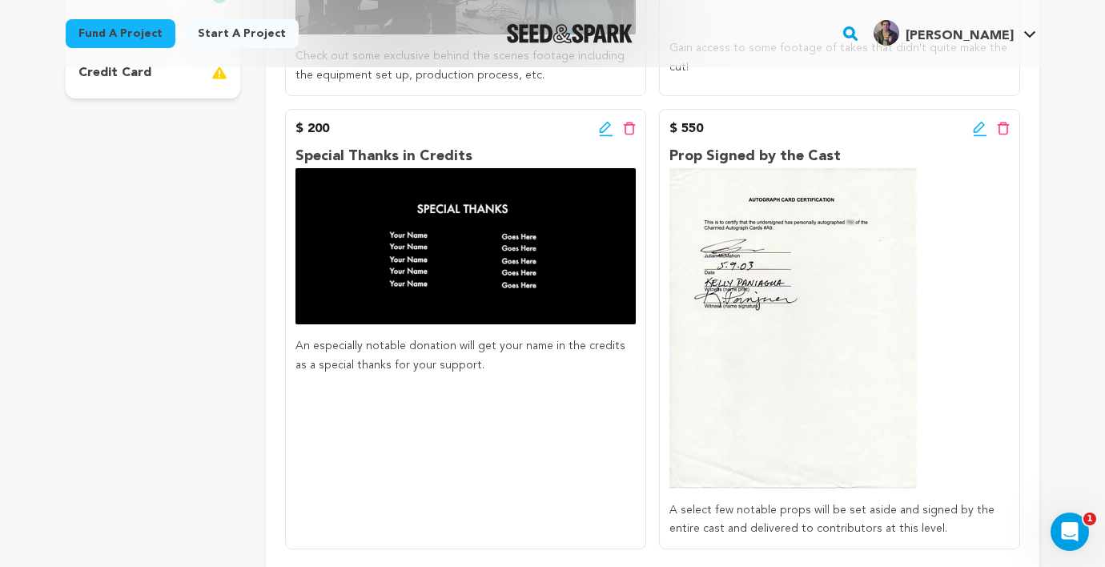
scroll to position [499, 0]
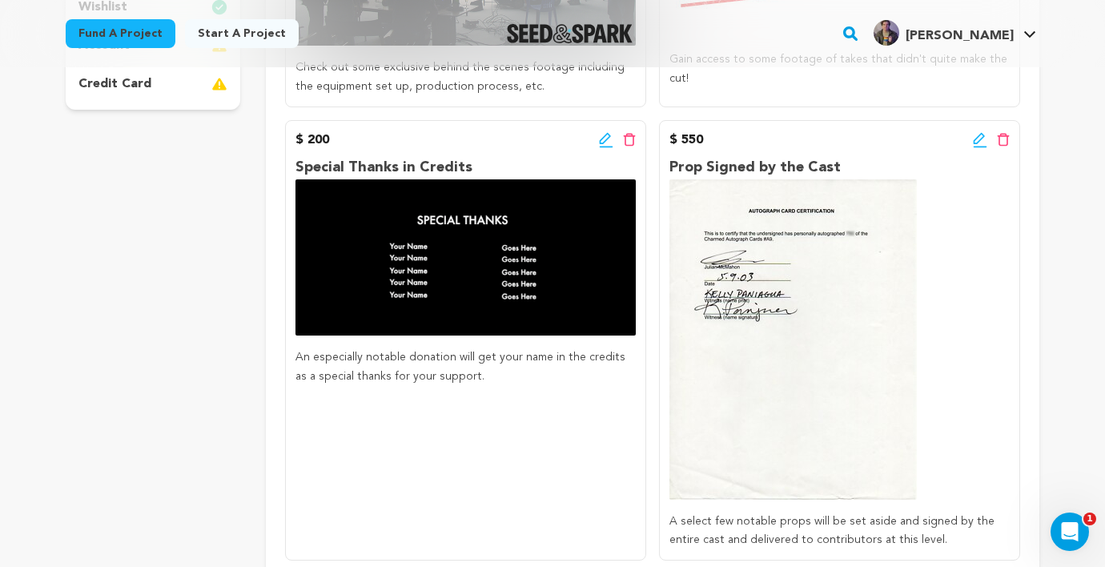
click at [978, 136] on icon at bounding box center [979, 138] width 11 height 11
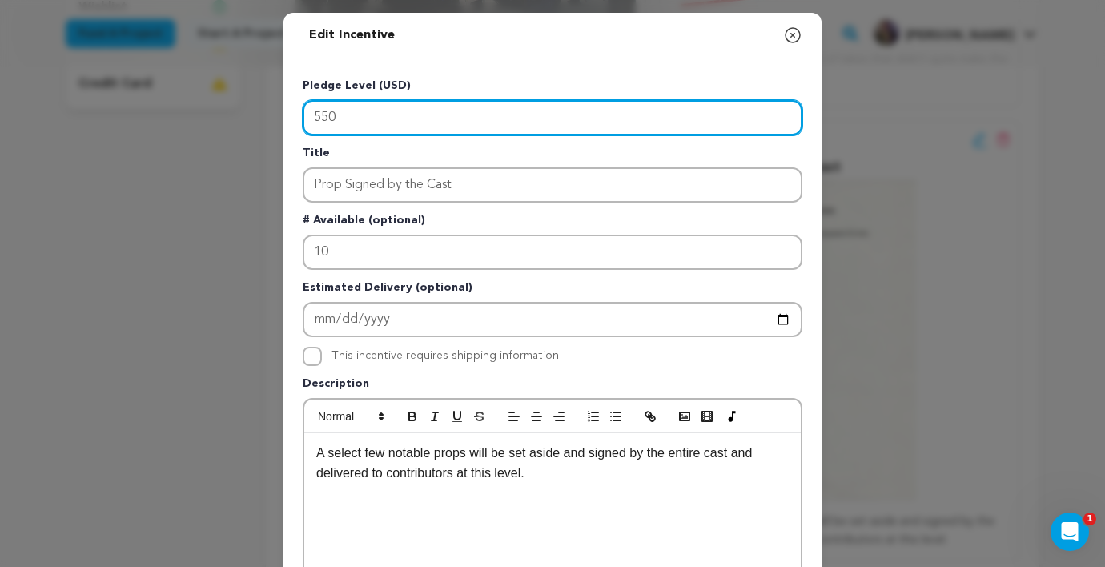
click at [564, 128] on input "550" at bounding box center [553, 117] width 500 height 35
drag, startPoint x: 564, startPoint y: 128, endPoint x: 309, endPoint y: 125, distance: 254.6
click at [309, 125] on input "550" at bounding box center [553, 117] width 500 height 35
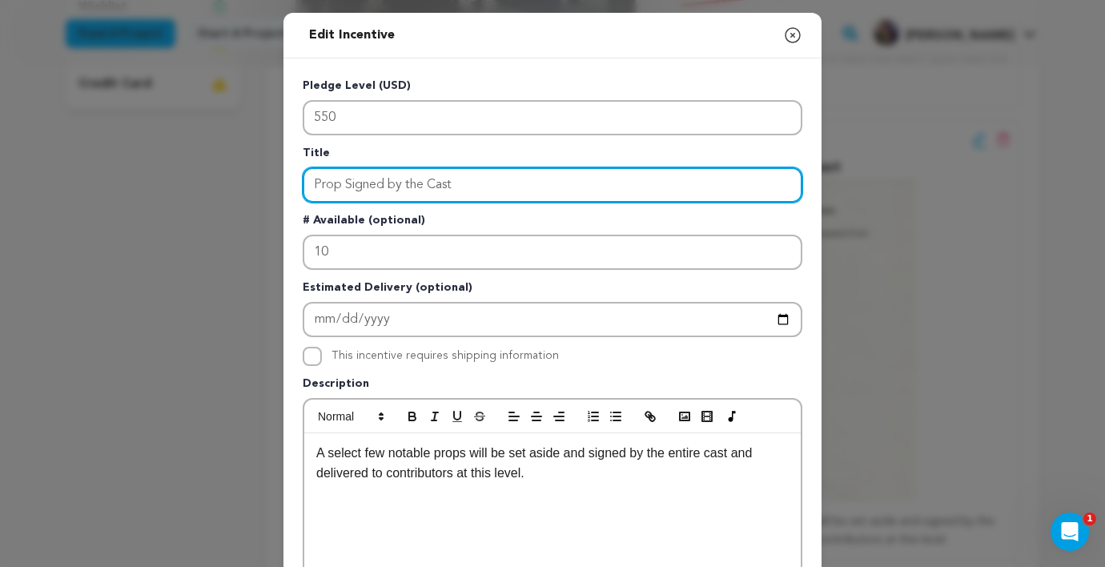
drag, startPoint x: 503, startPoint y: 186, endPoint x: 301, endPoint y: 186, distance: 201.7
click at [301, 186] on div "Pledge Level (USD) 550 Title Prop Signed by the Cast # Available (optional) 10 …" at bounding box center [552, 496] width 538 height 877
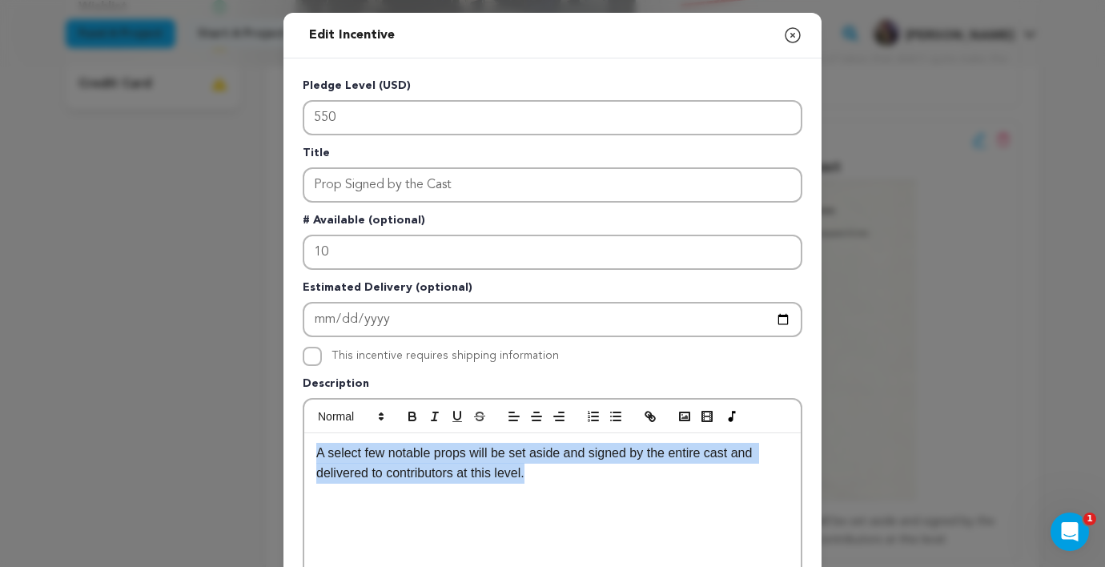
drag, startPoint x: 318, startPoint y: 456, endPoint x: 548, endPoint y: 473, distance: 230.4
click at [548, 473] on p "A select few notable props will be set aside and signed by the entire cast and …" at bounding box center [552, 463] width 472 height 41
copy p "A select few notable props will be set aside and signed by the entire cast and …"
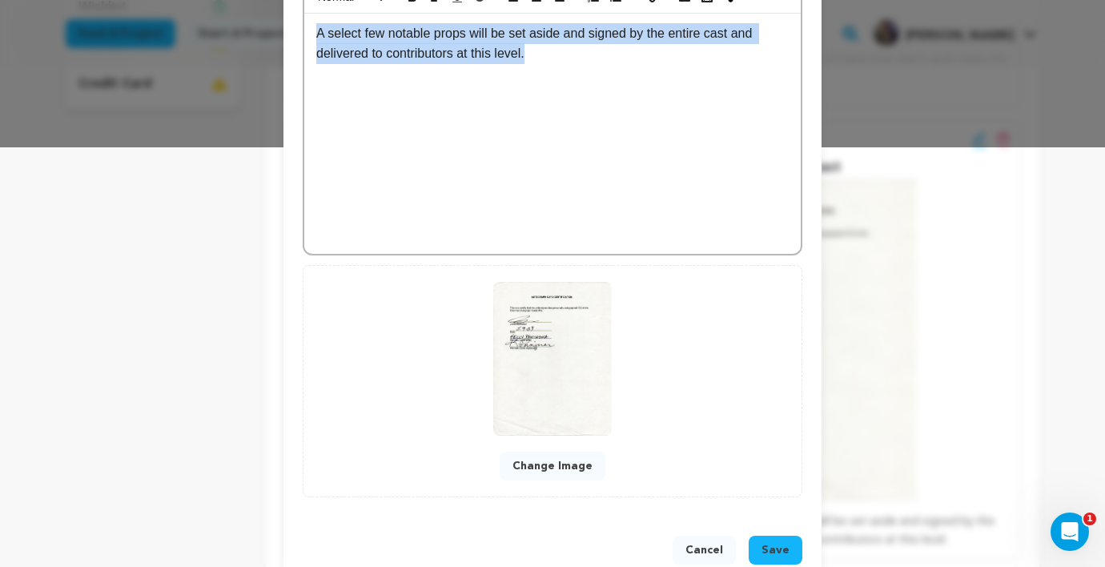
scroll to position [456, 0]
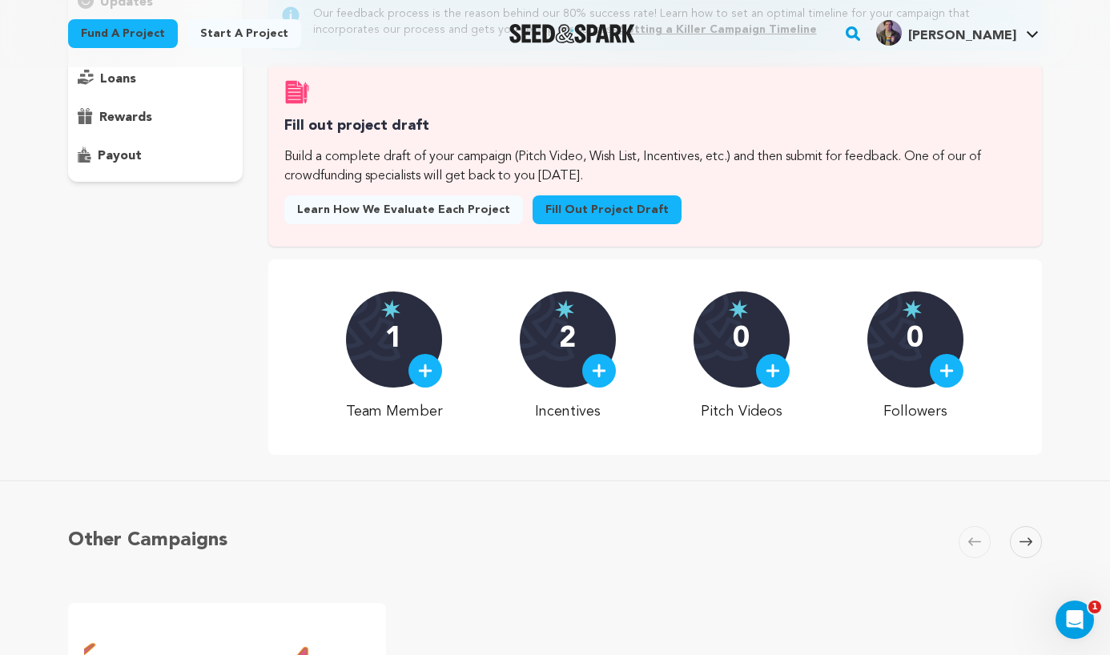
scroll to position [66, 0]
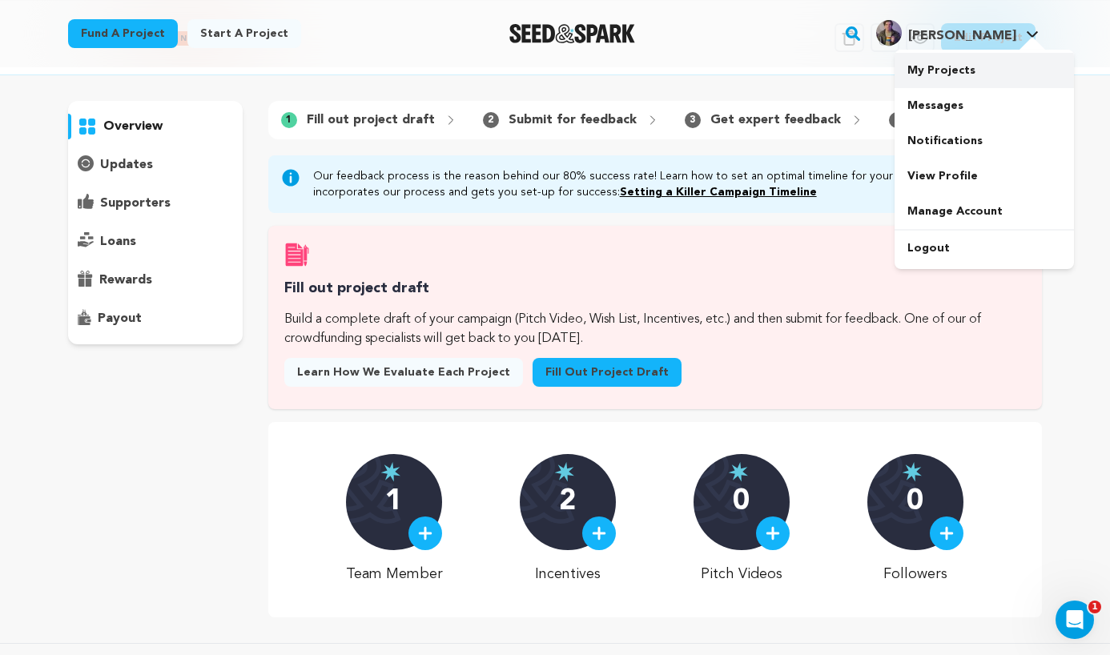
click at [957, 68] on link "My Projects" at bounding box center [983, 70] width 179 height 35
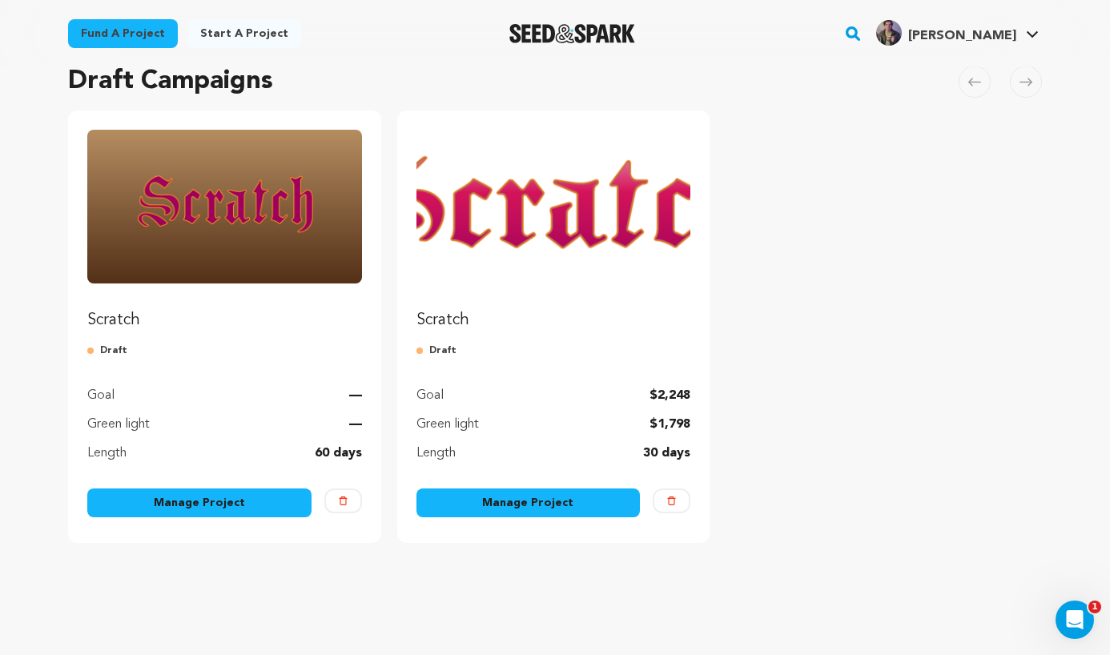
scroll to position [126, 0]
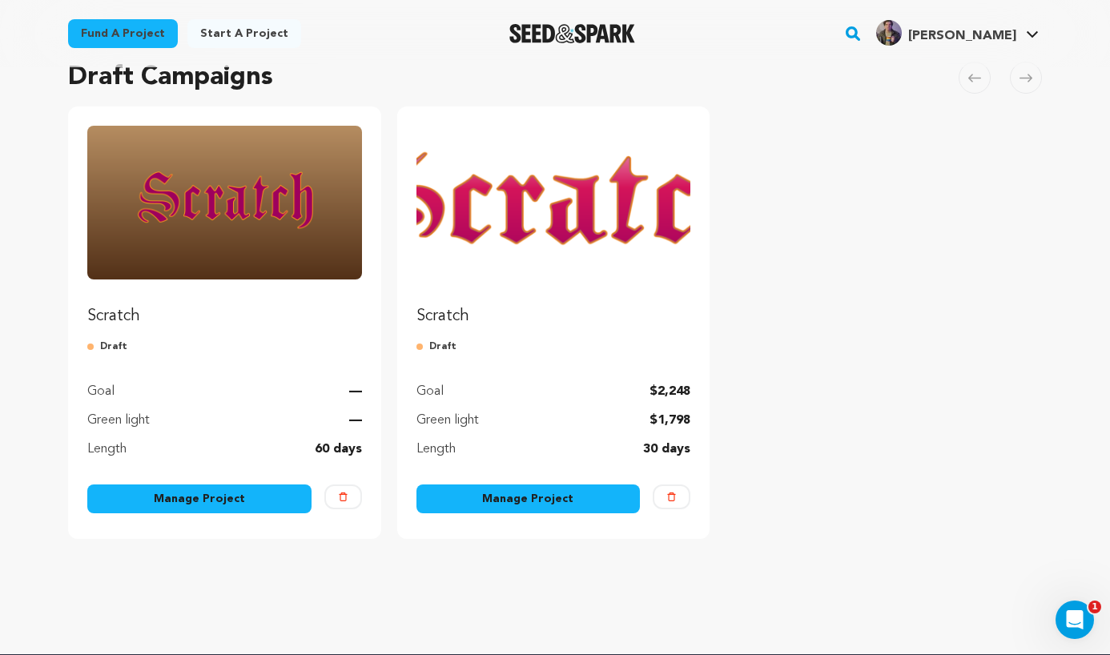
click at [227, 495] on link "Manage Project" at bounding box center [199, 498] width 224 height 29
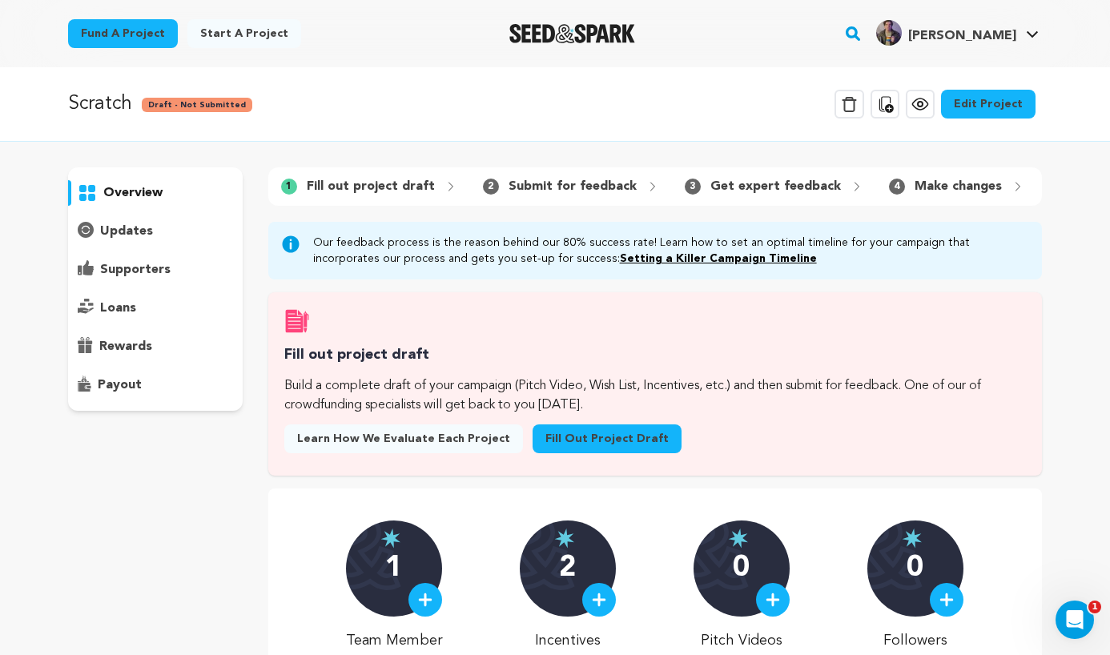
click at [620, 255] on link "Setting a Killer Campaign Timeline" at bounding box center [718, 258] width 197 height 11
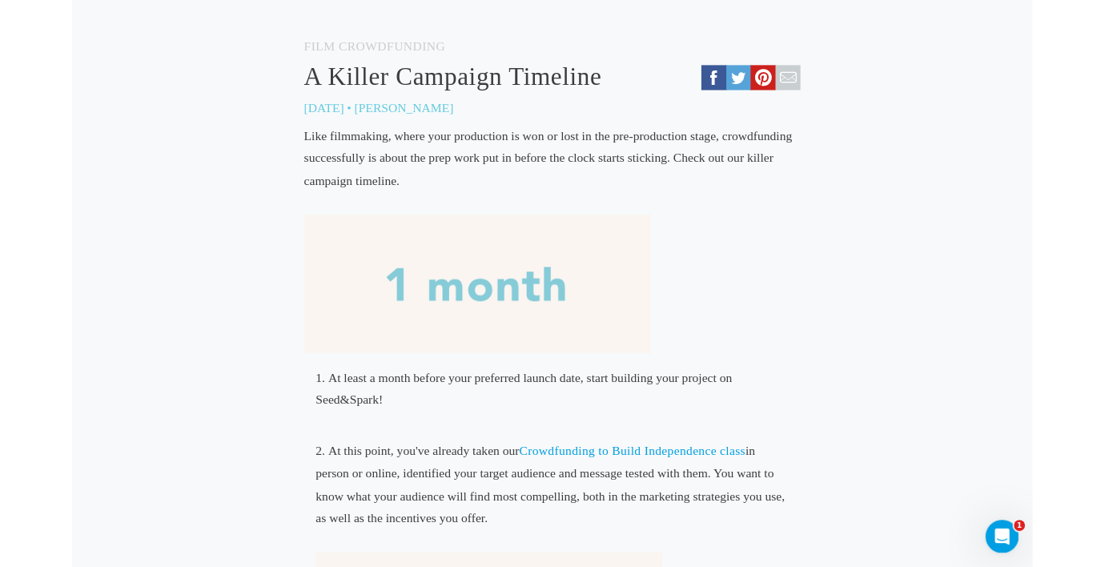
scroll to position [323, 0]
